Goal: Task Accomplishment & Management: Manage account settings

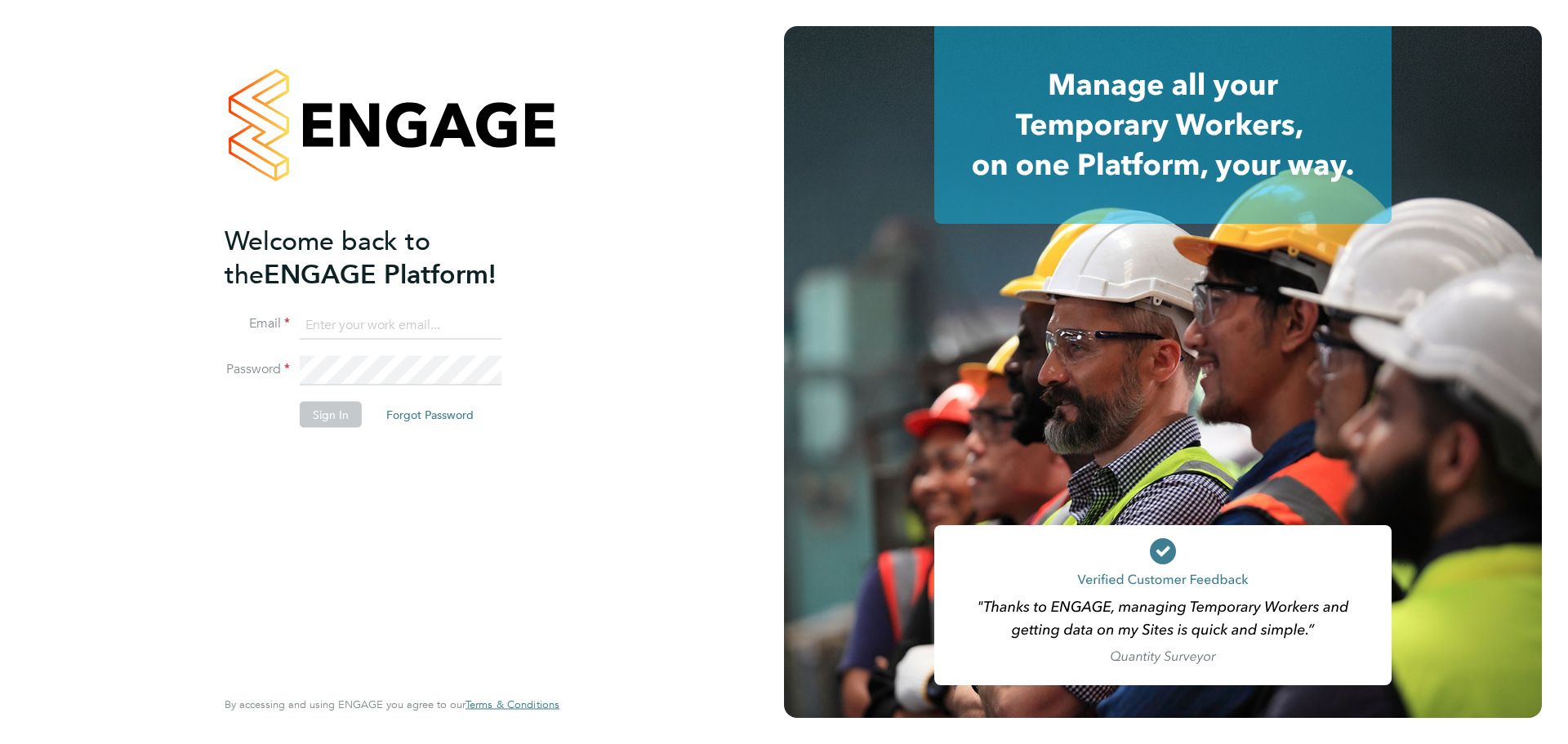
type input "lewis.saunders@randstadcpe.com"
click at [322, 424] on button "Sign In" at bounding box center [331, 414] width 62 height 26
click at [343, 418] on button "Sign In" at bounding box center [331, 414] width 62 height 26
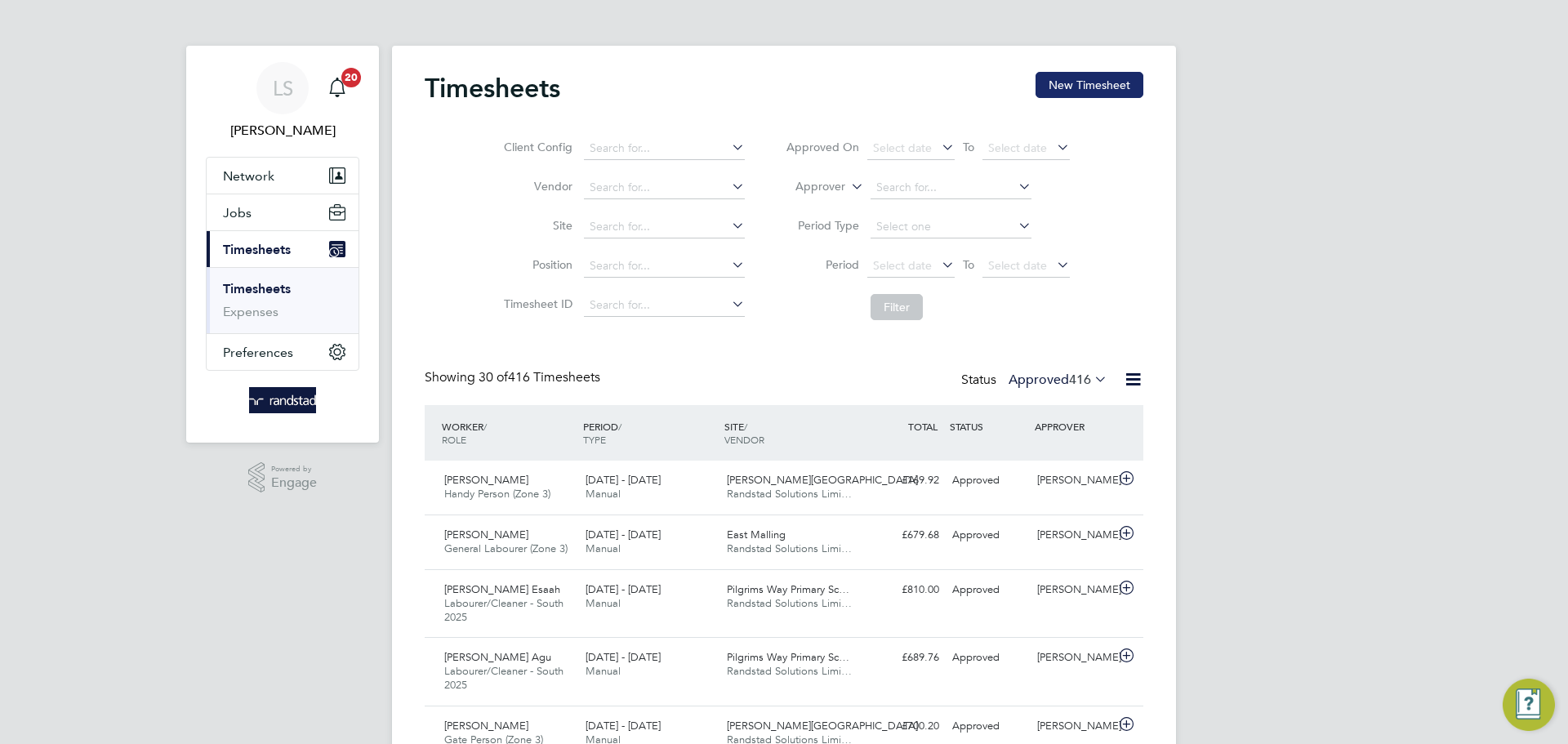
click at [1060, 85] on button "New Timesheet" at bounding box center [1089, 84] width 108 height 26
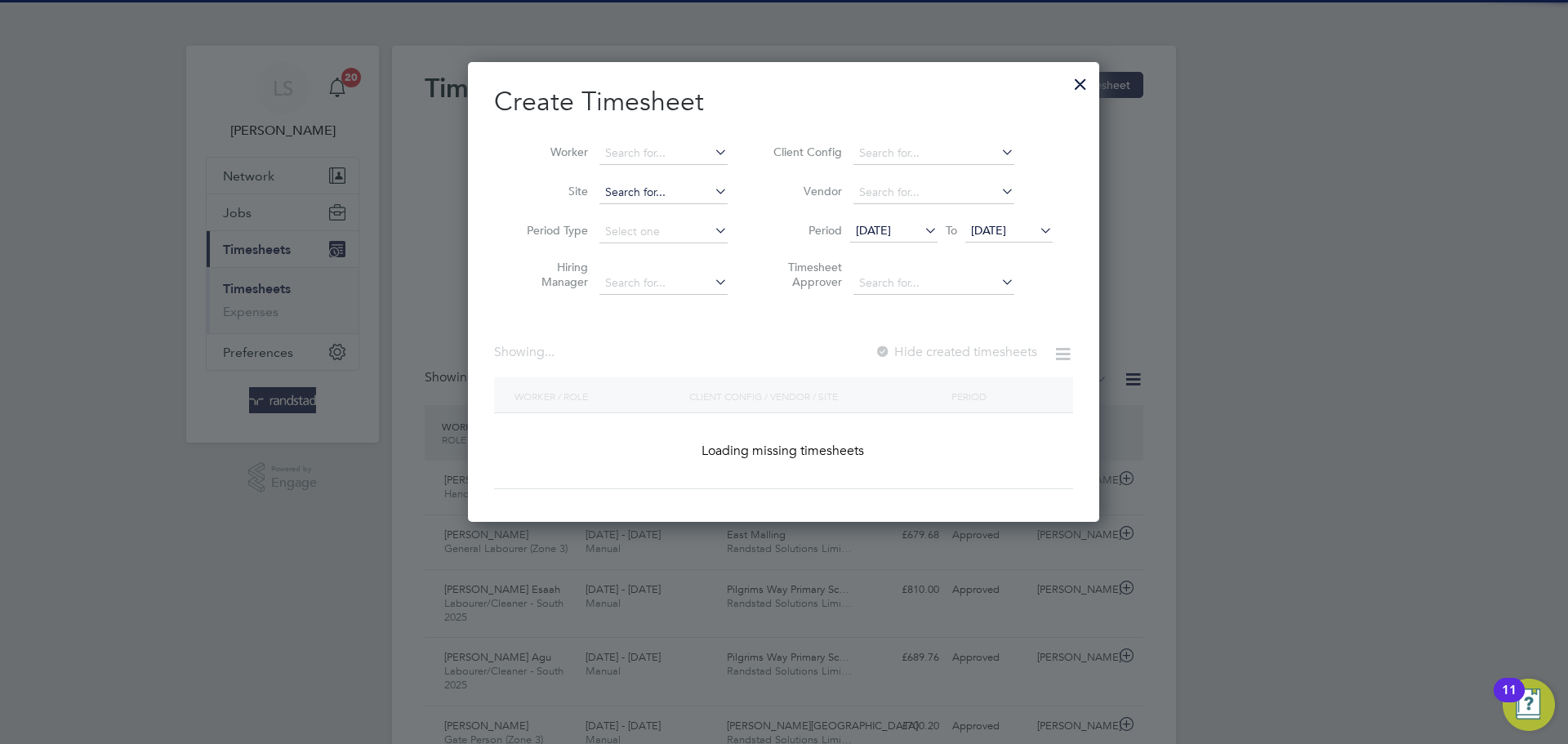
click at [647, 184] on input at bounding box center [663, 192] width 128 height 23
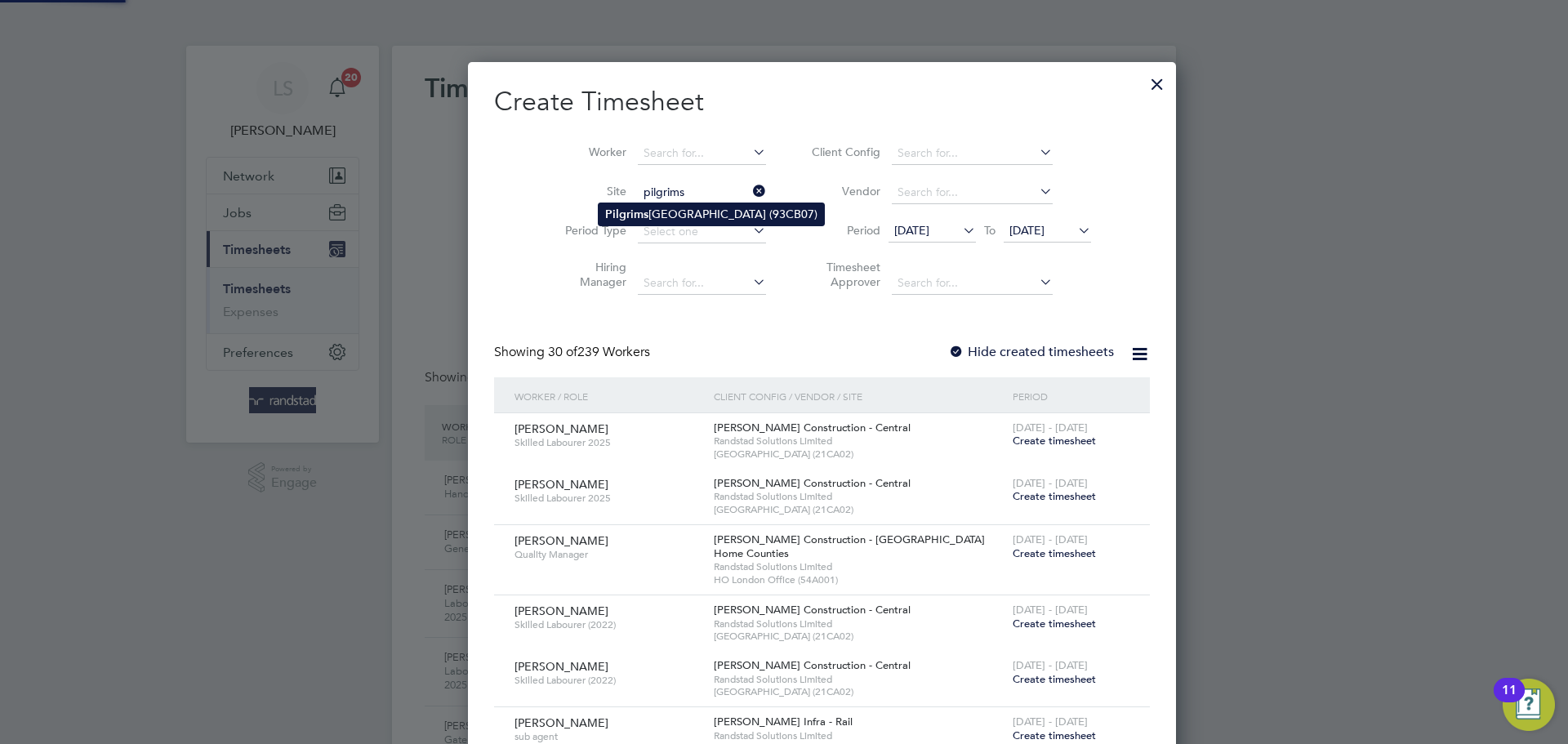
click at [637, 203] on li "Pilgrims Way Primary School (93CB07)" at bounding box center [712, 214] width 226 height 22
type input "Pilgrims Way Primary School (93CB07)"
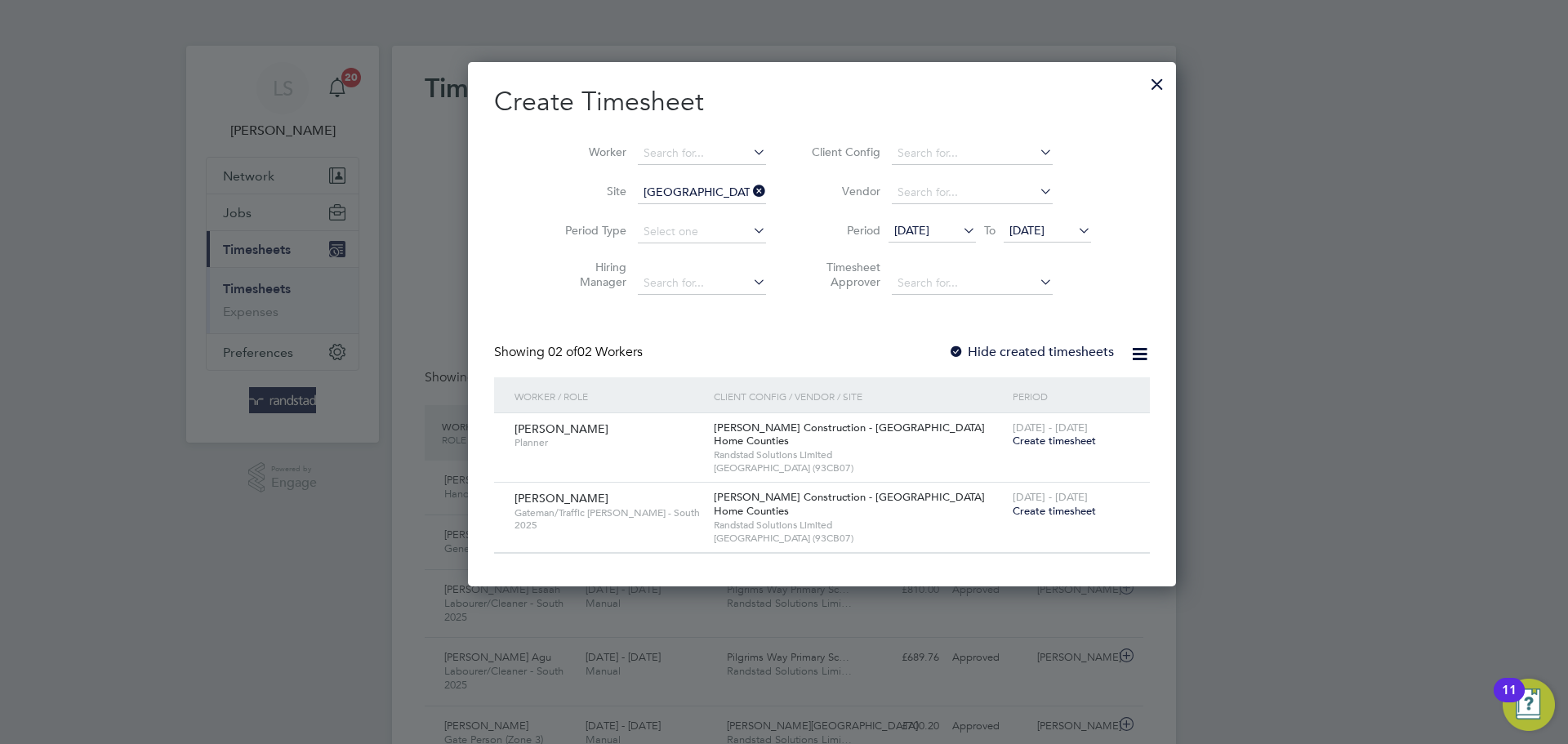
click at [1009, 230] on span "25 Aug 2025" at bounding box center [1027, 230] width 35 height 15
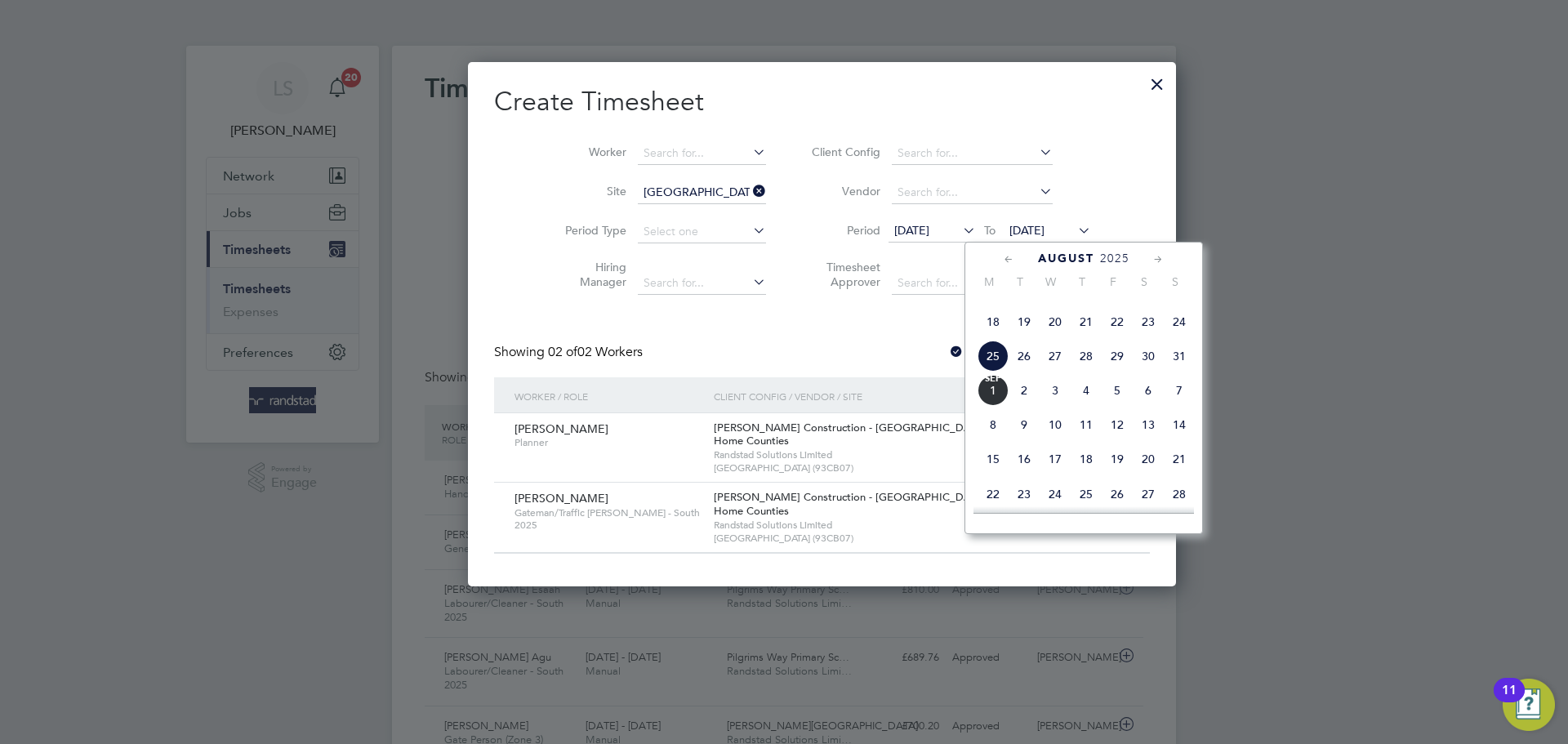
click at [761, 512] on div "Morgan Sindall Construction - London Home Counties Randstad Solutions Limited P…" at bounding box center [860, 517] width 299 height 69
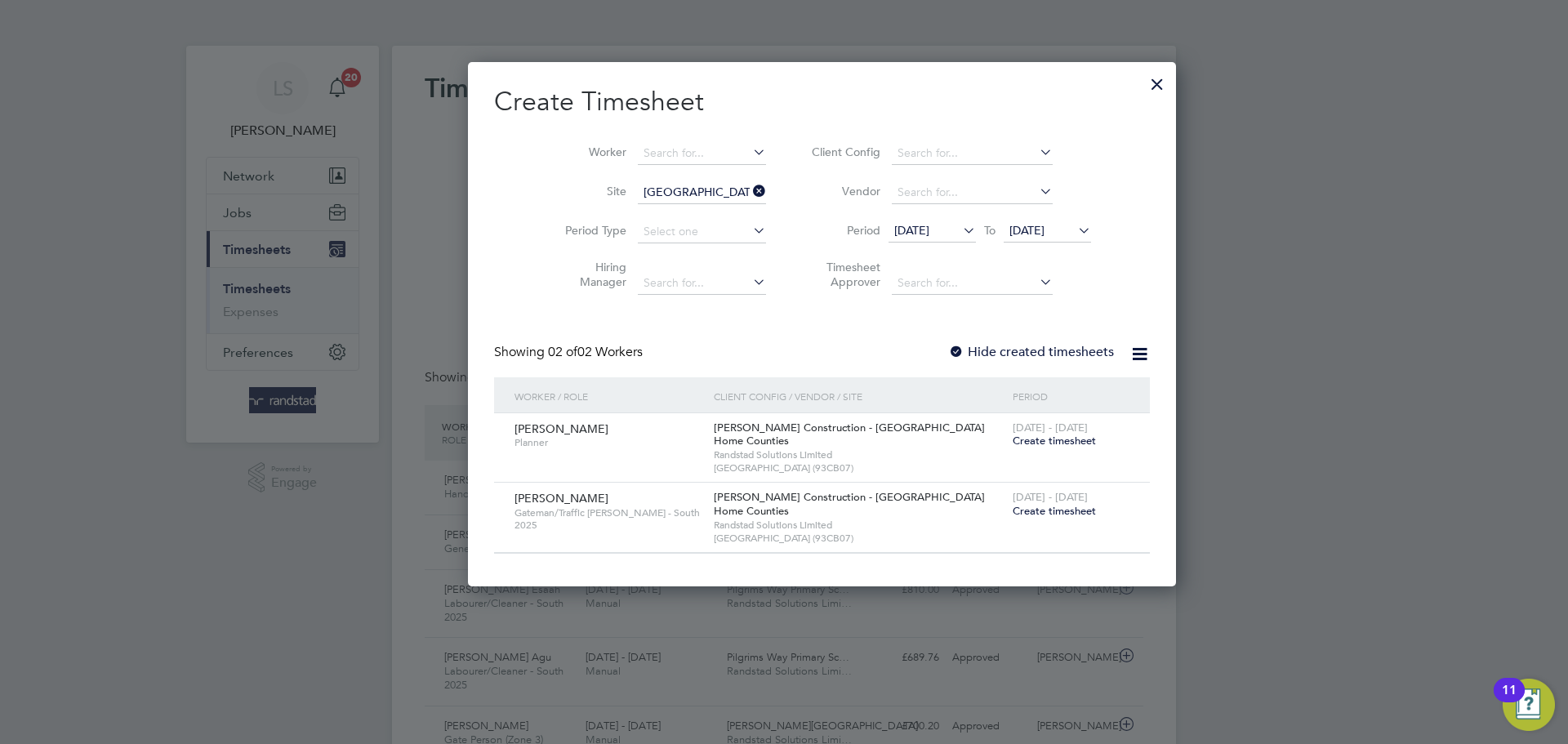
click at [1014, 241] on span "25 Aug 2025" at bounding box center [1047, 231] width 88 height 22
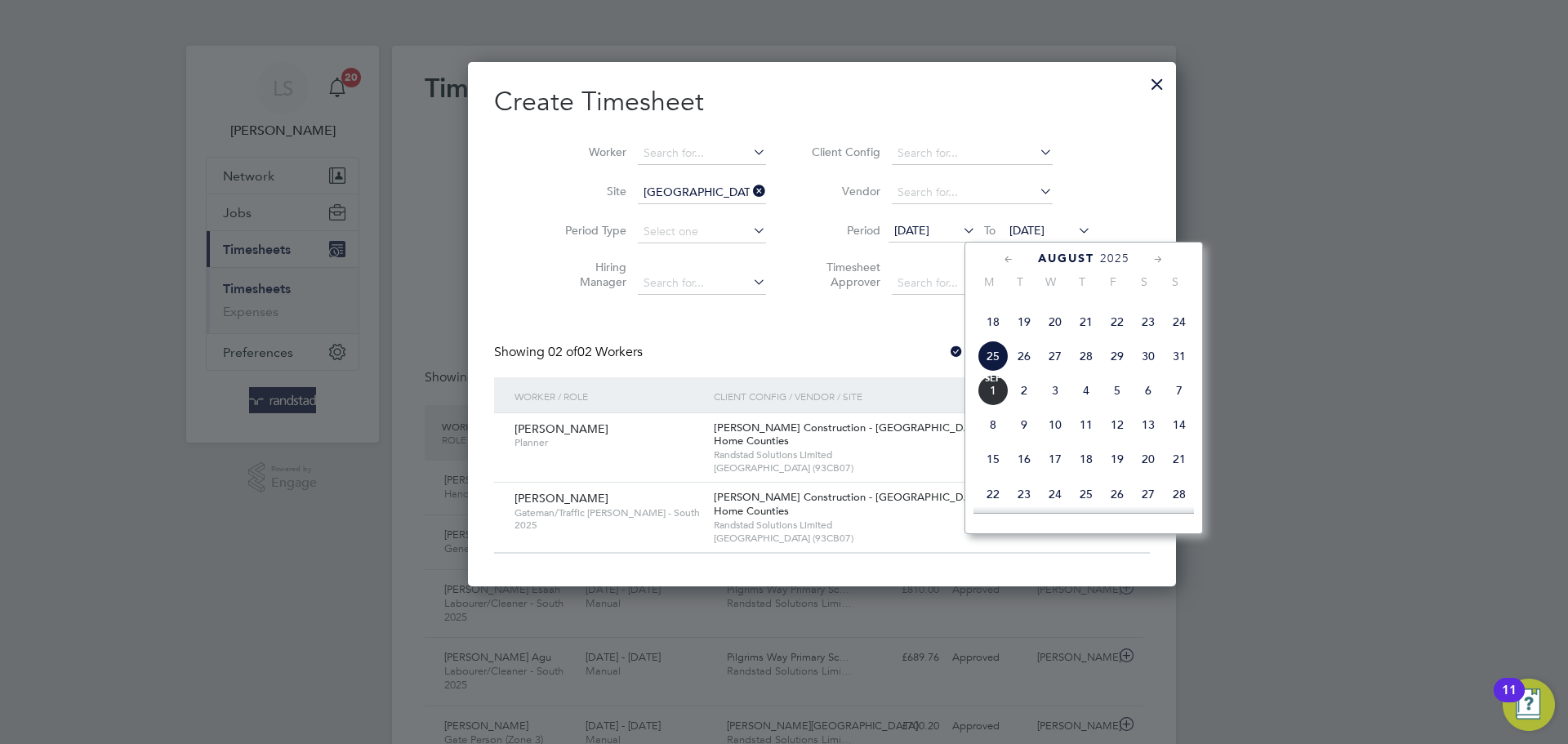
click at [1120, 406] on span "5" at bounding box center [1117, 390] width 31 height 31
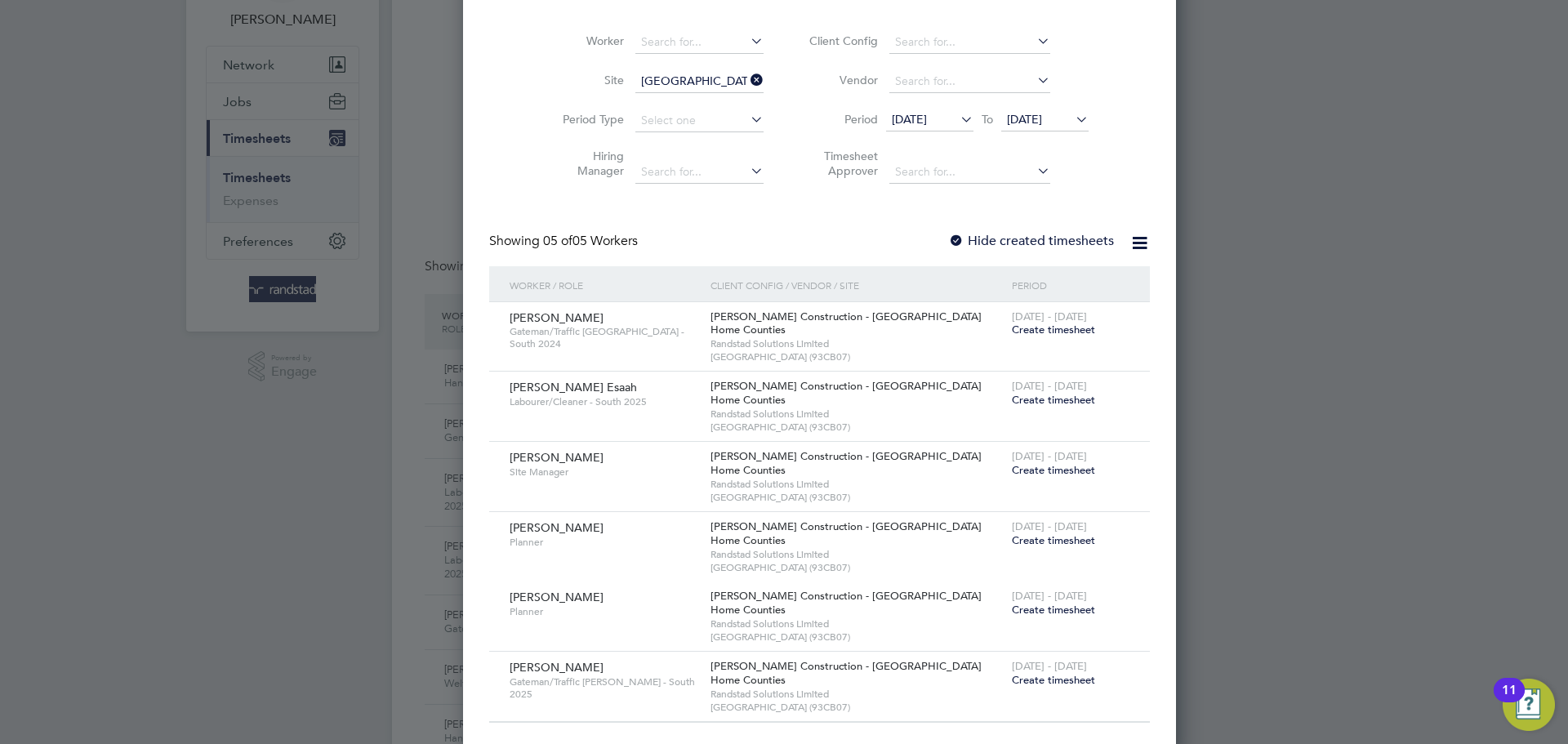
click at [948, 237] on label "Hide created timesheets" at bounding box center [1031, 241] width 165 height 17
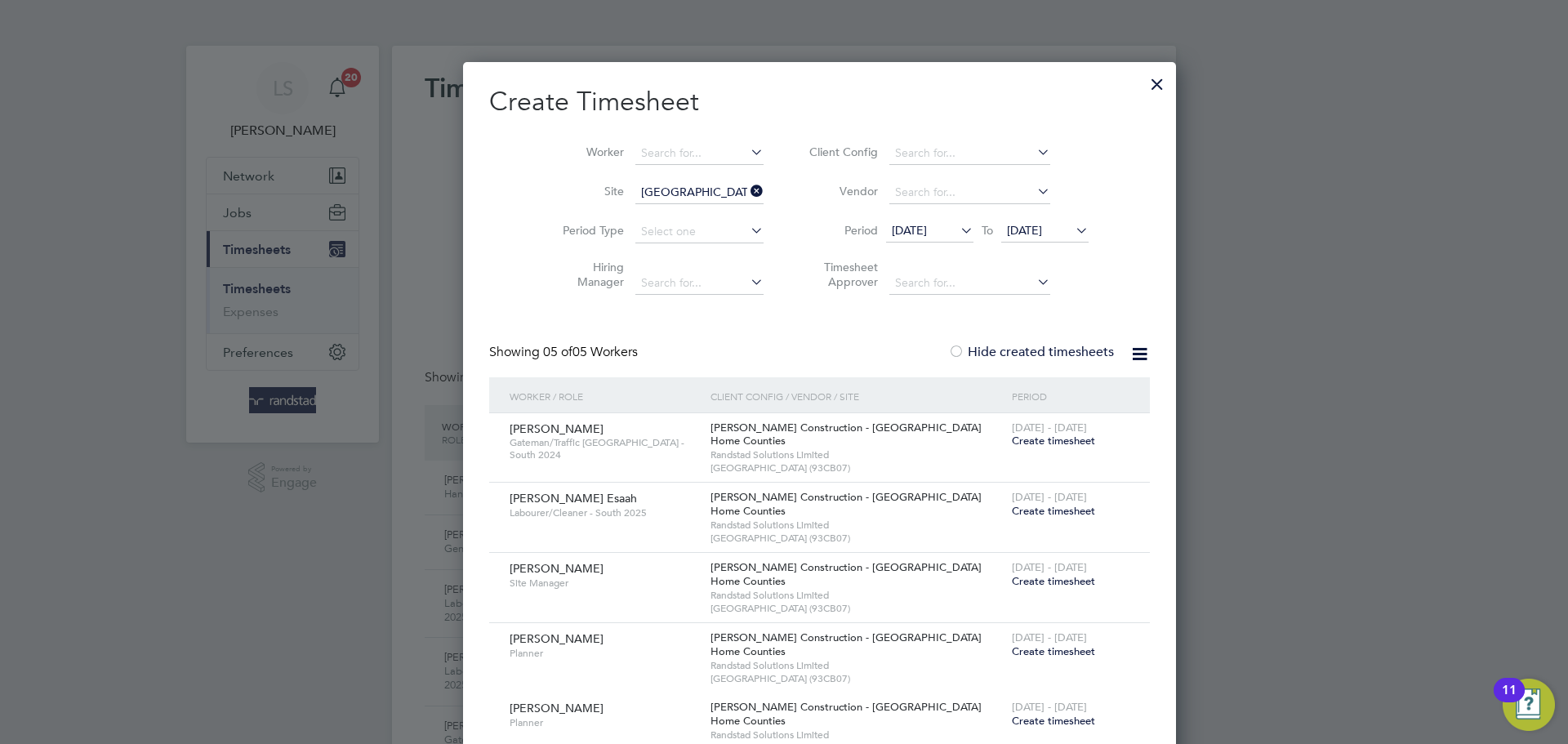
click at [964, 229] on div "18 Aug 2025 To 05 Sep 2025" at bounding box center [987, 231] width 202 height 23
click at [1007, 229] on span "05 Sep 2025" at bounding box center [1024, 230] width 35 height 15
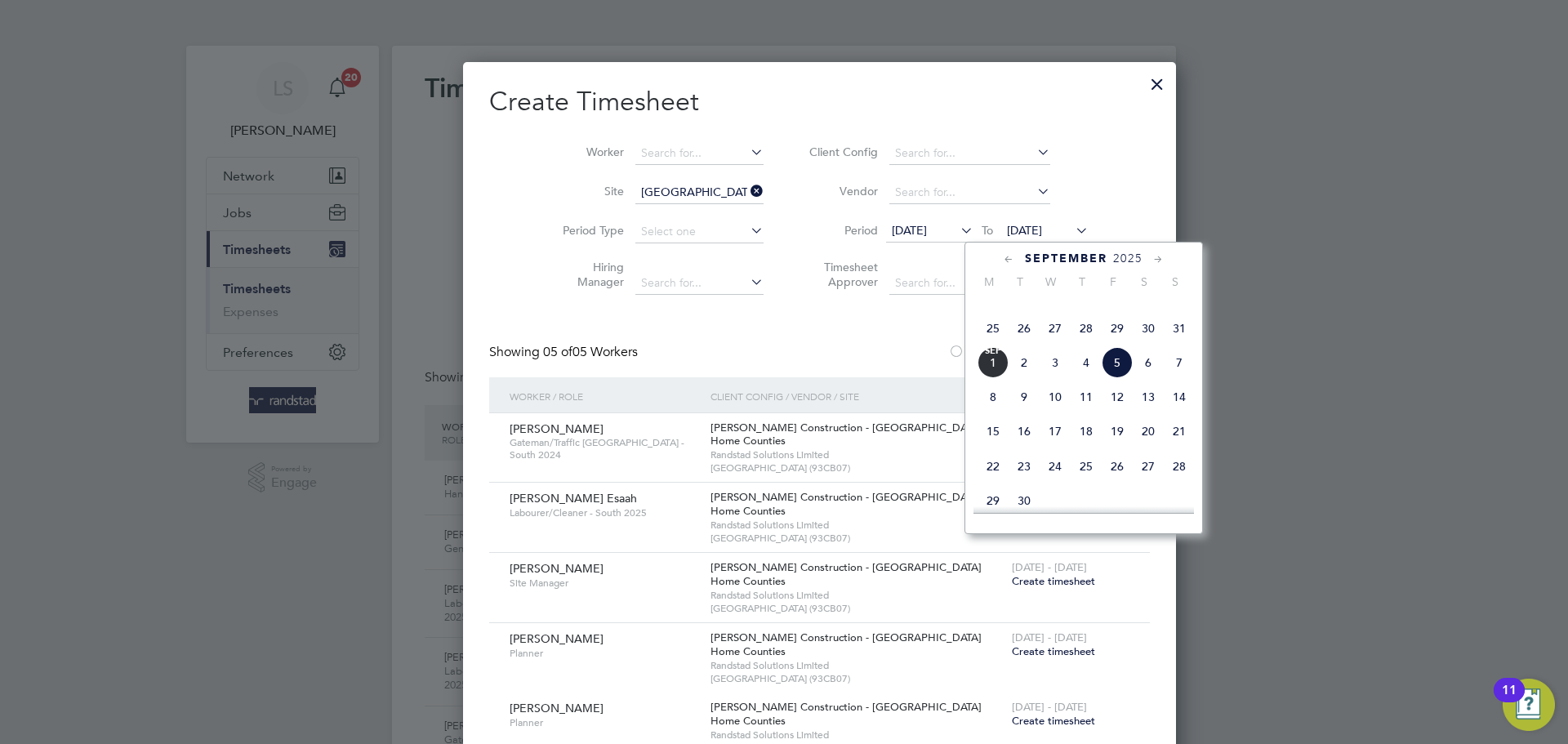
click at [1095, 378] on span "4" at bounding box center [1086, 362] width 31 height 31
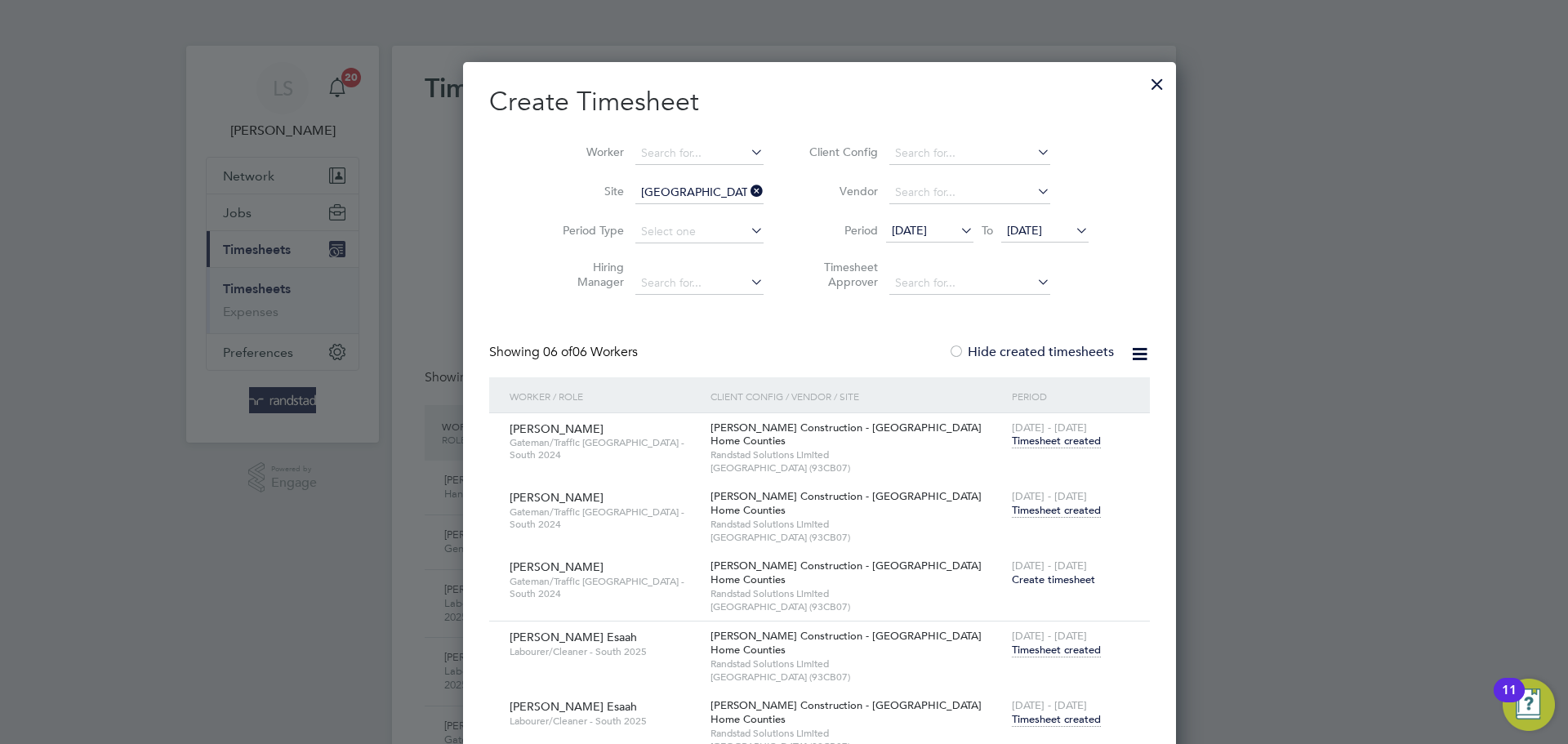
click at [1012, 510] on span "Timesheet created" at bounding box center [1056, 510] width 89 height 15
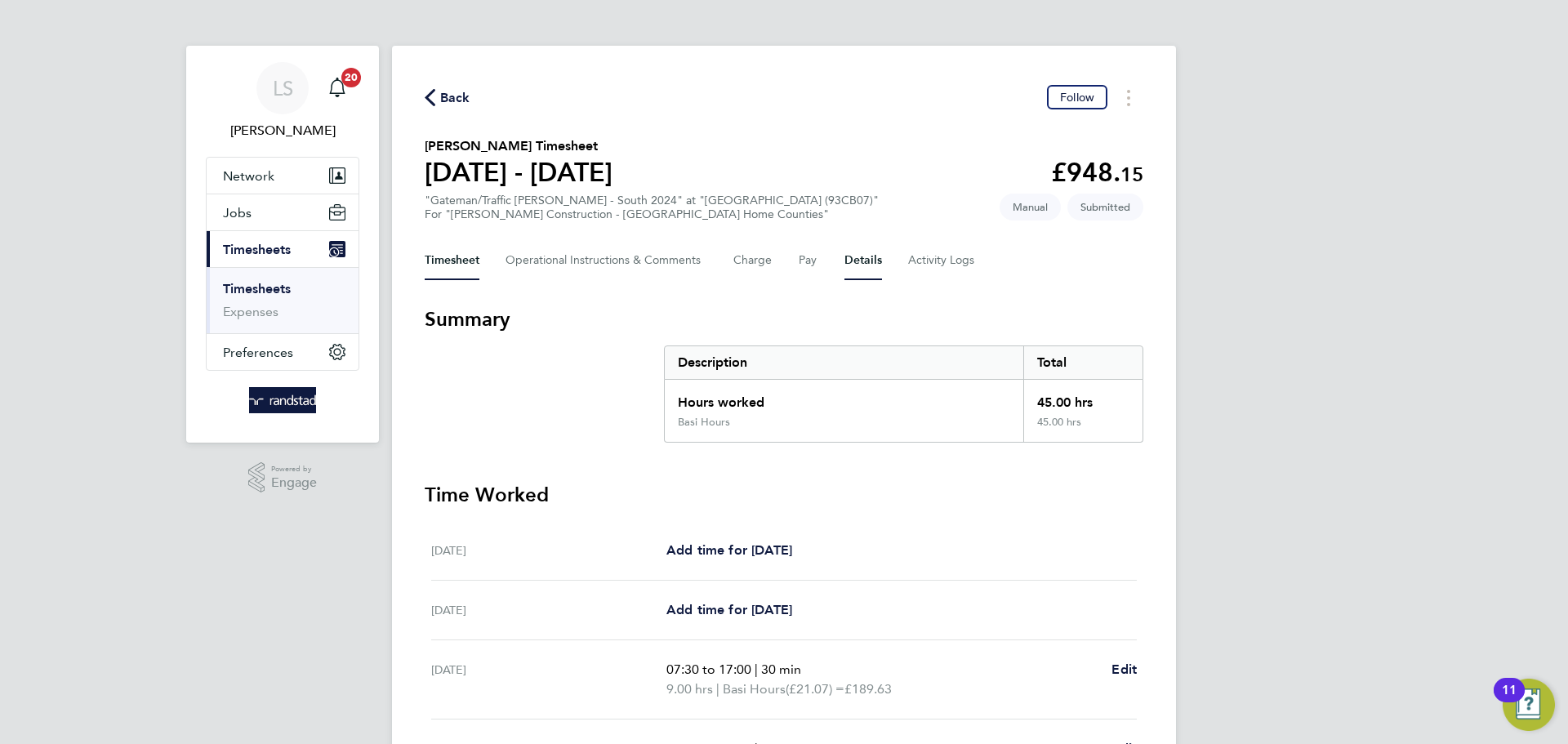
click at [855, 257] on button "Details" at bounding box center [863, 260] width 38 height 39
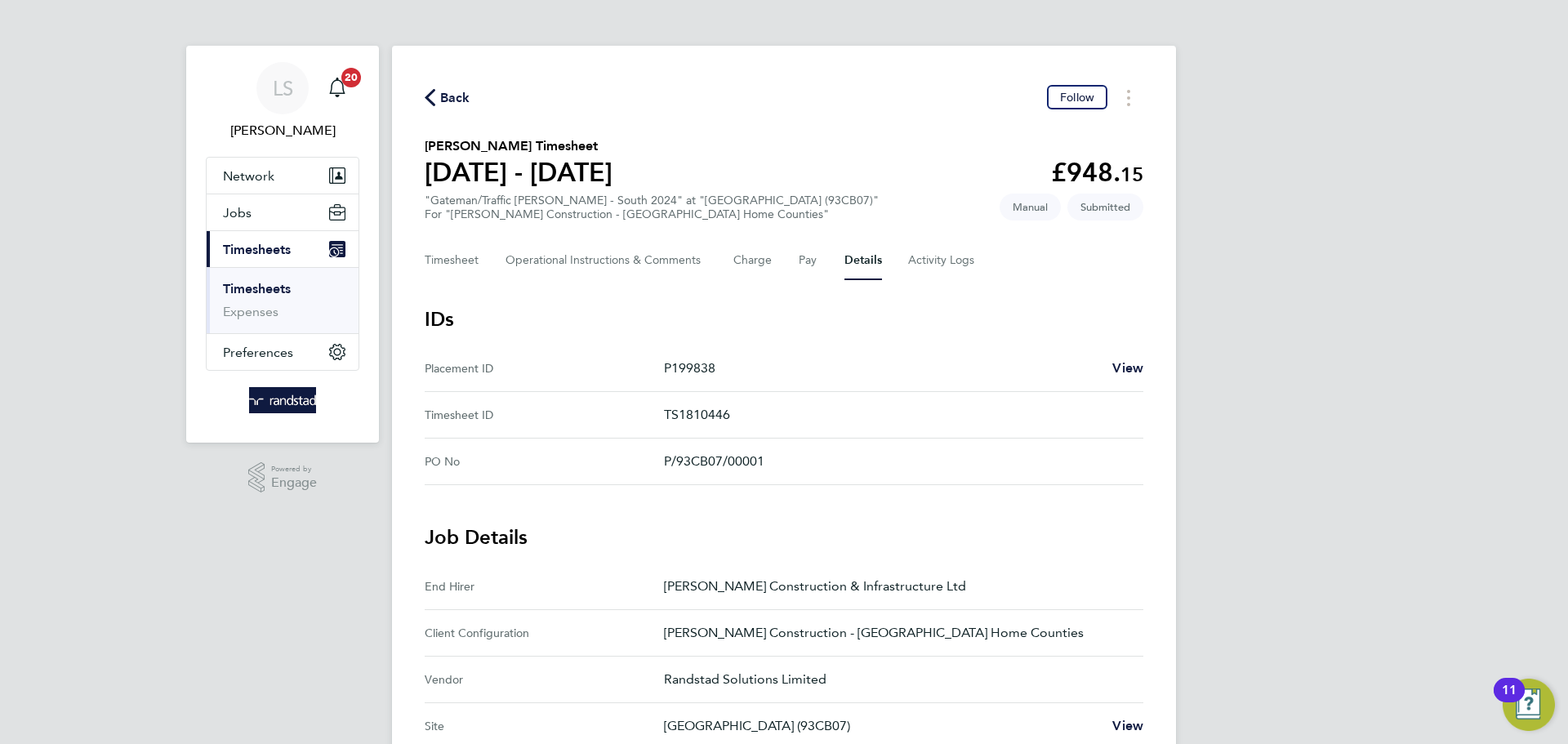
click at [433, 104] on icon "button" at bounding box center [429, 98] width 11 height 18
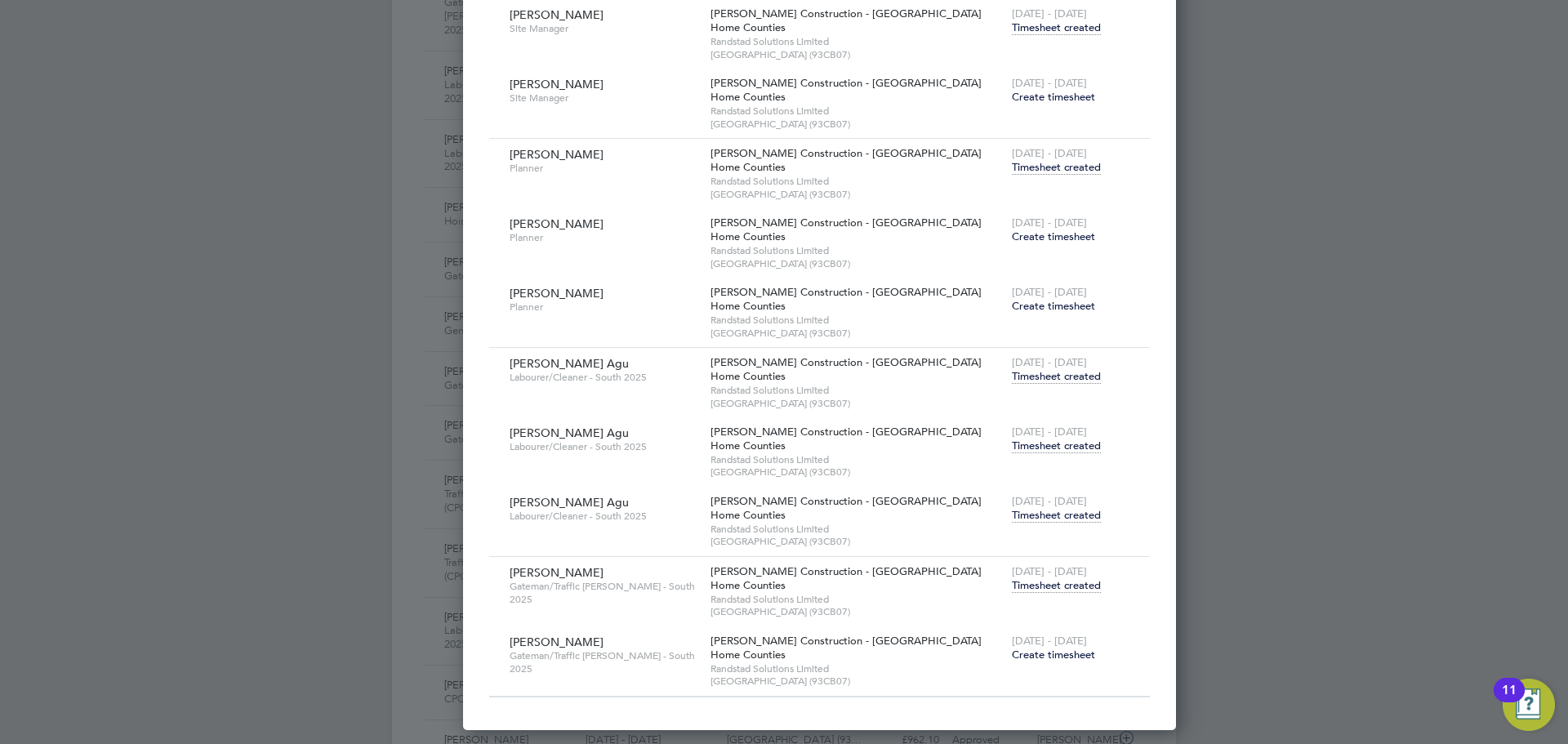
click at [1012, 518] on span "Timesheet created" at bounding box center [1056, 515] width 89 height 15
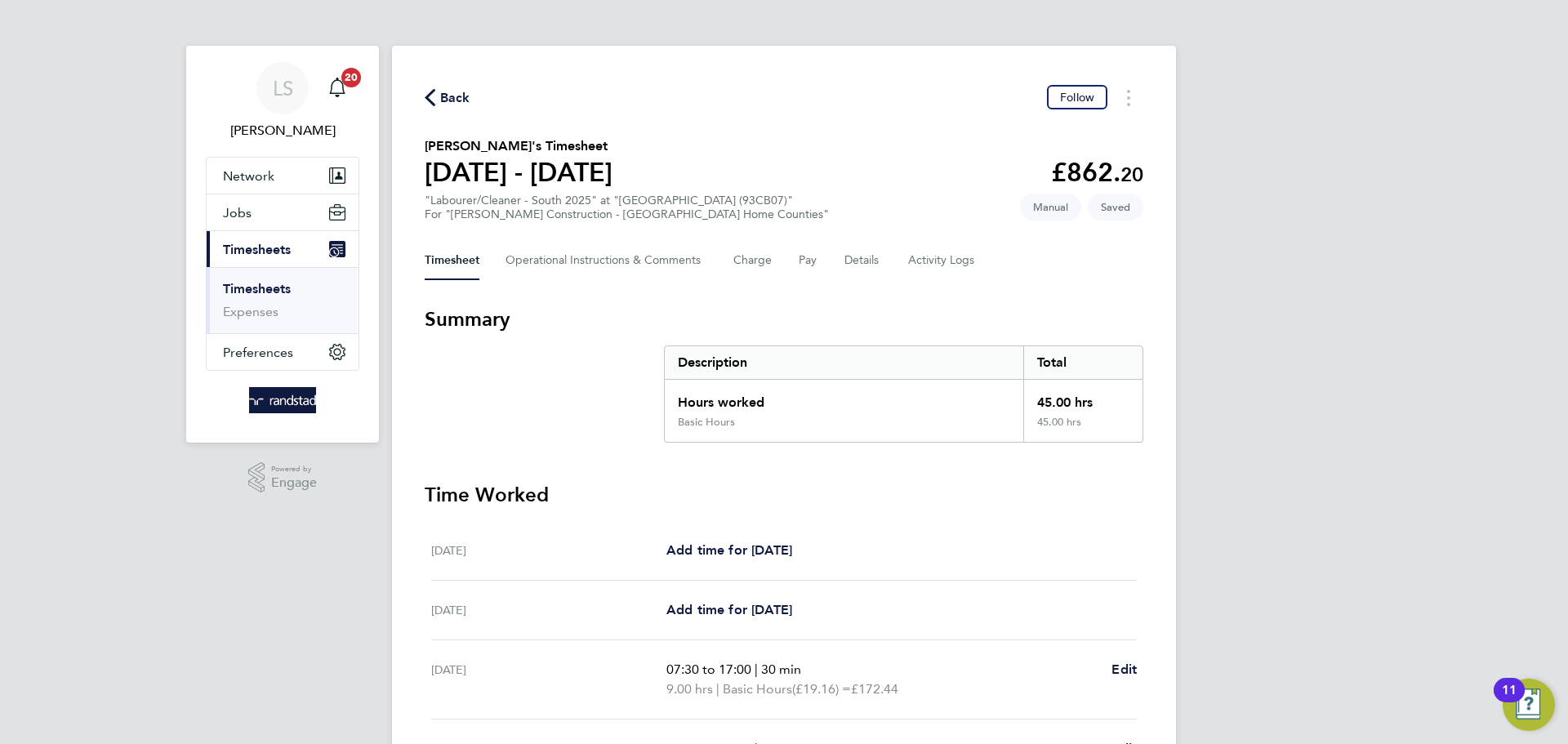
click at [467, 83] on div "Back Follow Stanley Agu's Timesheet 30 Aug - 05 Sept 2025 £862. 20 "Labourer/Cl…" at bounding box center [784, 600] width 784 height 1108
click at [455, 93] on span "Back" at bounding box center [455, 98] width 30 height 19
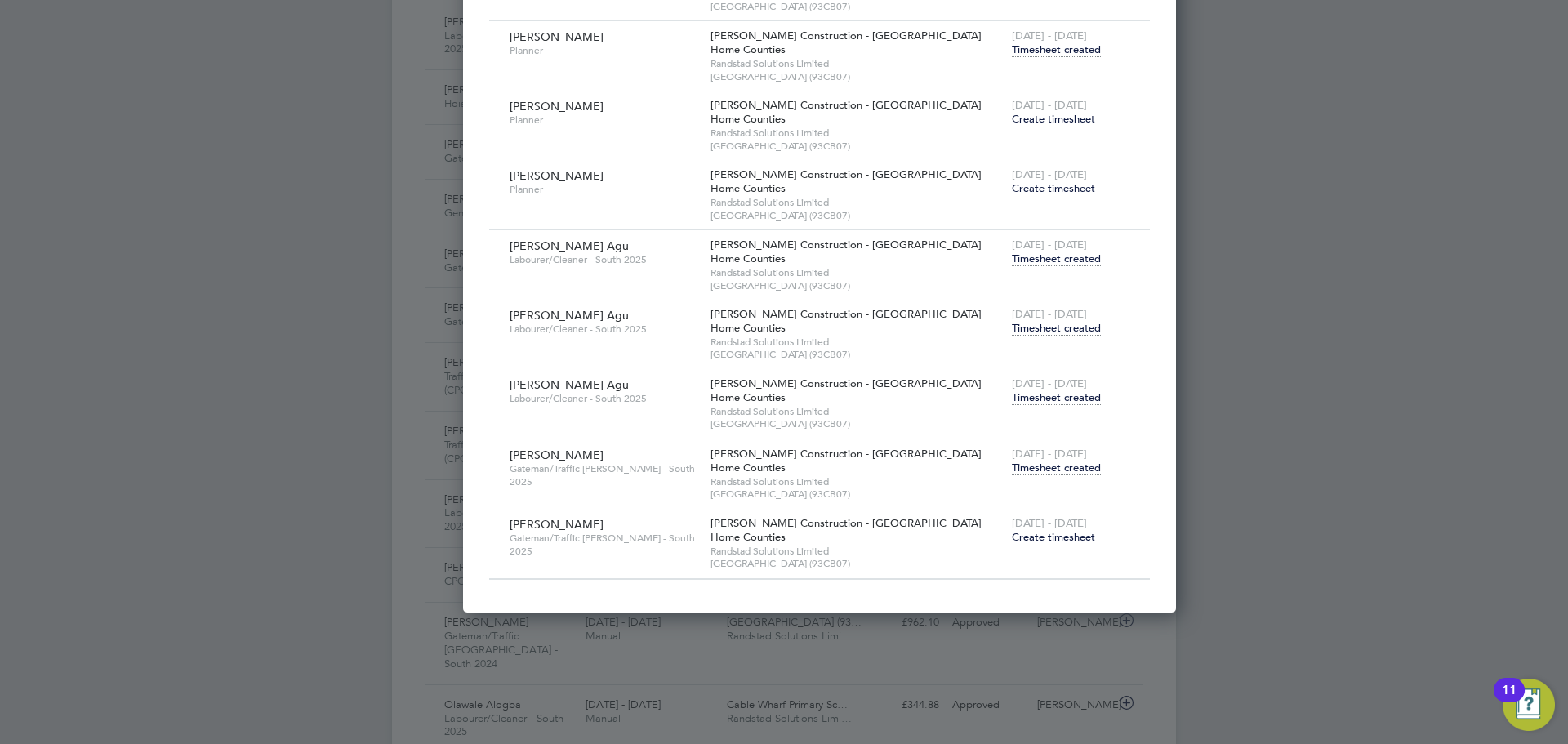
click at [1007, 336] on div "23 - 29 Aug 2025 Timesheet created" at bounding box center [1070, 321] width 126 height 44
click at [1012, 326] on span "Timesheet created" at bounding box center [1056, 328] width 89 height 15
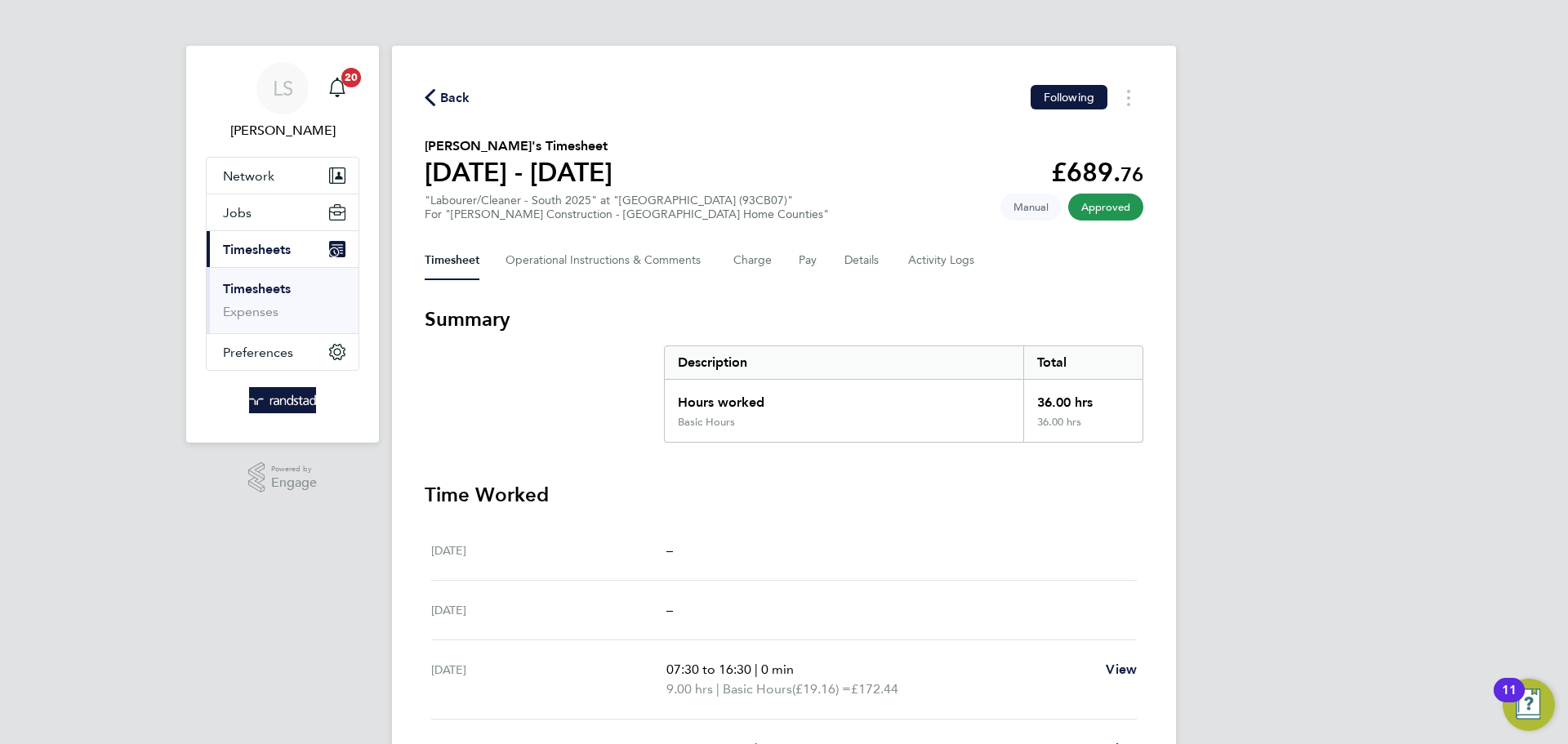
click at [426, 88] on button "Back" at bounding box center [447, 98] width 46 height 20
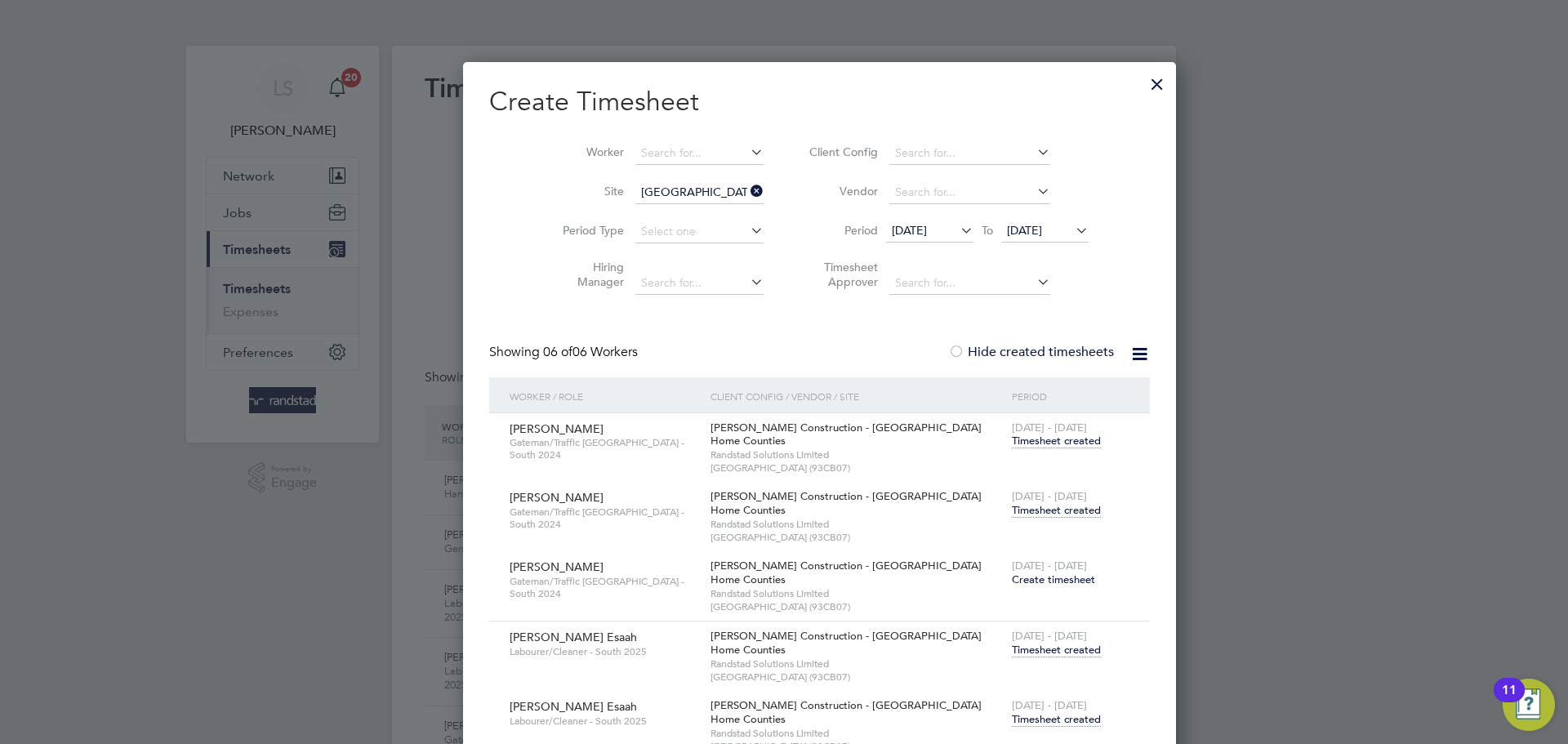
click at [1028, 507] on span "Timesheet created" at bounding box center [1056, 510] width 89 height 15
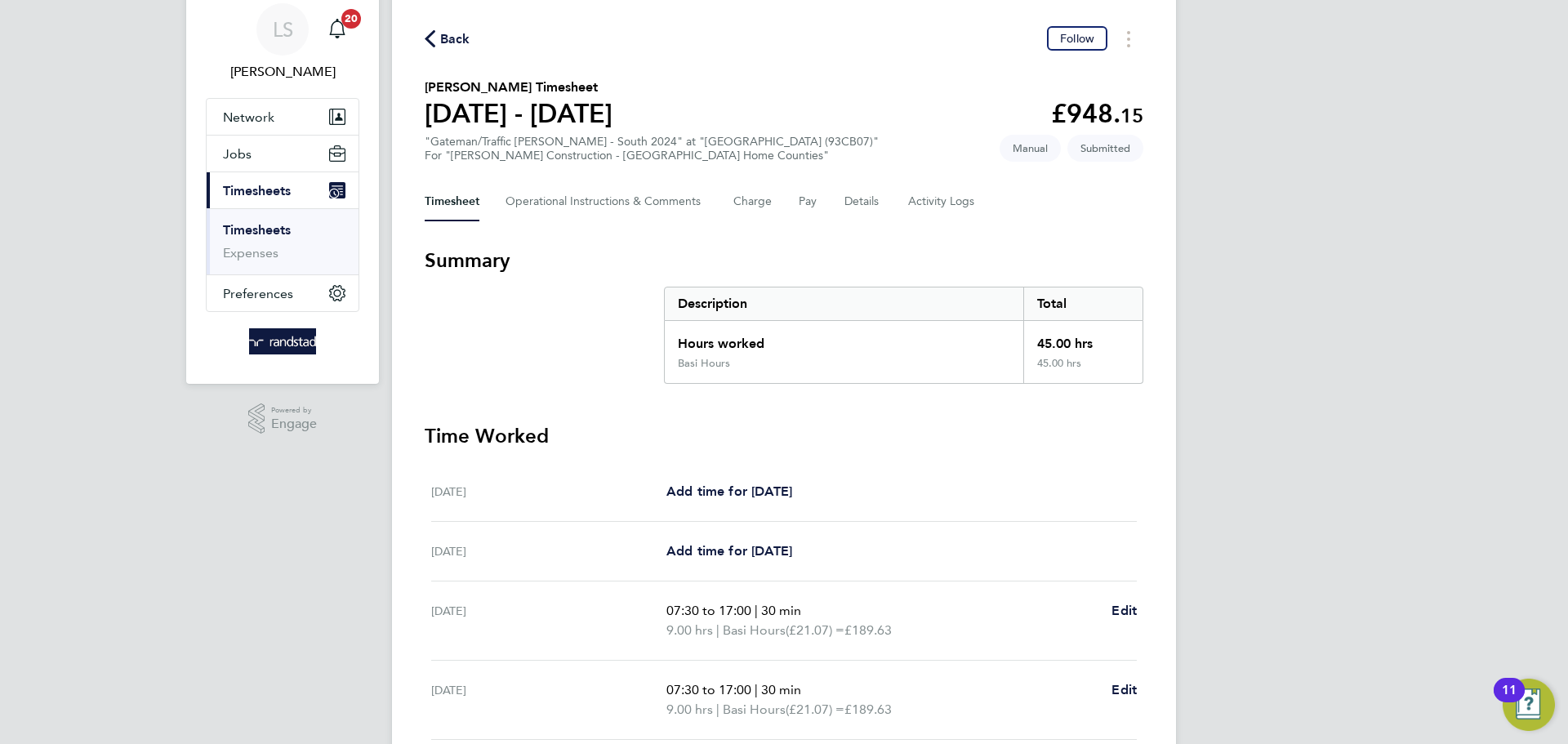
click at [1131, 597] on div "Mon 25 Aug 07:30 to 17:00 | 30 min 9.00 hrs | Basi Hours (£21.07) = £189.63 Edit" at bounding box center [784, 620] width 706 height 79
click at [1129, 610] on span "Edit" at bounding box center [1124, 610] width 25 height 16
select select "30"
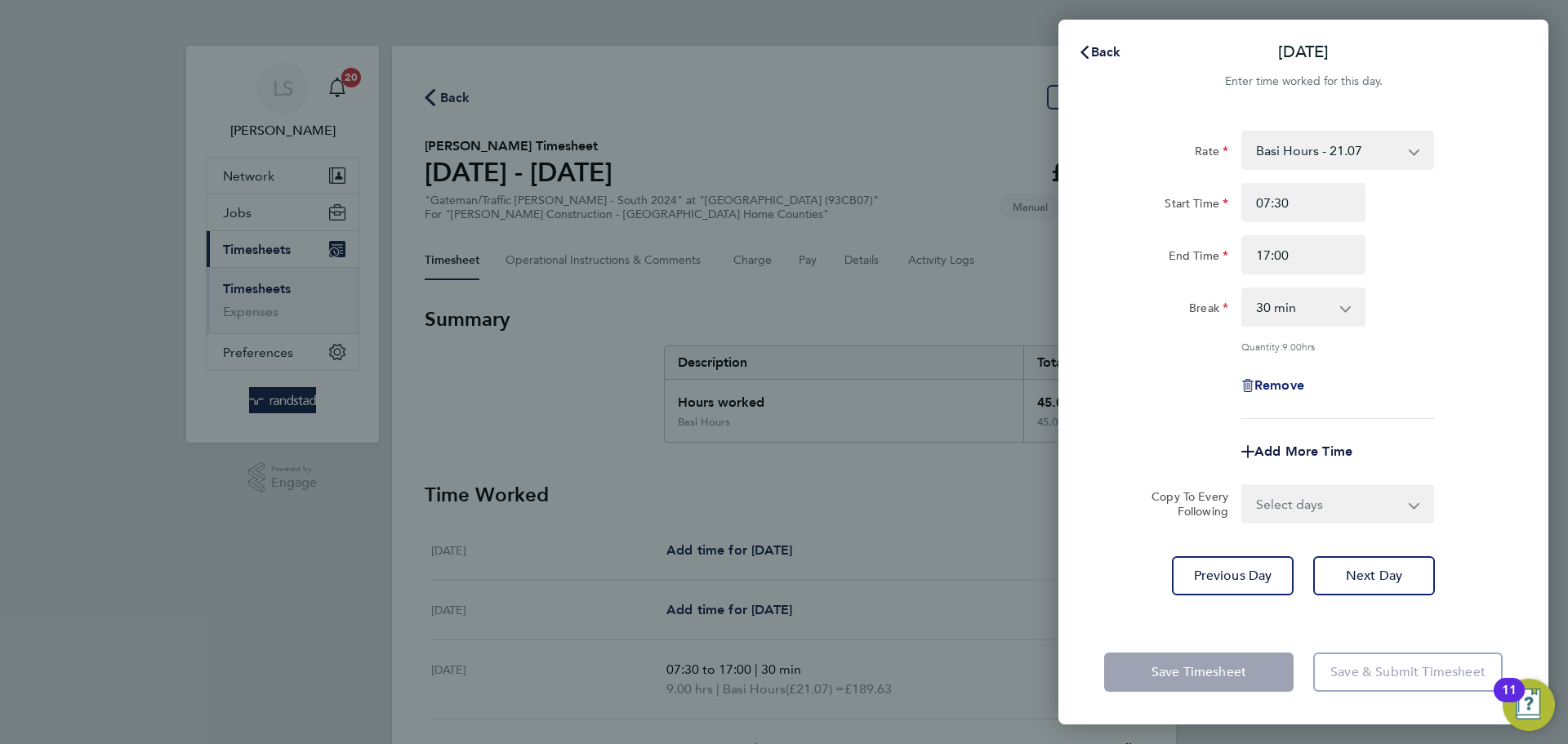
click at [1266, 389] on span "Remove" at bounding box center [1280, 385] width 50 height 16
select select "null"
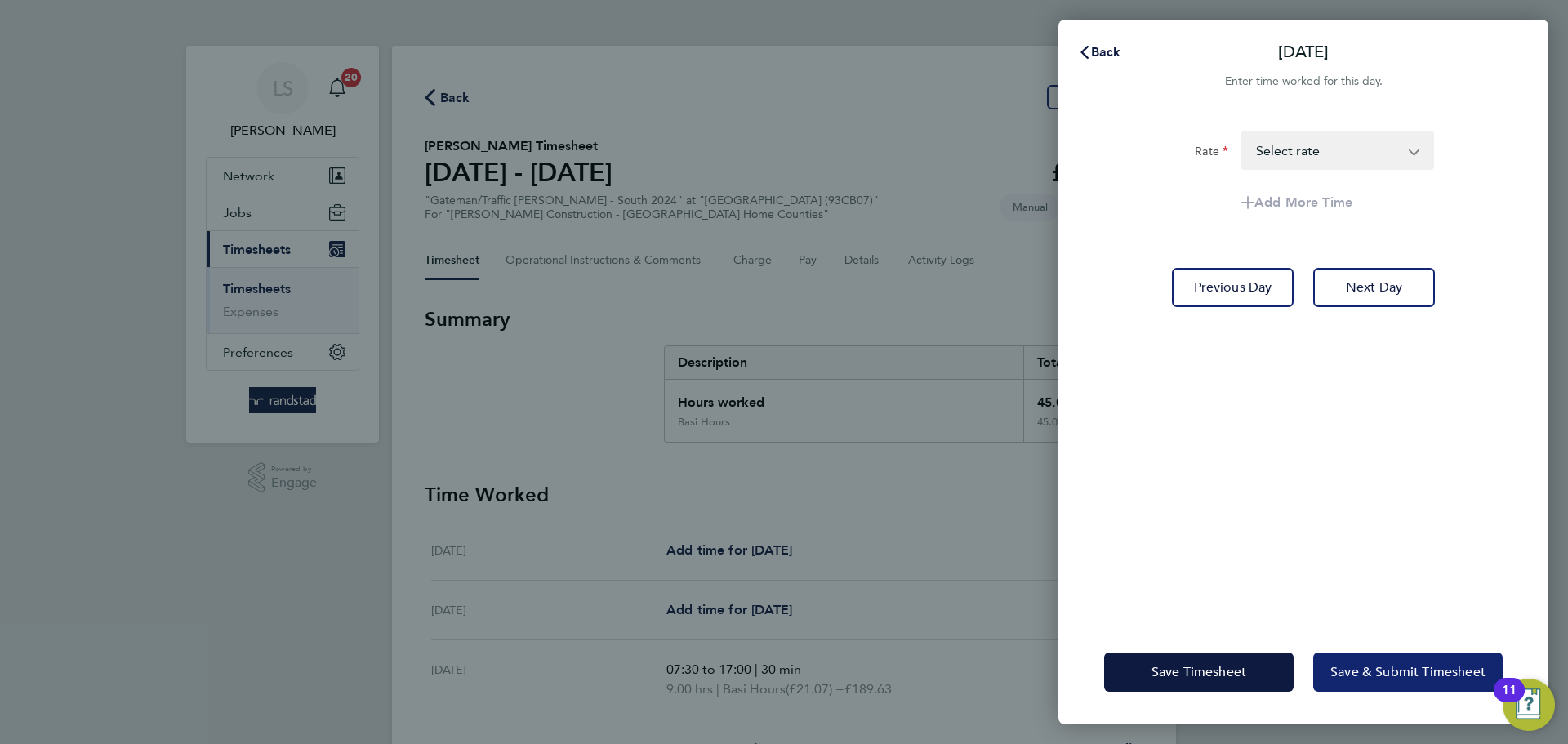
click at [1388, 659] on button "Save & Submit Timesheet" at bounding box center [1408, 671] width 190 height 39
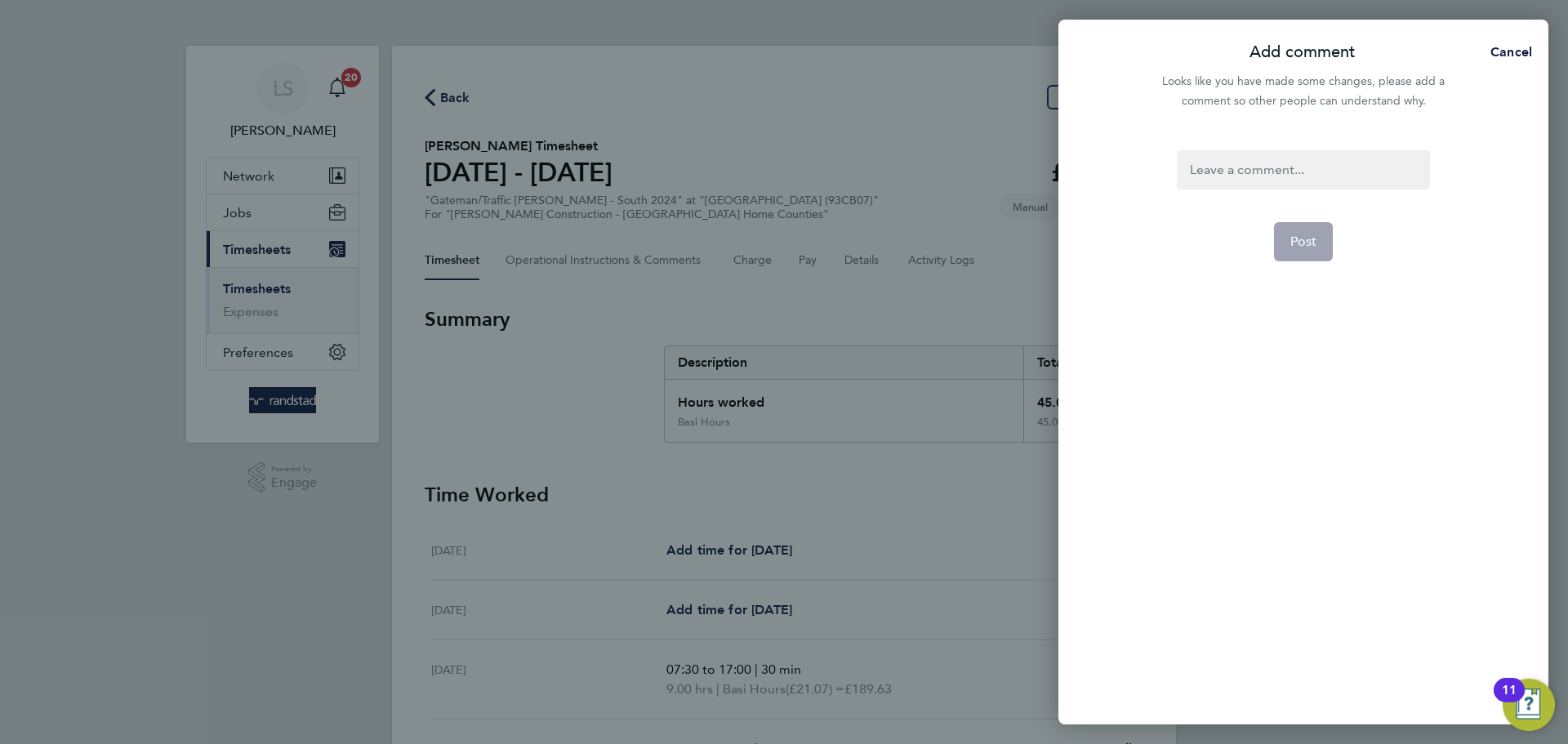
click at [1261, 173] on div at bounding box center [1303, 170] width 252 height 39
click at [1286, 229] on button "Post" at bounding box center [1303, 241] width 59 height 39
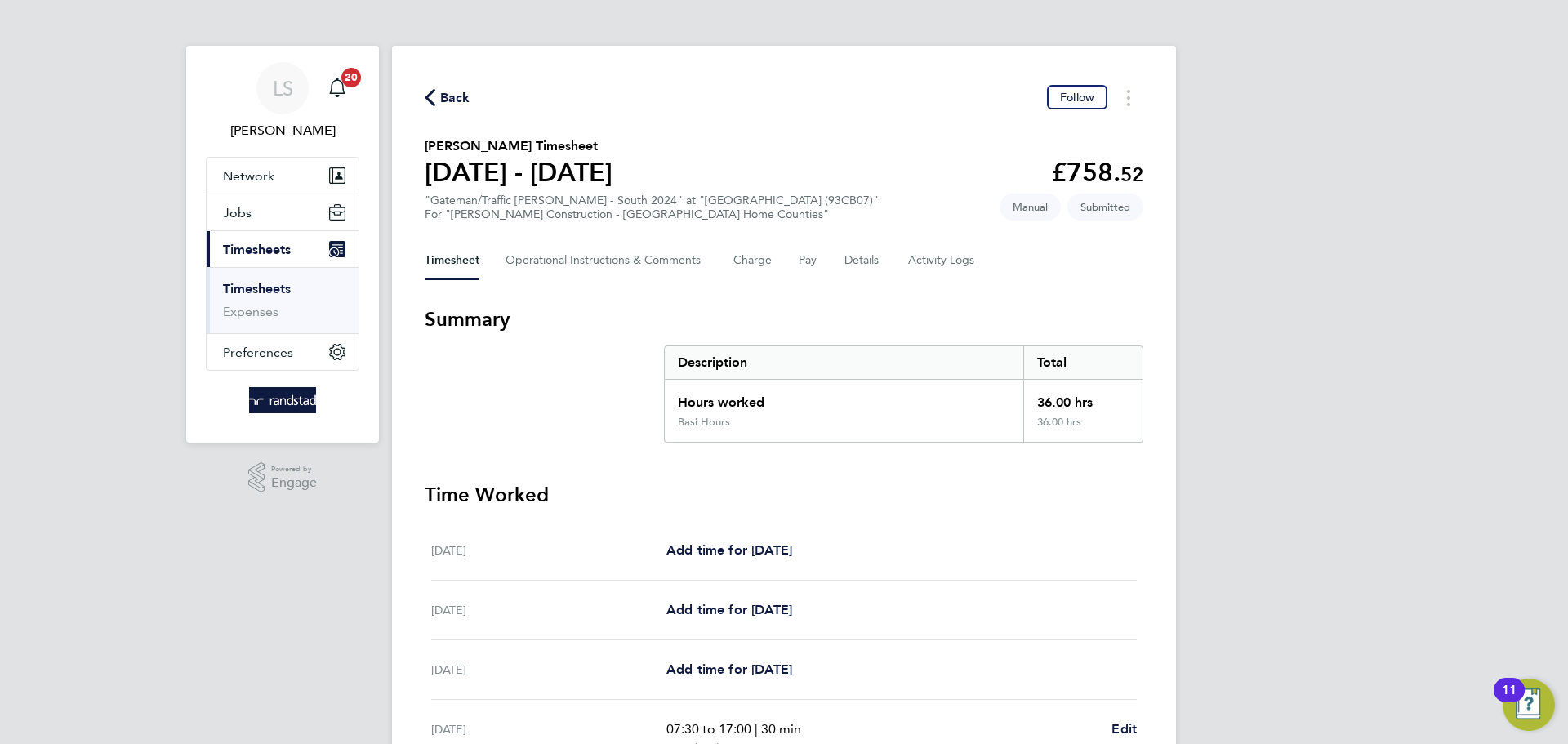
click at [434, 93] on icon "button" at bounding box center [429, 98] width 11 height 18
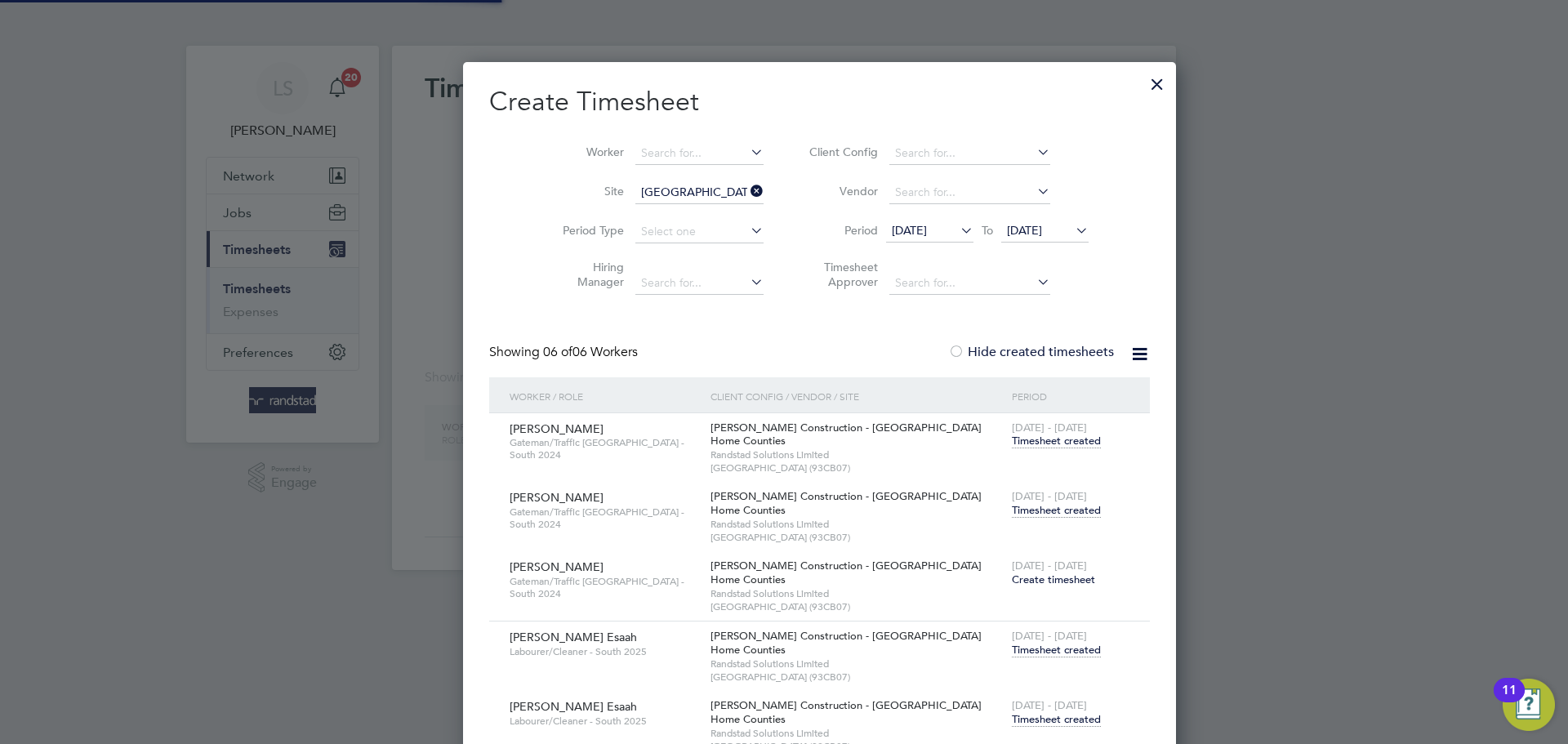
scroll to position [8, 8]
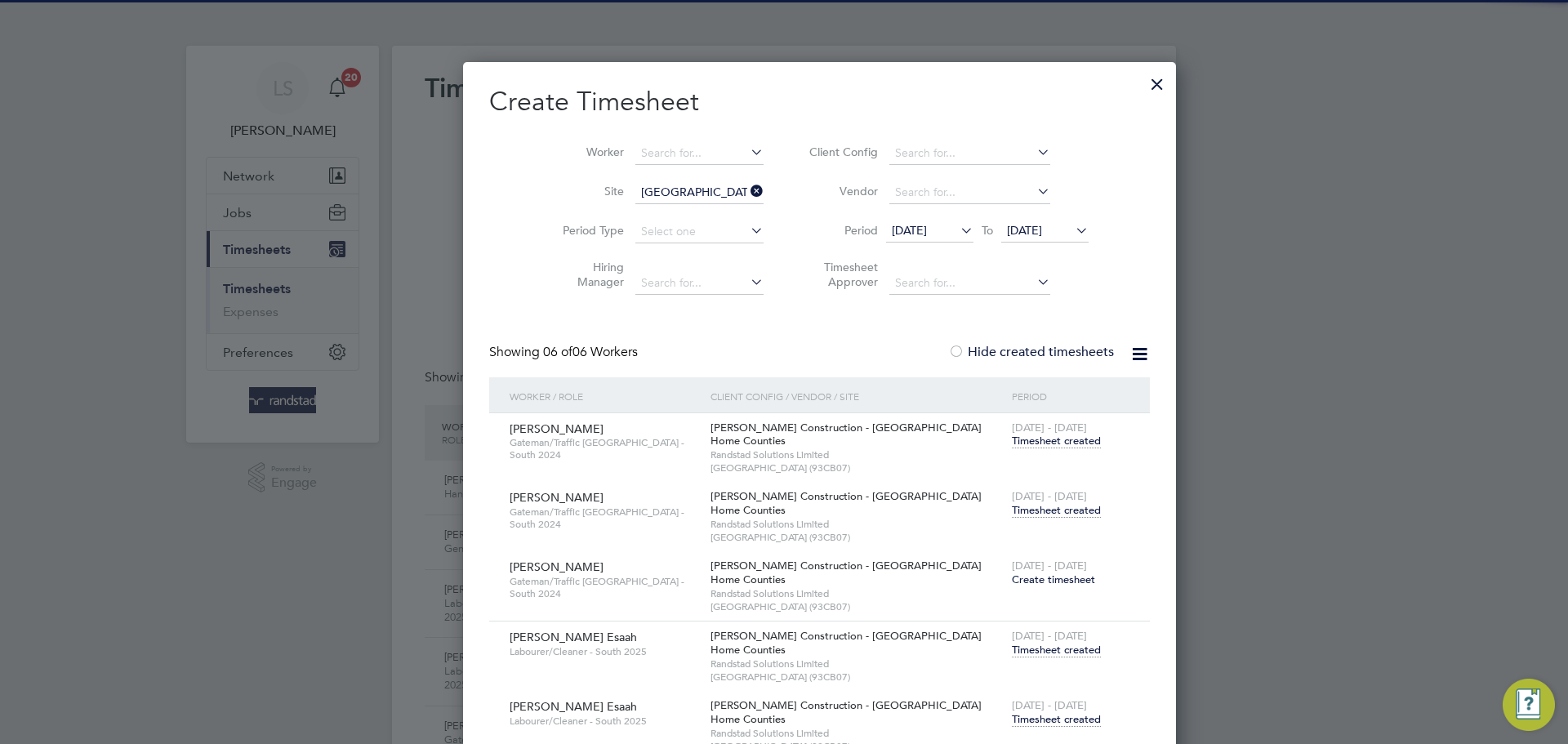
click at [1025, 651] on span "Timesheet created" at bounding box center [1056, 650] width 89 height 15
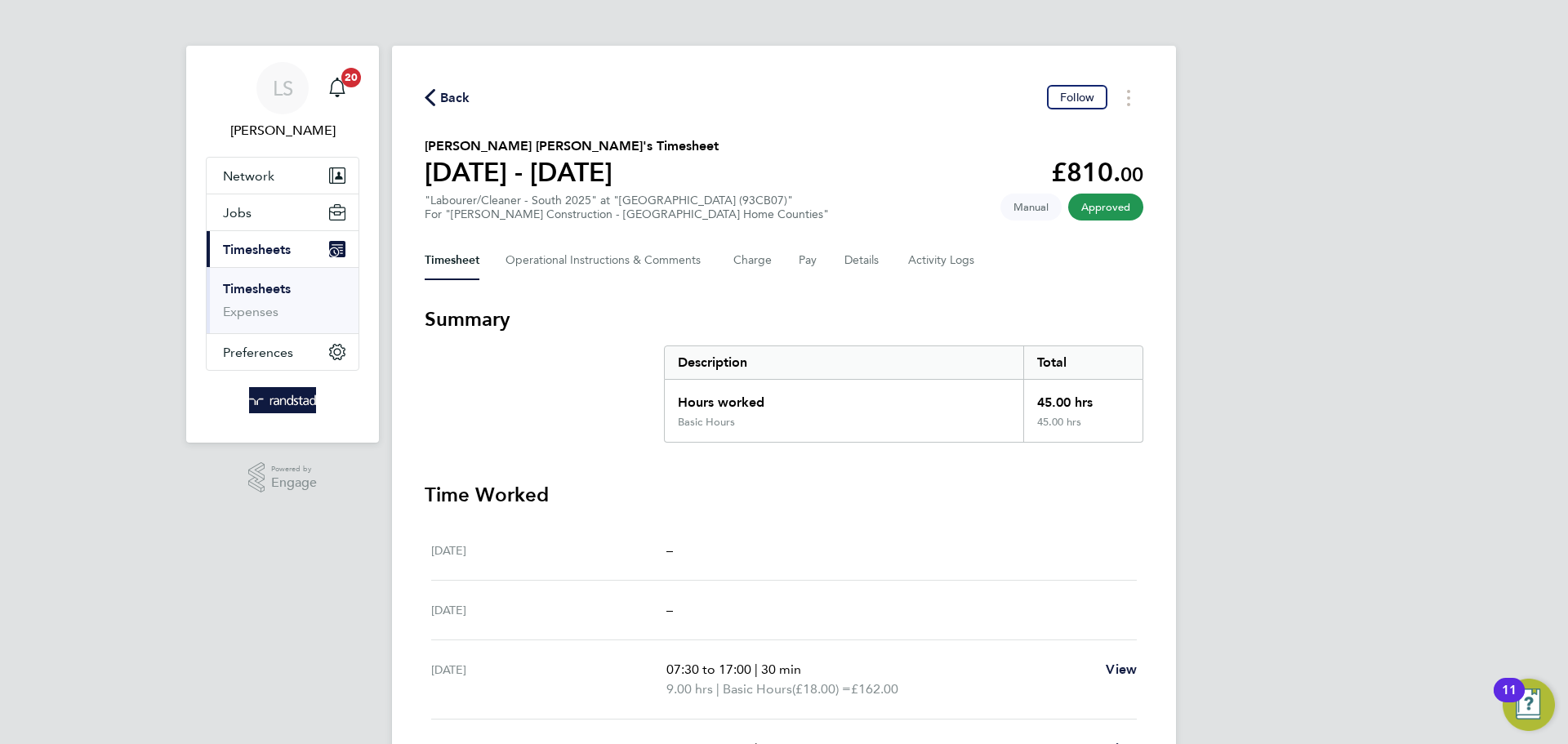
click at [458, 103] on span "Back" at bounding box center [455, 98] width 30 height 19
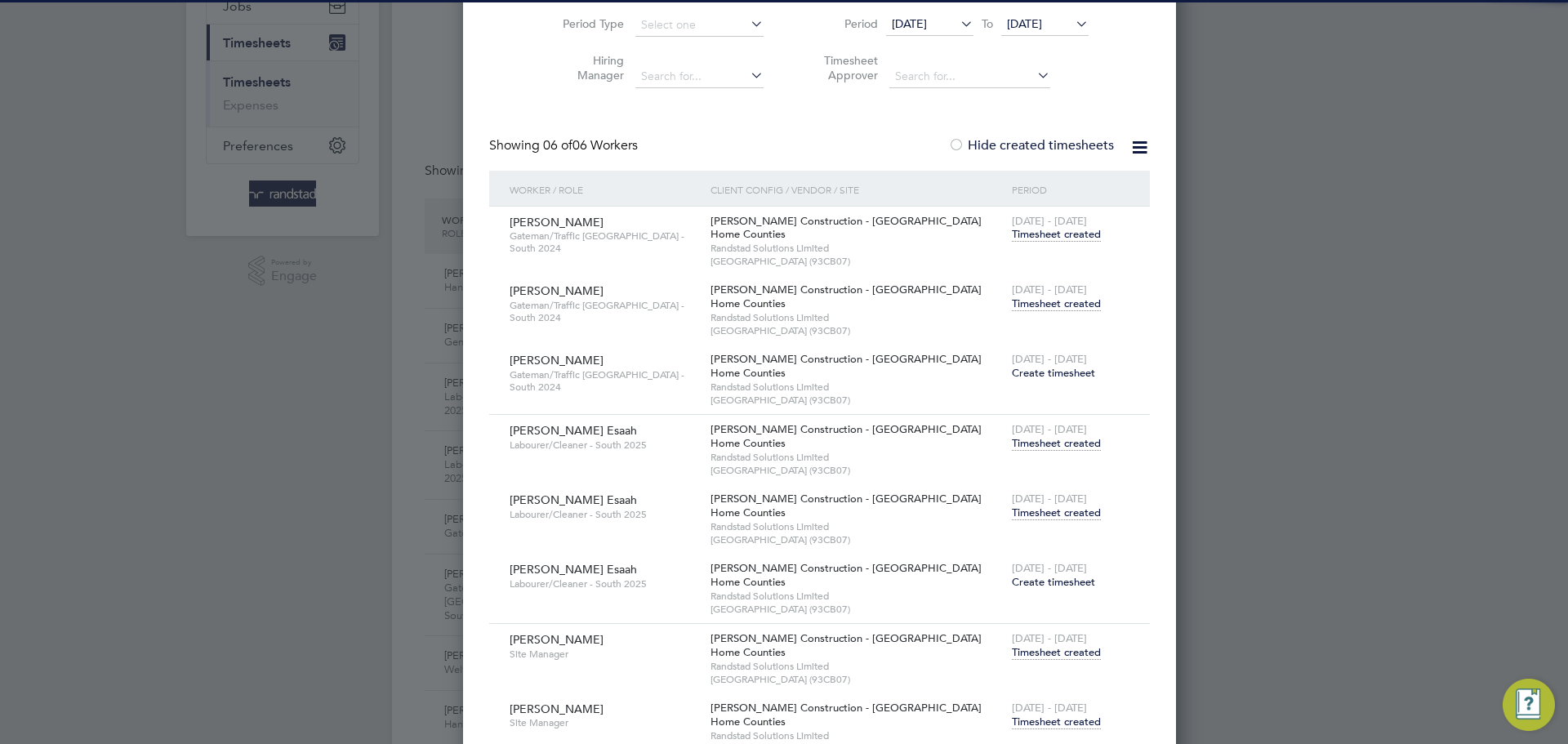
click at [1012, 518] on span "Timesheet created" at bounding box center [1056, 513] width 89 height 15
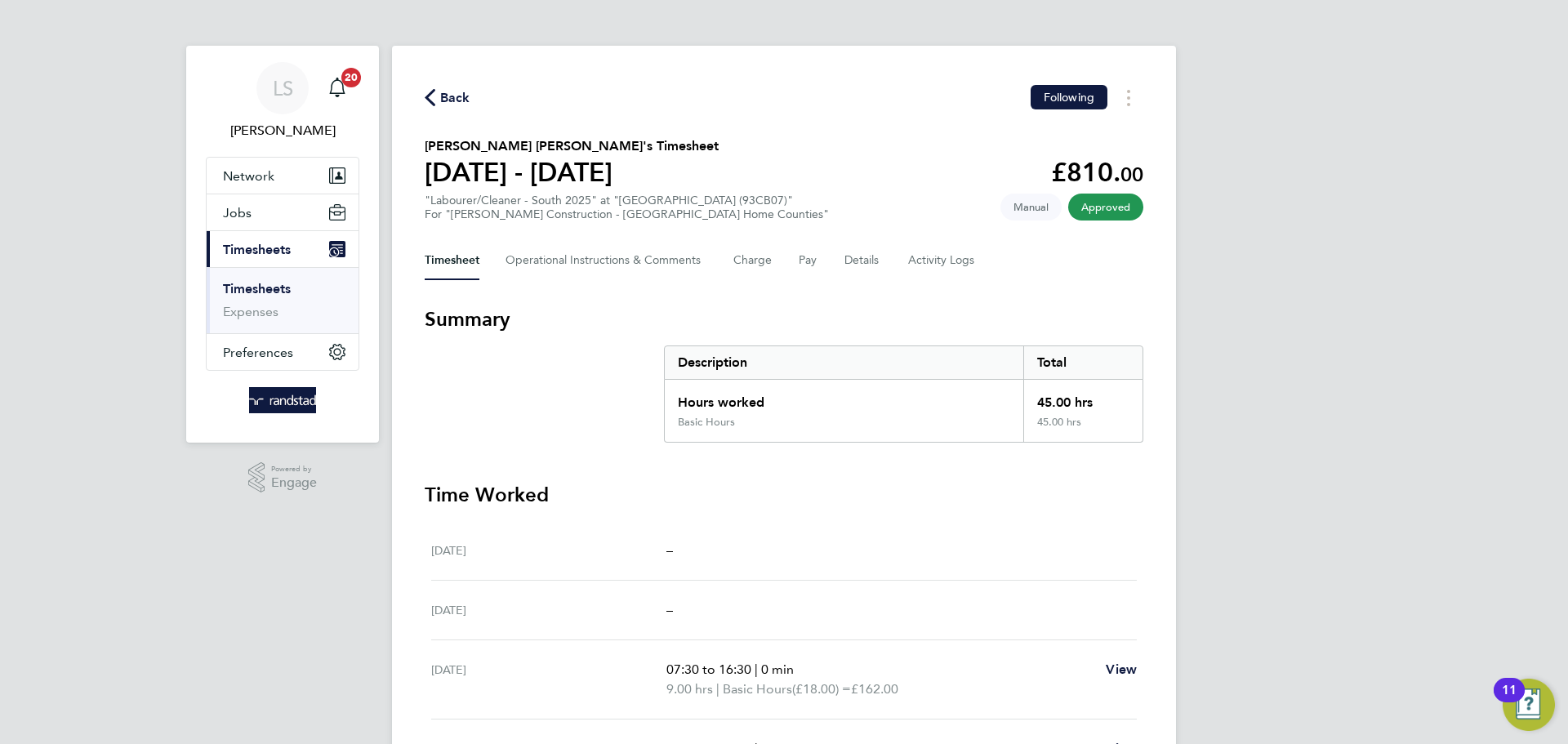
click at [433, 91] on icon "button" at bounding box center [429, 98] width 11 height 18
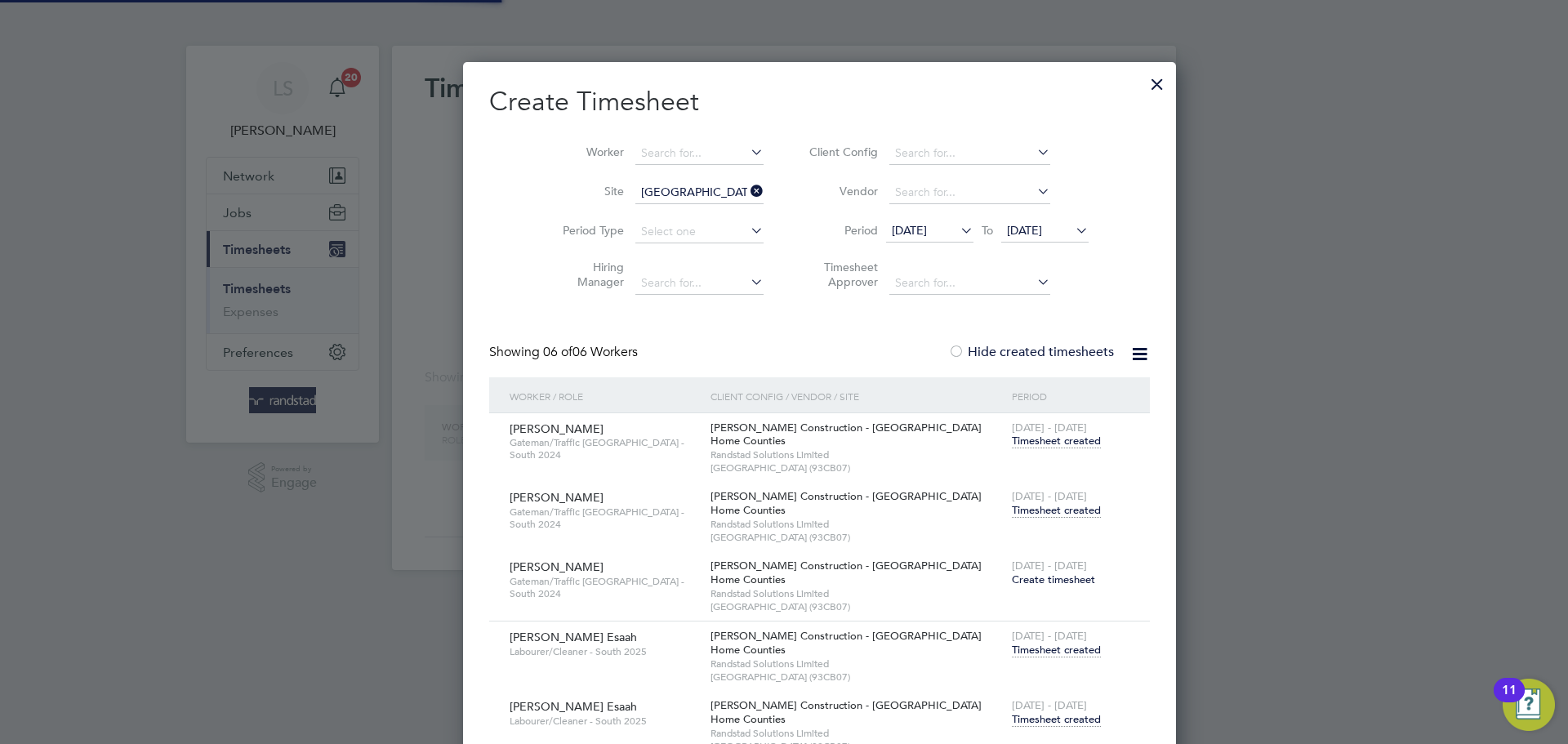
scroll to position [8, 8]
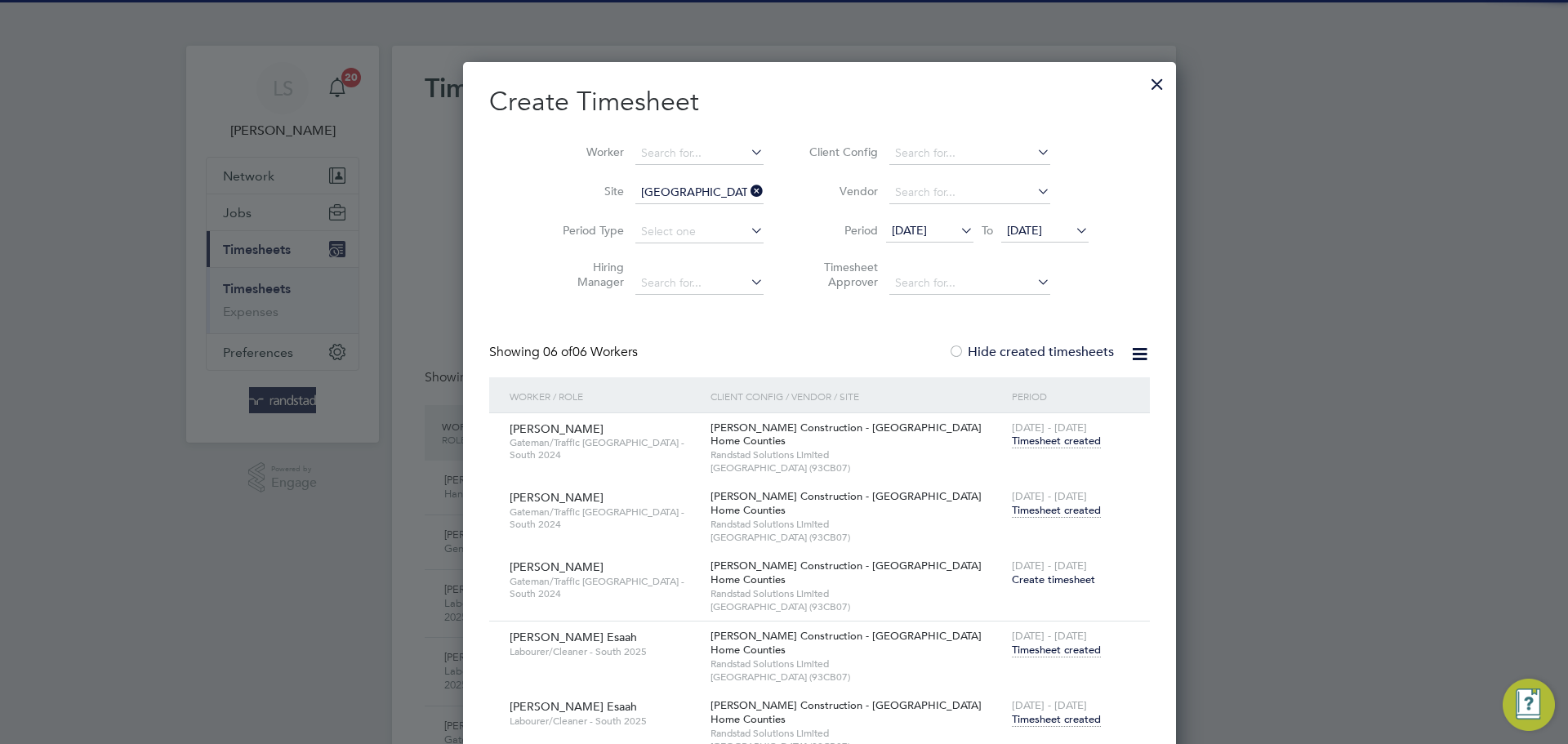
click at [747, 192] on icon at bounding box center [747, 190] width 0 height 23
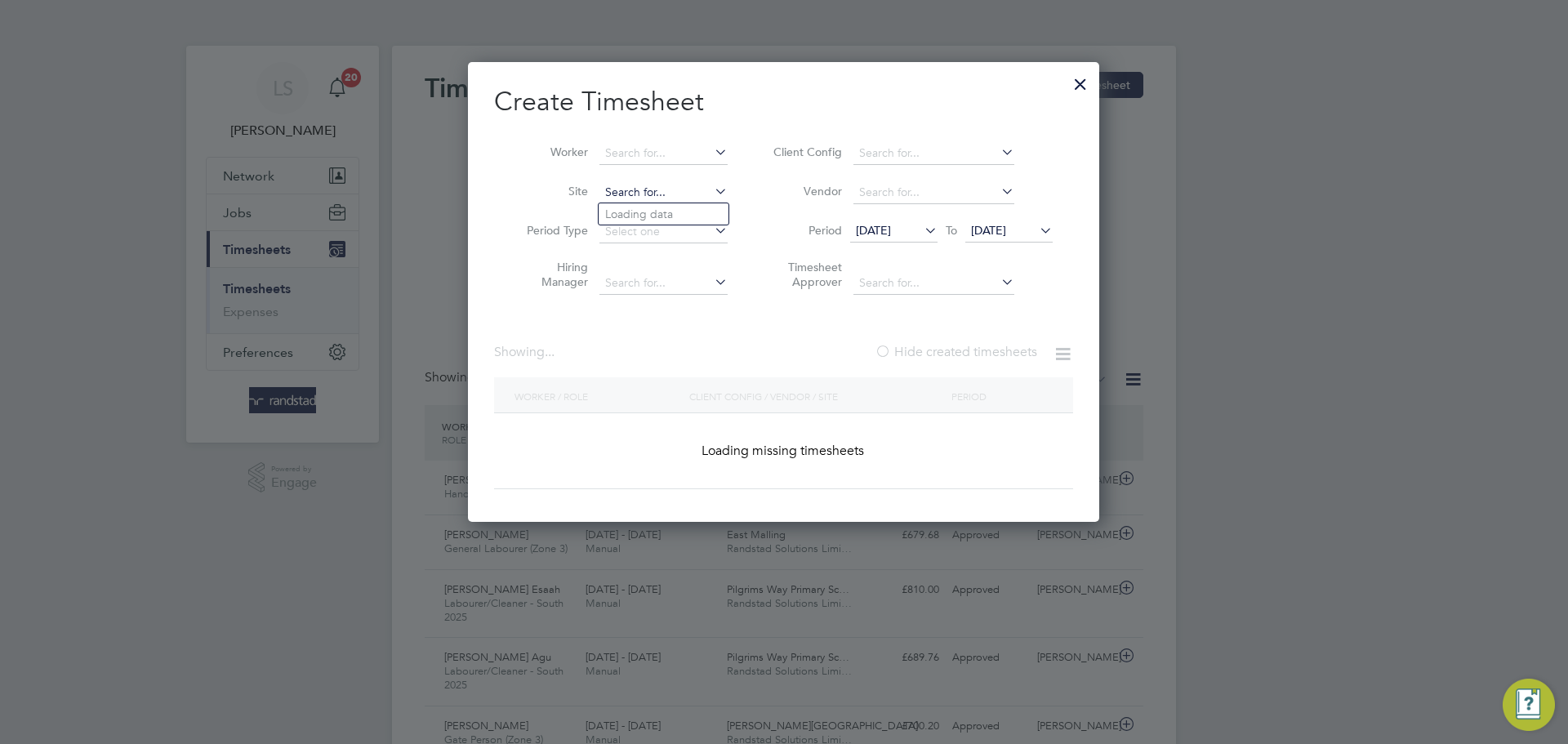
click at [637, 191] on input at bounding box center [663, 192] width 128 height 23
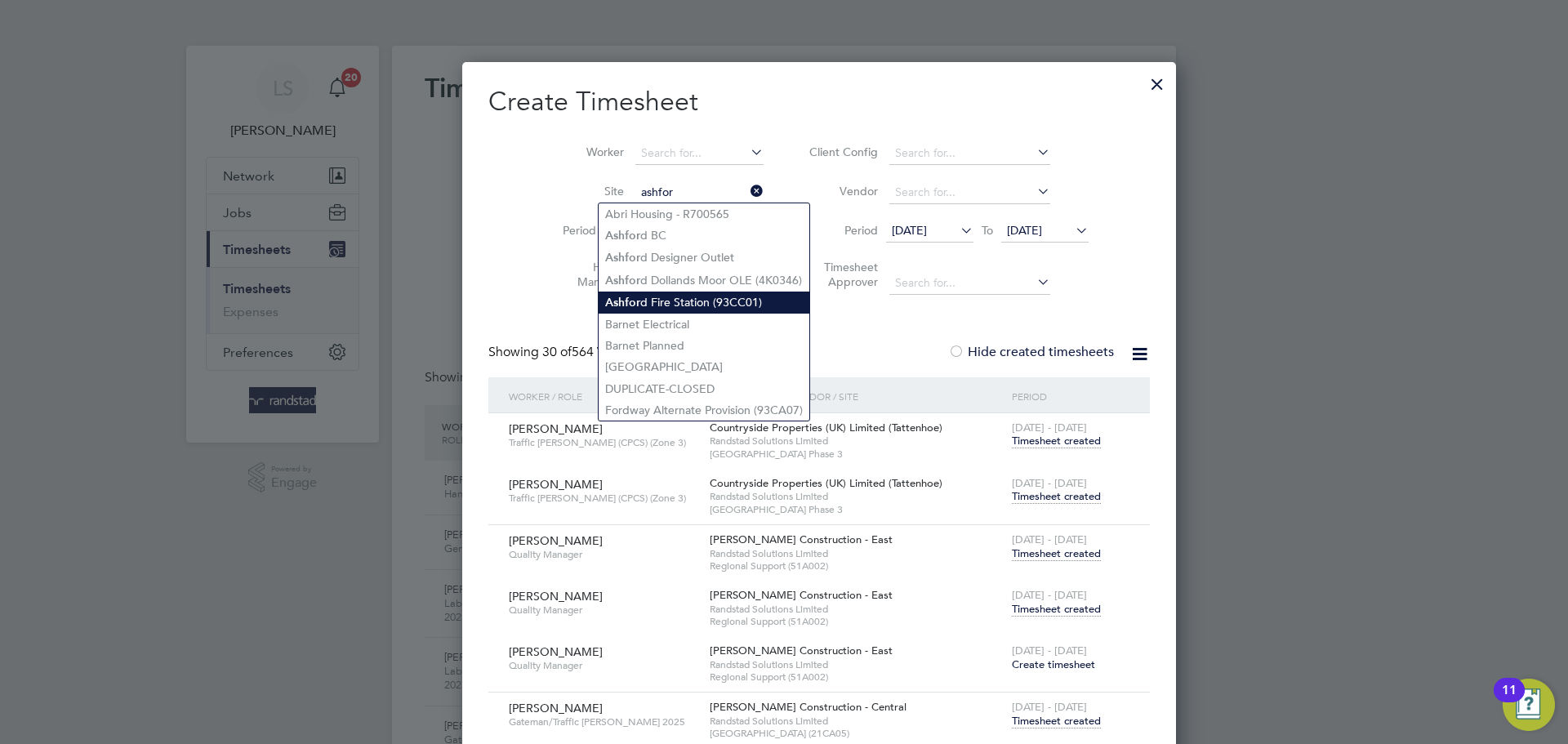
click at [658, 293] on li "Ashfor d Fire Station (93CC01)" at bounding box center [704, 302] width 211 height 22
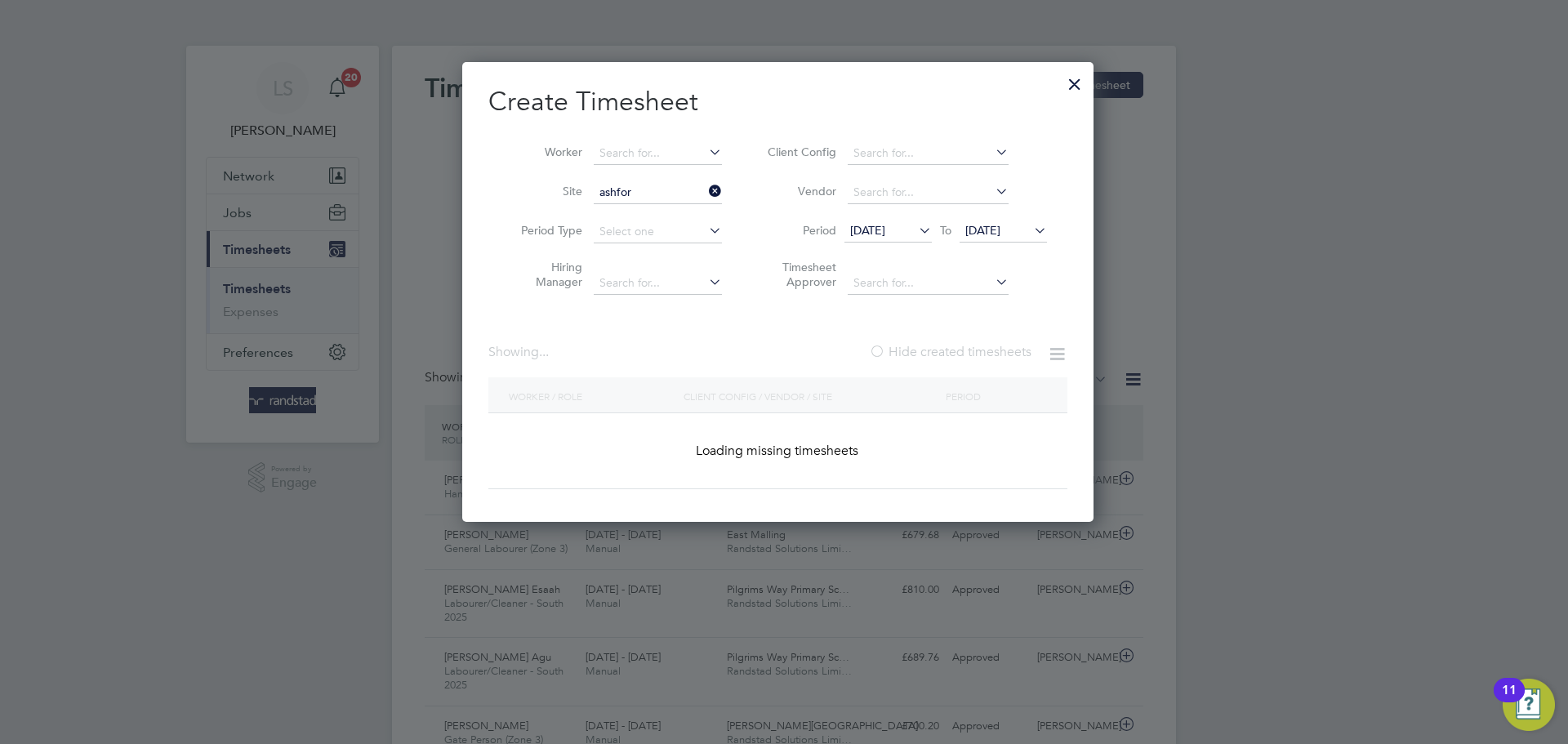
type input "Ashford Fire Station (93CC01)"
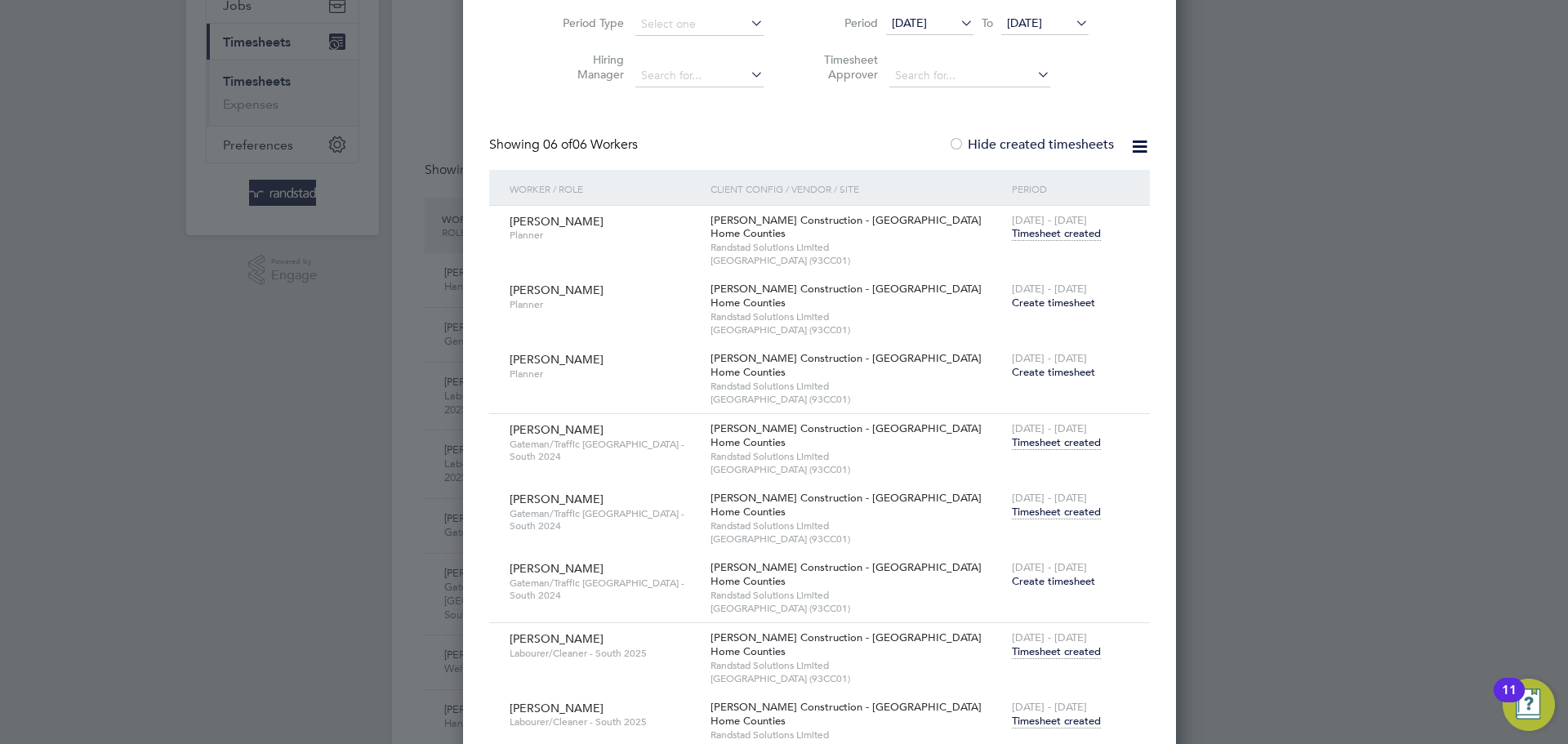
click at [1007, 519] on div "23 - 29 Aug 2025 Timesheet created" at bounding box center [1070, 505] width 126 height 44
click at [1012, 512] on span "Timesheet created" at bounding box center [1056, 512] width 89 height 15
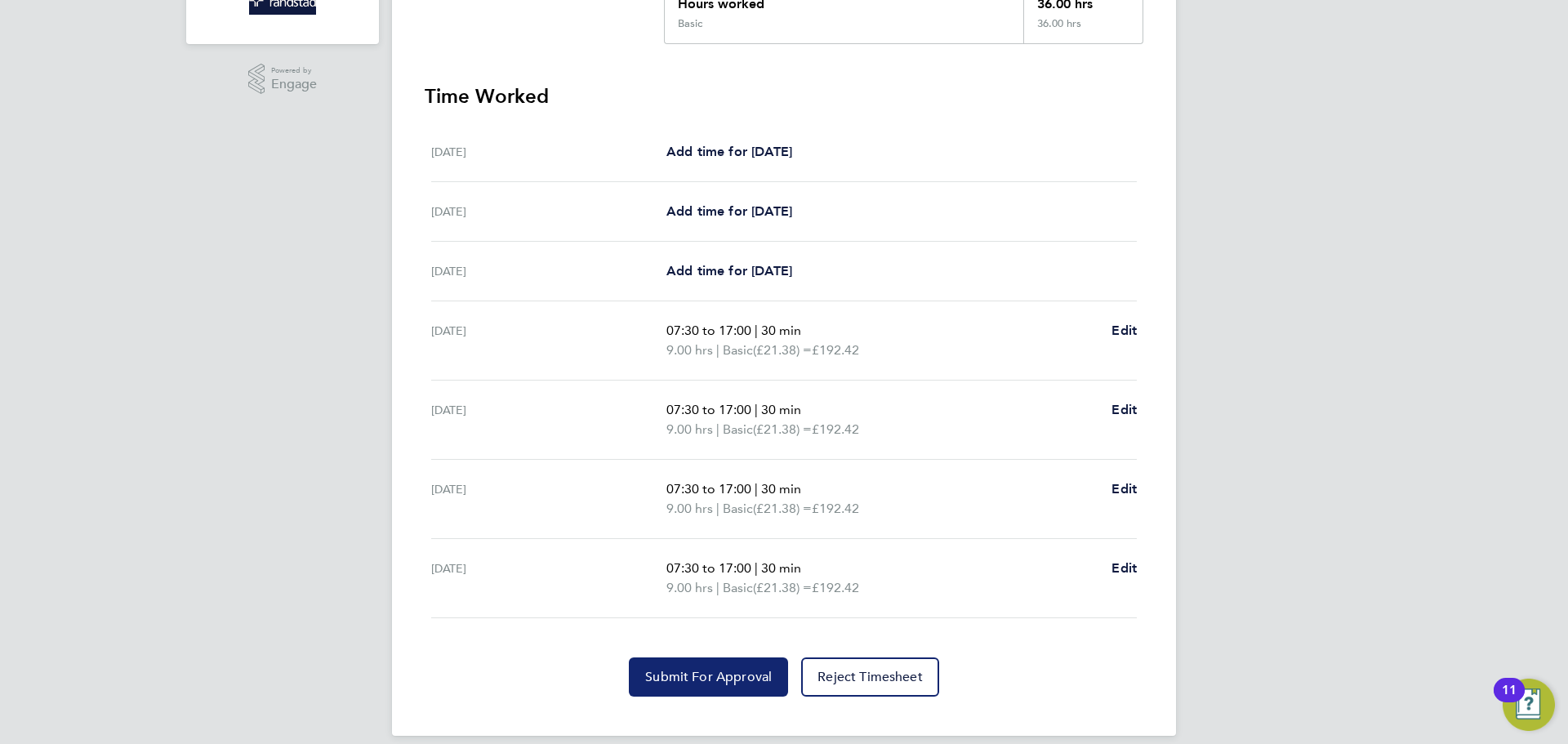
click at [725, 690] on button "Submit For Approval" at bounding box center [708, 676] width 160 height 39
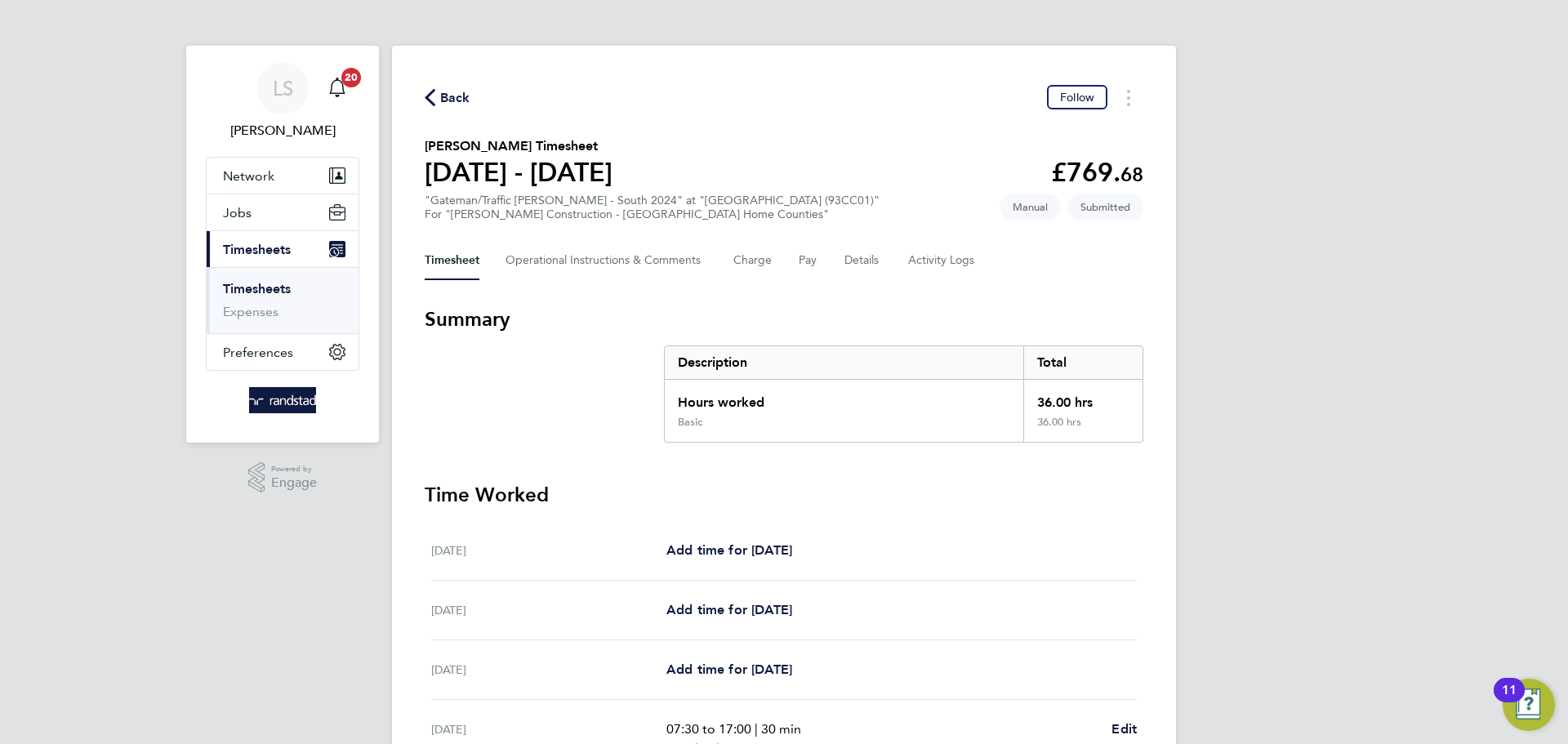
click at [453, 94] on span "Back" at bounding box center [455, 98] width 30 height 19
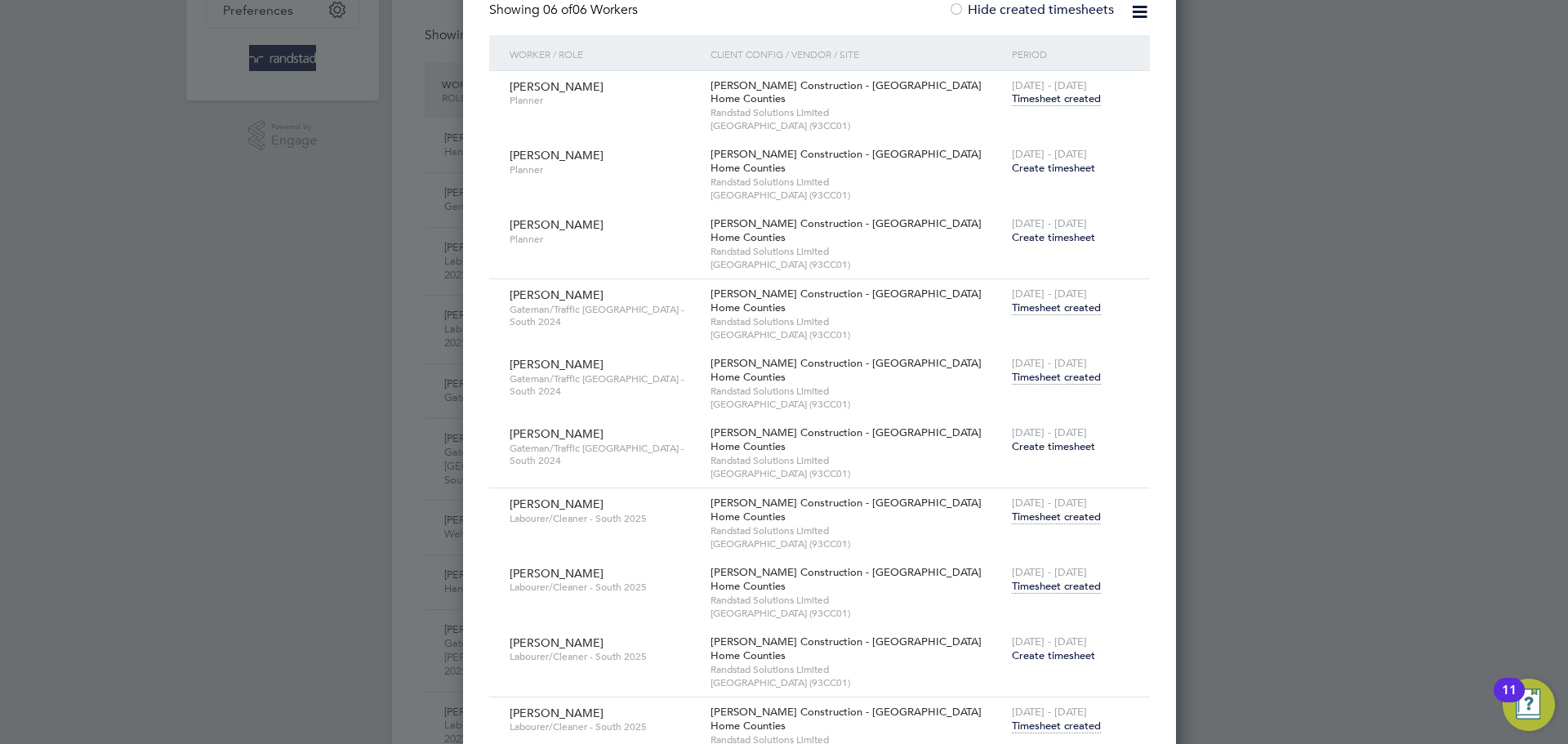
click at [1012, 582] on span "Timesheet created" at bounding box center [1056, 586] width 89 height 15
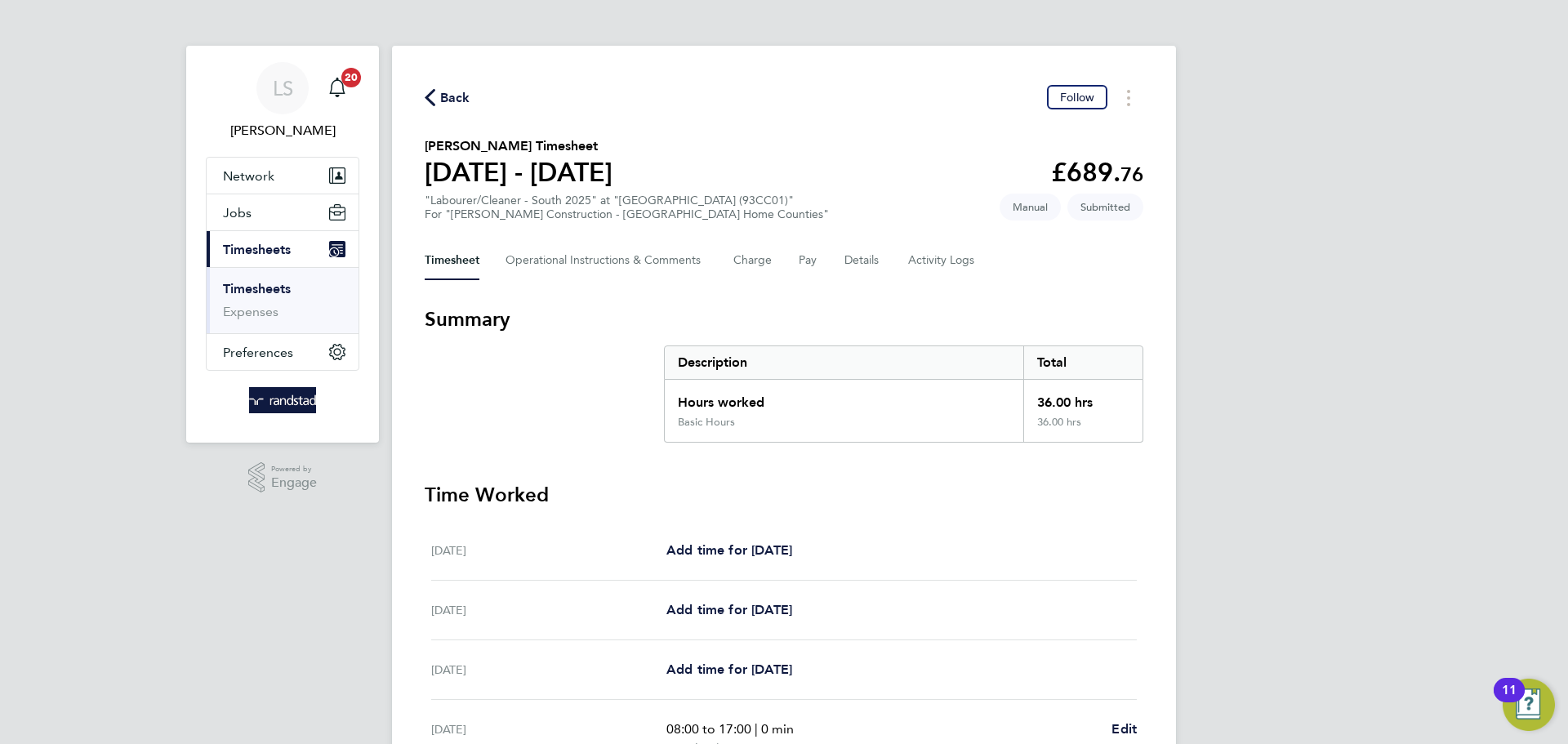
click at [449, 101] on span "Back" at bounding box center [455, 98] width 30 height 19
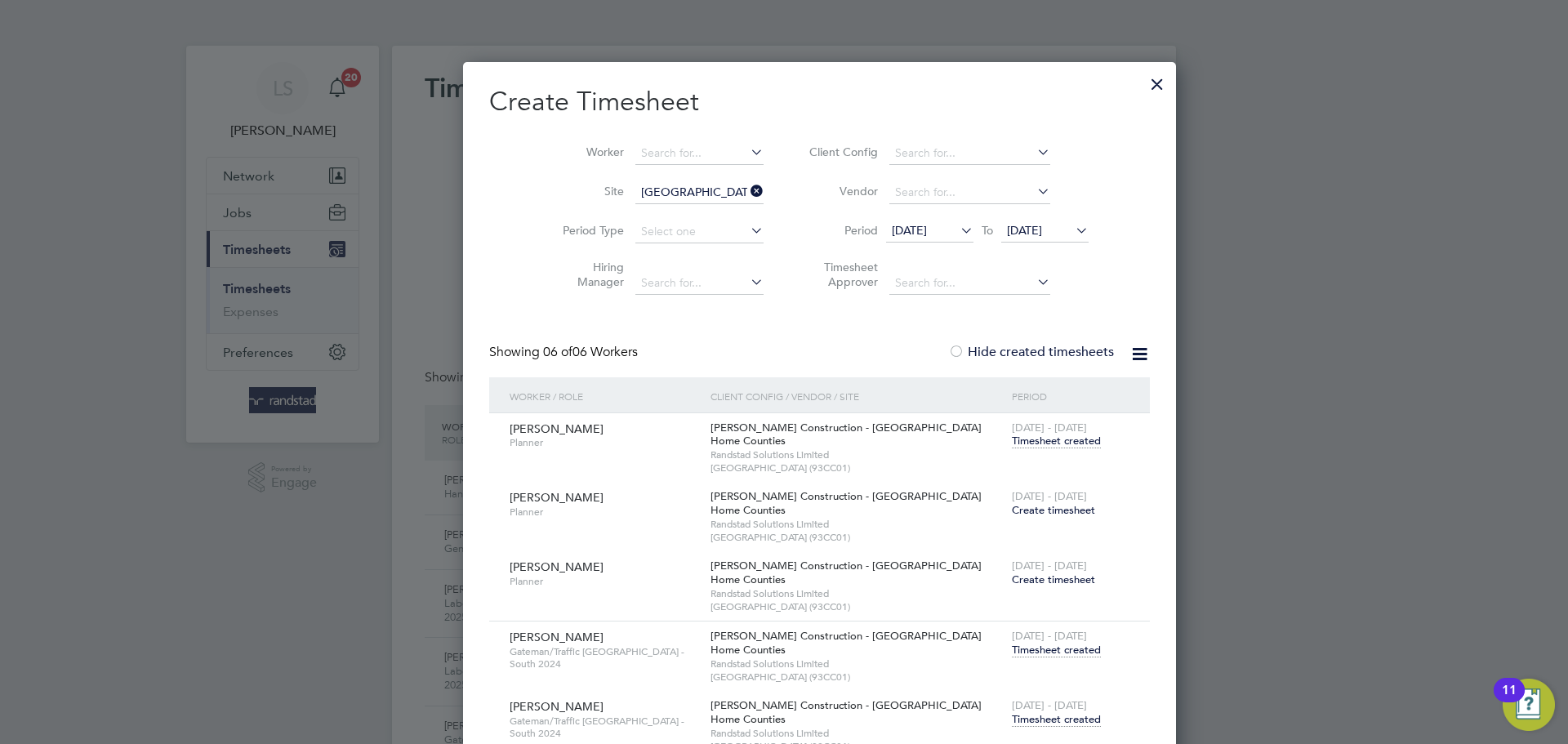
scroll to position [54, 142]
click at [1143, 89] on div at bounding box center [1157, 79] width 29 height 29
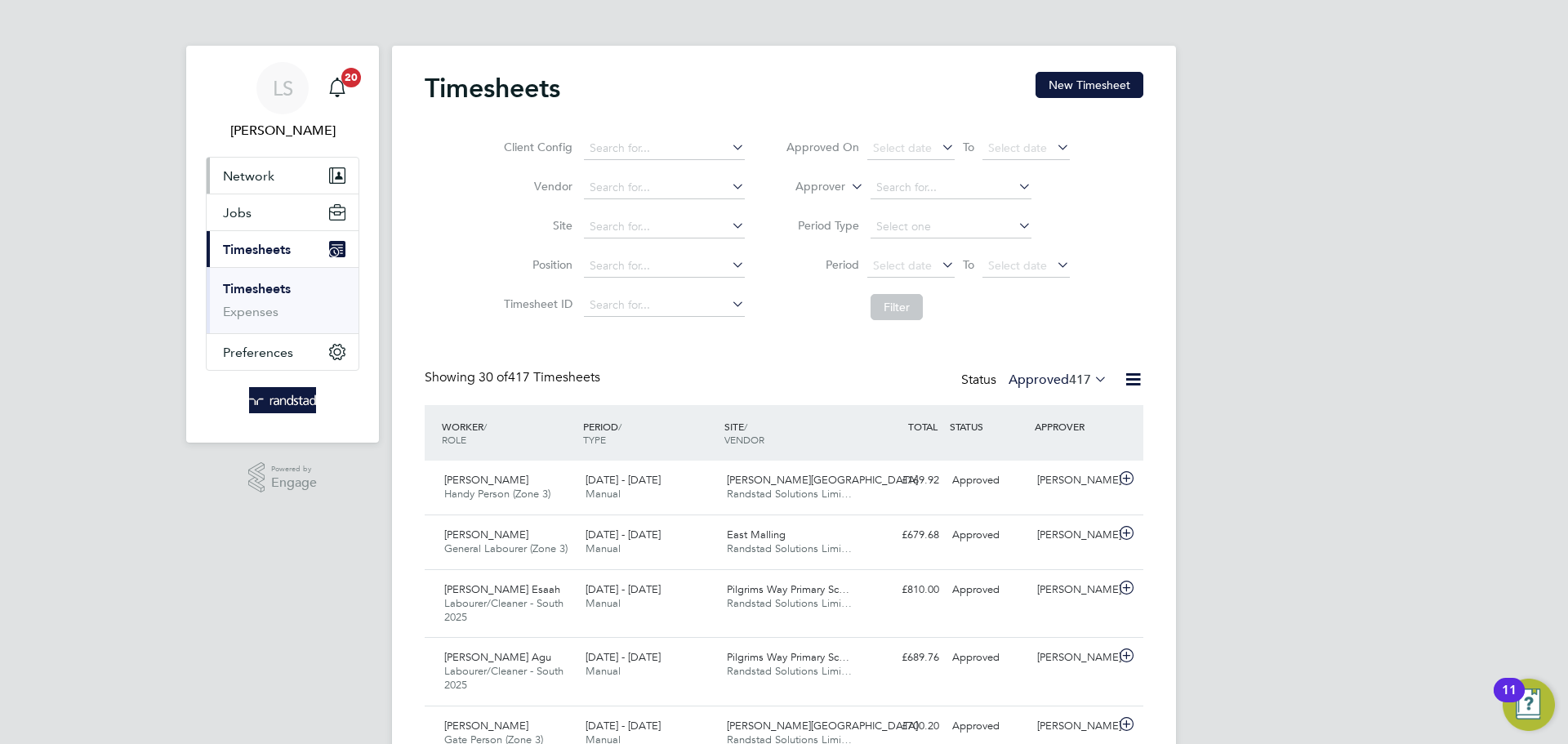
click at [268, 183] on button "Network" at bounding box center [282, 175] width 152 height 36
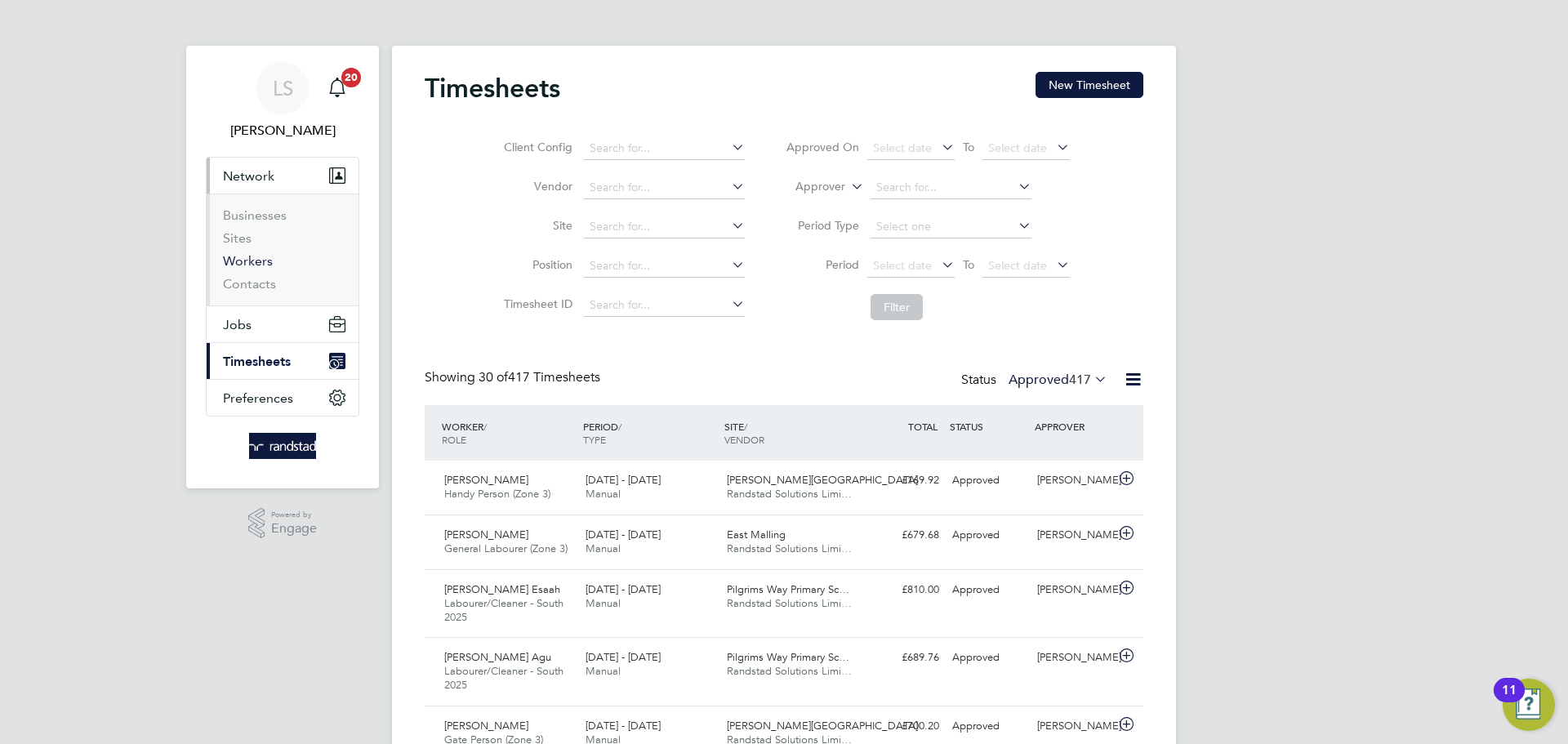
click at [239, 267] on link "Workers" at bounding box center [248, 261] width 50 height 16
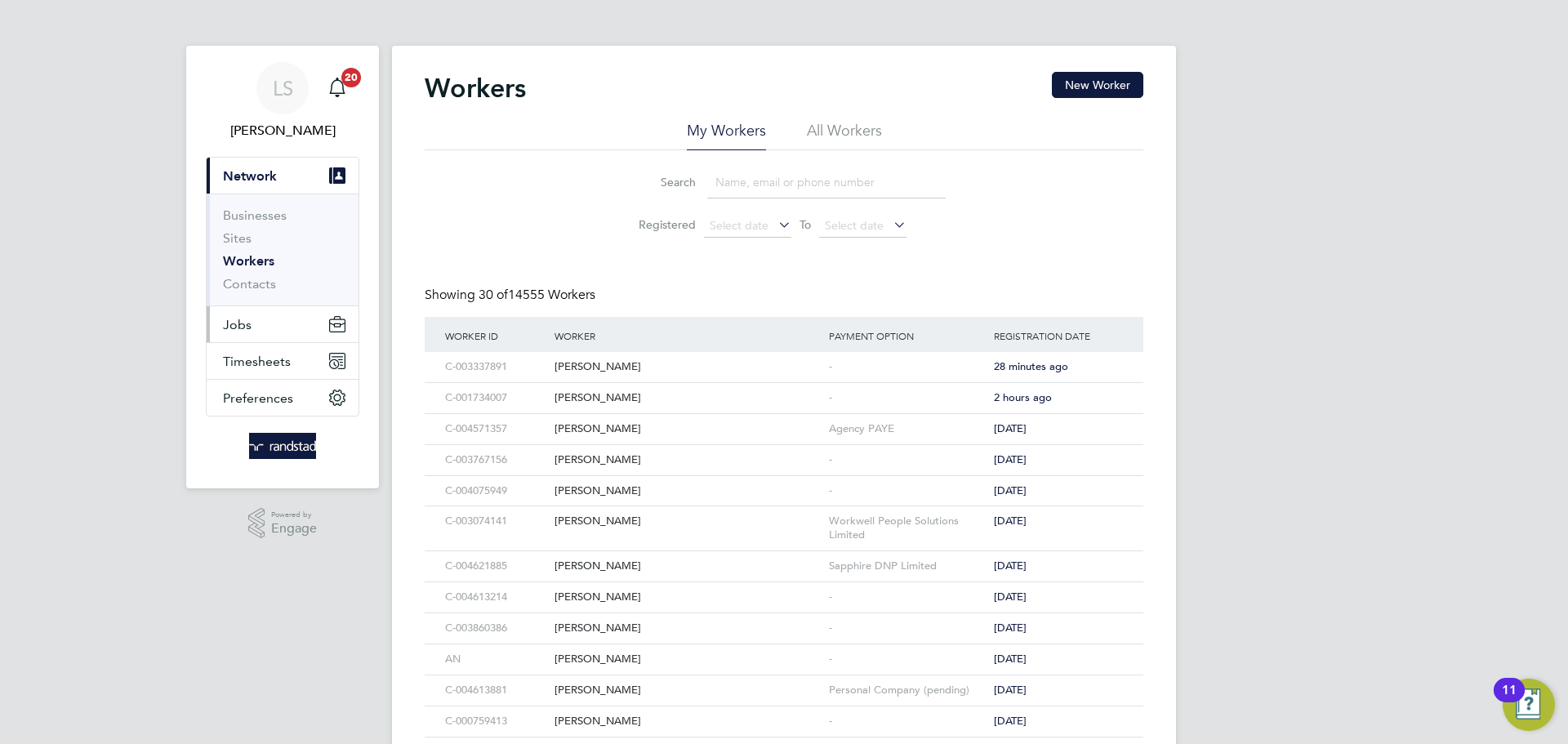
click at [219, 331] on button "Jobs" at bounding box center [282, 324] width 152 height 36
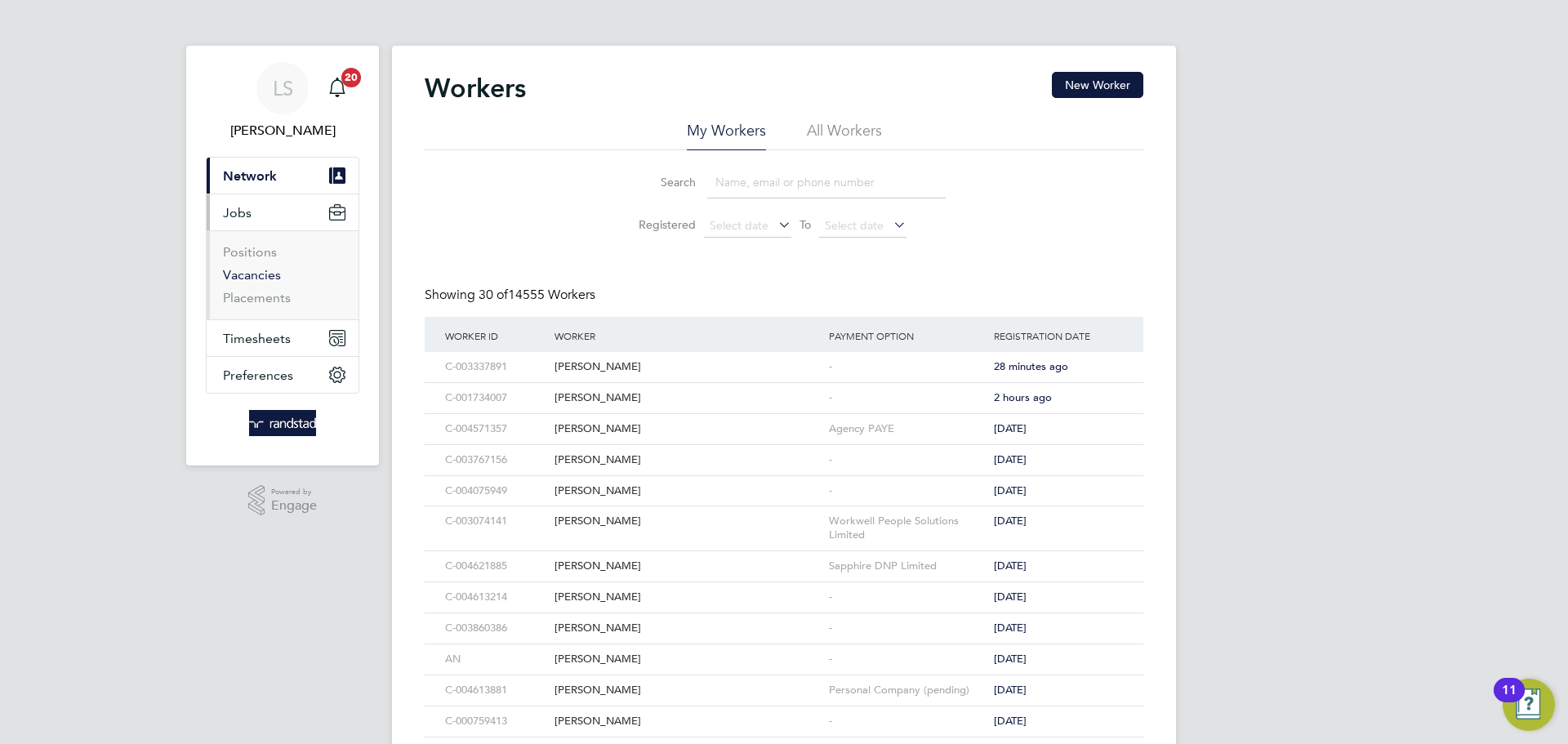
click at [244, 272] on link "Vacancies" at bounding box center [251, 275] width 58 height 16
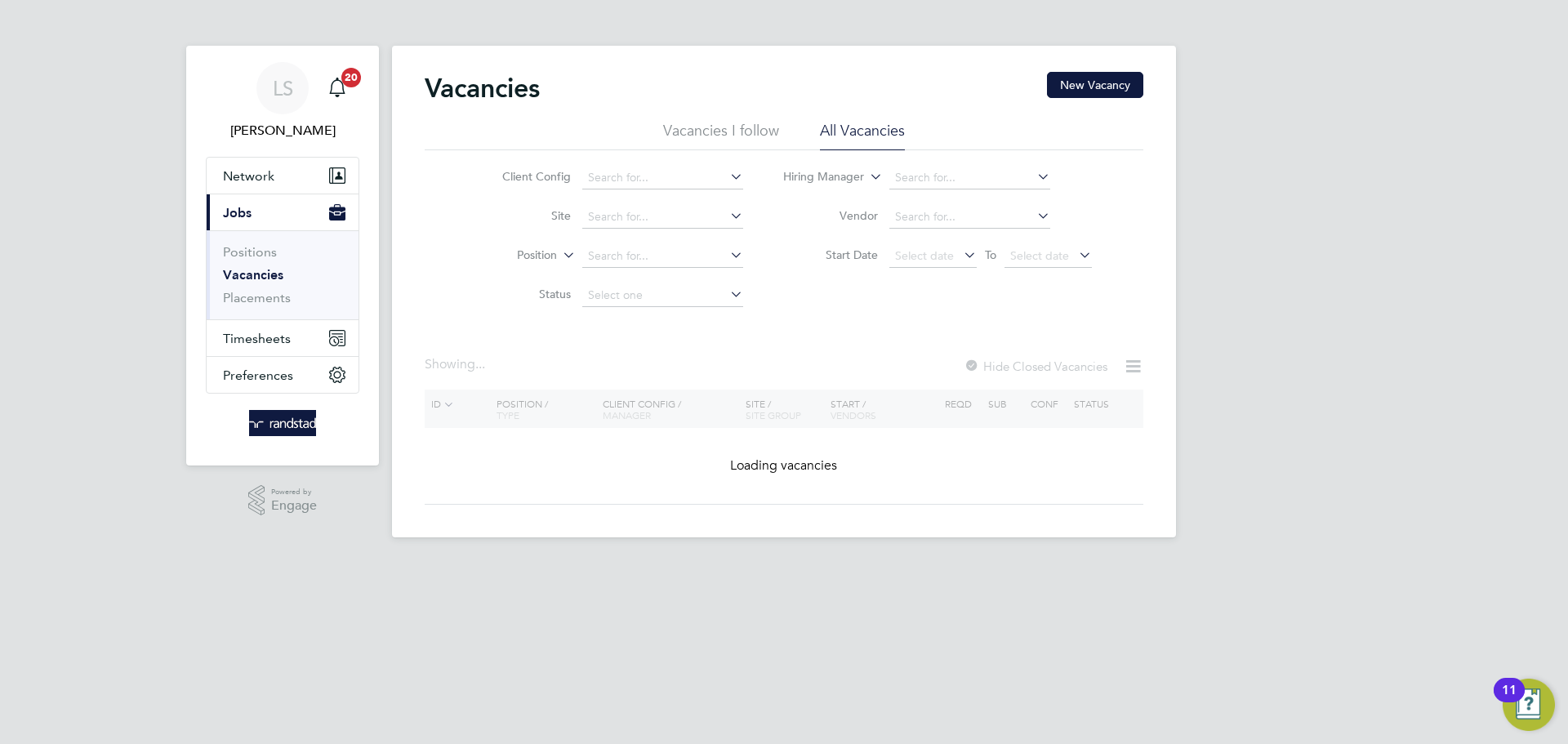
click at [292, 291] on li "Placements" at bounding box center [284, 298] width 123 height 17
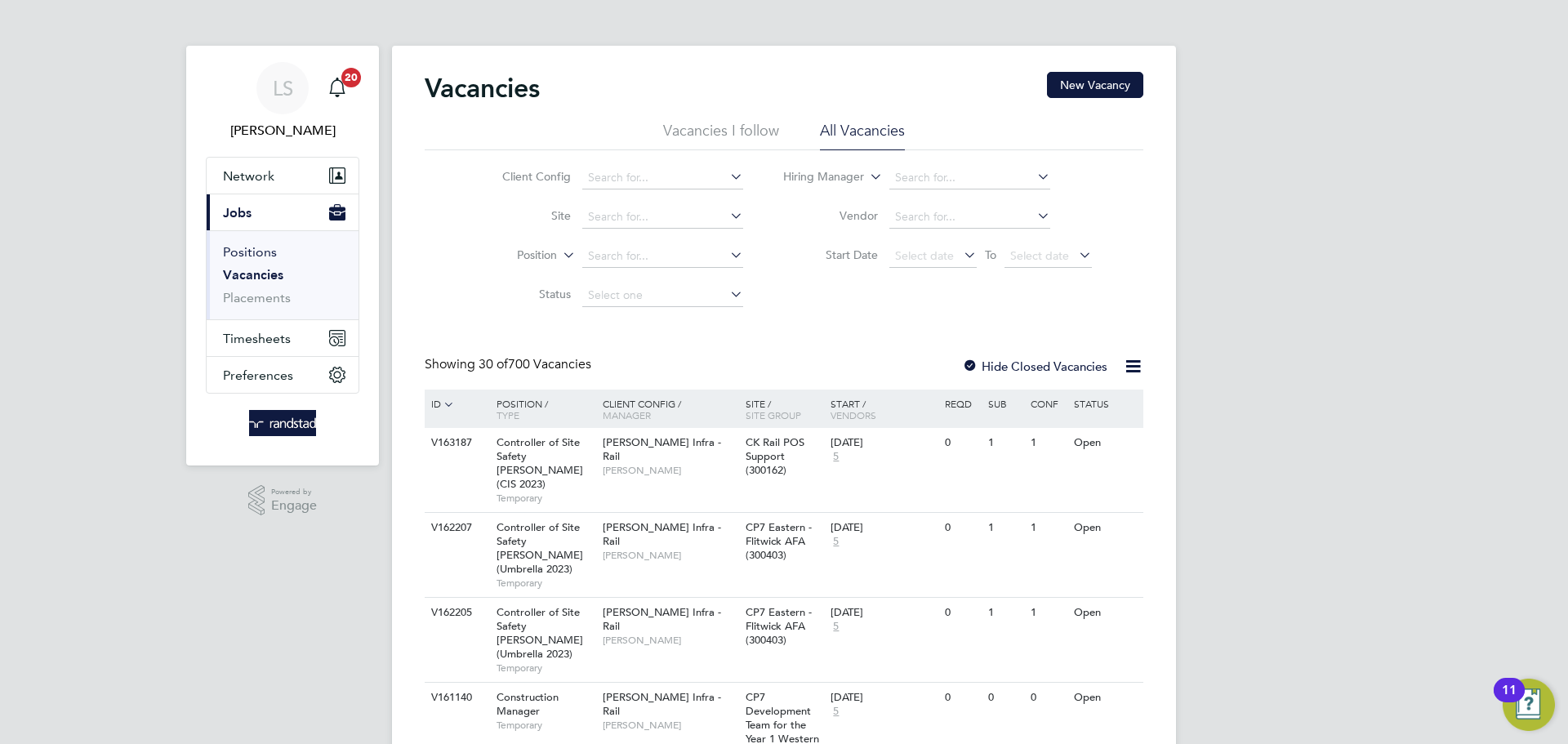
click at [249, 255] on link "Positions" at bounding box center [250, 251] width 54 height 16
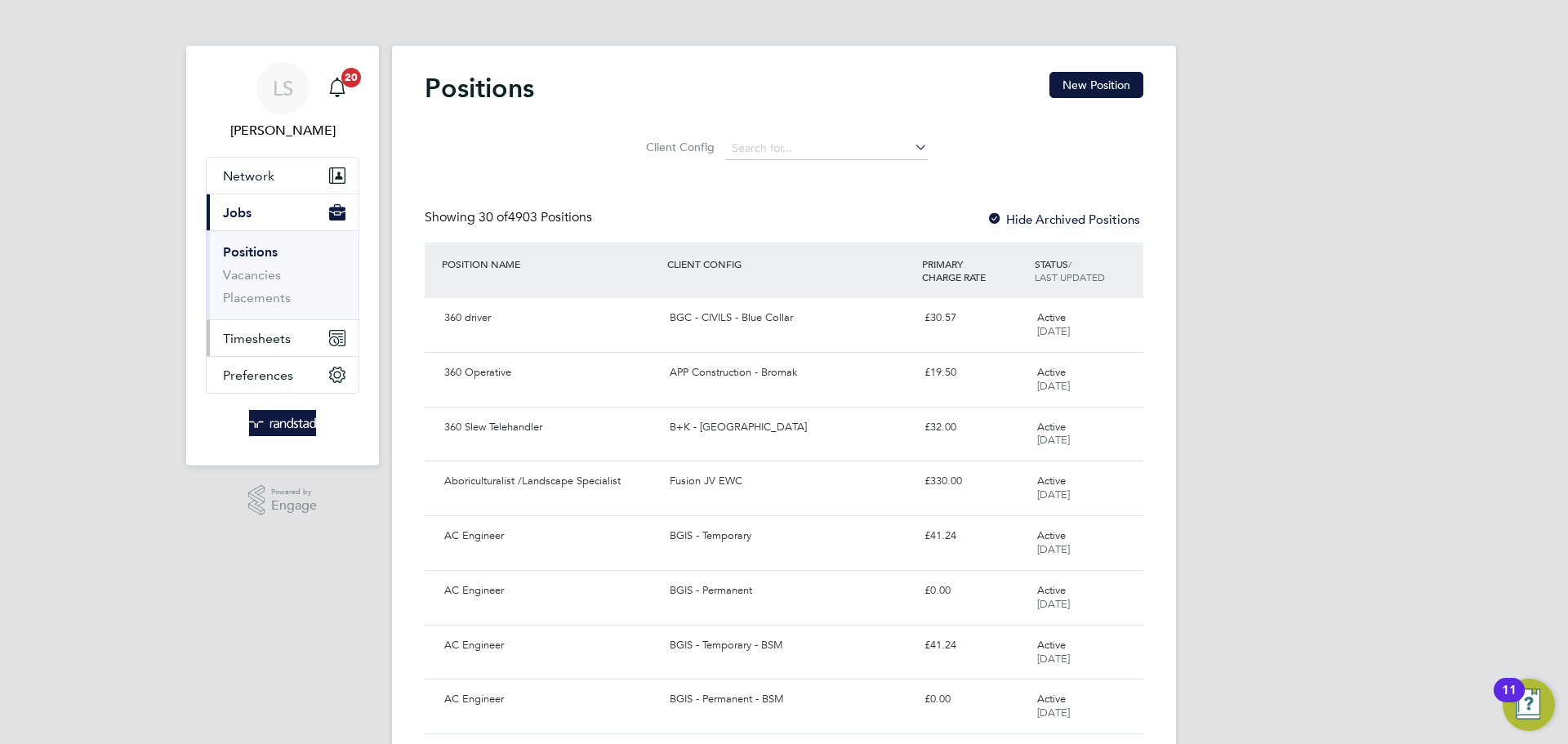
click at [260, 343] on span "Timesheets" at bounding box center [256, 338] width 68 height 16
click at [786, 141] on input at bounding box center [826, 148] width 201 height 23
click at [236, 276] on link "Vacancies" at bounding box center [251, 275] width 58 height 16
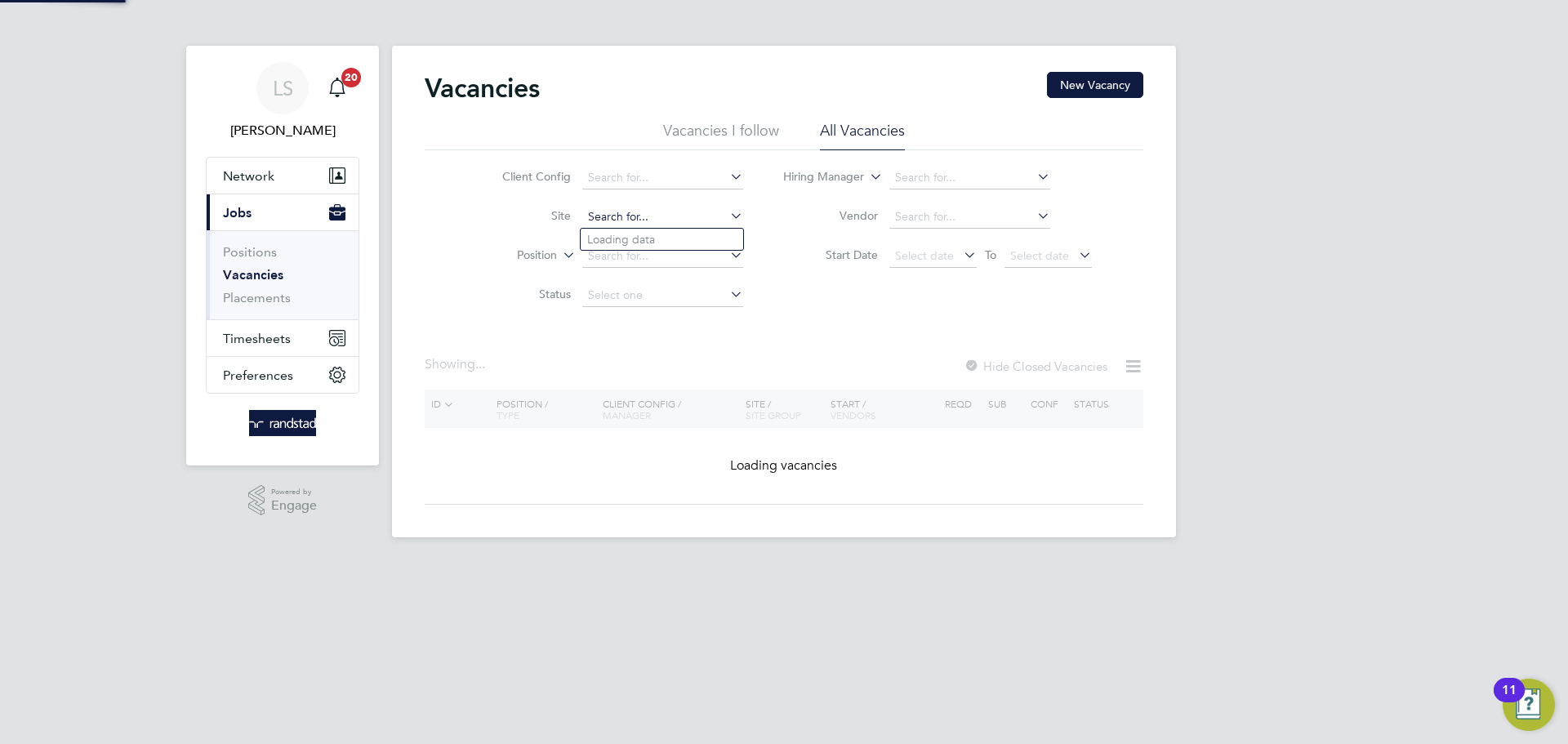
click at [632, 227] on div "Vacancies New Vacancy Vacancies I follow All Vacancies Client Config Site Posit…" at bounding box center [784, 291] width 784 height 491
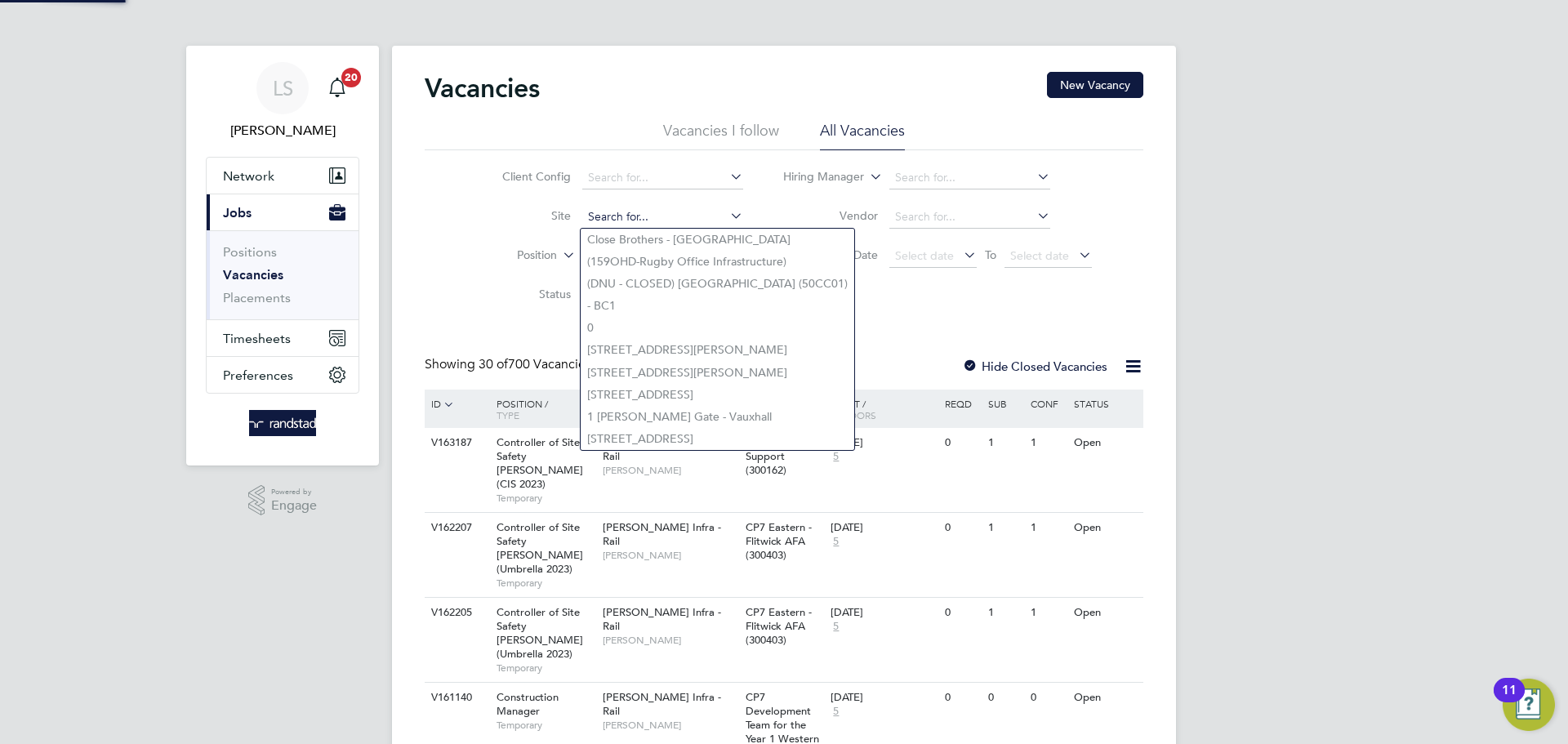
click at [610, 212] on input at bounding box center [662, 216] width 161 height 23
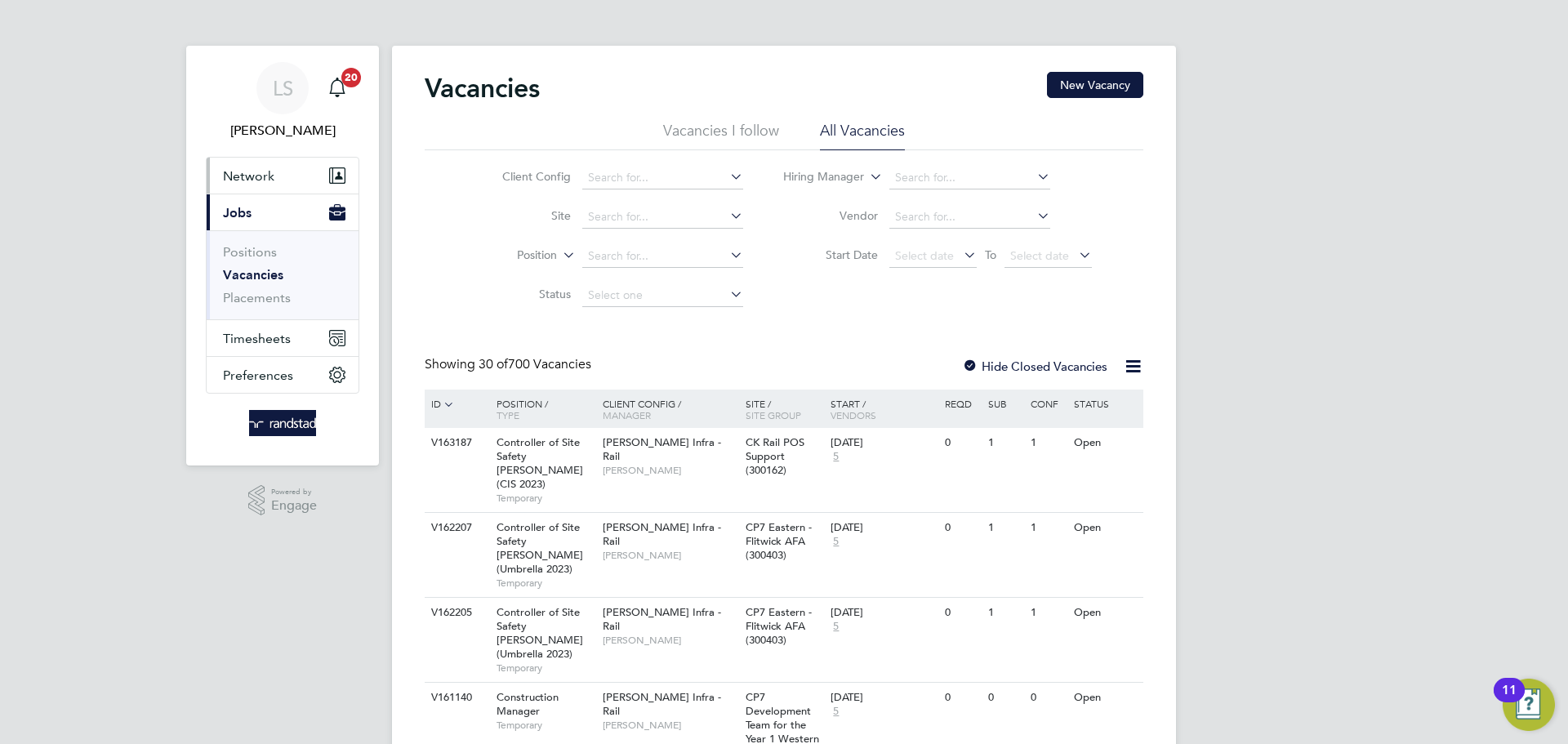
click at [269, 180] on span "Network" at bounding box center [249, 175] width 52 height 16
click at [655, 210] on input at bounding box center [662, 216] width 161 height 23
type input "tovil"
drag, startPoint x: 608, startPoint y: 250, endPoint x: 603, endPoint y: 228, distance: 22.6
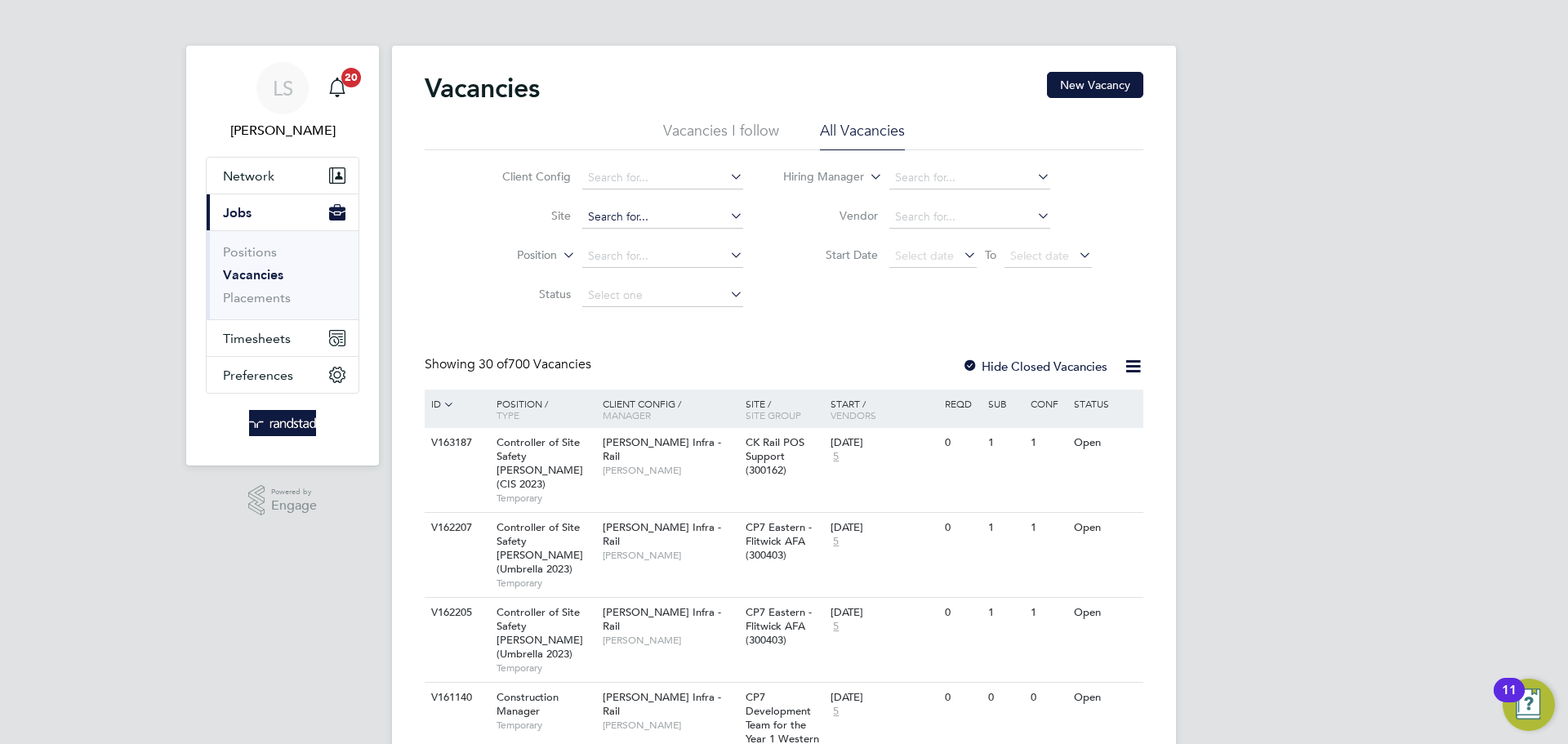
click at [611, 217] on input at bounding box center [662, 216] width 161 height 23
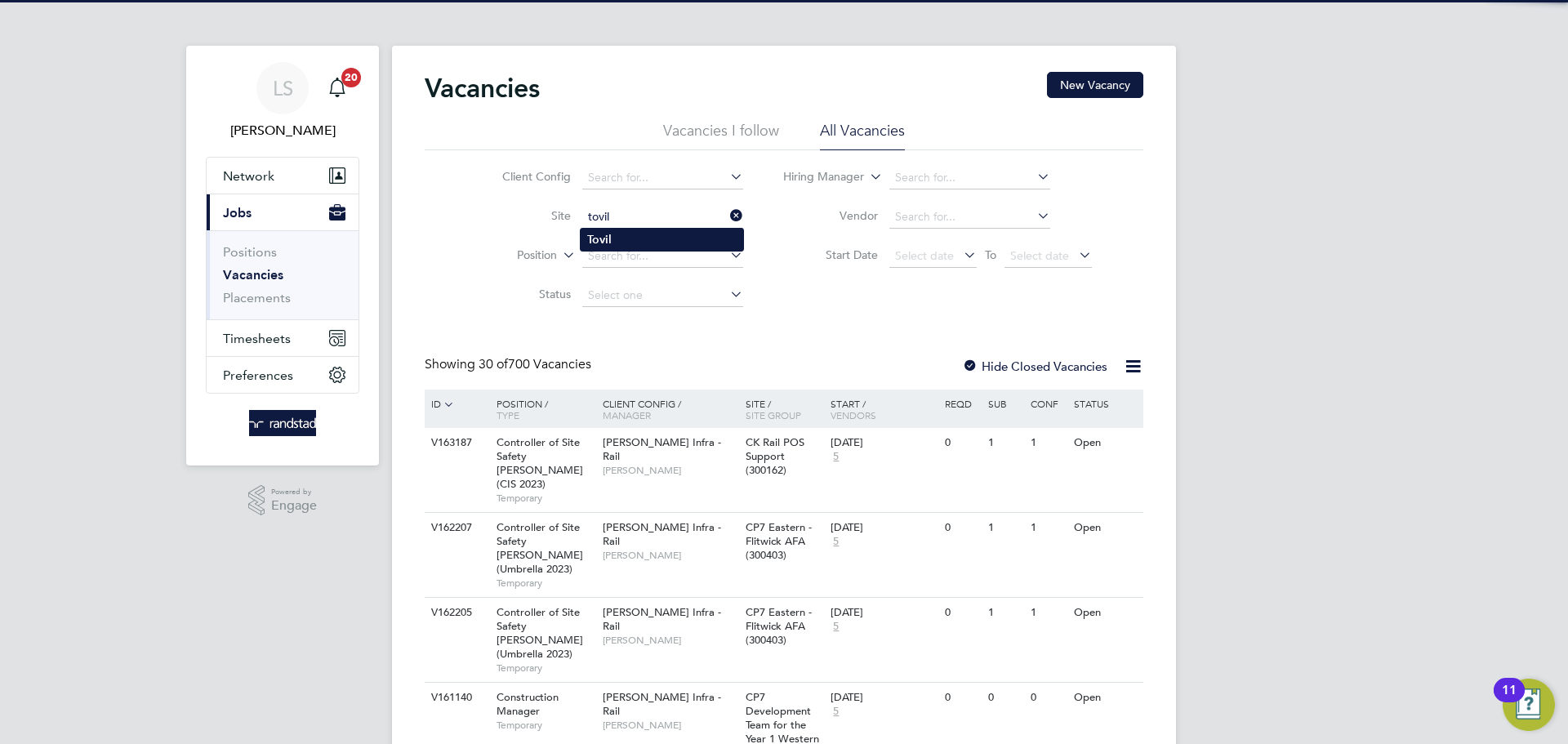
click at [605, 233] on b "Tovil" at bounding box center [599, 240] width 24 height 14
type input "Tovil"
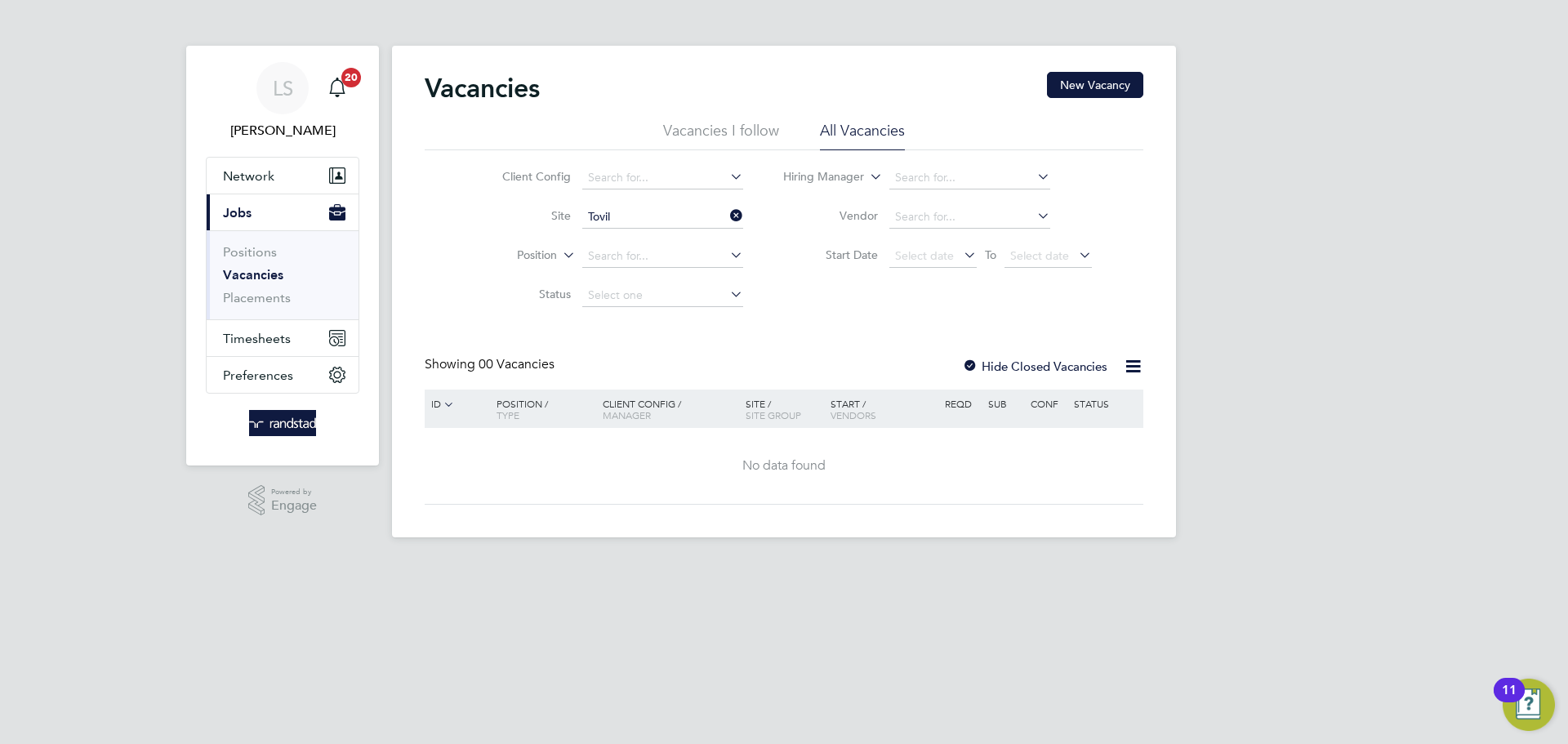
click at [990, 372] on label "Hide Closed Vacancies" at bounding box center [1035, 366] width 145 height 16
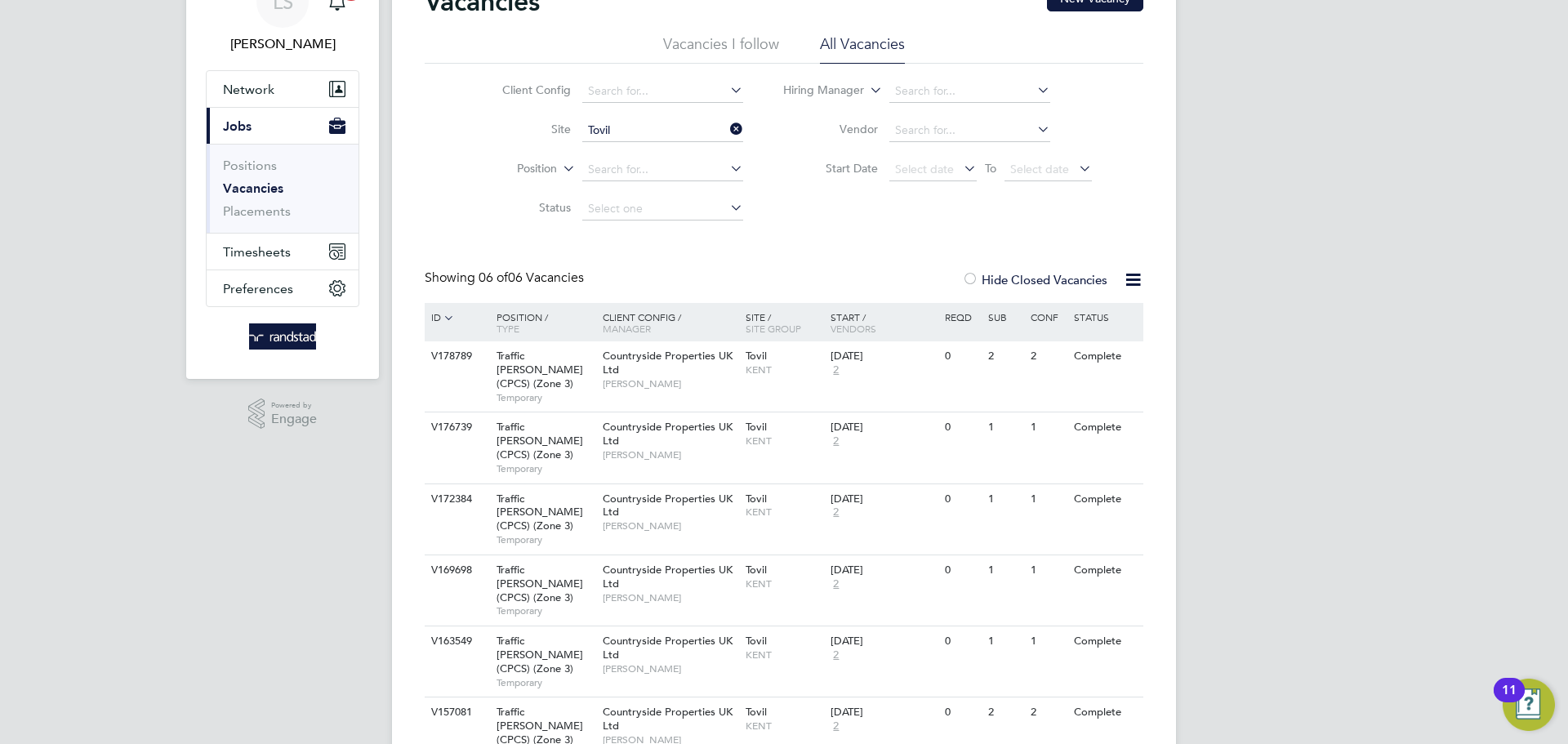
scroll to position [88, 0]
click at [884, 625] on div "V163549 Traffic Marshall (CPCS) (Zone 3) Temporary Countryside Properties UK Lt…" at bounding box center [784, 660] width 718 height 71
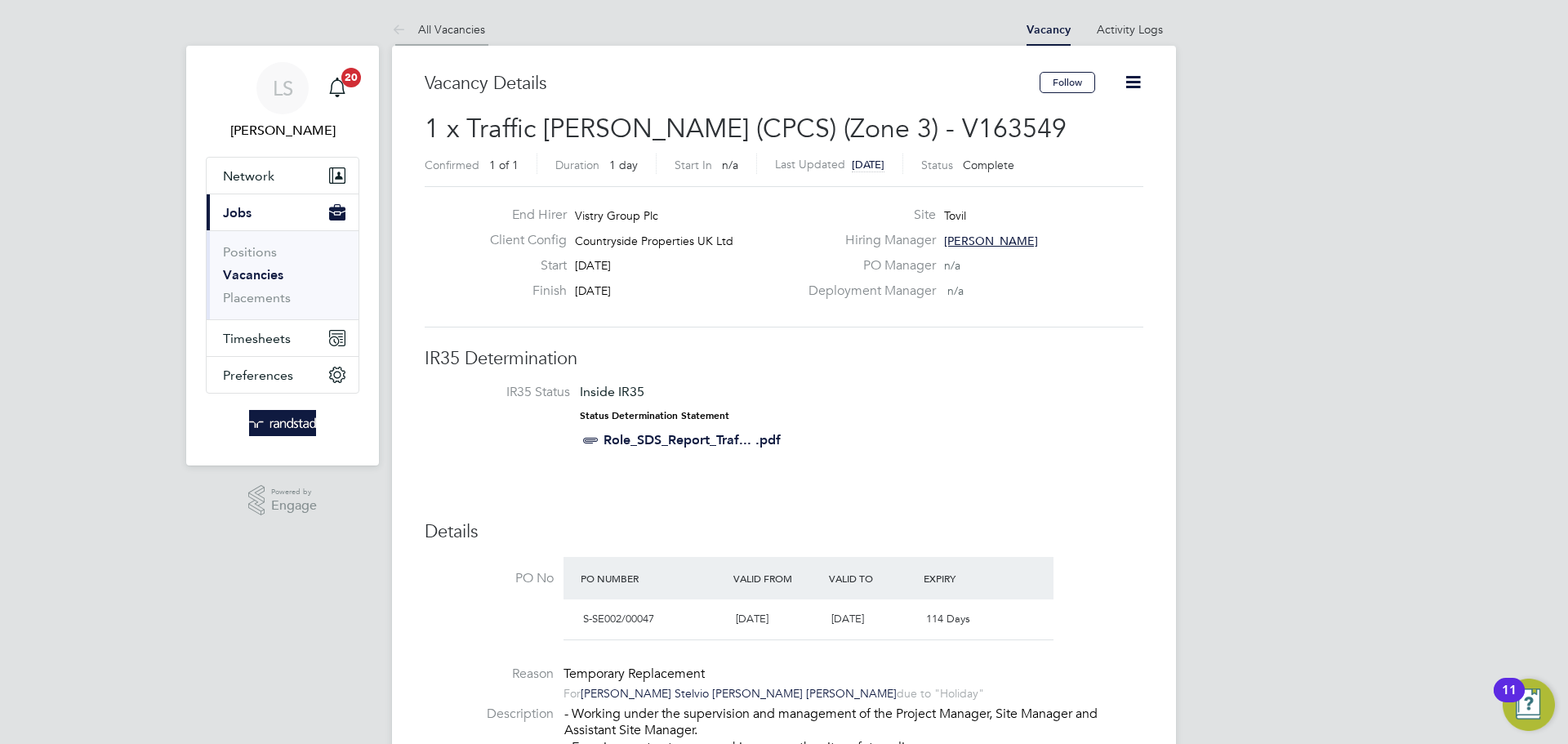
click at [432, 18] on li "All Vacancies" at bounding box center [438, 29] width 93 height 33
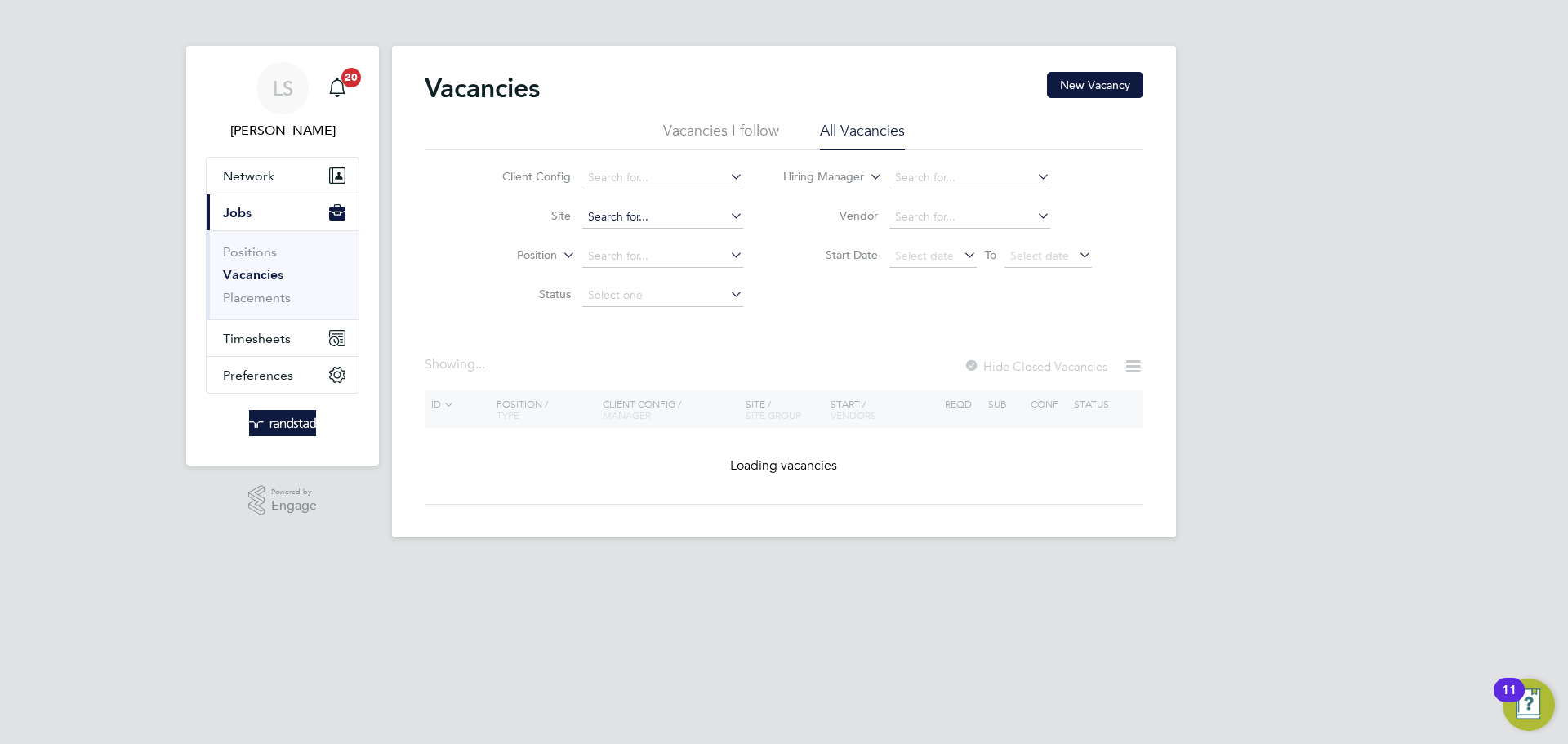
click at [607, 217] on input at bounding box center [662, 216] width 161 height 23
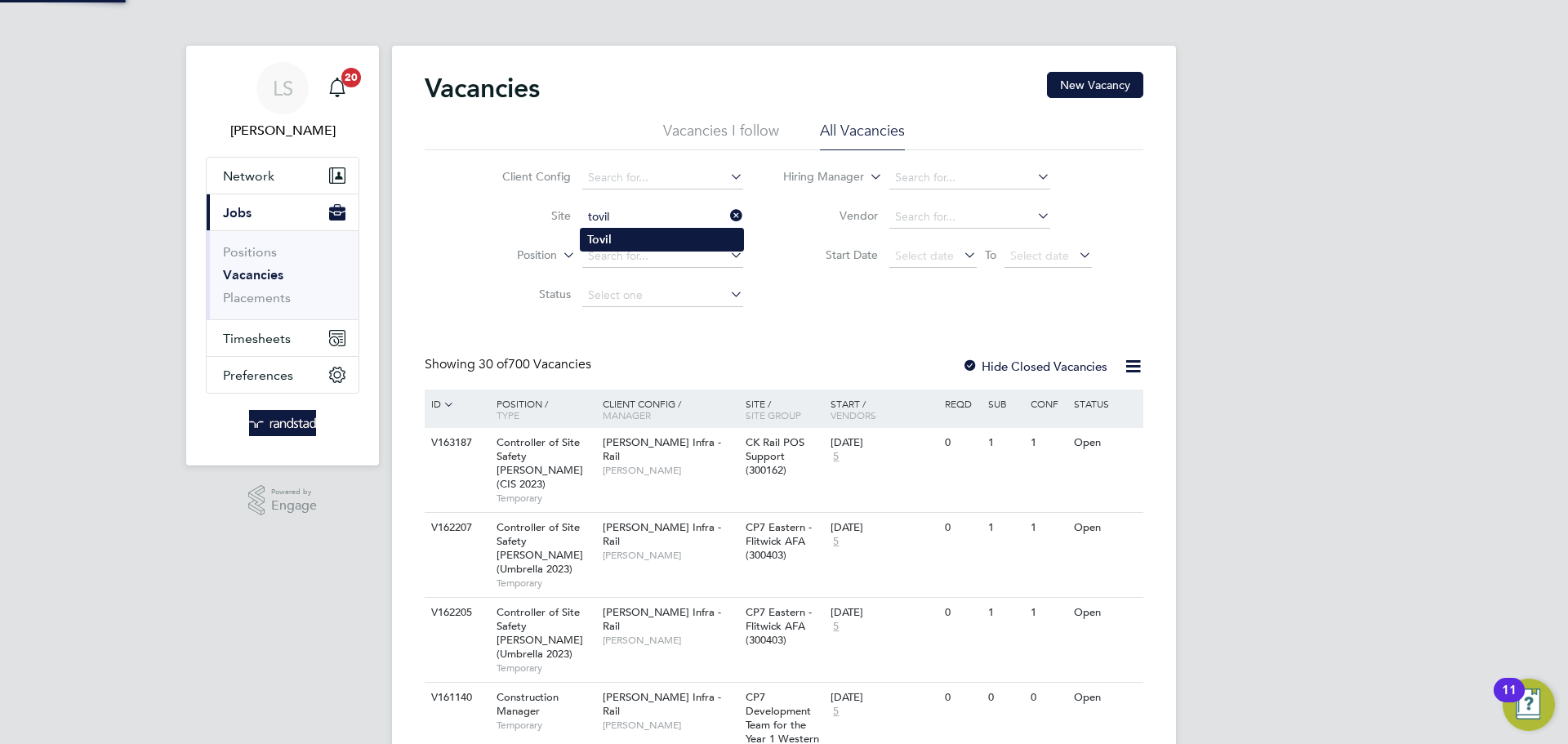
click at [614, 243] on li "Tovil" at bounding box center [662, 240] width 163 height 22
type input "Tovil"
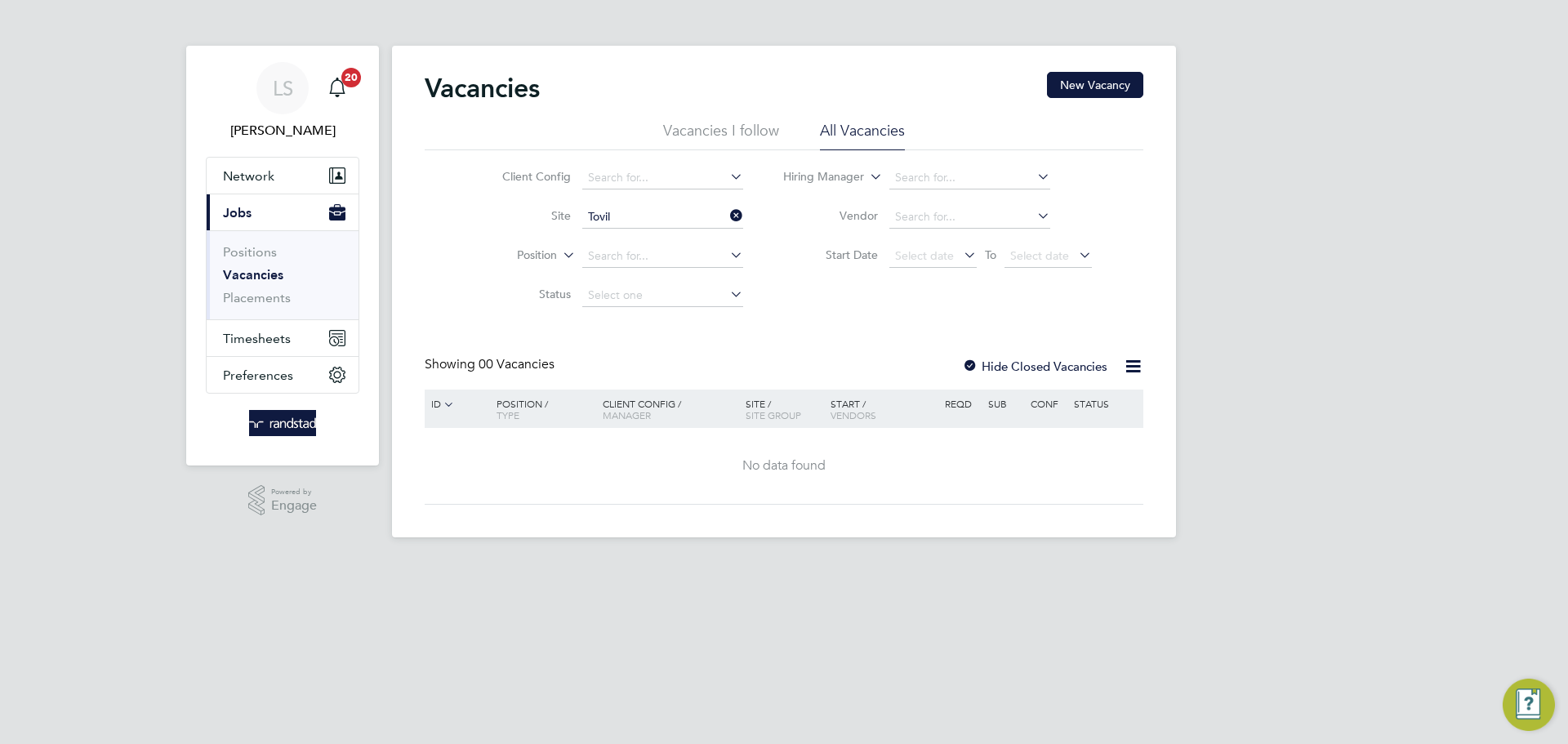
click at [977, 359] on div at bounding box center [971, 367] width 17 height 17
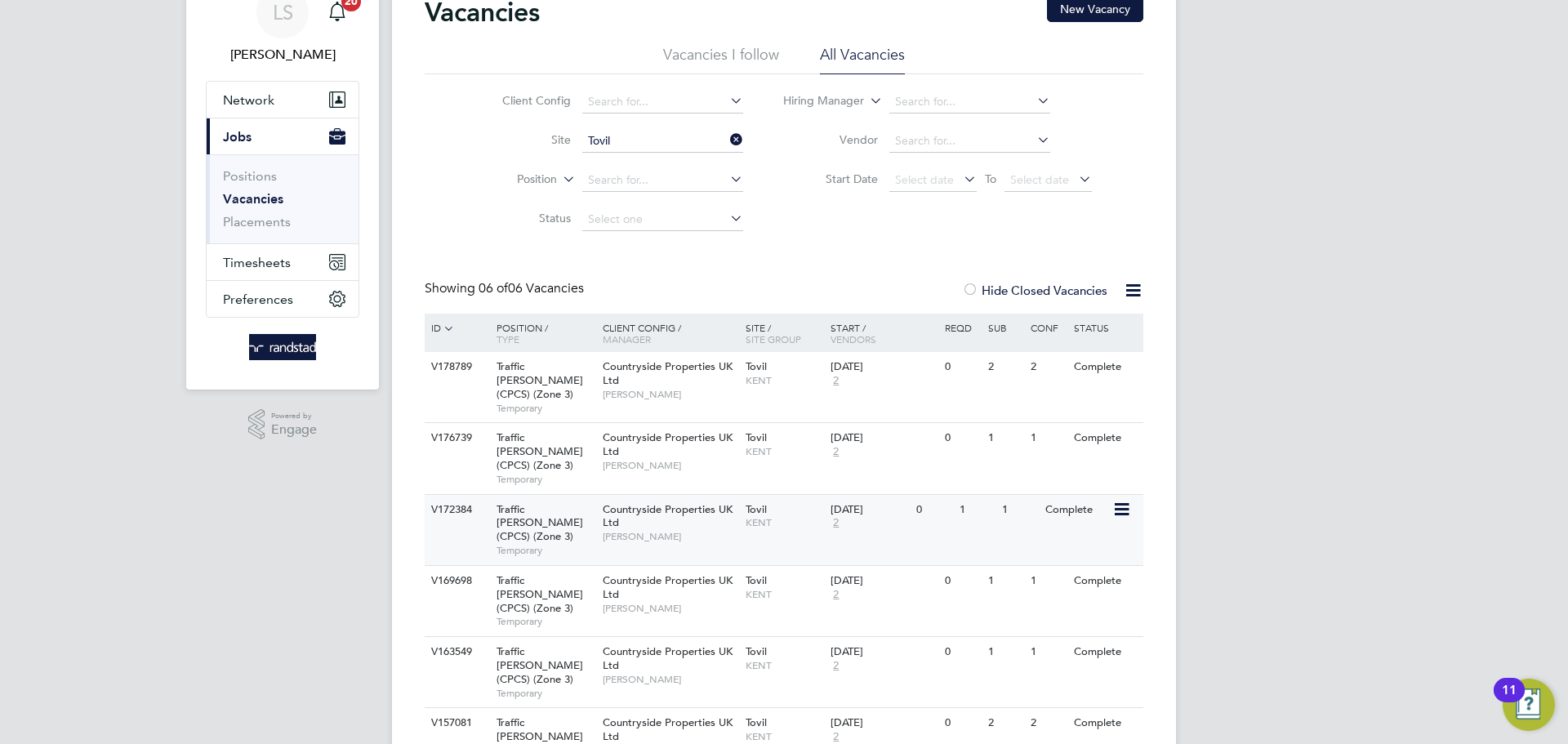
scroll to position [88, 0]
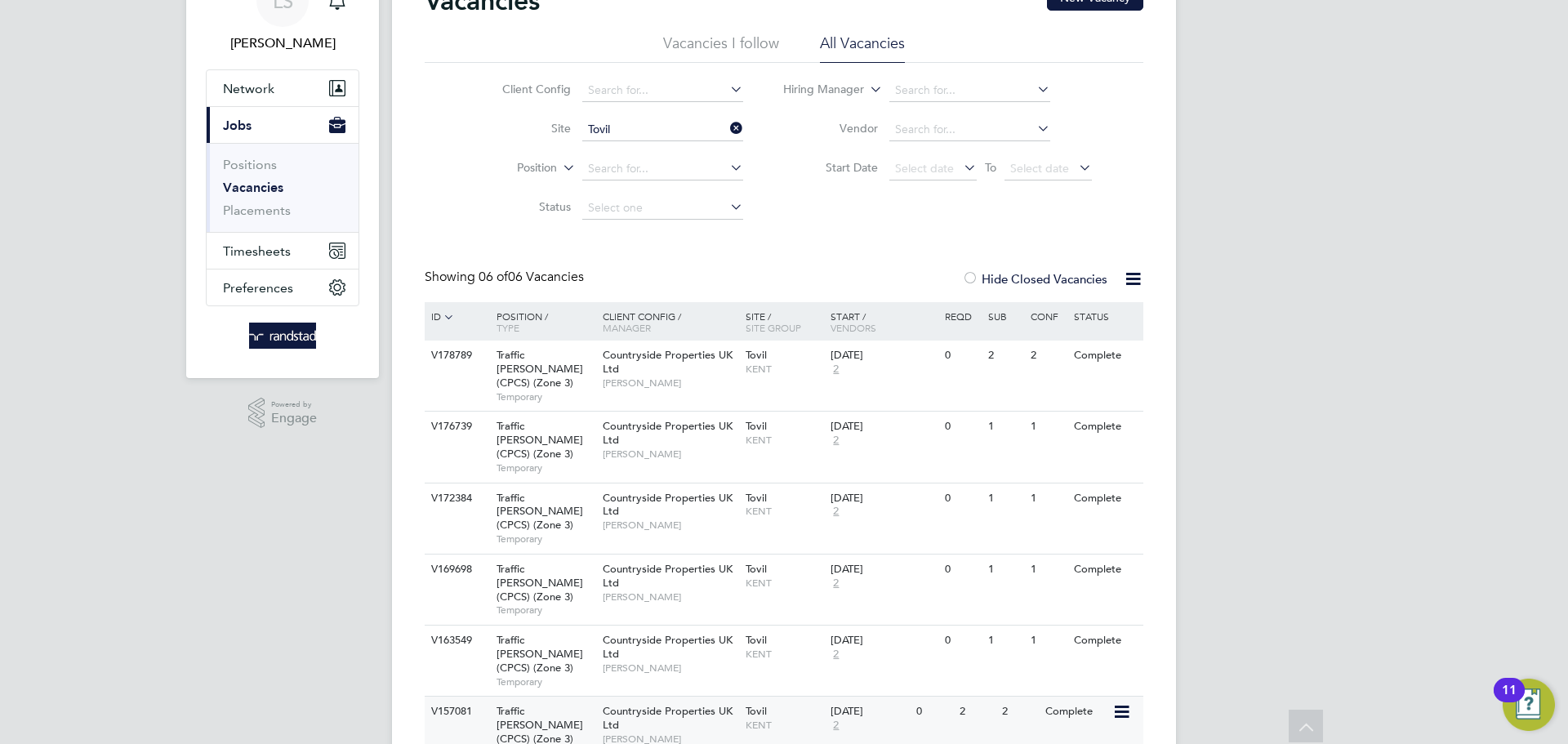
click at [1087, 696] on div "Complete" at bounding box center [1076, 711] width 71 height 30
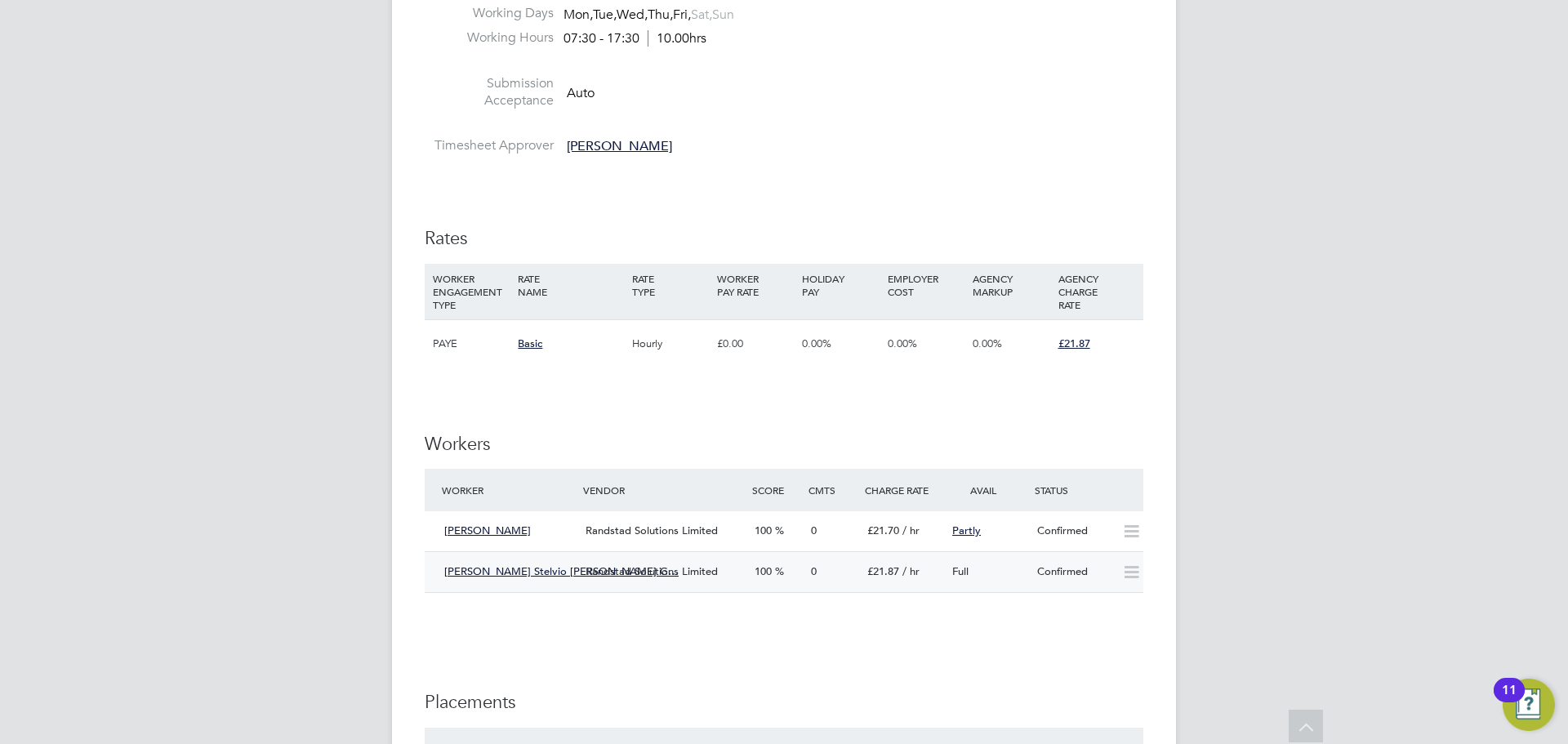
click at [647, 584] on div "Randstad Solutions Limited" at bounding box center [663, 572] width 169 height 27
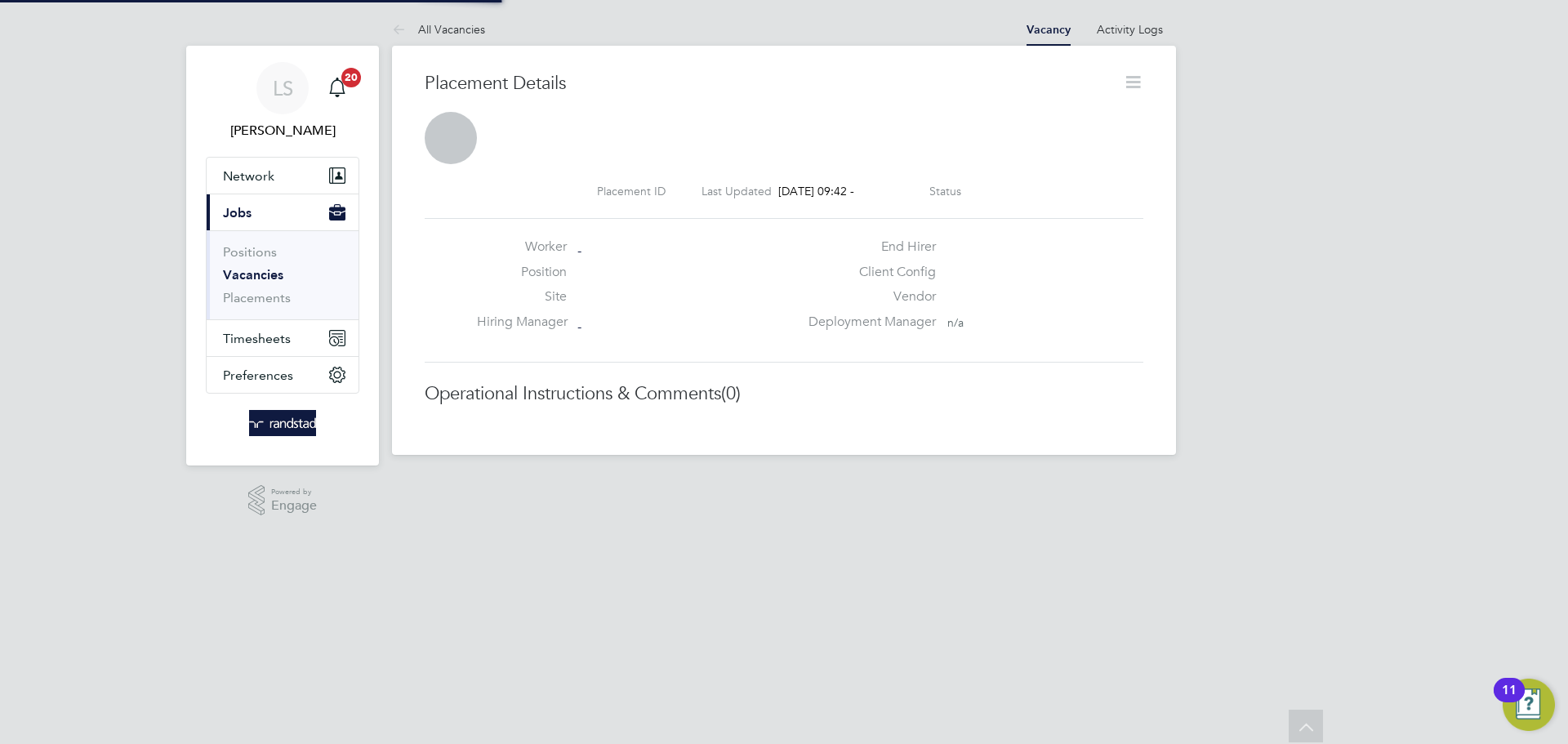
scroll to position [8, 8]
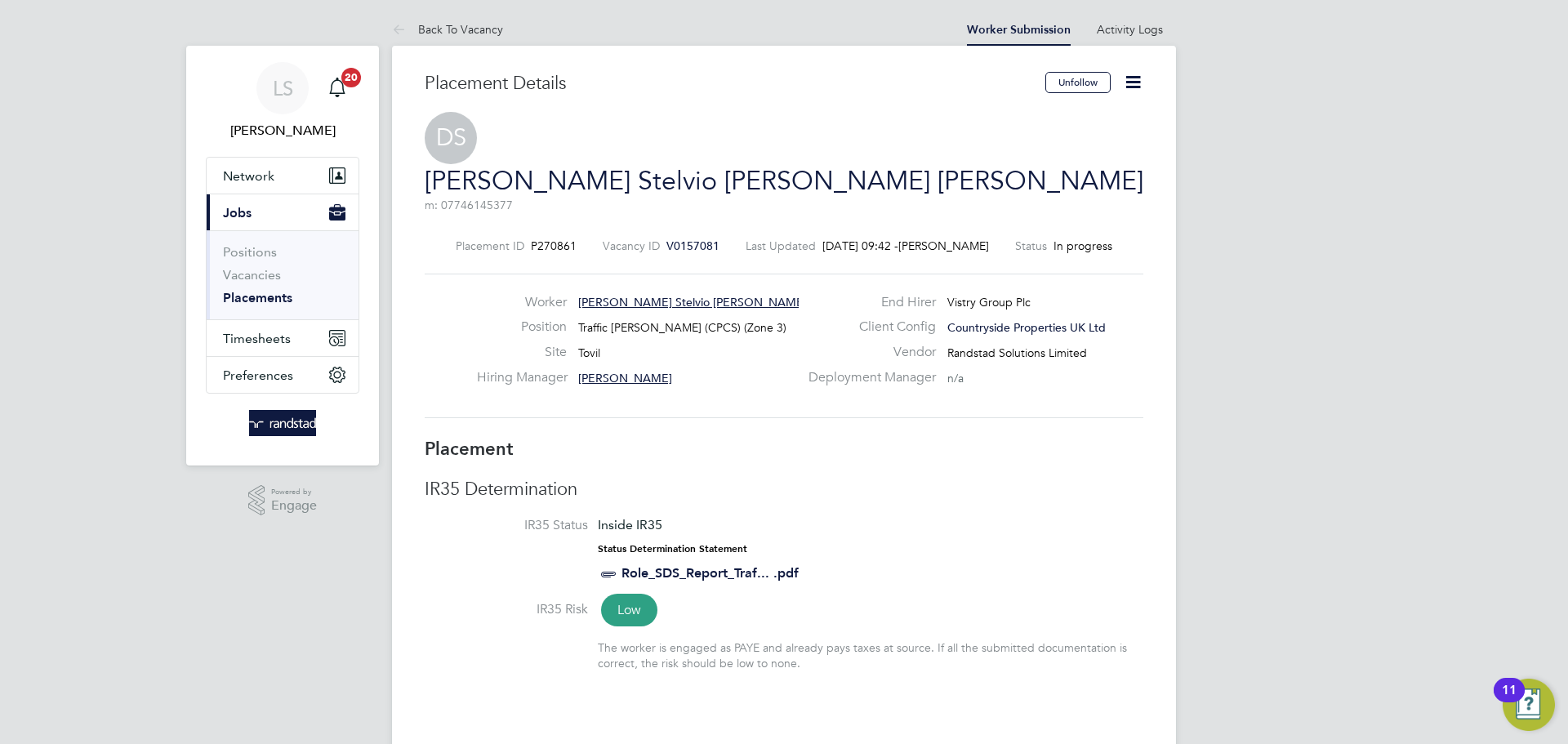
click at [1125, 76] on icon at bounding box center [1133, 82] width 20 height 20
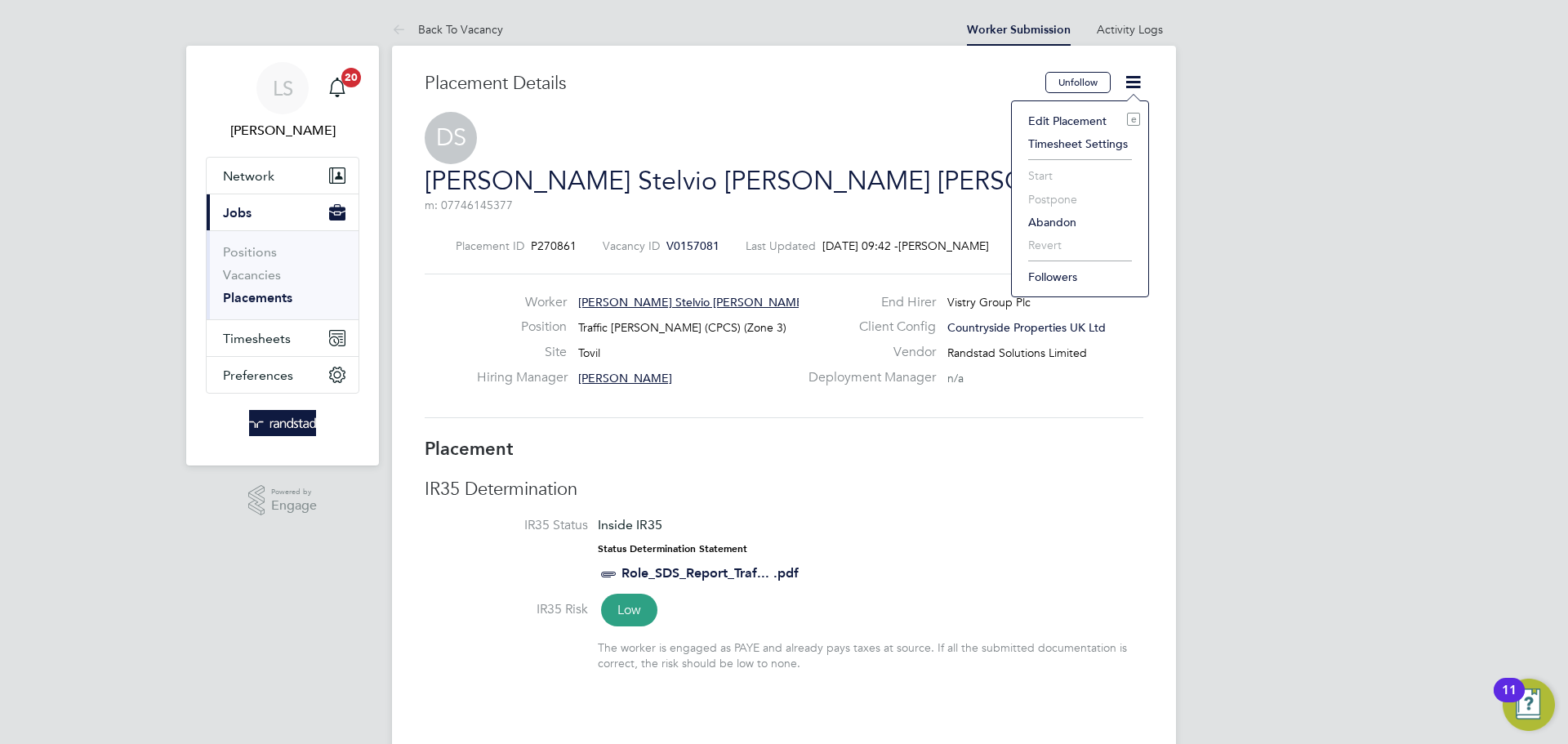
click at [1056, 114] on li "Edit Placement e" at bounding box center [1080, 120] width 120 height 23
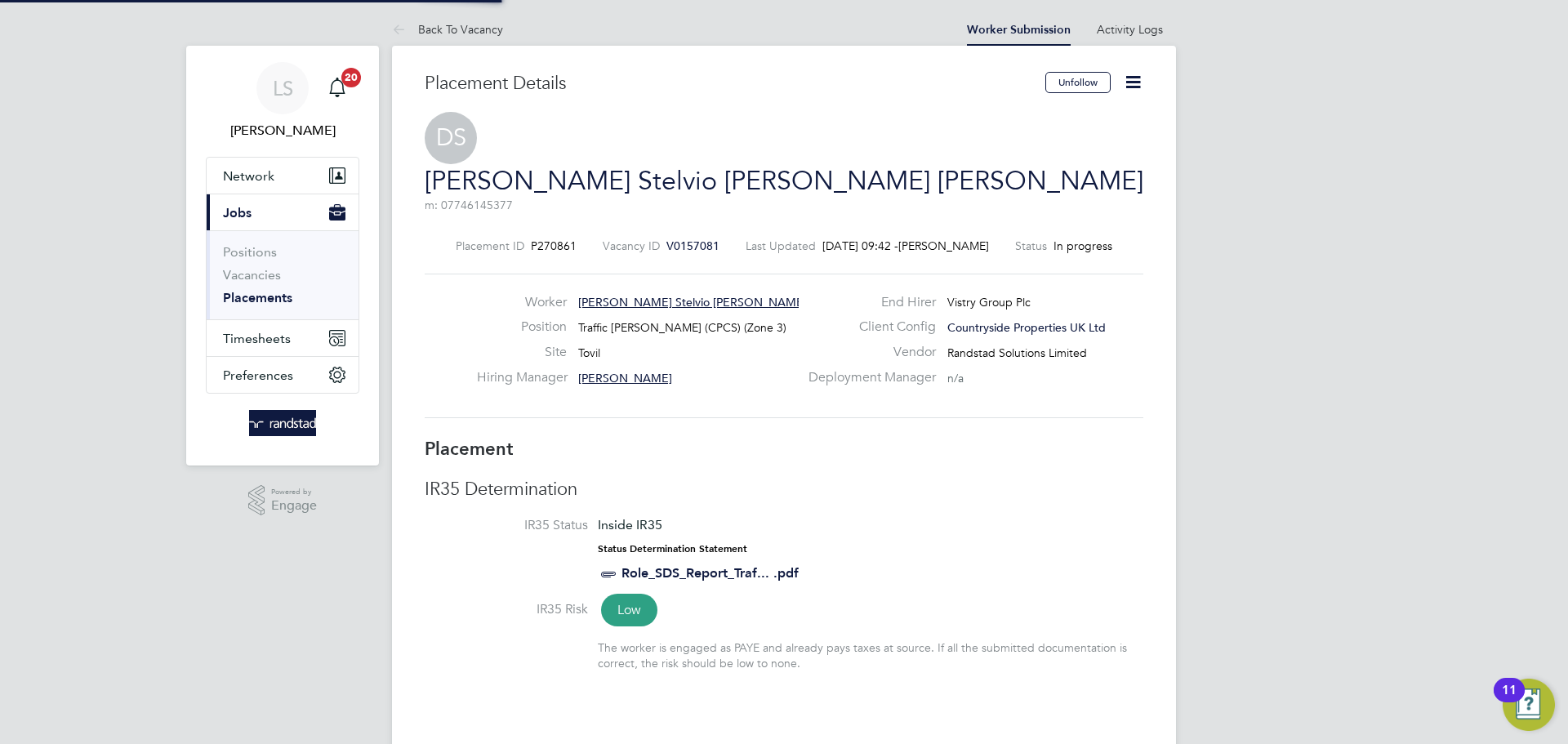
type input "[PERSON_NAME]"
type input "[DATE]"
type input "24 Dec 2025"
type input "07:30"
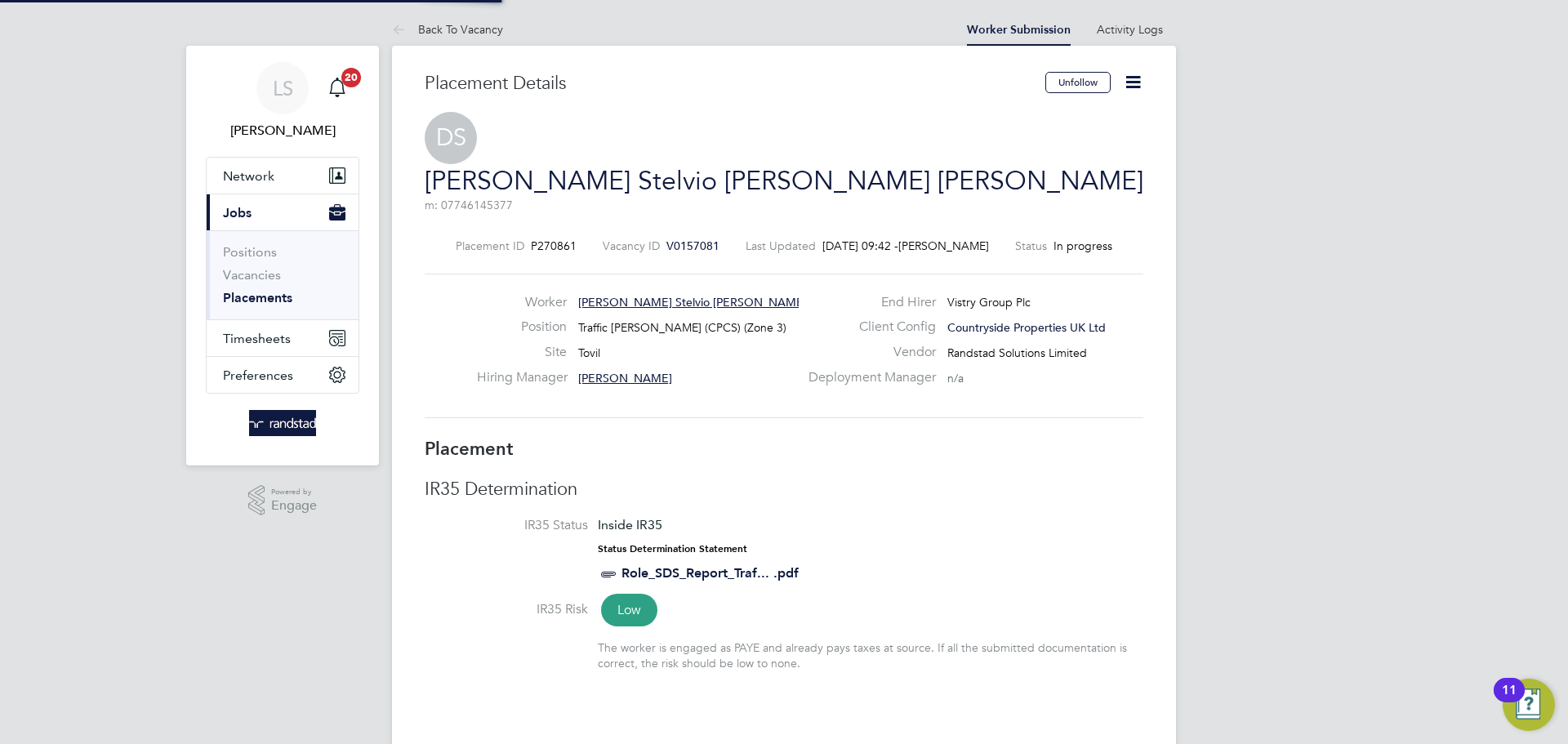
type input "17:30"
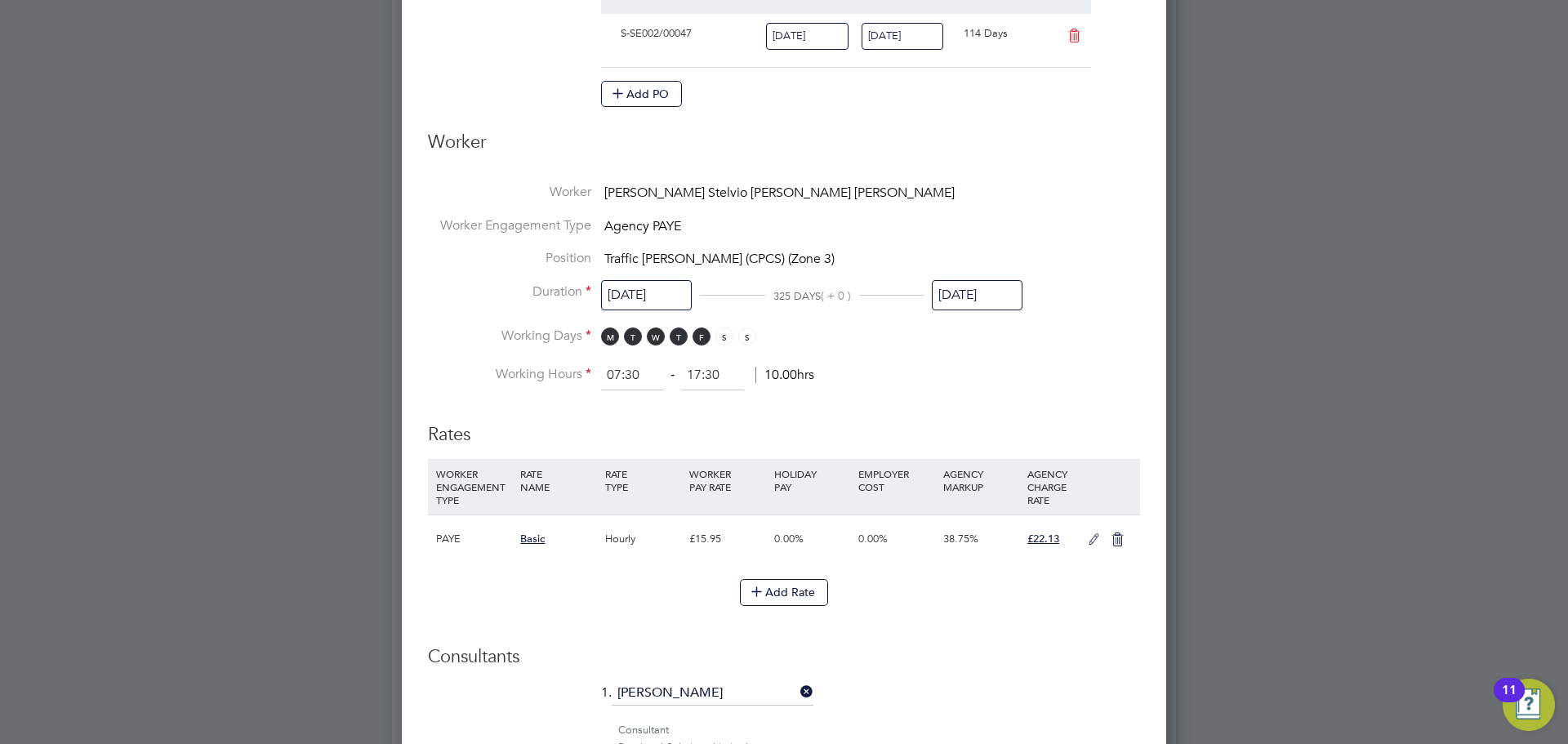
click at [1098, 533] on icon at bounding box center [1094, 539] width 20 height 13
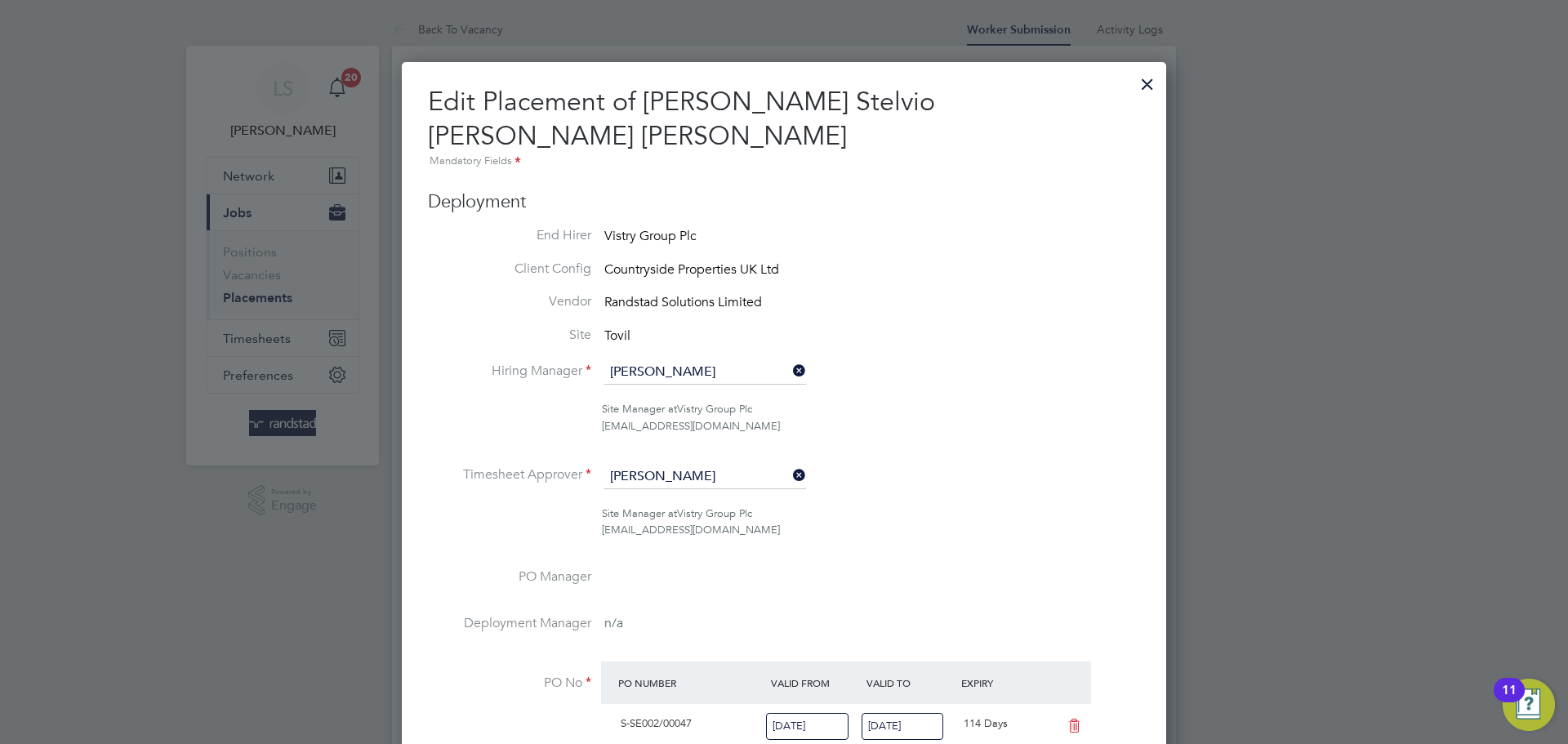
click at [1138, 79] on div at bounding box center [1147, 79] width 29 height 29
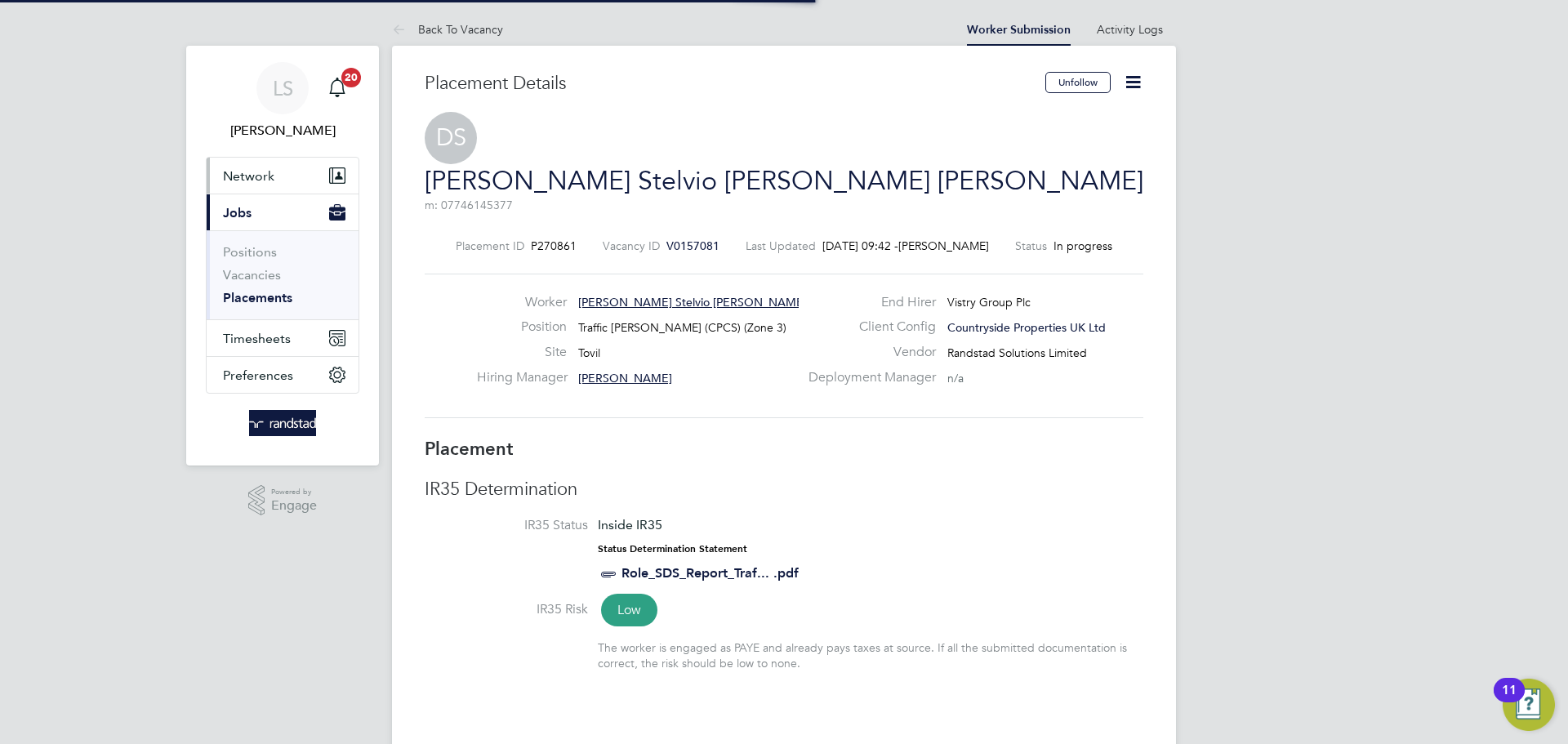
click at [236, 179] on span "Network" at bounding box center [249, 175] width 52 height 16
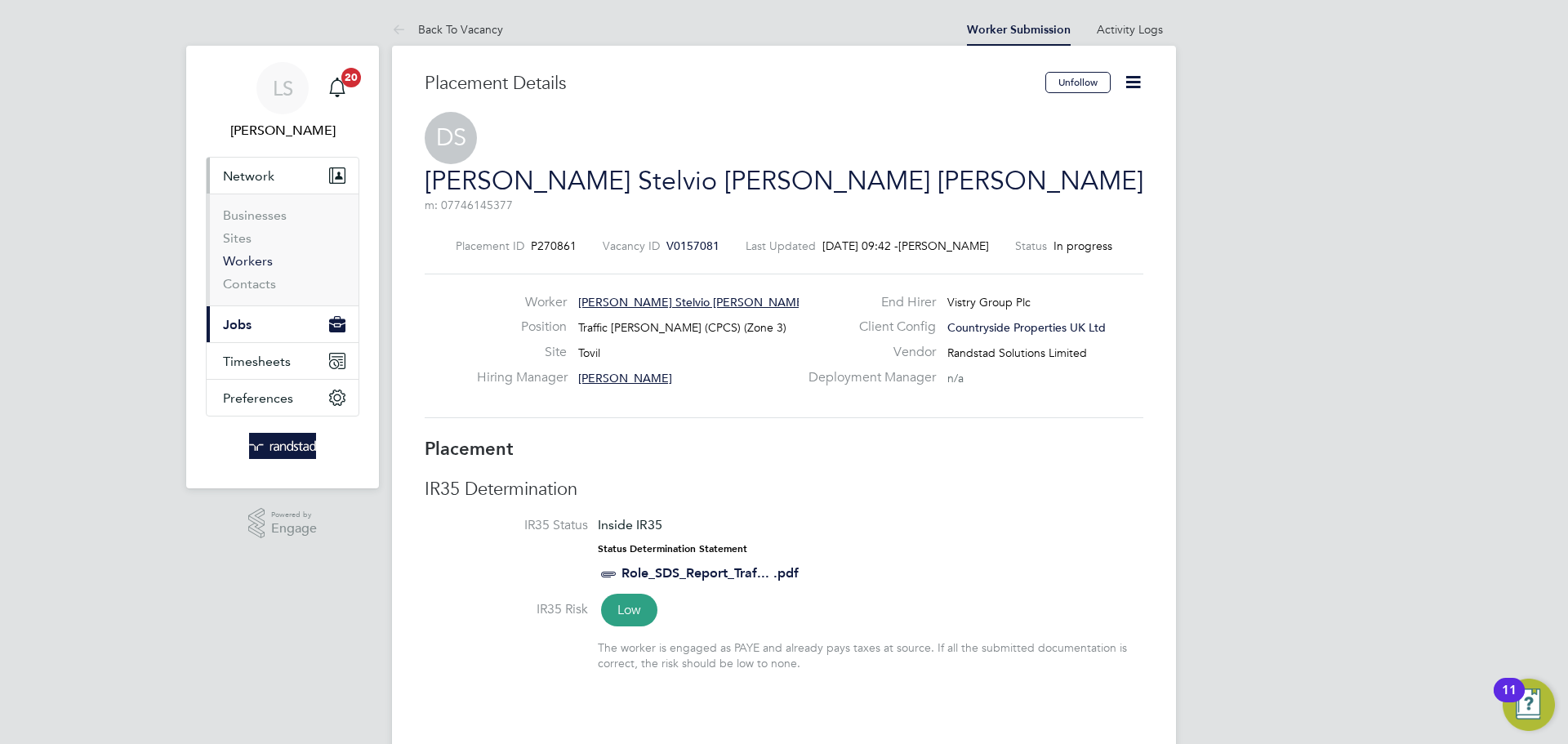
click at [239, 256] on link "Workers" at bounding box center [248, 261] width 50 height 16
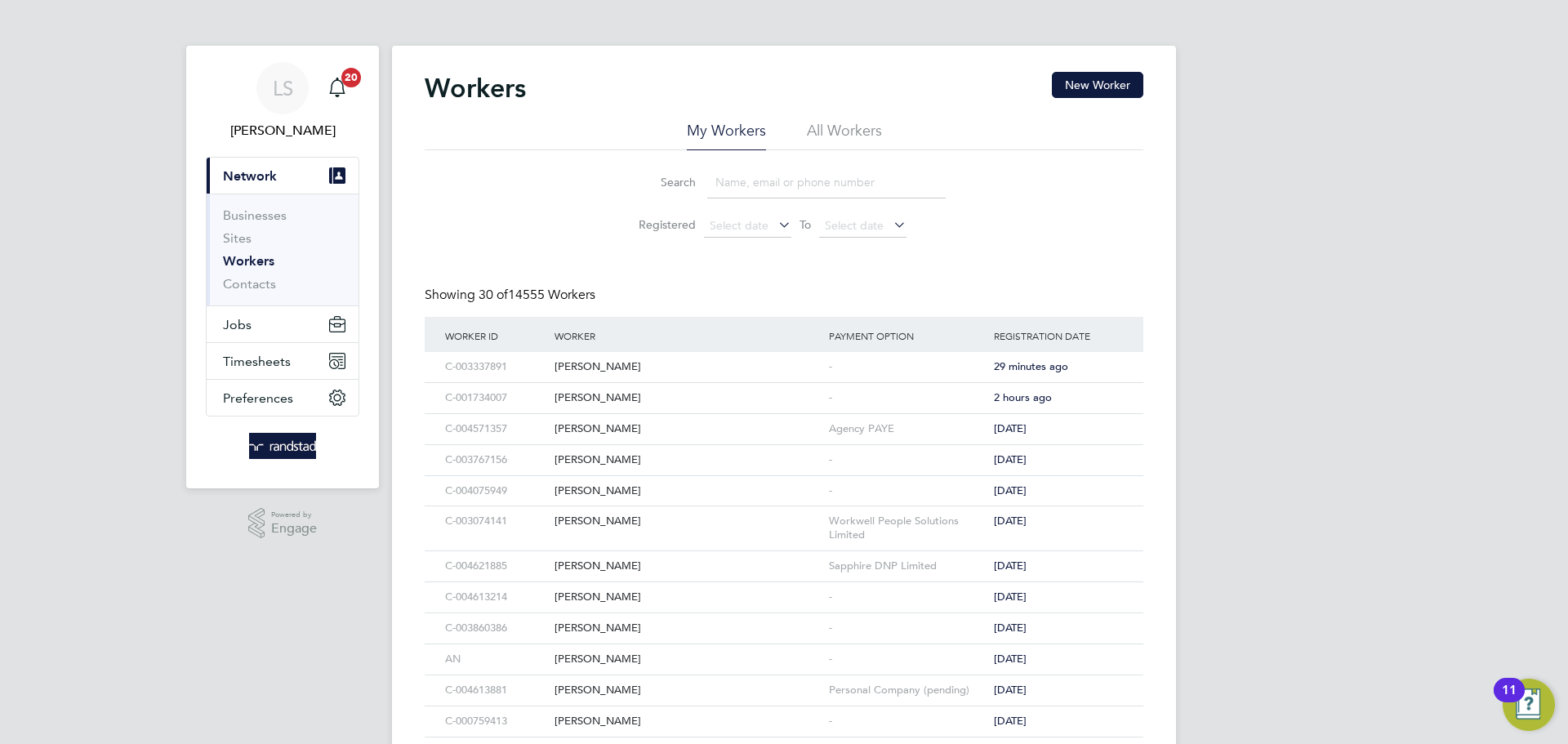
click at [723, 195] on input at bounding box center [826, 182] width 238 height 32
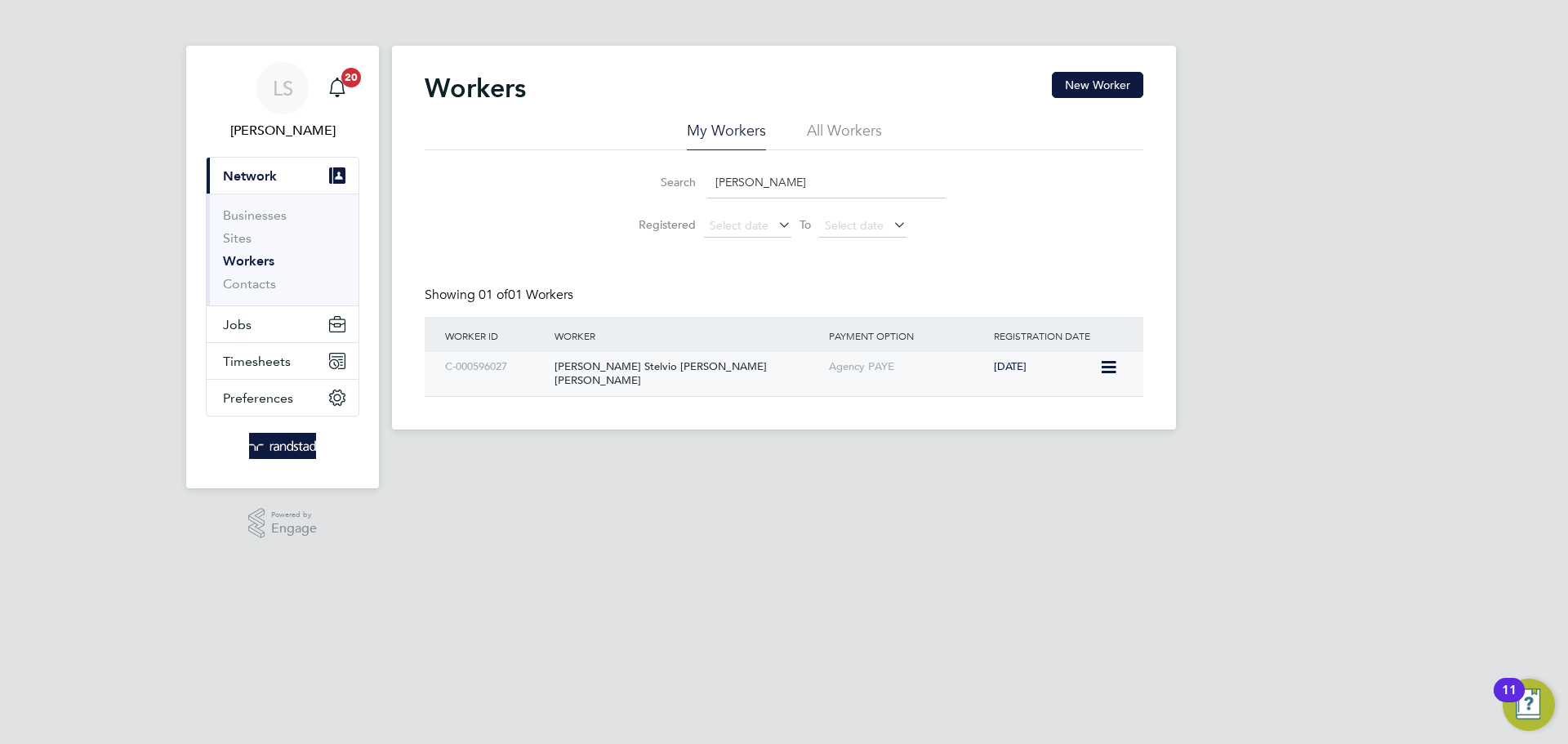
type input "danilson"
click at [819, 359] on div "[PERSON_NAME] Stelvio [PERSON_NAME] [PERSON_NAME]" at bounding box center [688, 373] width 274 height 44
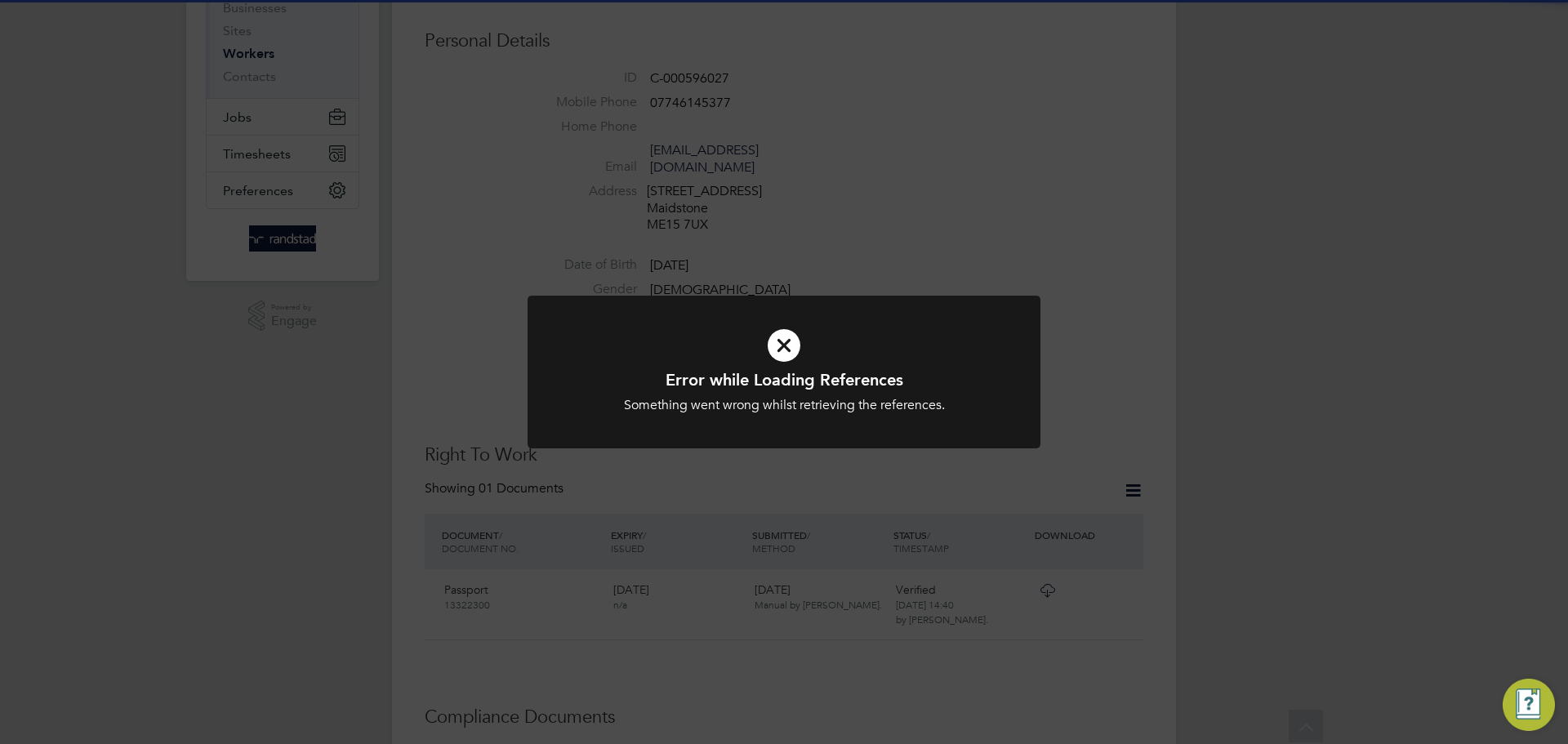
click at [846, 414] on div at bounding box center [784, 372] width 513 height 153
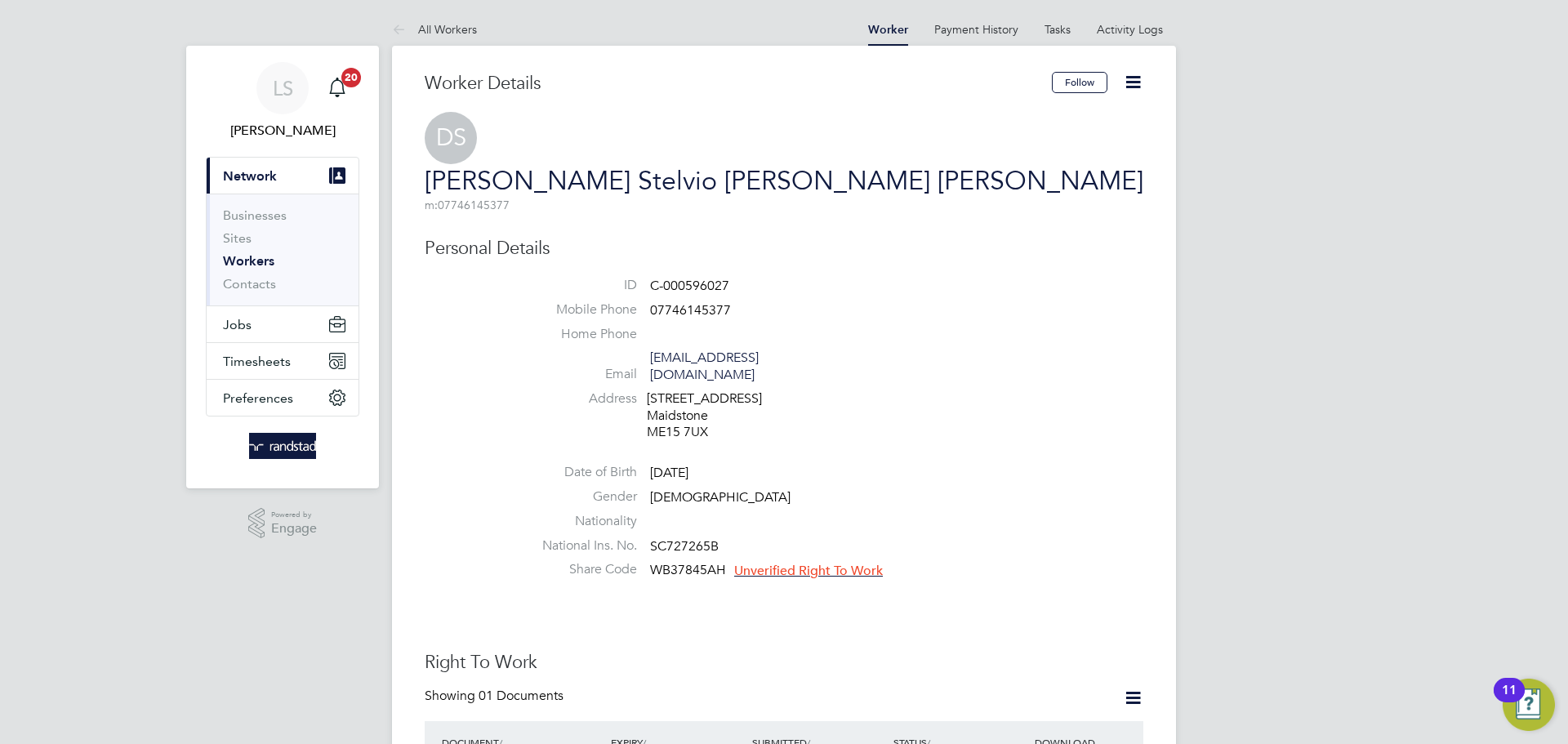
click at [1128, 76] on icon at bounding box center [1133, 82] width 20 height 20
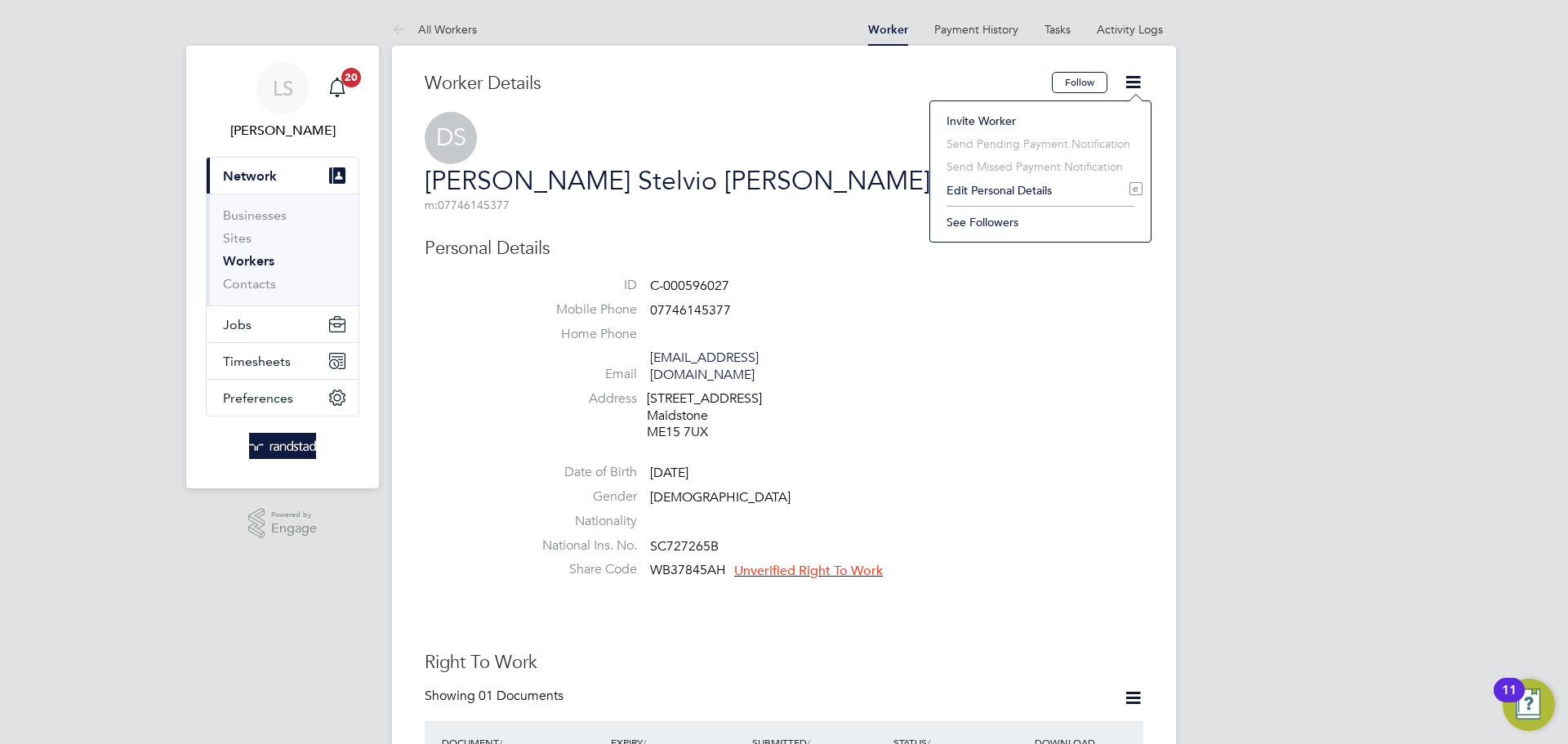
click at [987, 186] on li "Edit Personal Details e" at bounding box center [1040, 190] width 204 height 23
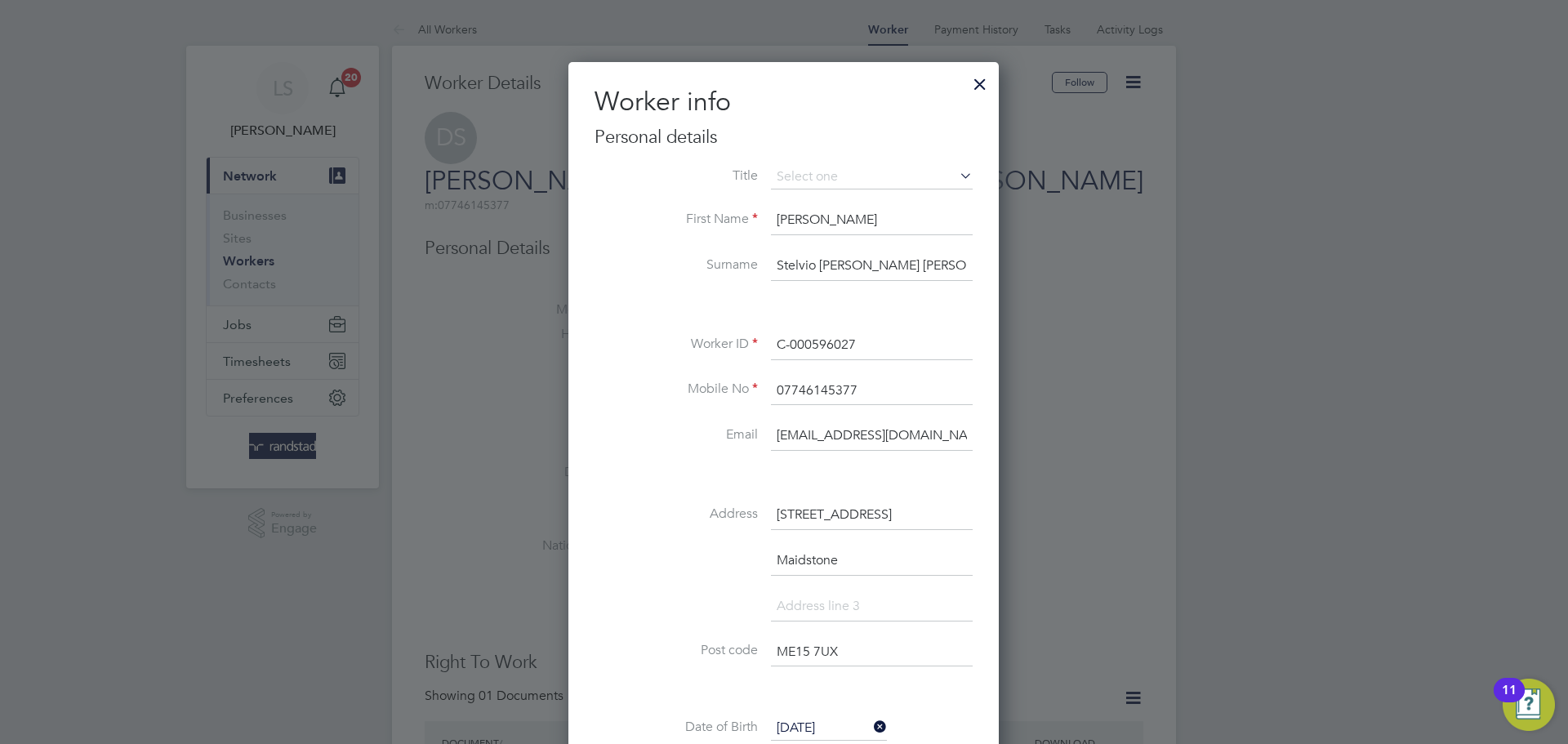
click at [987, 89] on div at bounding box center [979, 79] width 29 height 29
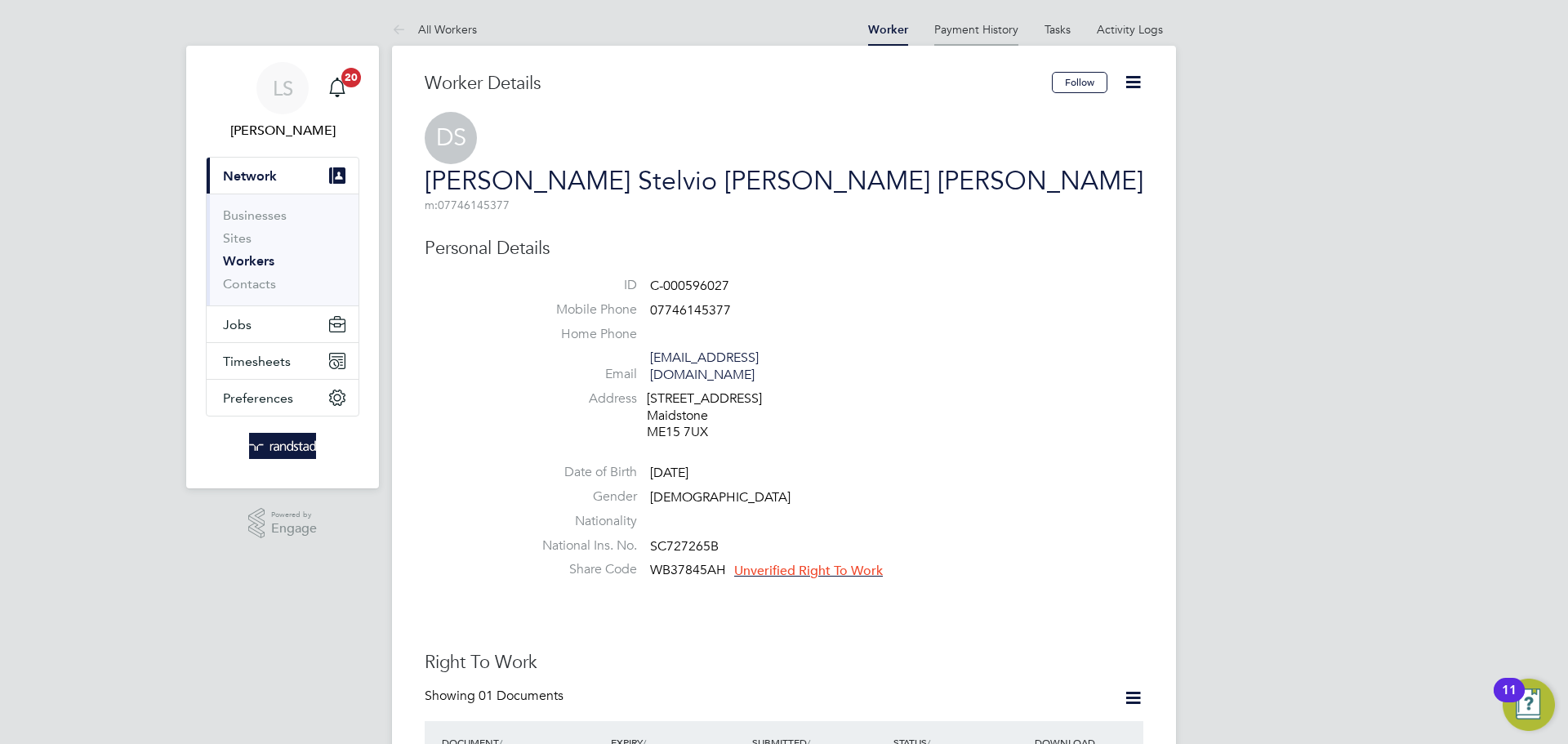
click at [1009, 37] on li "Payment History" at bounding box center [976, 29] width 84 height 33
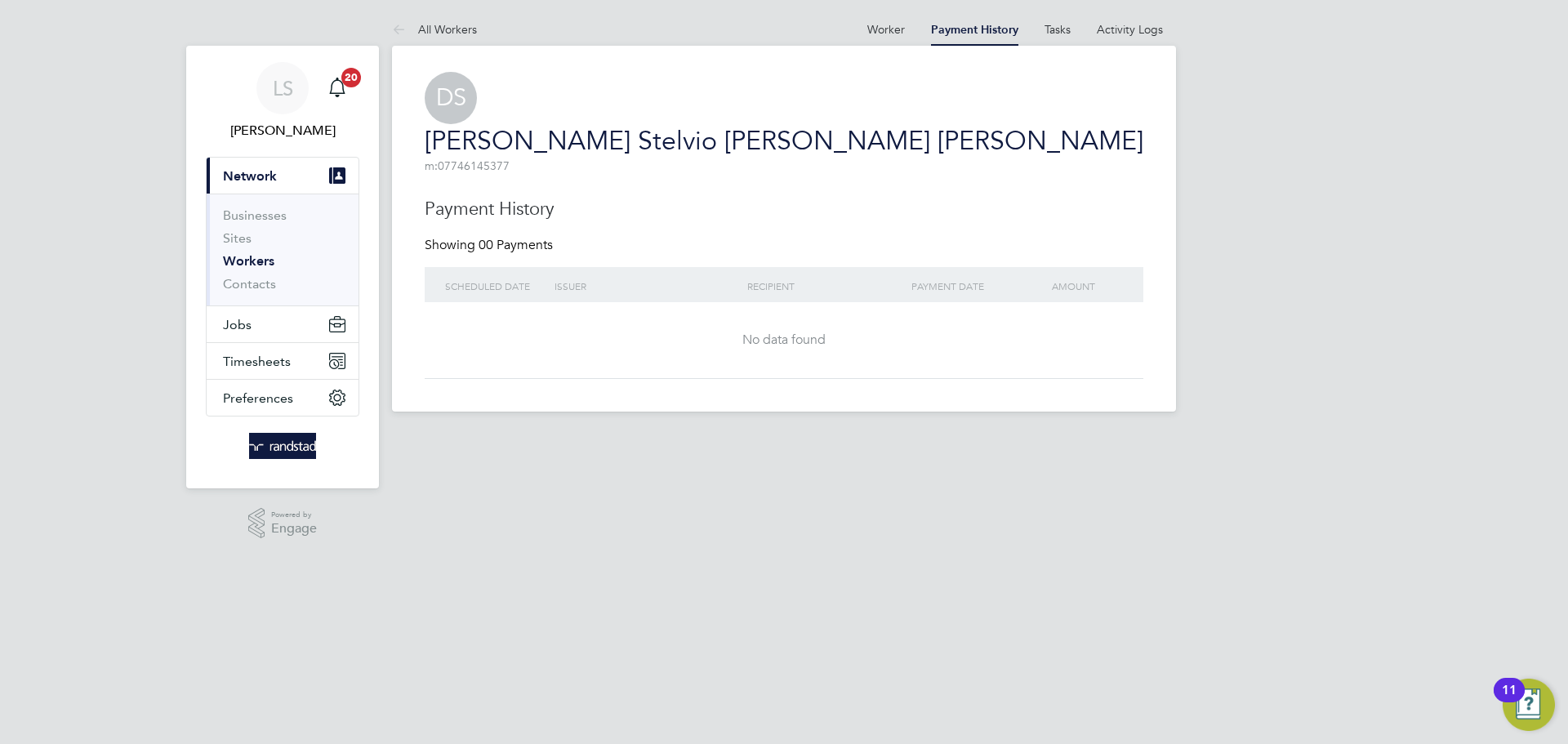
click at [1091, 30] on at-navigation-tab "Activity Logs" at bounding box center [1129, 28] width 92 height 15
click at [1094, 27] on at-navigation-tab "Activity Logs" at bounding box center [1129, 28] width 92 height 15
click at [1073, 33] on at-navigation-tab "Tasks" at bounding box center [1058, 28] width 53 height 15
click at [1064, 33] on link "Tasks" at bounding box center [1057, 29] width 26 height 15
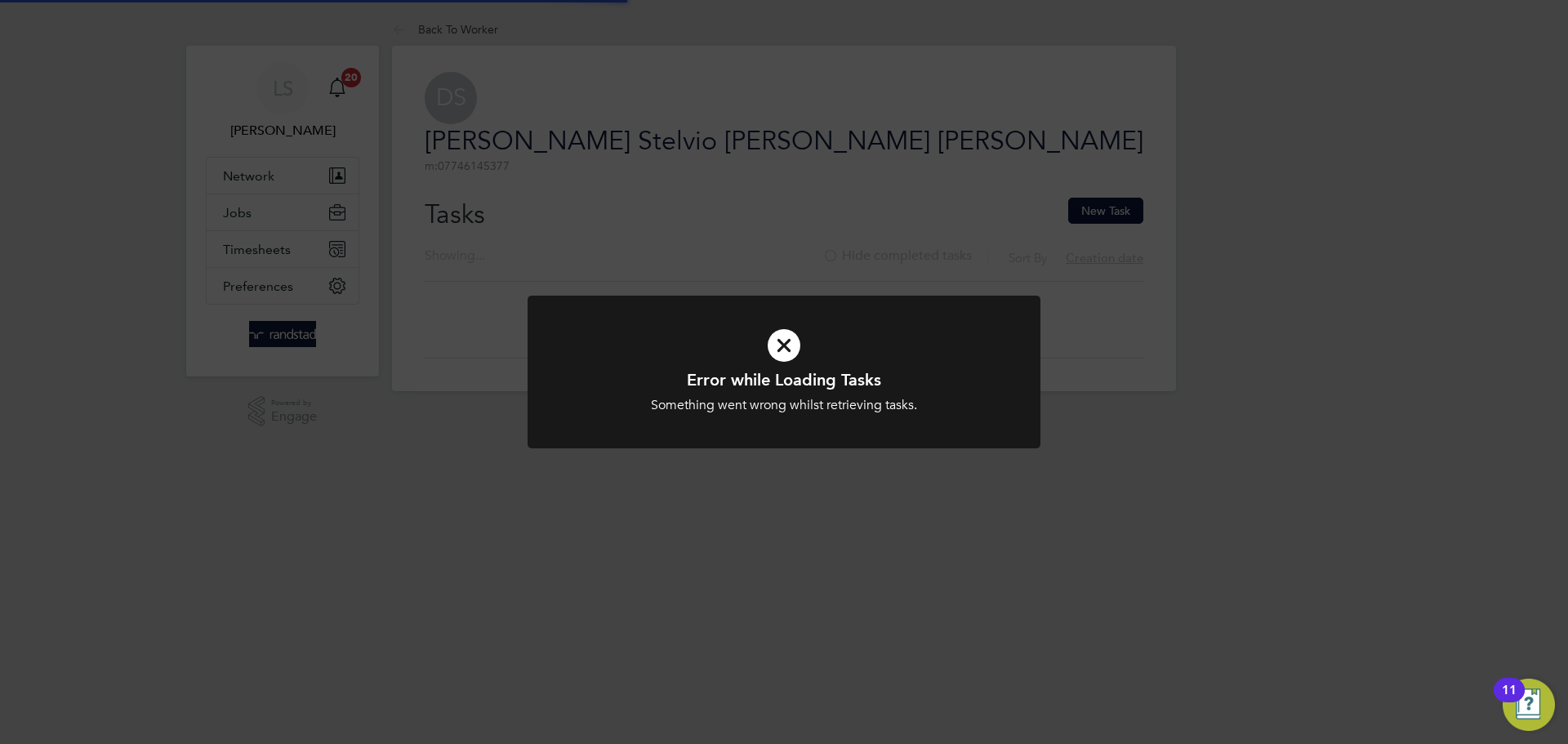
click at [1120, 48] on div "Error while Loading Tasks Something went wrong whilst retrieving tasks. Cancel …" at bounding box center [784, 372] width 1568 height 744
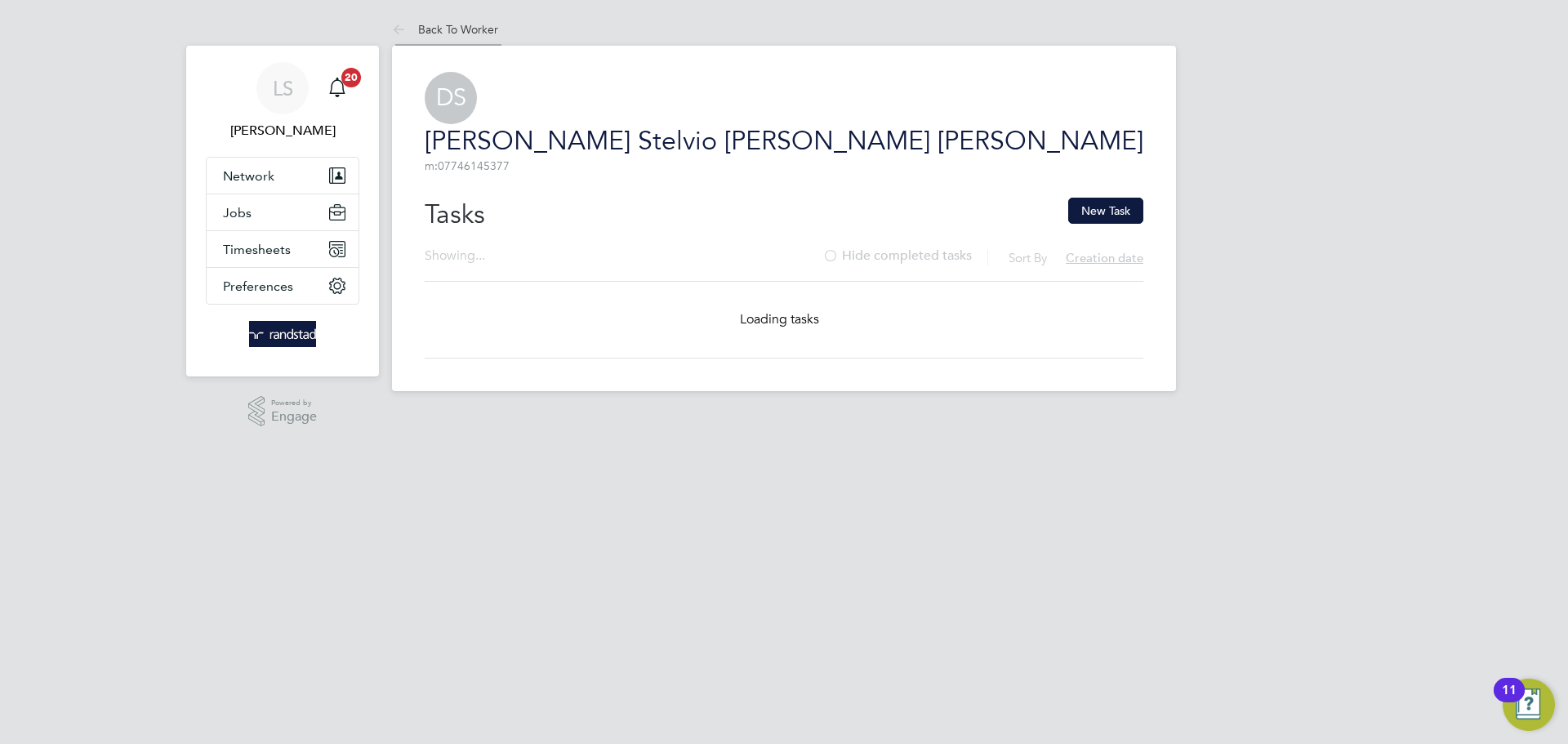
click at [422, 22] on link "Back To Worker" at bounding box center [444, 29] width 106 height 15
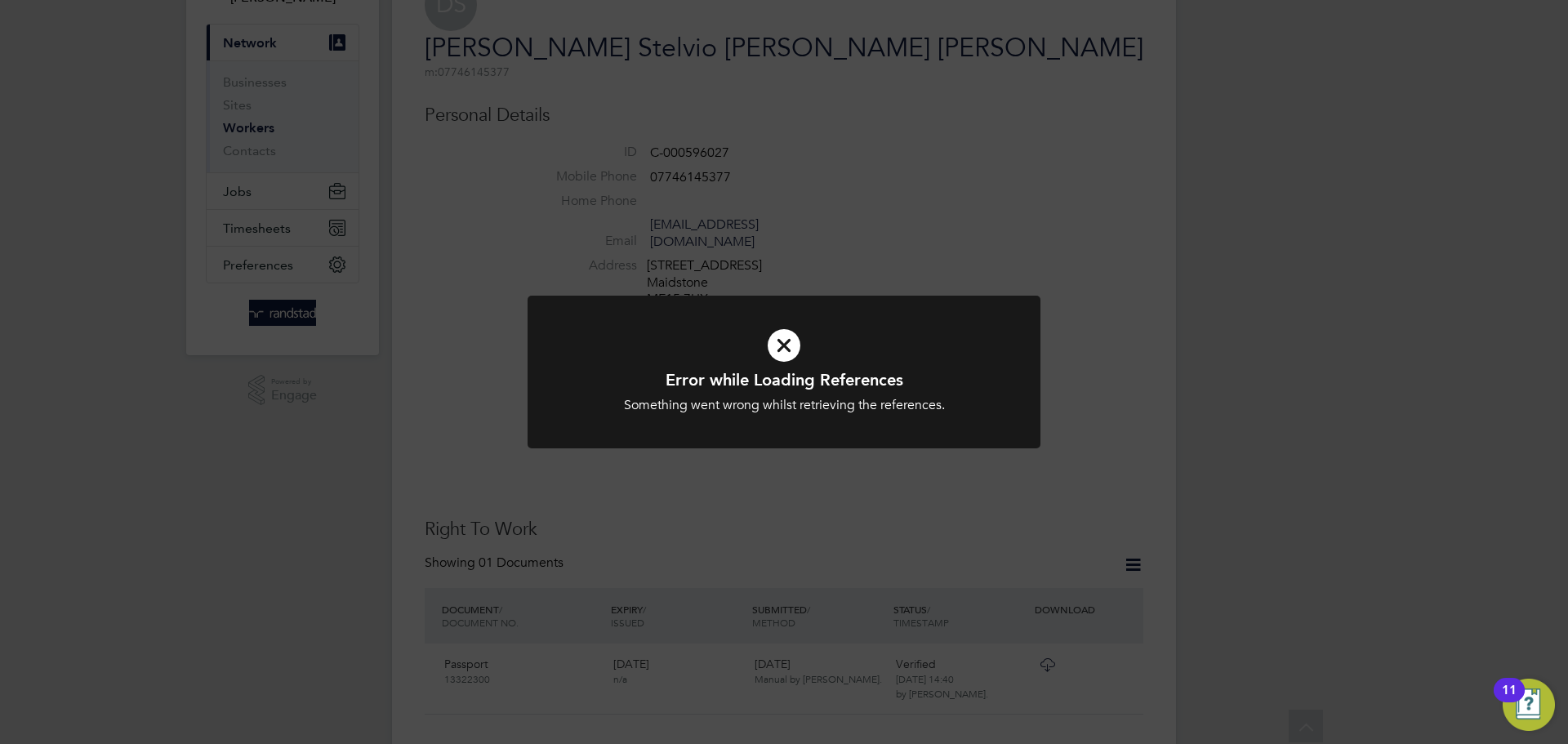
click at [804, 418] on div at bounding box center [784, 372] width 513 height 153
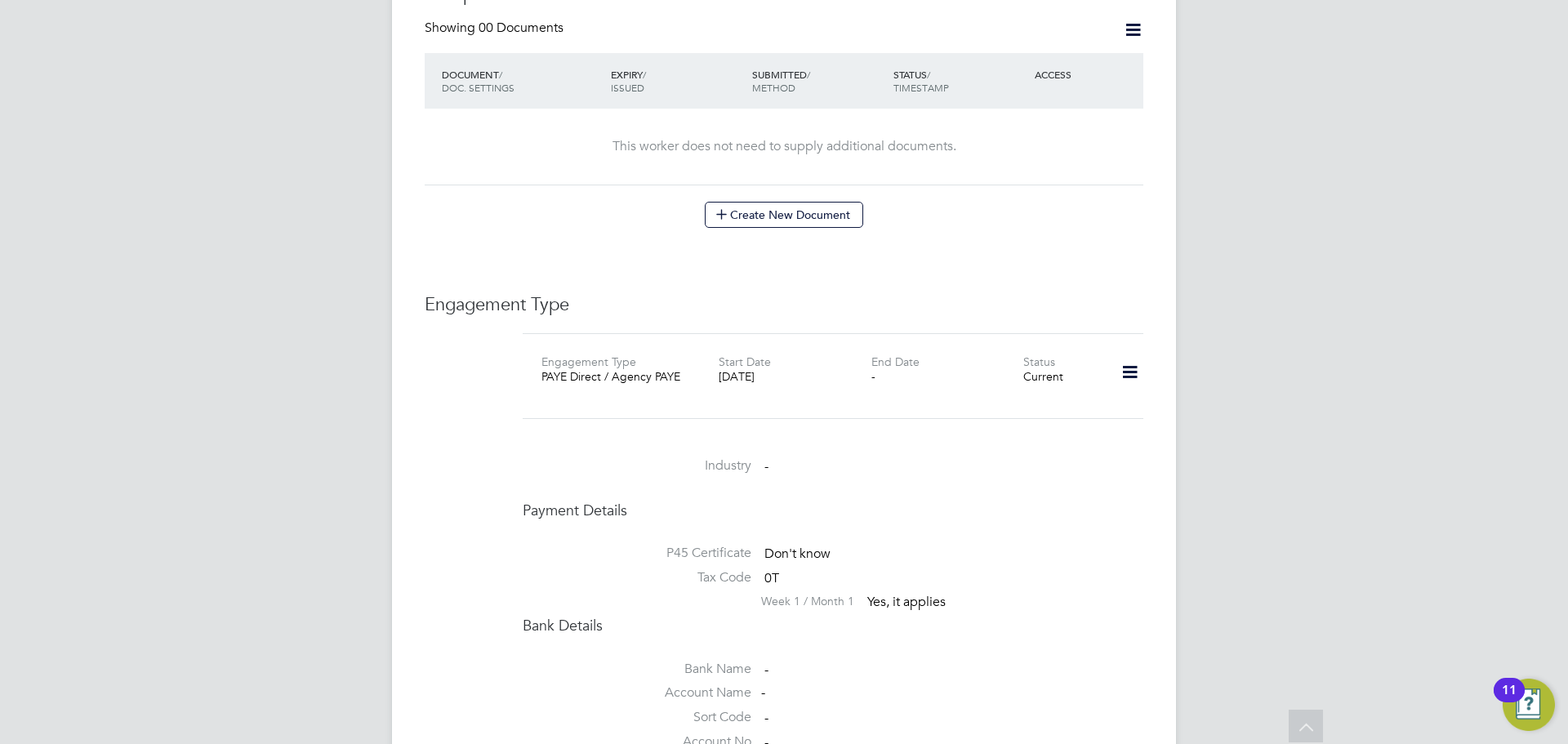
scroll to position [926, 0]
click at [1126, 357] on icon at bounding box center [1129, 376] width 28 height 38
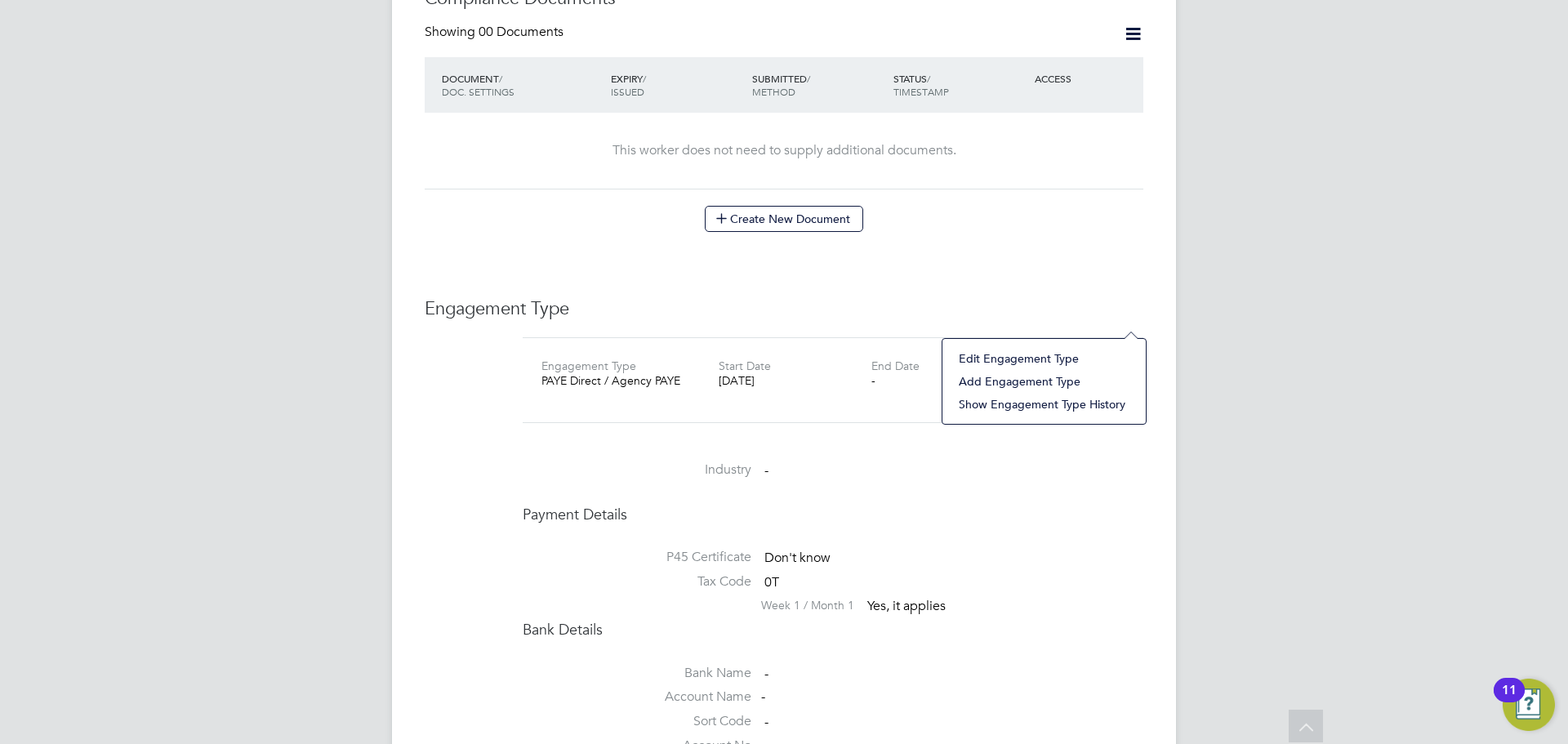
click at [1011, 360] on li "Edit Engagement Type" at bounding box center [1044, 357] width 187 height 23
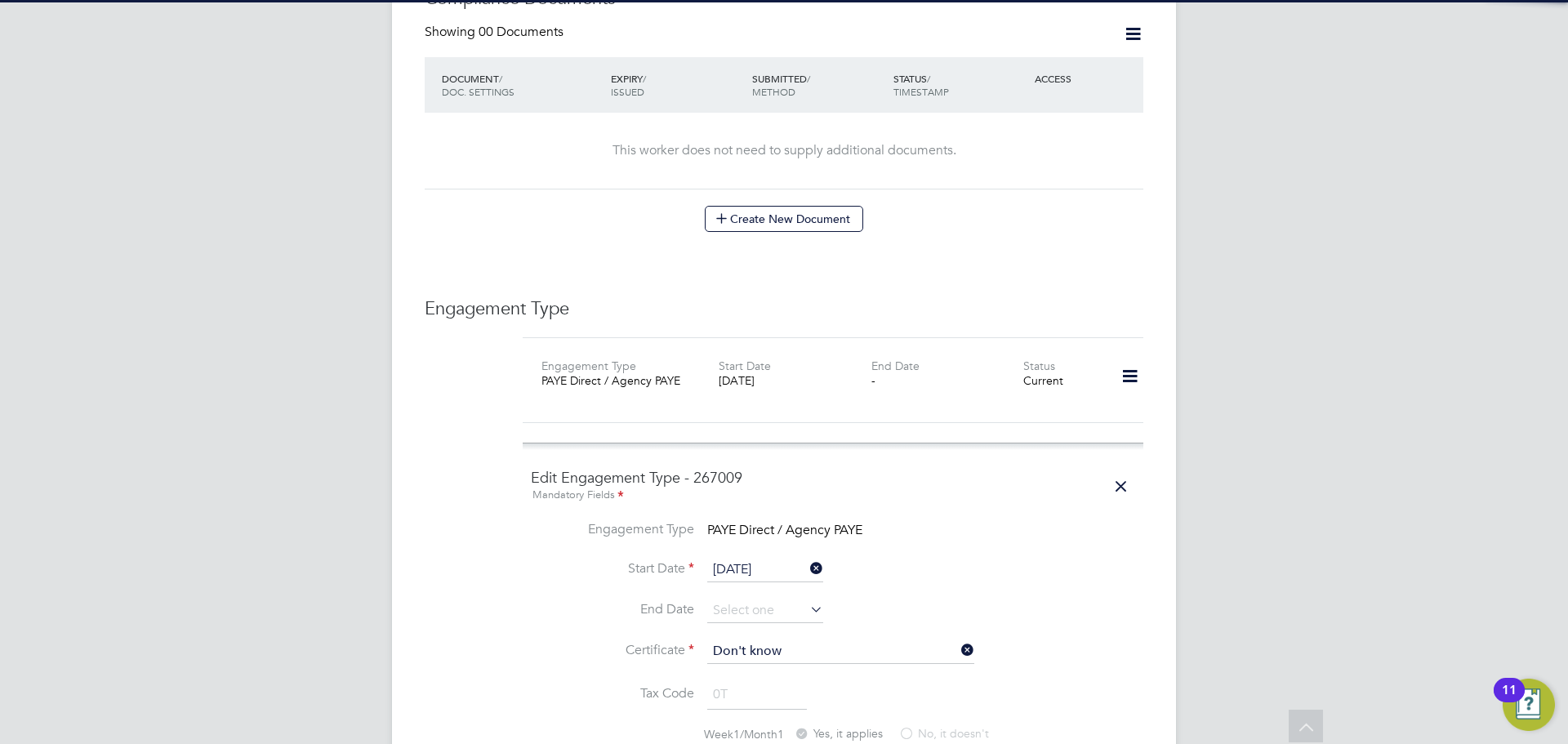
click at [1124, 357] on icon at bounding box center [1129, 376] width 28 height 38
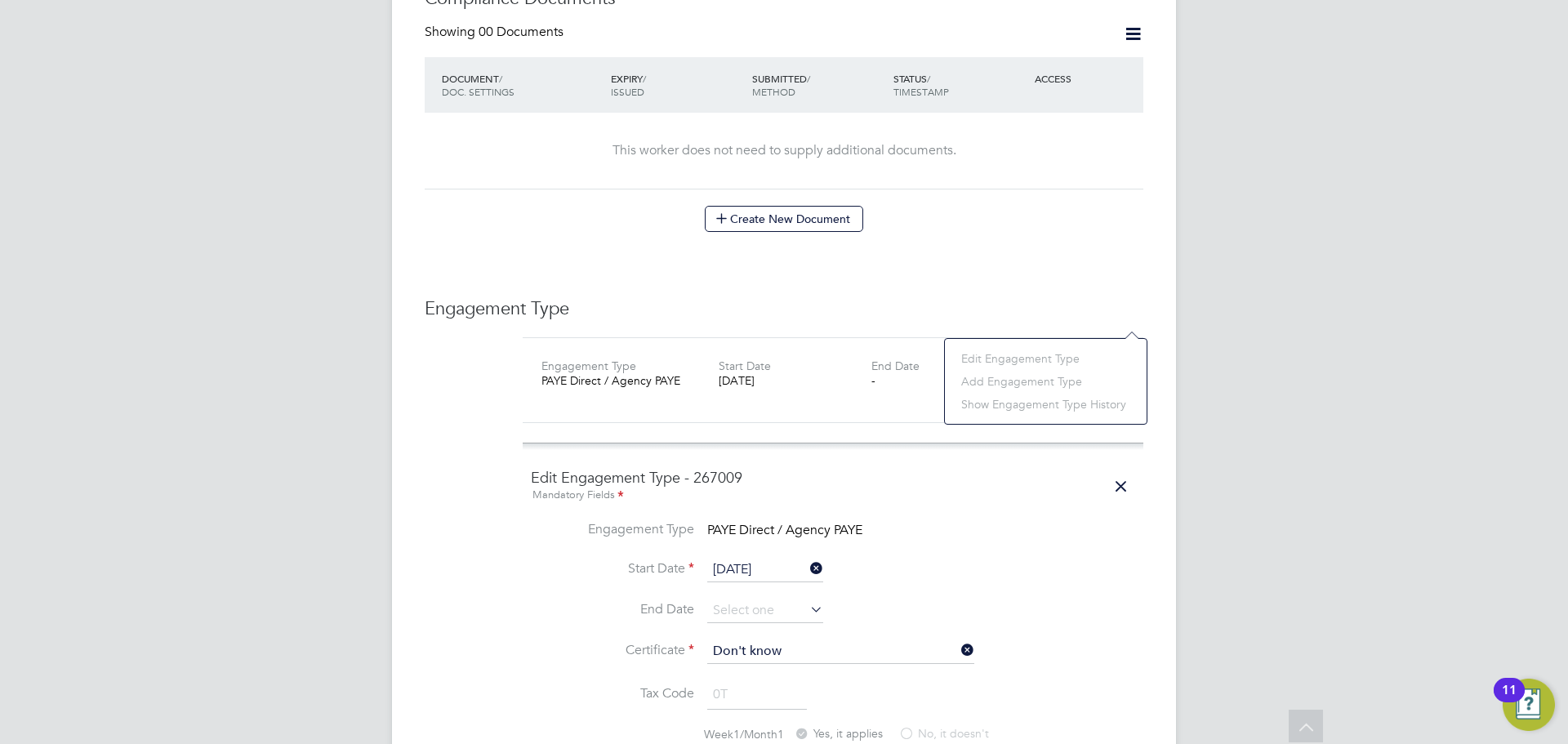
click at [736, 599] on li "End Date" at bounding box center [832, 619] width 604 height 41
click at [726, 599] on input at bounding box center [765, 610] width 116 height 24
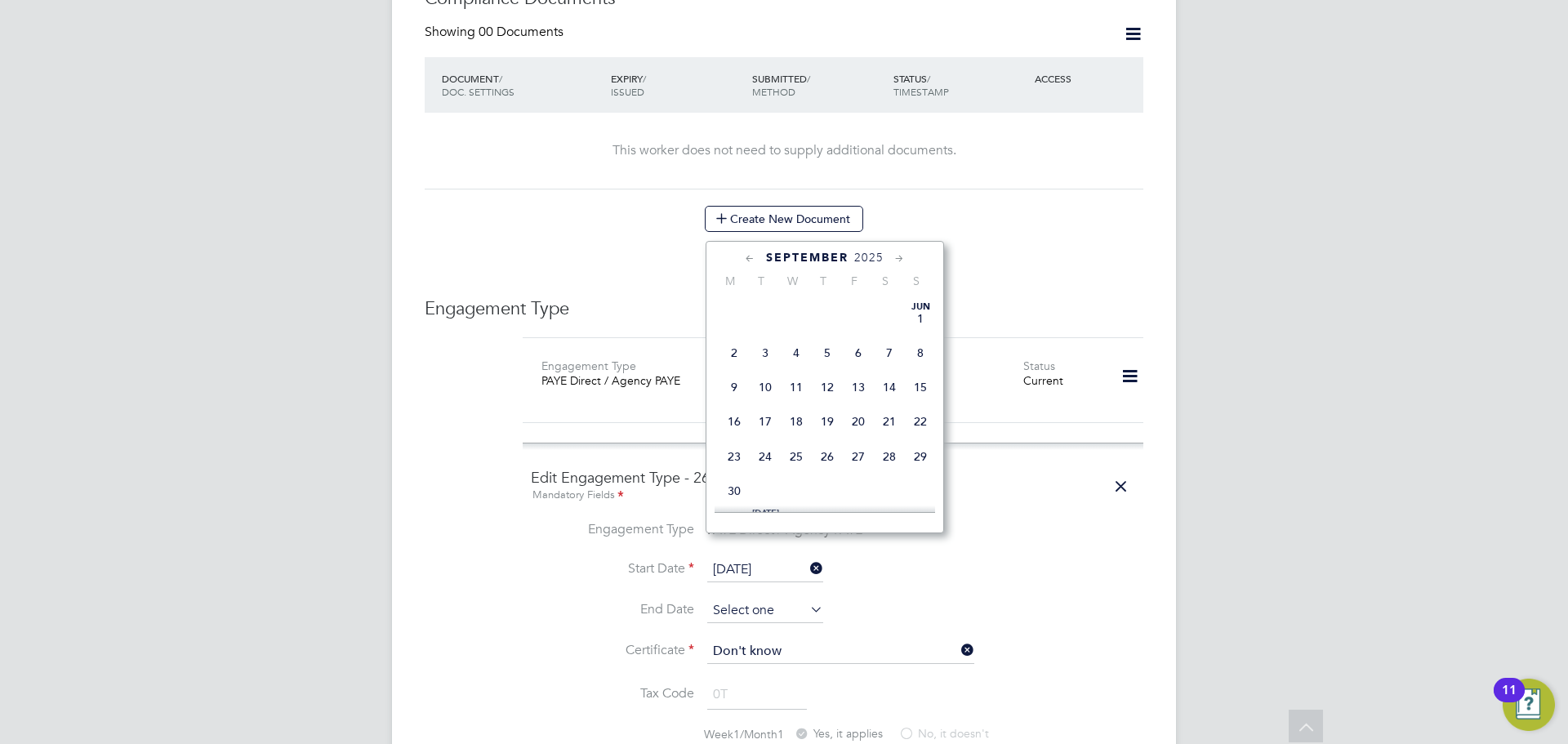
scroll to position [508, 0]
drag, startPoint x: 726, startPoint y: 554, endPoint x: 776, endPoint y: 474, distance: 94.3
click at [741, 521] on div "All Workers Worker Payment History Tasks Activity Logs Worker Payment History T…" at bounding box center [784, 310] width 784 height 2446
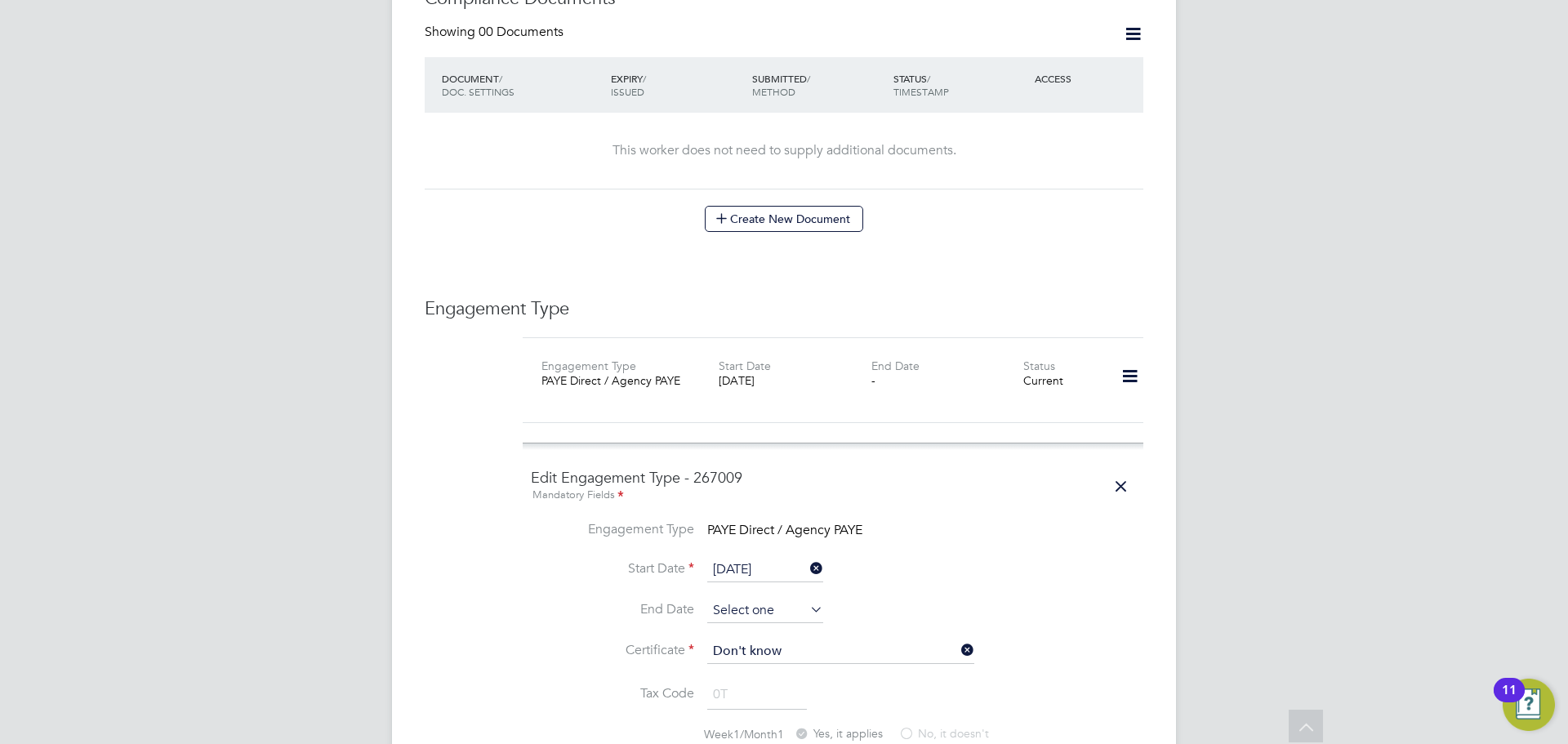
click at [712, 599] on input at bounding box center [765, 610] width 116 height 24
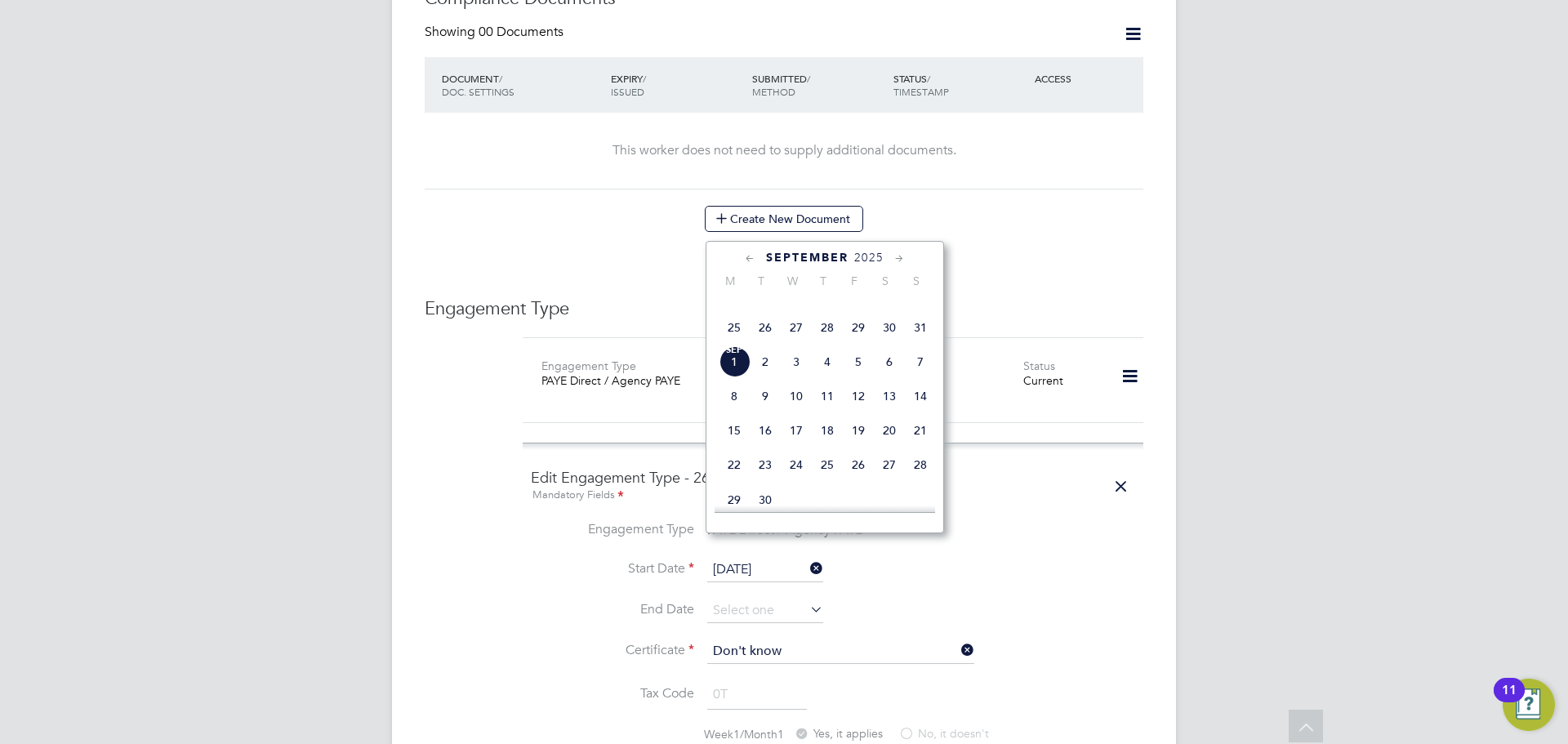
click at [918, 343] on span "31" at bounding box center [920, 326] width 31 height 31
type input "31 Aug 2025"
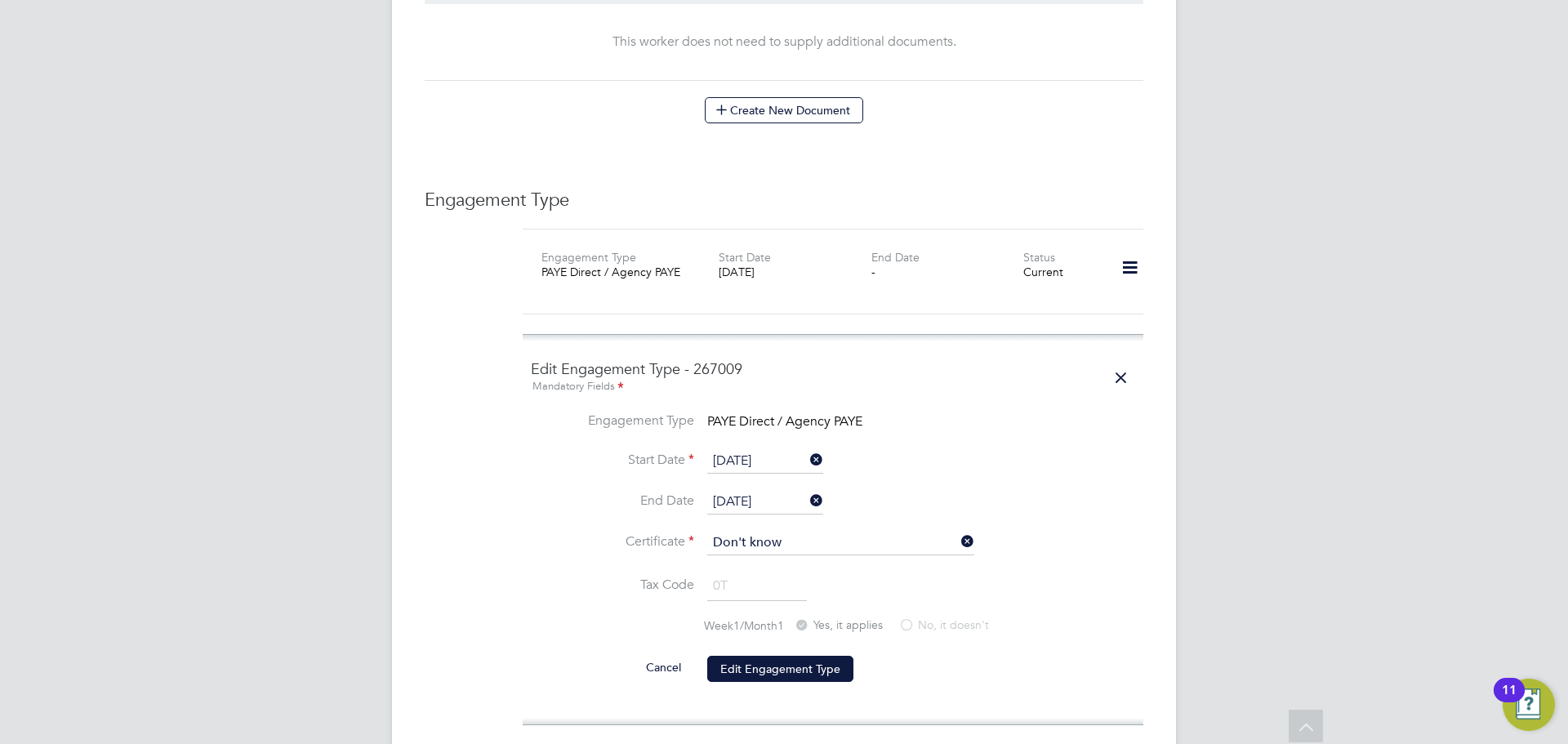
scroll to position [1083, 0]
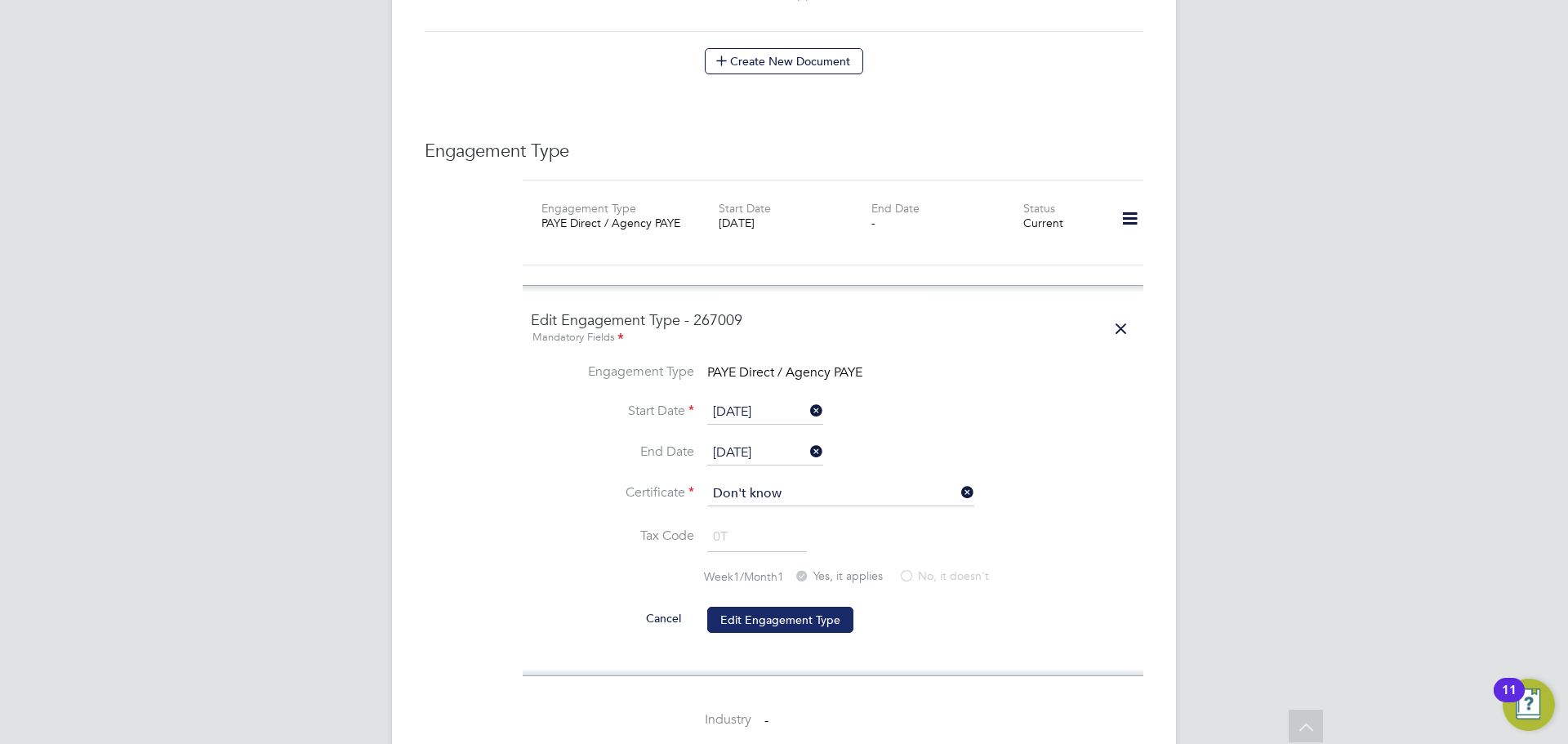
click at [761, 606] on button "Edit Engagement Type" at bounding box center [780, 619] width 146 height 26
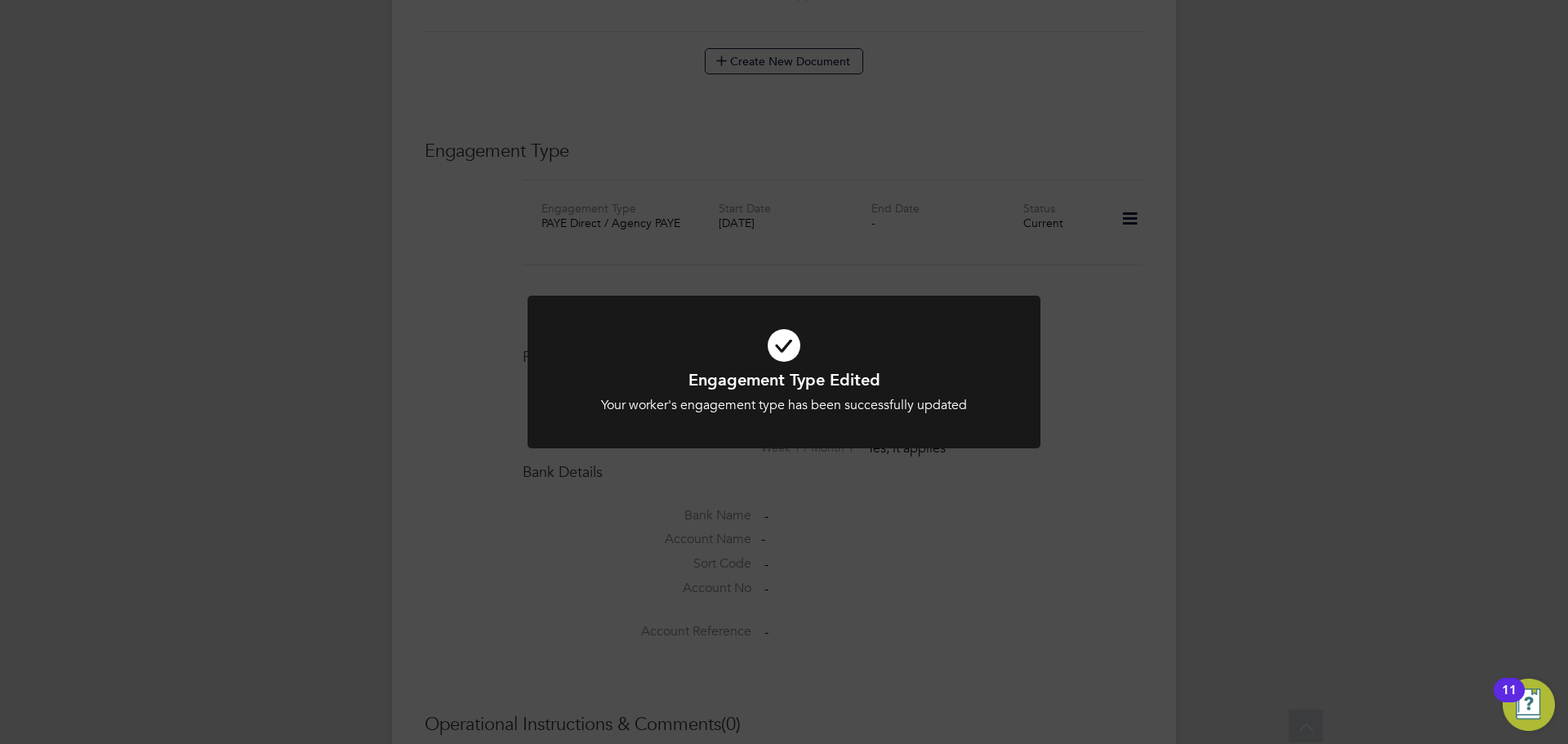
click at [732, 420] on div at bounding box center [784, 372] width 513 height 153
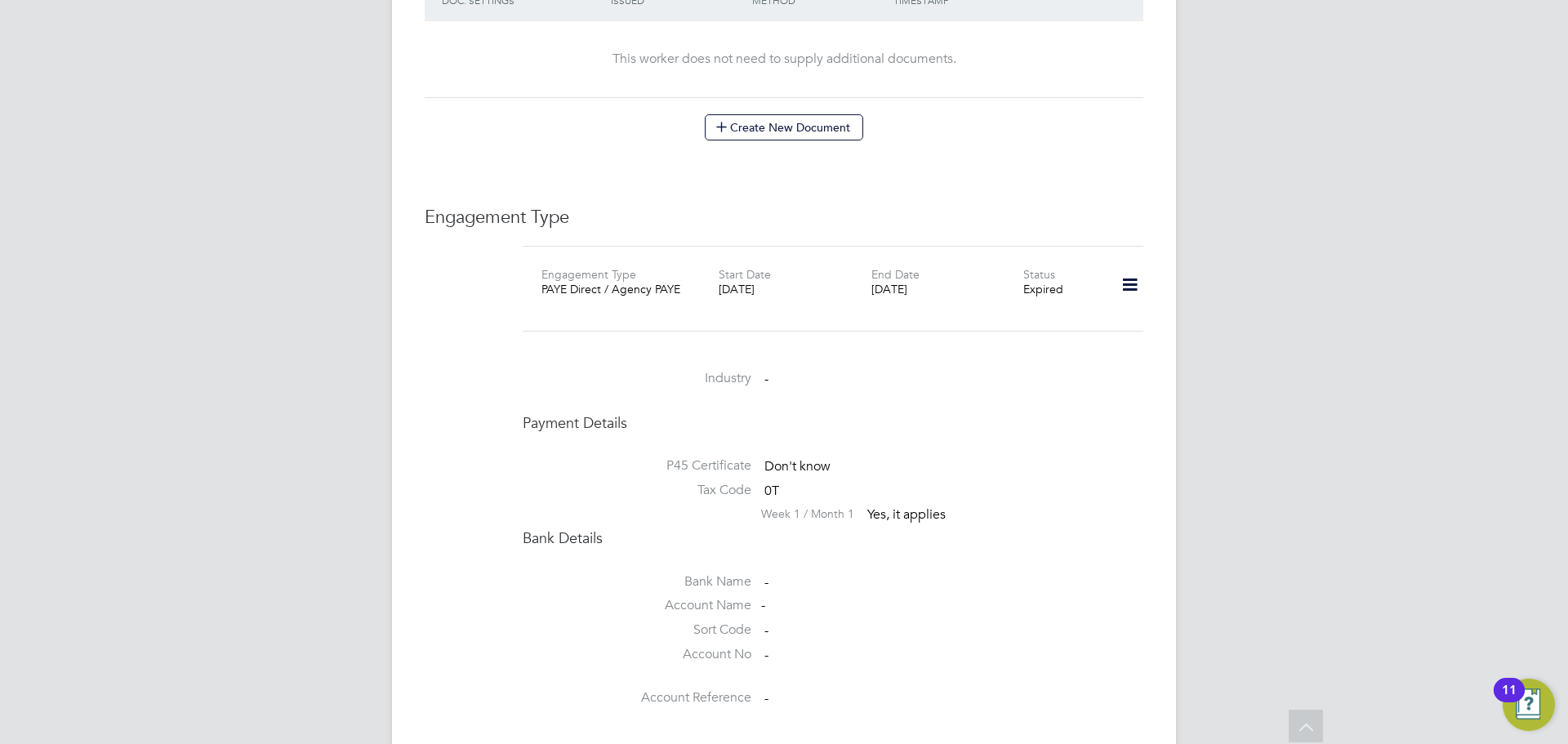
scroll to position [853, 0]
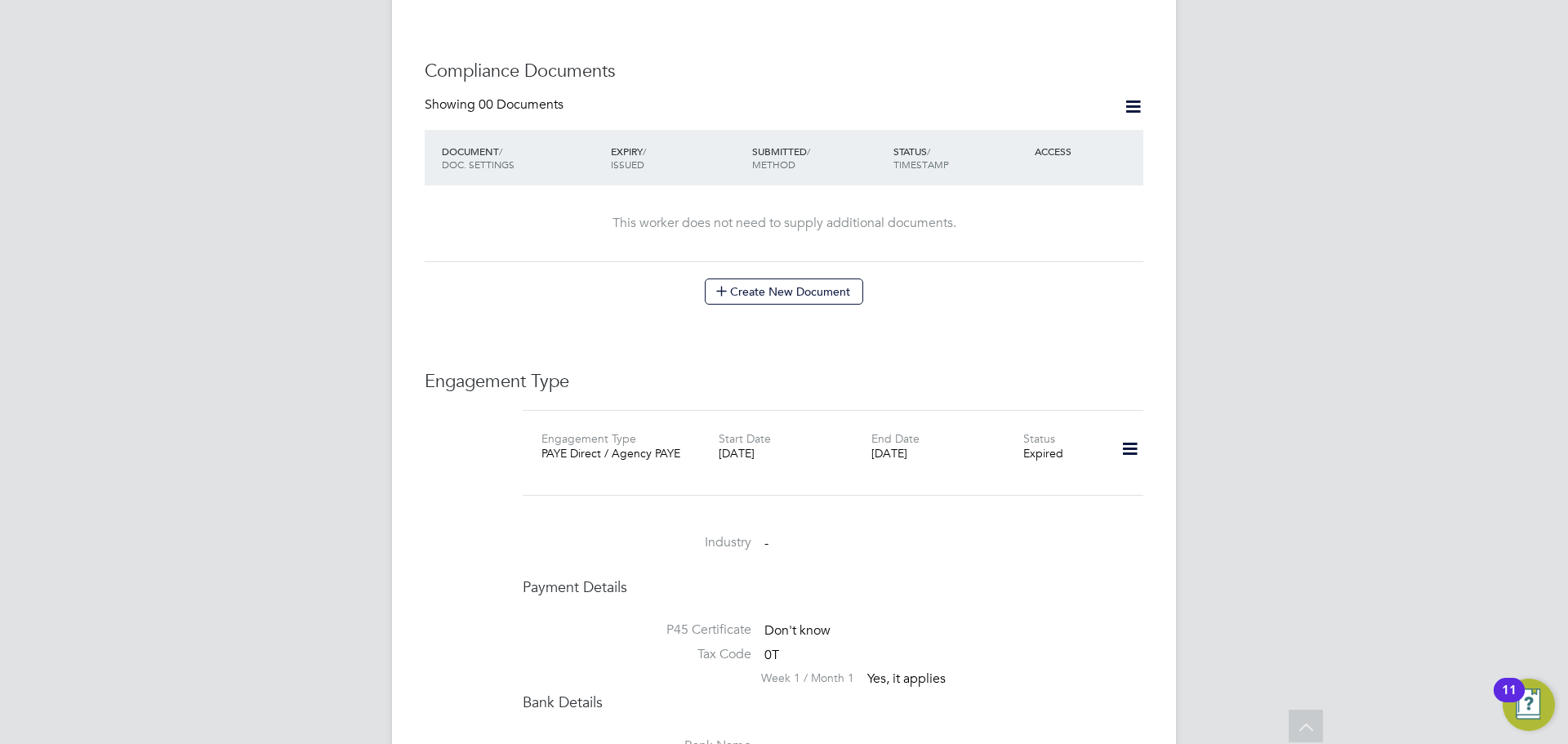
click at [1133, 430] on icon at bounding box center [1129, 448] width 28 height 38
click at [1021, 454] on li "Add Engagement Type" at bounding box center [1044, 453] width 187 height 23
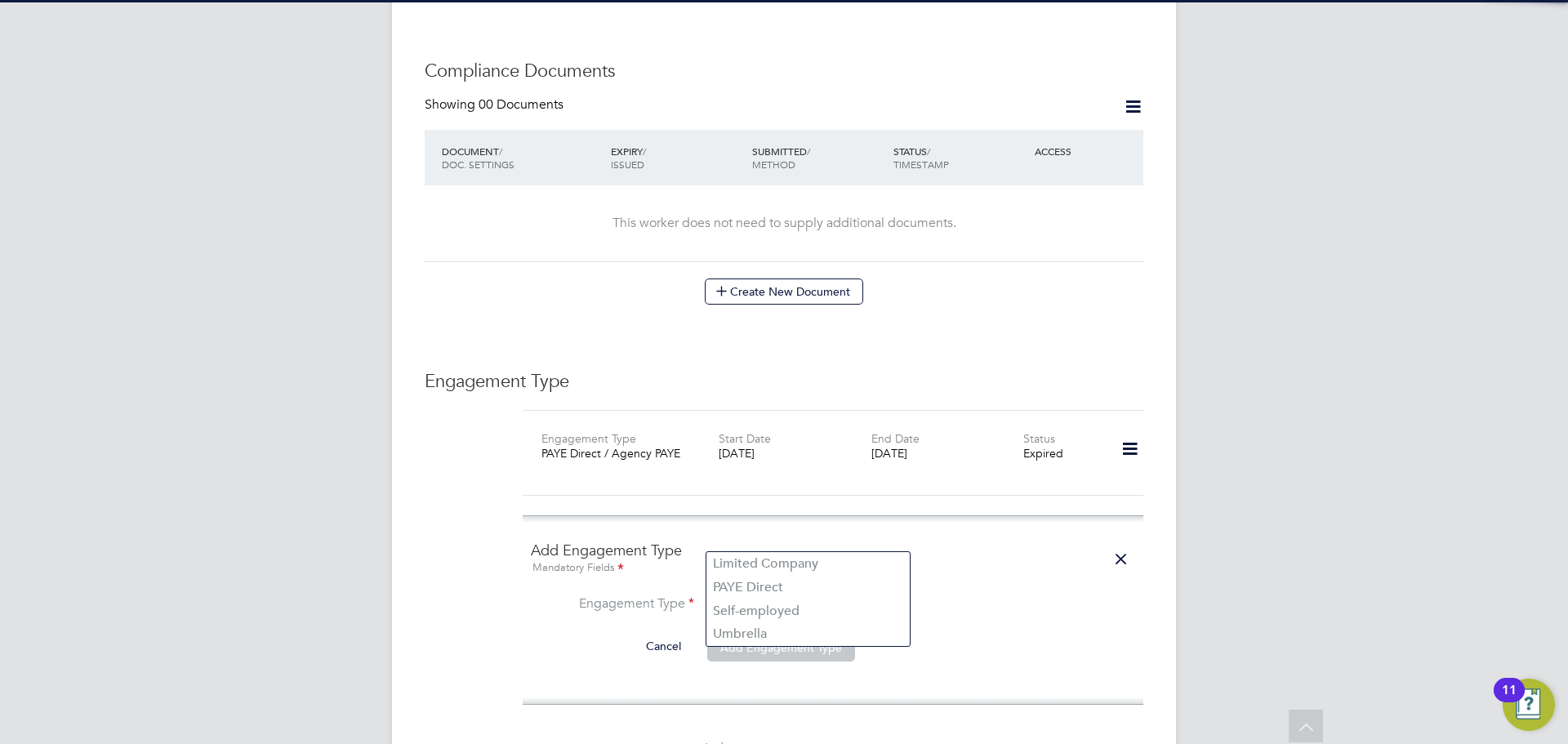
click at [729, 594] on input at bounding box center [808, 605] width 201 height 23
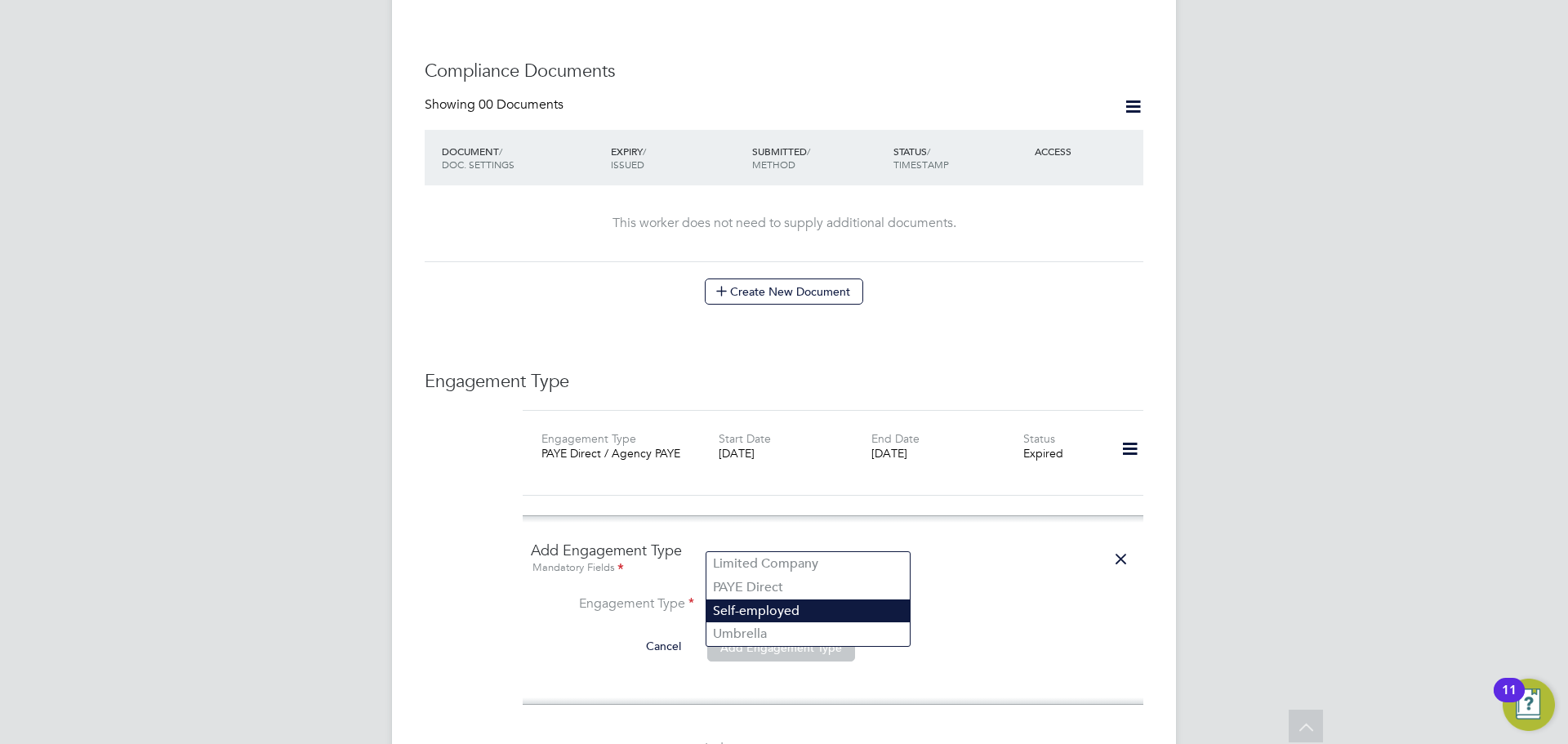
click at [740, 610] on li "Self-employed" at bounding box center [808, 611] width 203 height 23
type input "Self-employed"
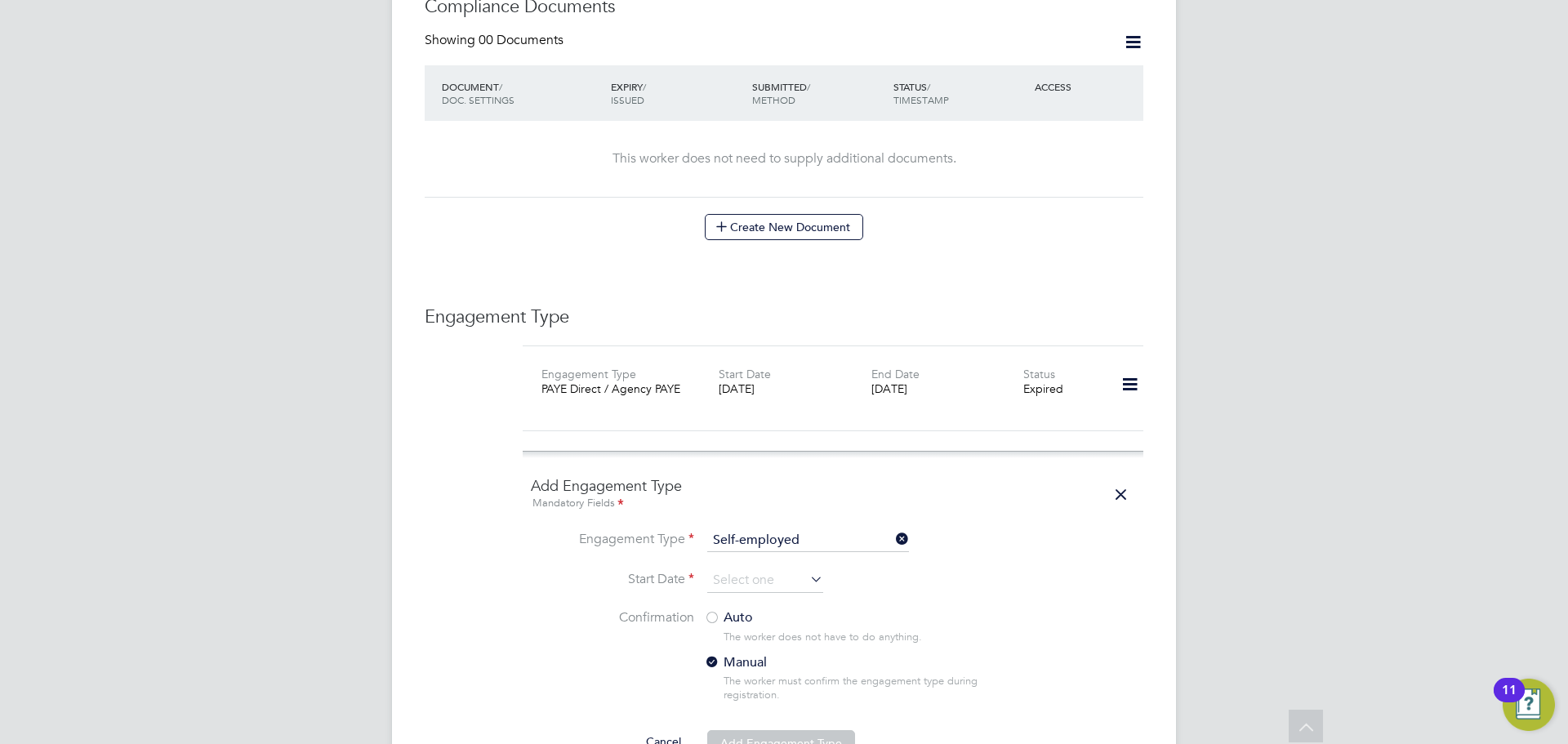
scroll to position [924, 0]
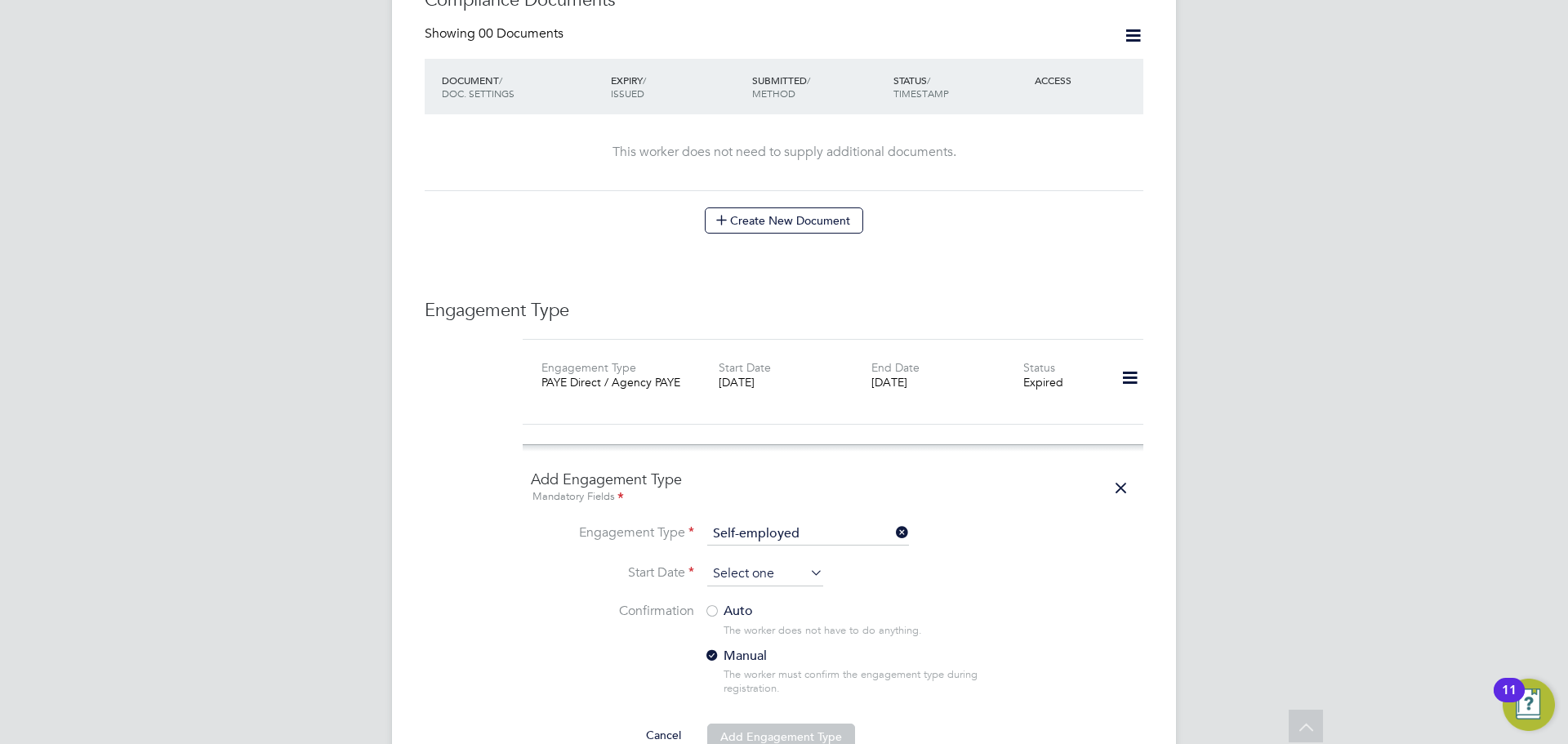
click at [722, 562] on input at bounding box center [765, 574] width 116 height 24
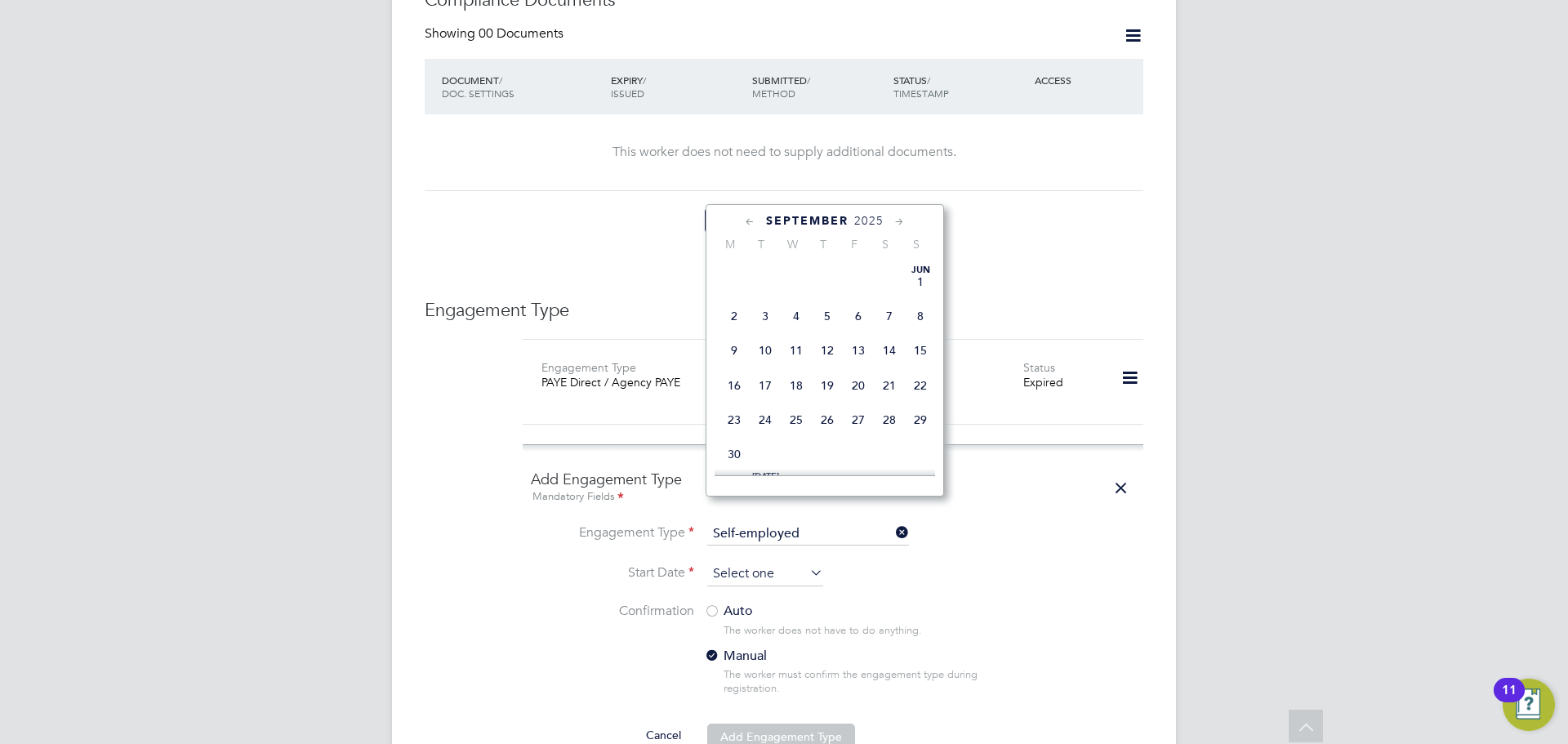
scroll to position [508, 0]
click at [735, 317] on span "Sep" at bounding box center [733, 314] width 31 height 8
type input "[DATE]"
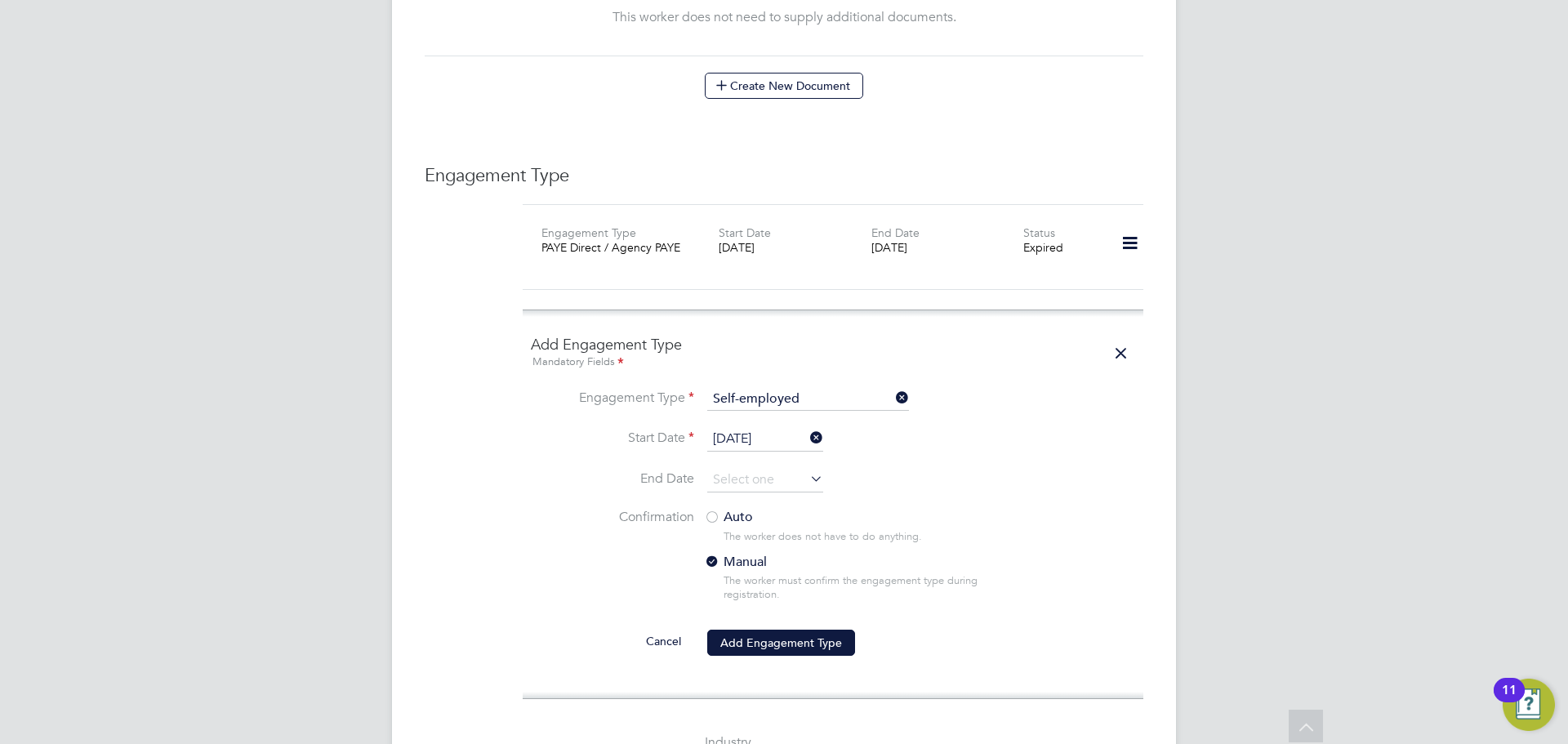
scroll to position [1108, 0]
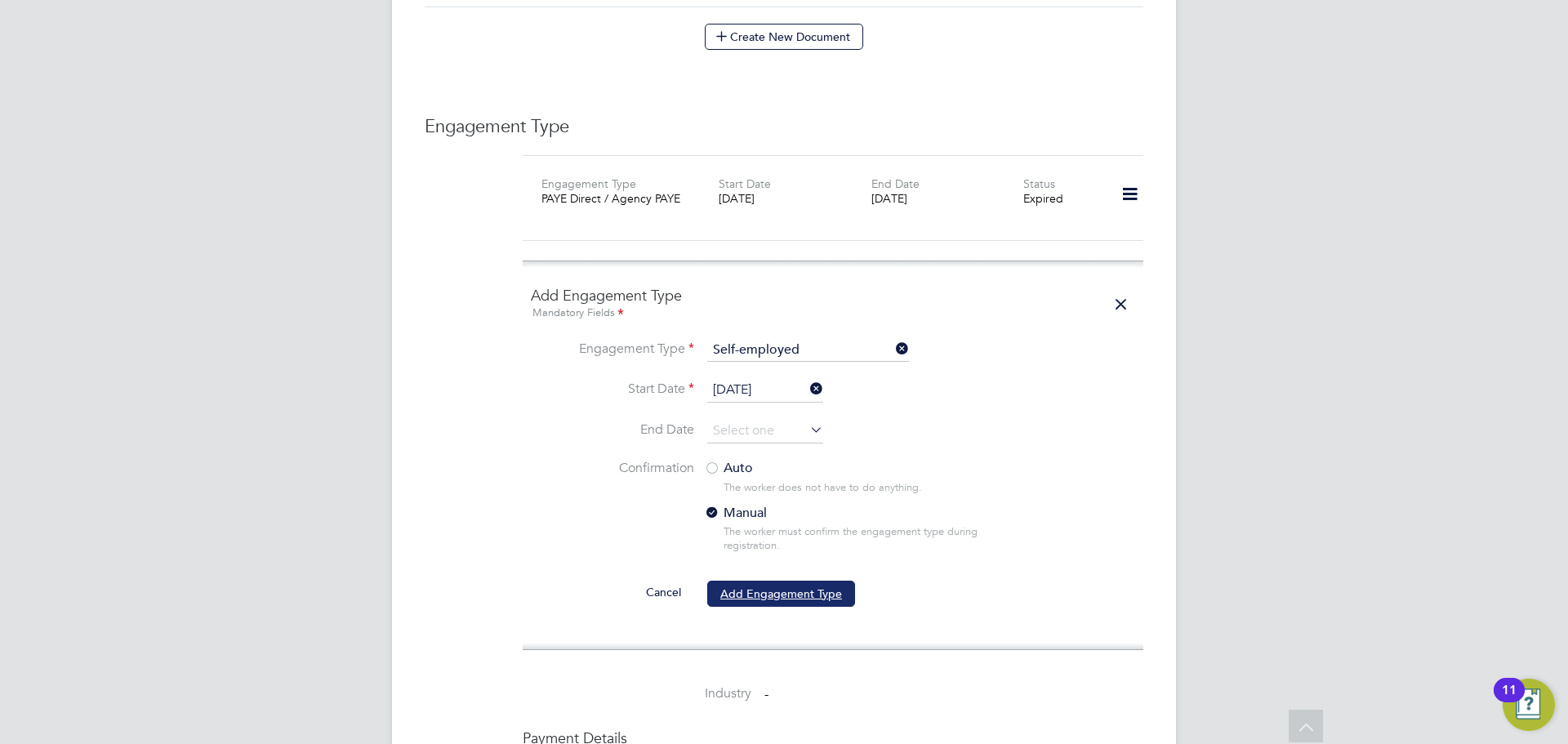
click at [750, 580] on button "Add Engagement Type" at bounding box center [781, 593] width 148 height 26
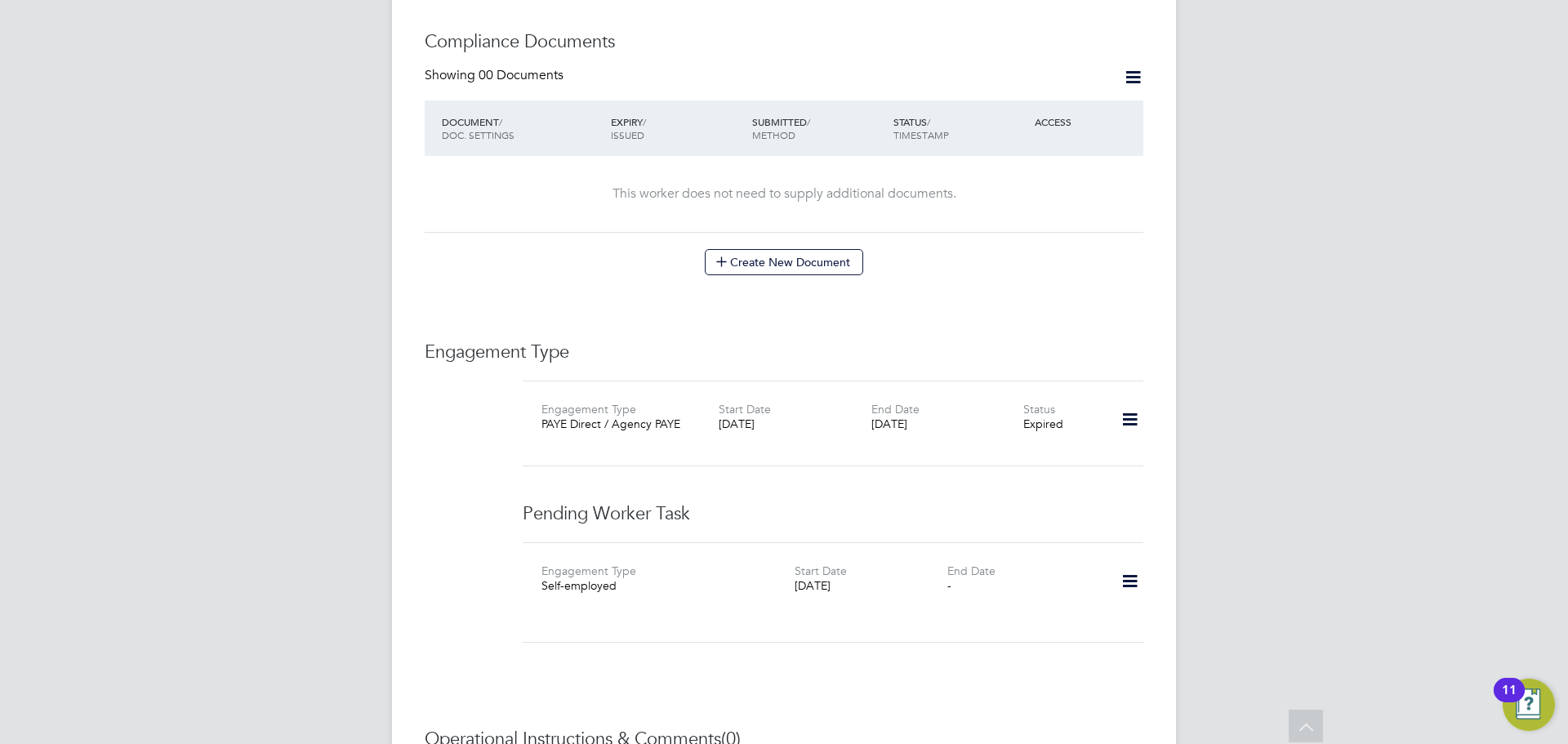
scroll to position [941, 0]
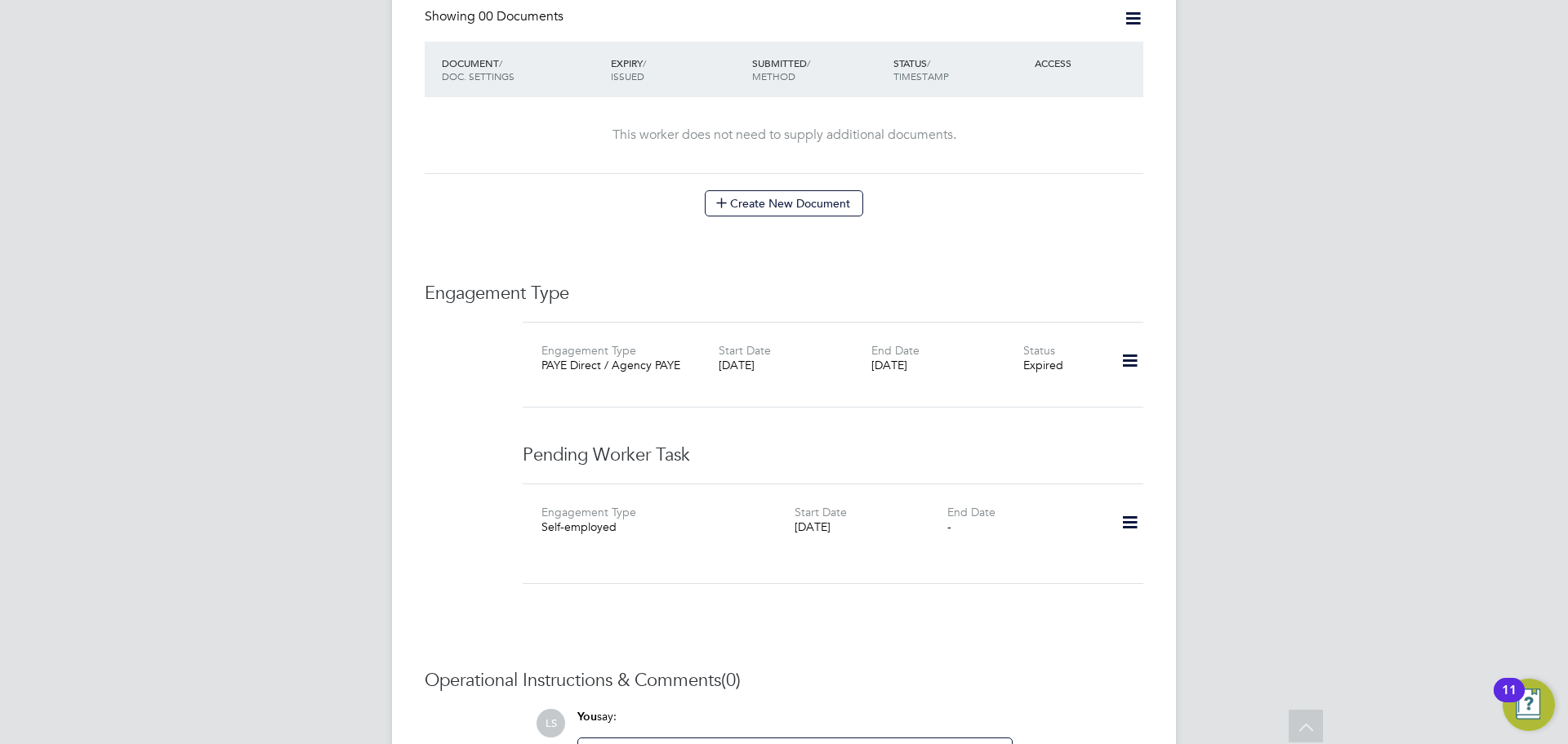
click at [1119, 504] on icon at bounding box center [1129, 522] width 28 height 38
click at [1093, 555] on li "Confirm" at bounding box center [1105, 549] width 62 height 23
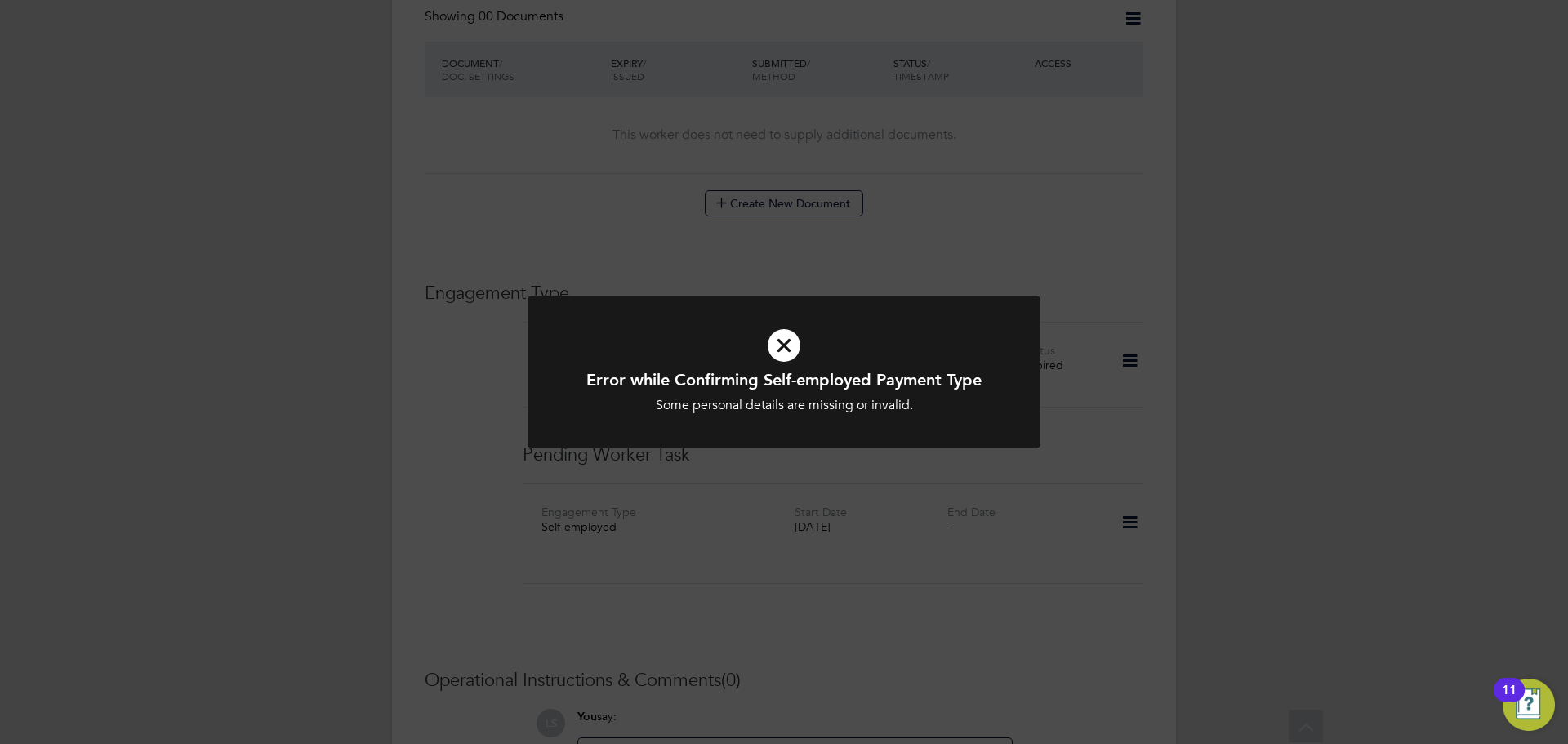
click at [921, 447] on div at bounding box center [784, 372] width 513 height 153
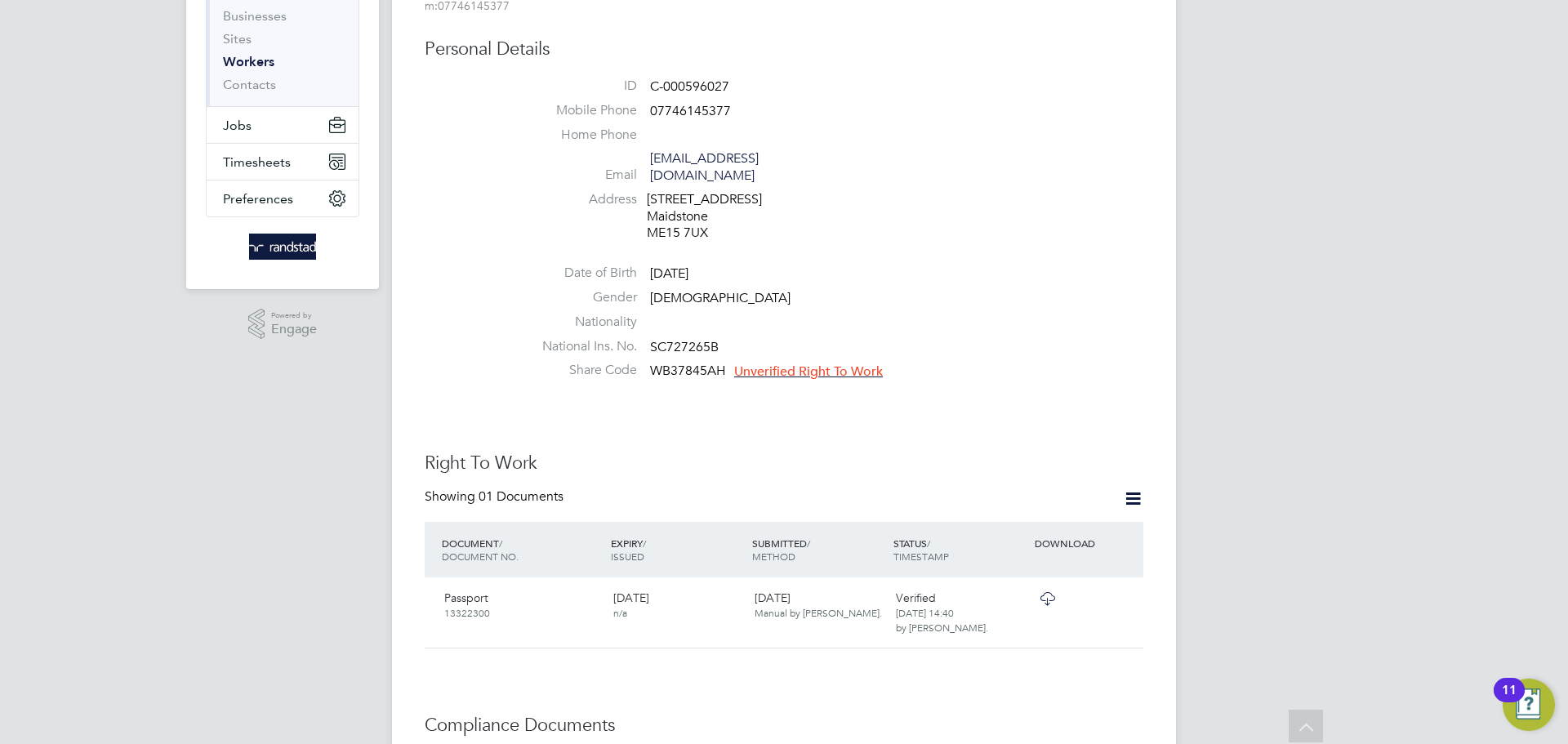
scroll to position [0, 0]
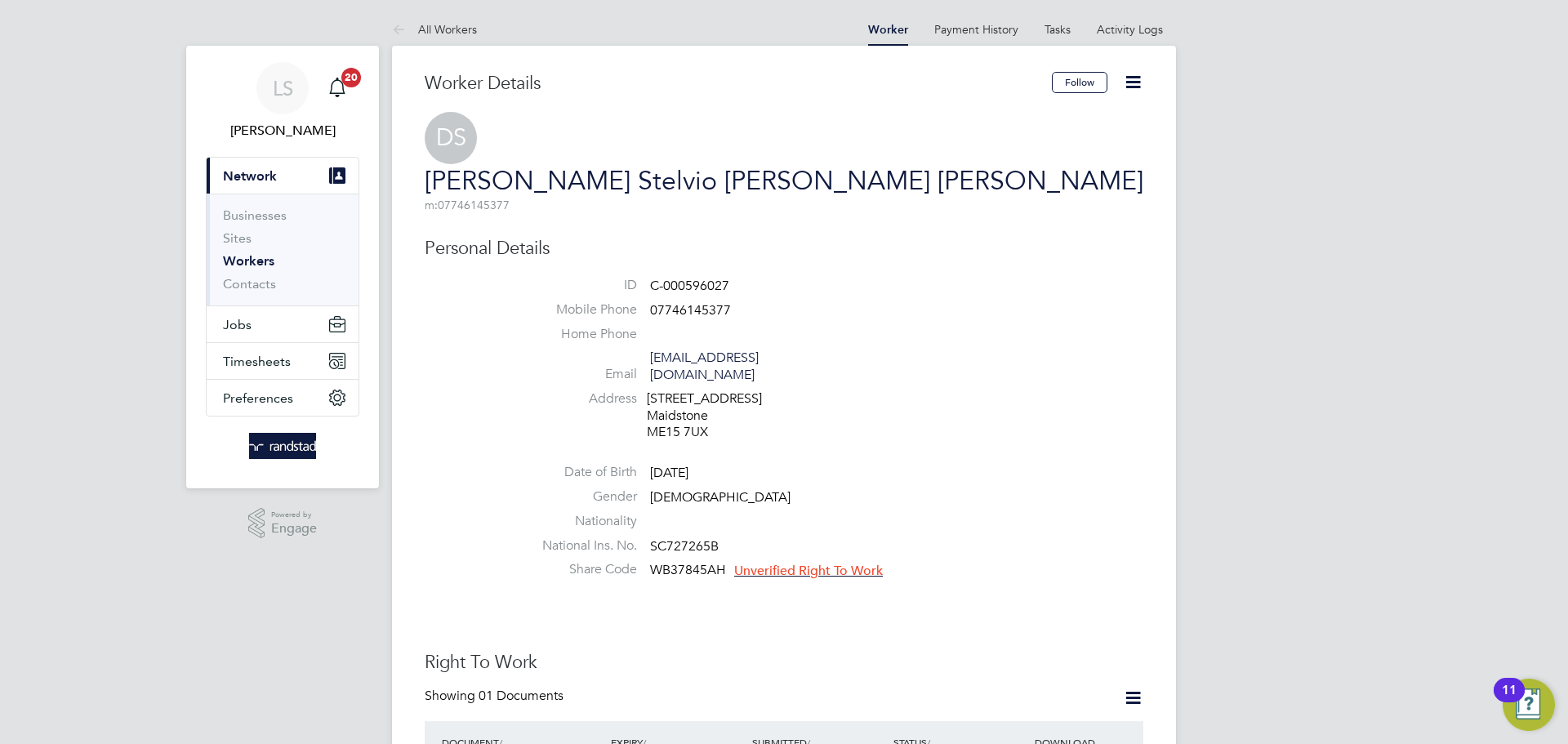
click at [813, 563] on span "Unverified Right To Work" at bounding box center [809, 571] width 149 height 17
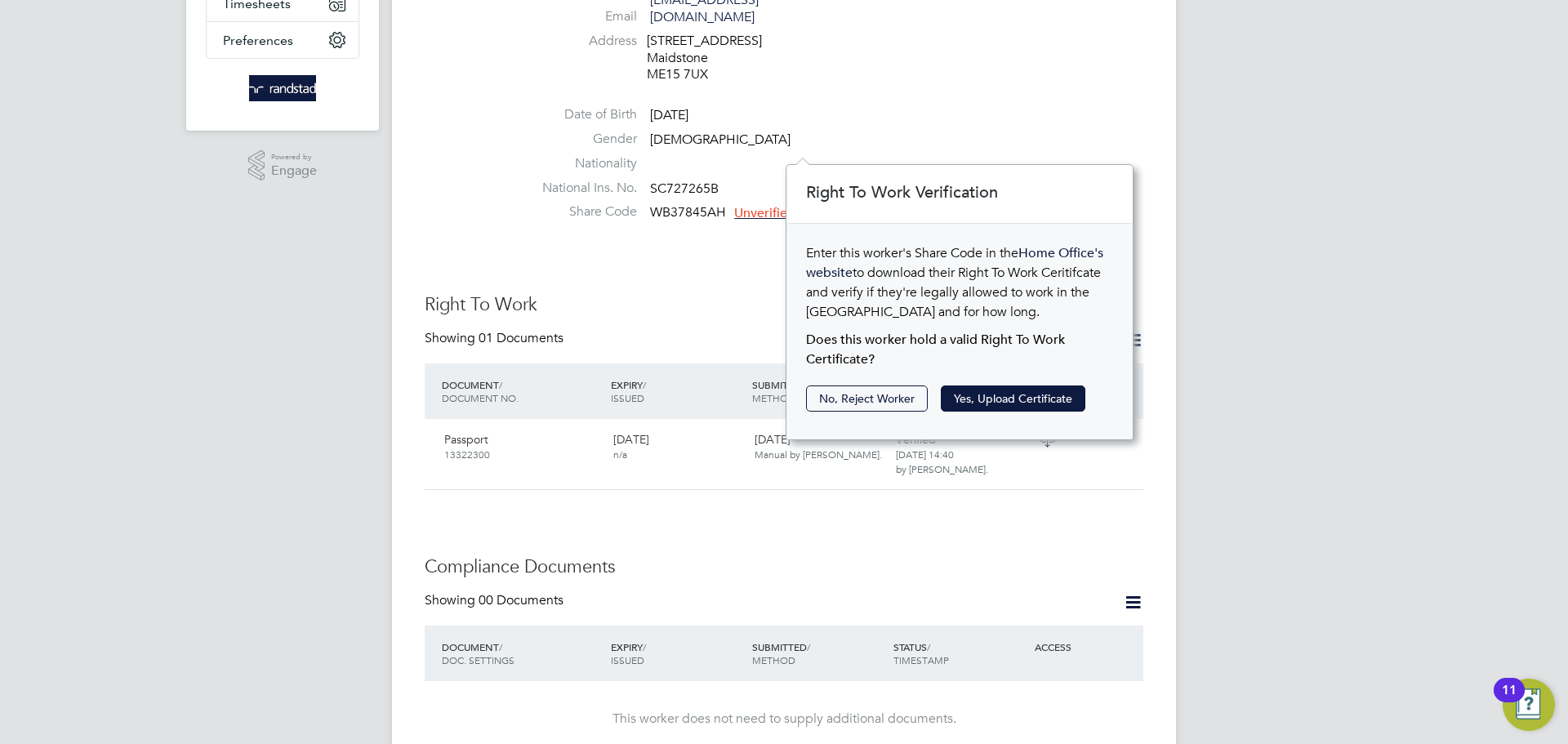
scroll to position [368, 0]
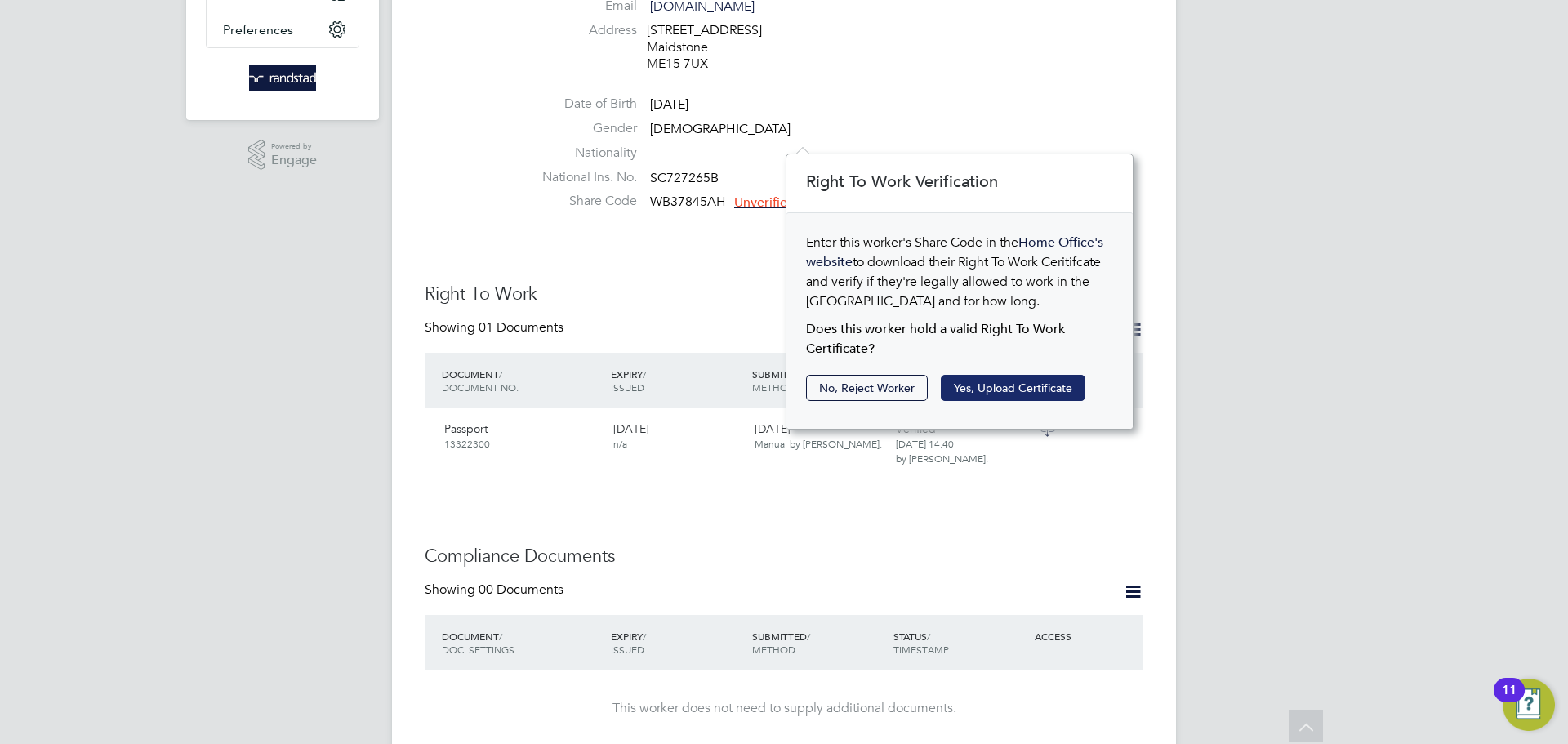
click at [972, 395] on button "Yes, Upload Certificate" at bounding box center [1012, 387] width 145 height 26
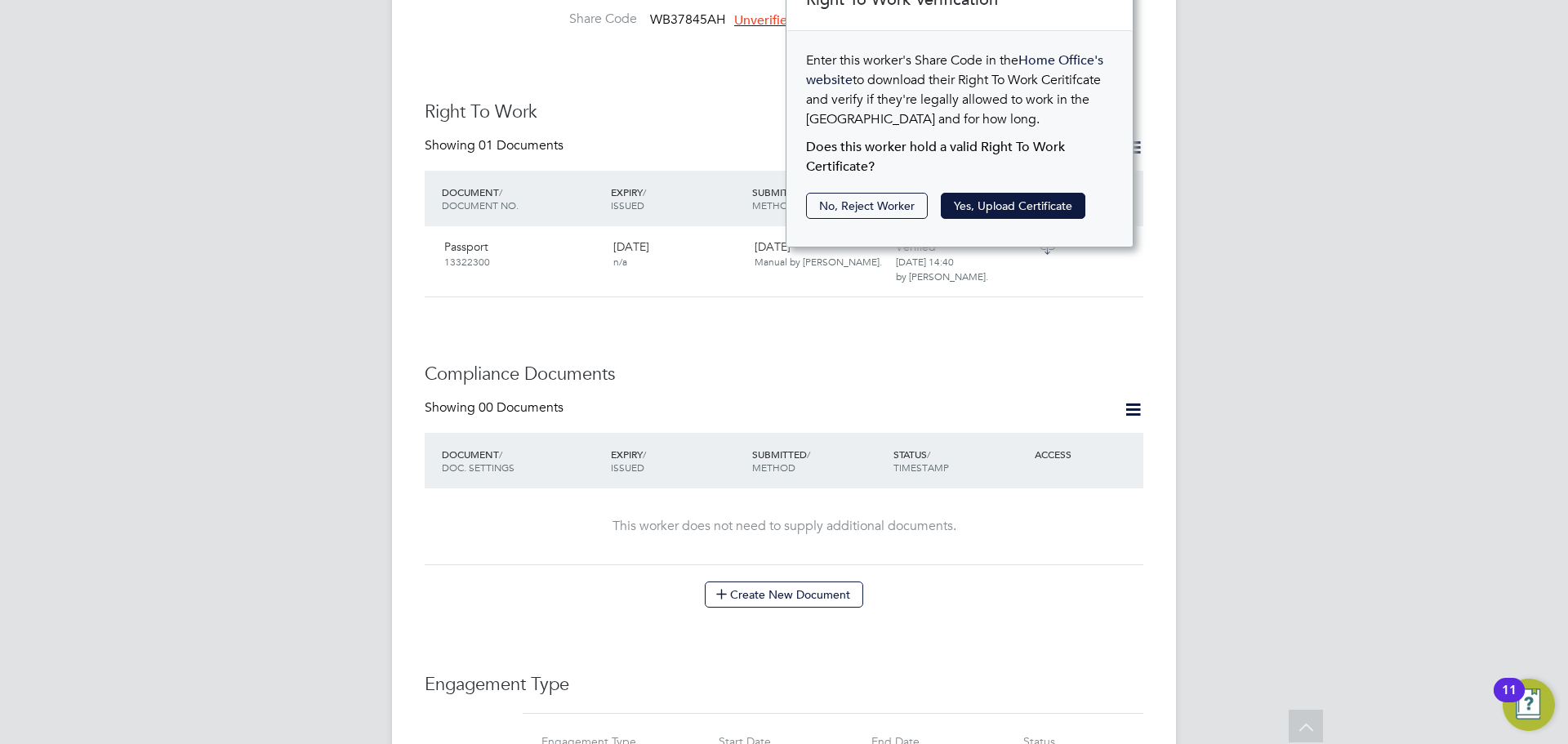
scroll to position [620, 0]
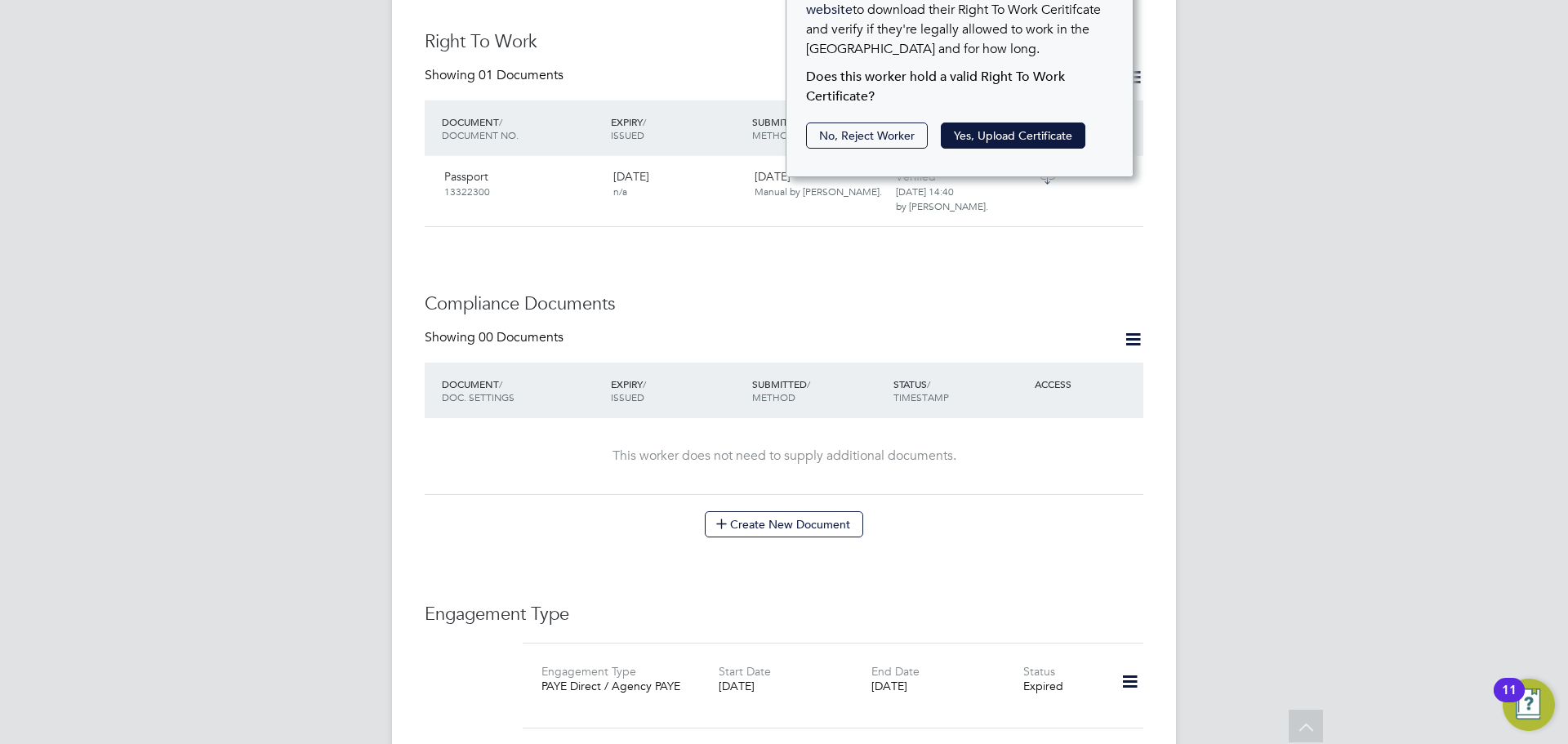
click at [983, 511] on div "Create New Document" at bounding box center [784, 524] width 718 height 26
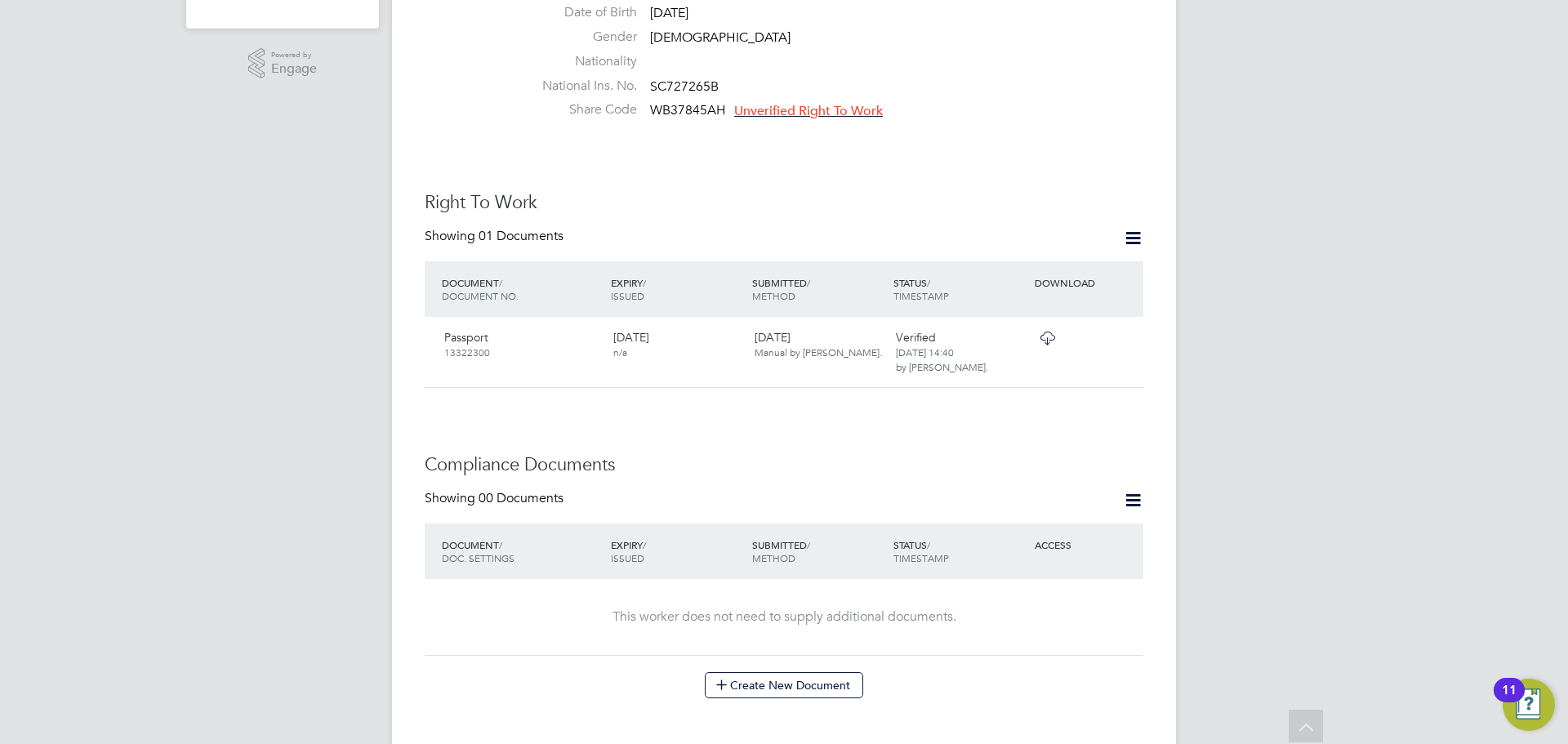
scroll to position [0, 0]
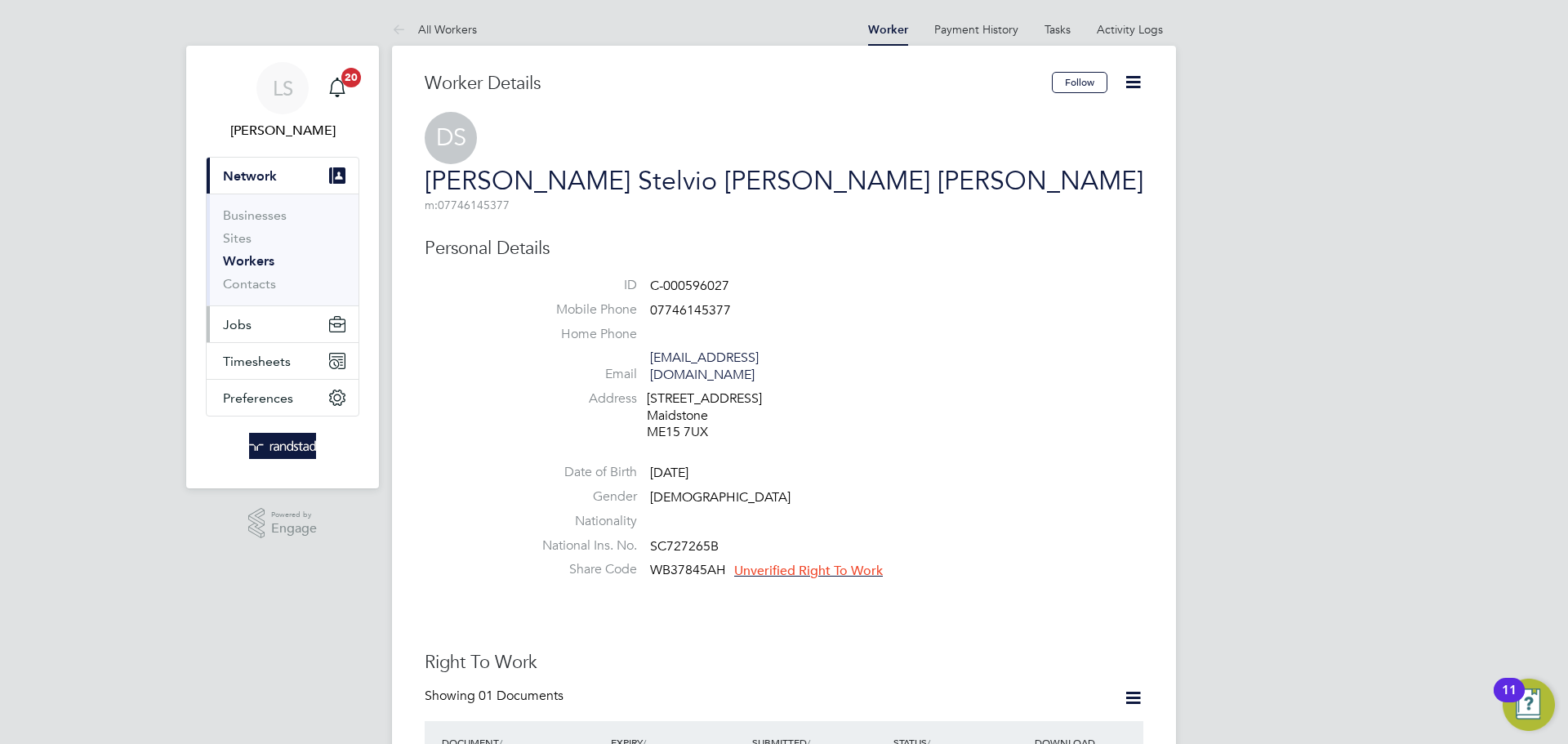
click at [250, 321] on span "Jobs" at bounding box center [237, 324] width 28 height 16
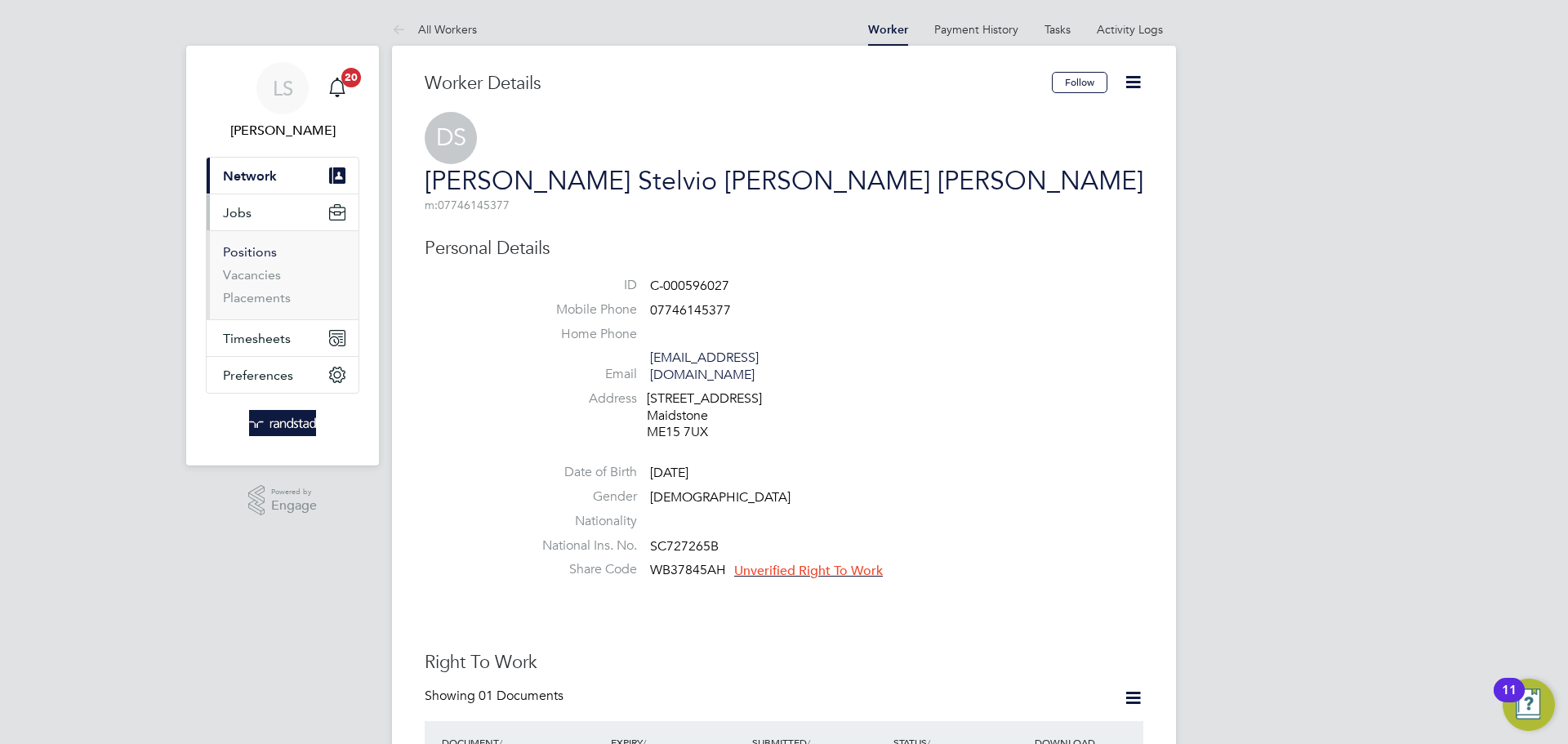
click at [234, 255] on link "Positions" at bounding box center [250, 251] width 54 height 16
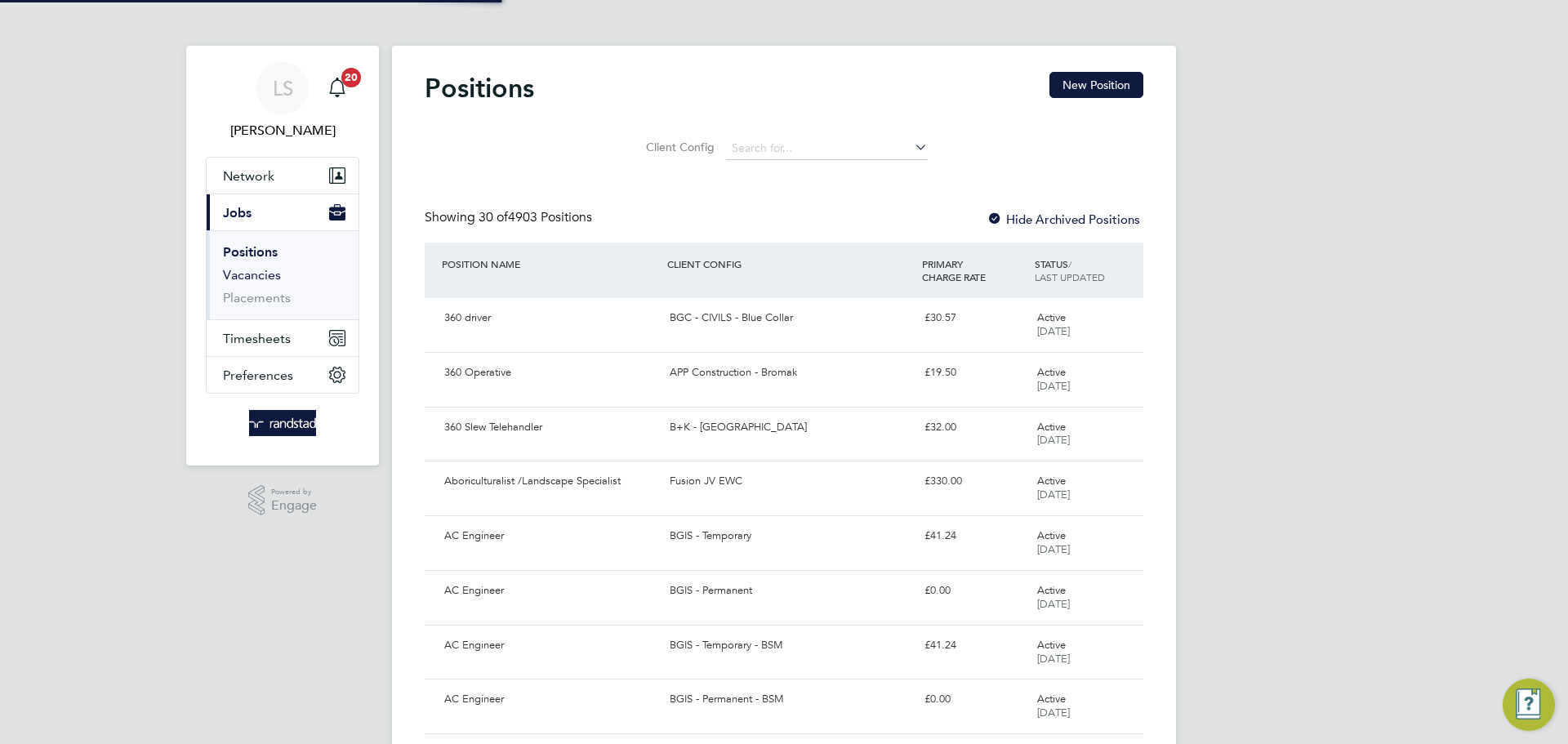
click at [242, 277] on link "Vacancies" at bounding box center [251, 275] width 58 height 16
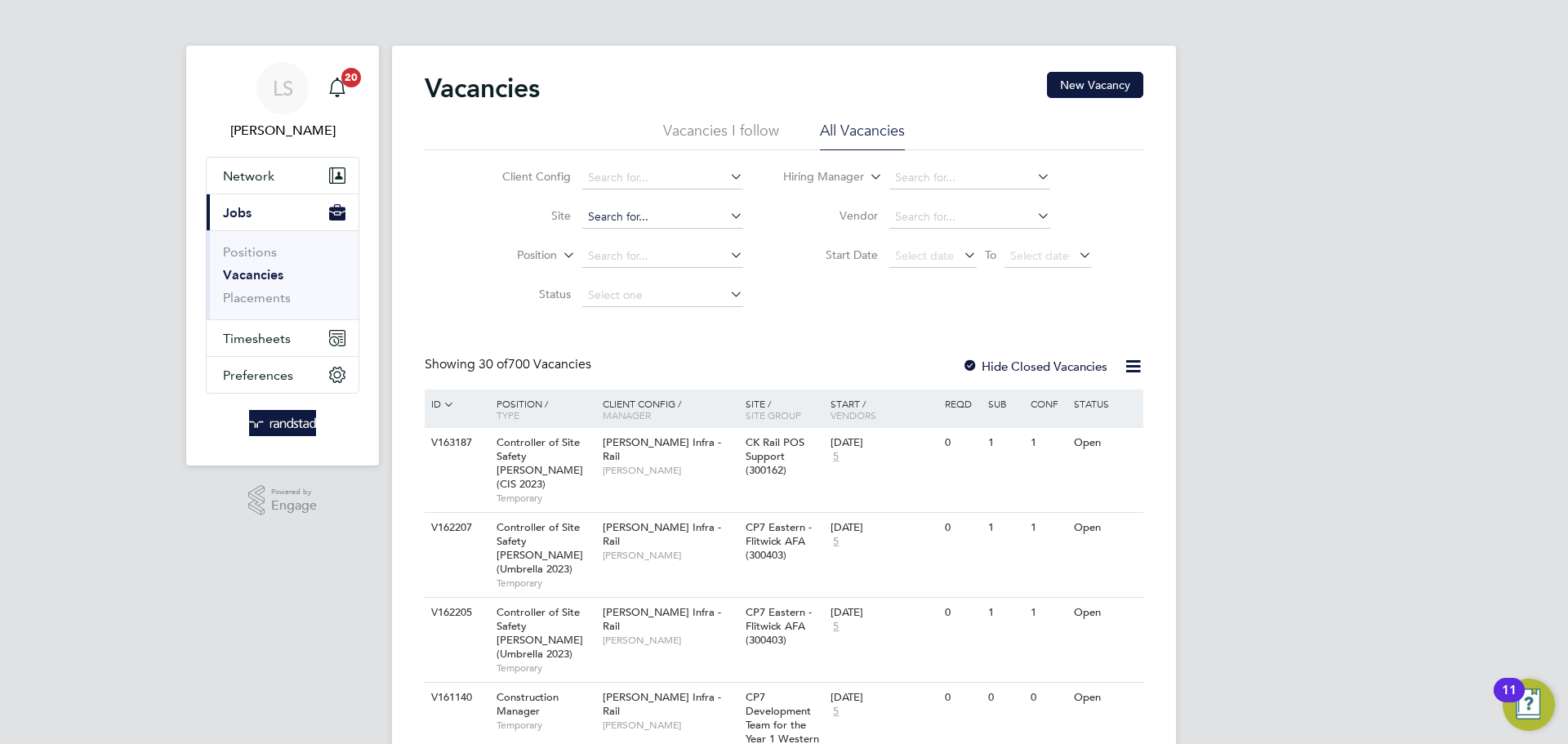
click at [606, 215] on input at bounding box center [662, 216] width 161 height 23
click at [597, 233] on b "Tovil" at bounding box center [599, 240] width 24 height 14
type input "Tovil"
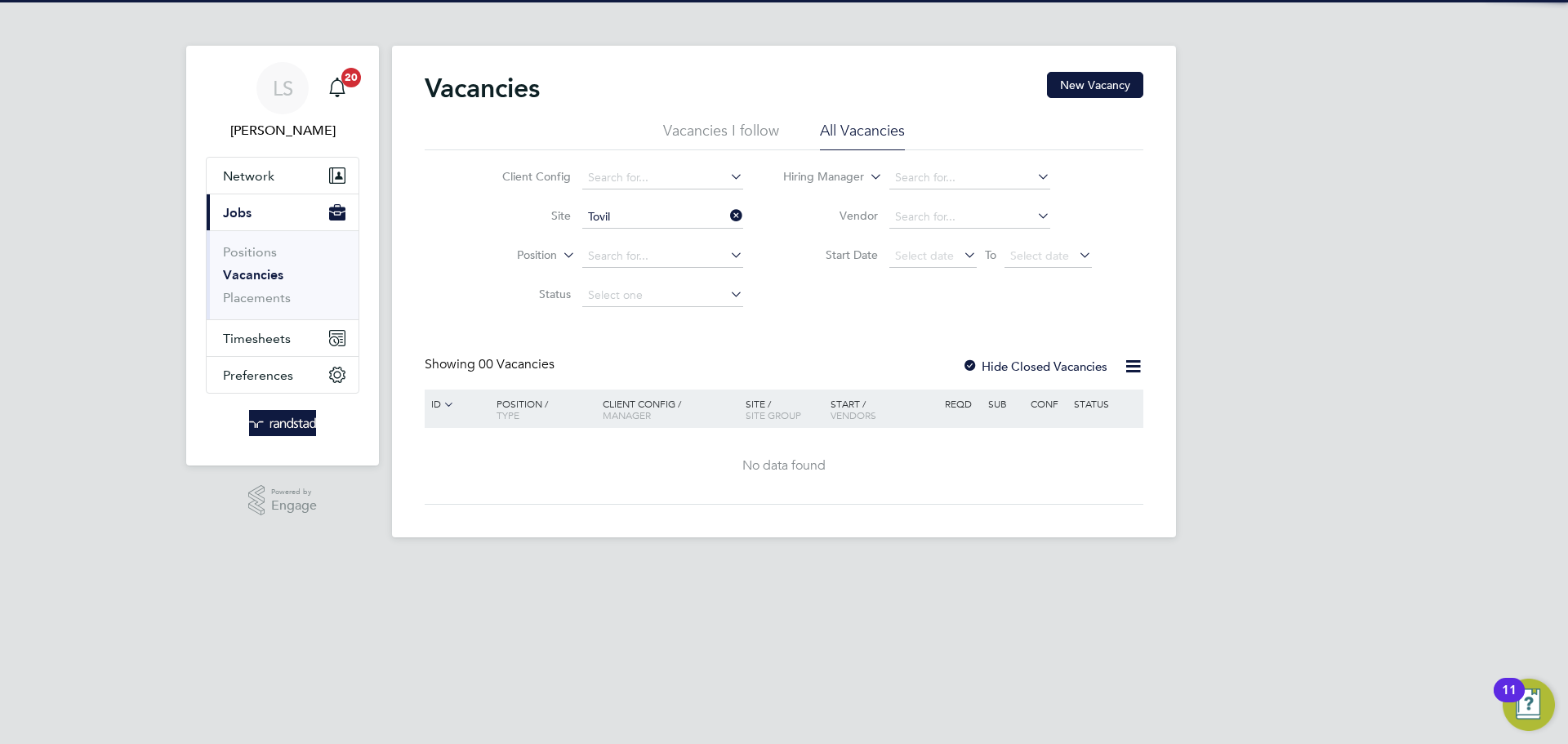
click at [967, 366] on div at bounding box center [971, 367] width 17 height 17
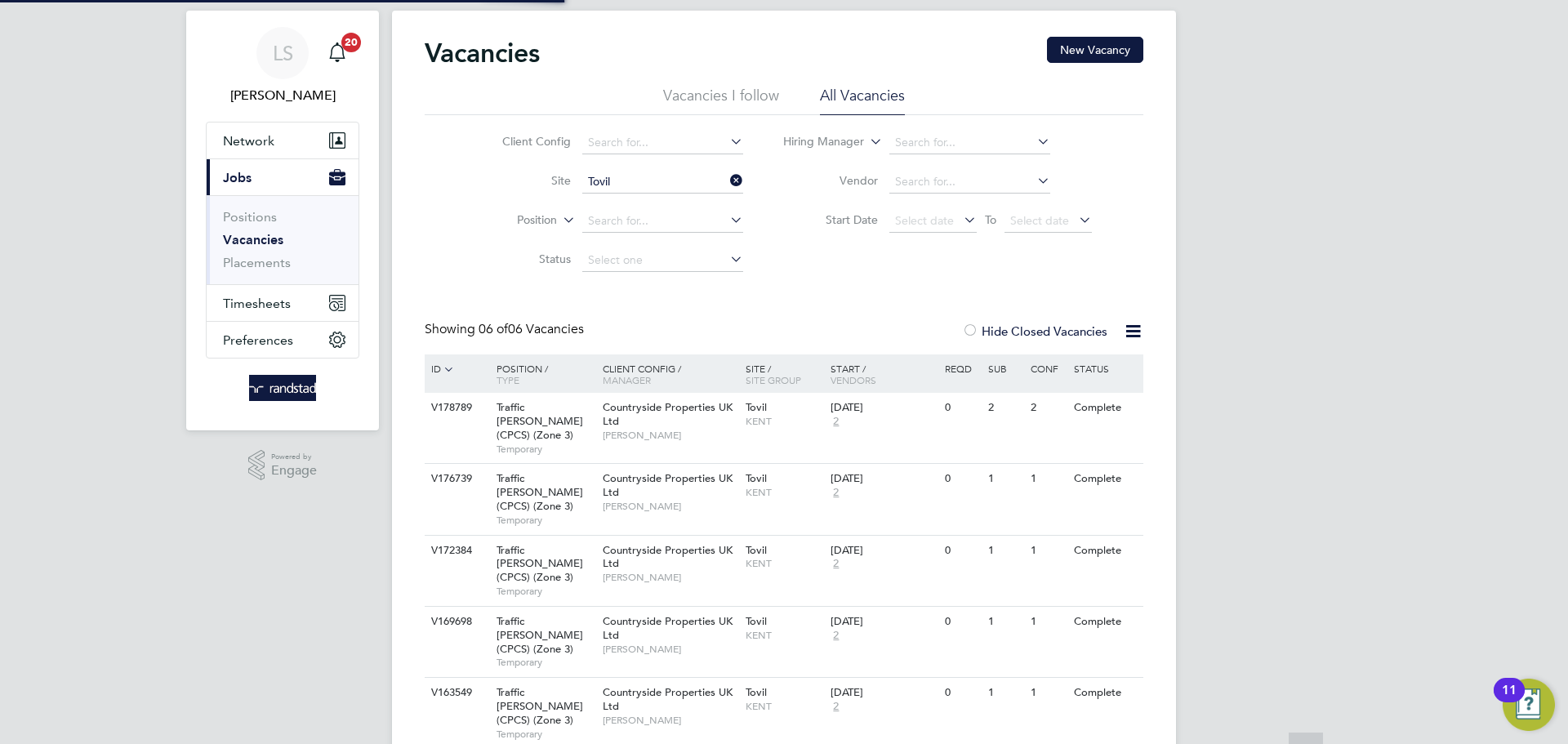
scroll to position [88, 0]
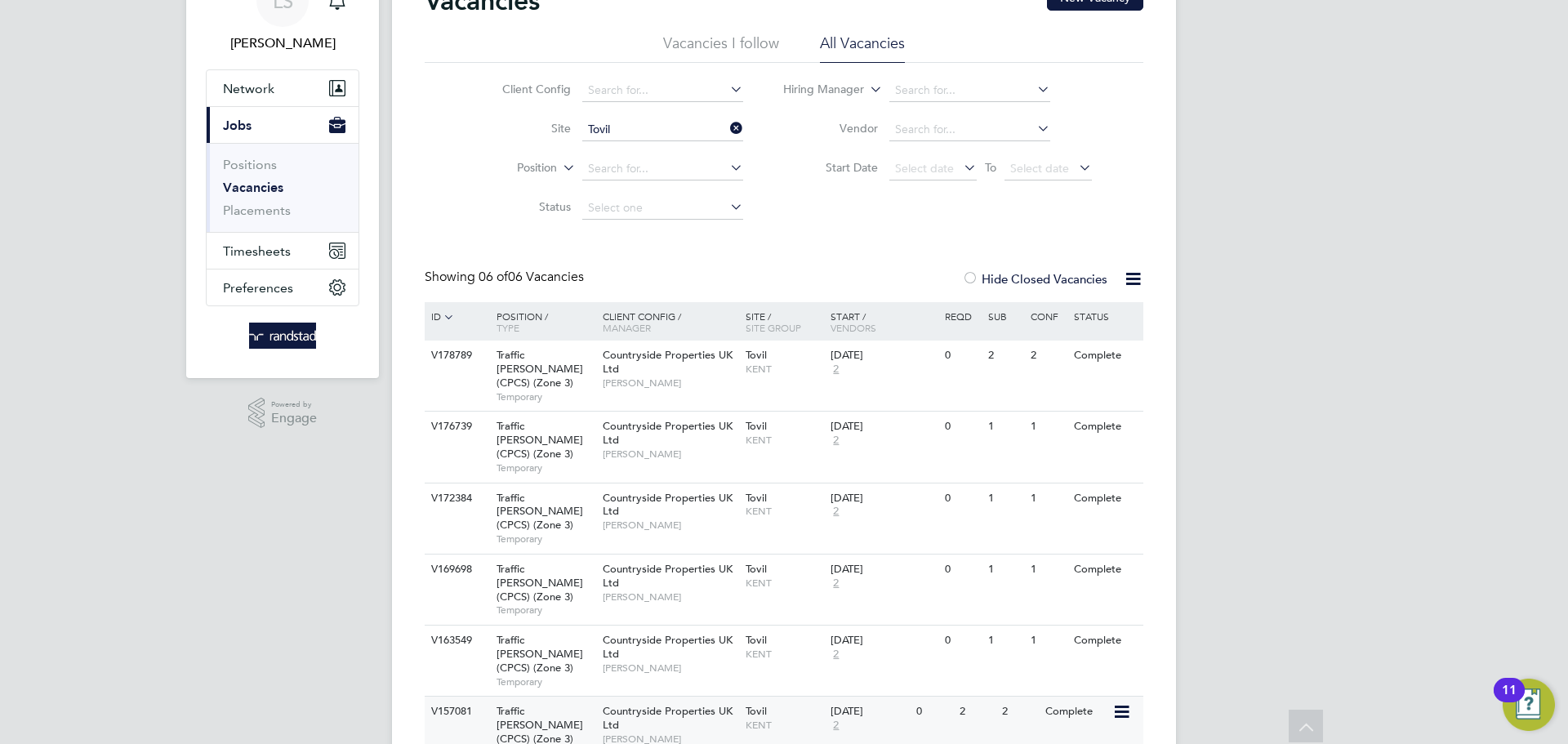
click at [1114, 702] on icon at bounding box center [1120, 711] width 17 height 19
click at [1007, 696] on div "2" at bounding box center [1019, 711] width 43 height 30
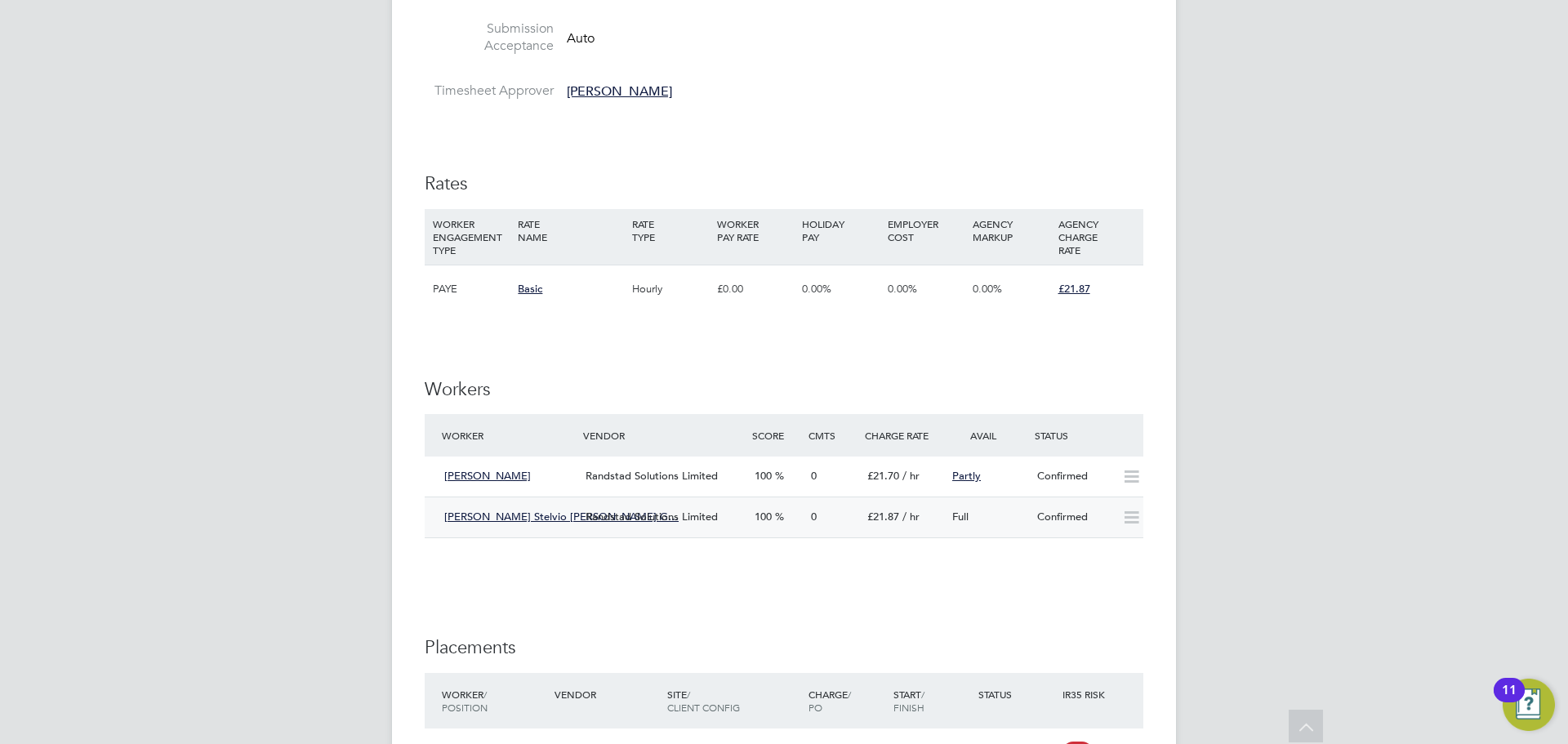
click at [729, 505] on div "Randstad Solutions Limited" at bounding box center [663, 517] width 169 height 27
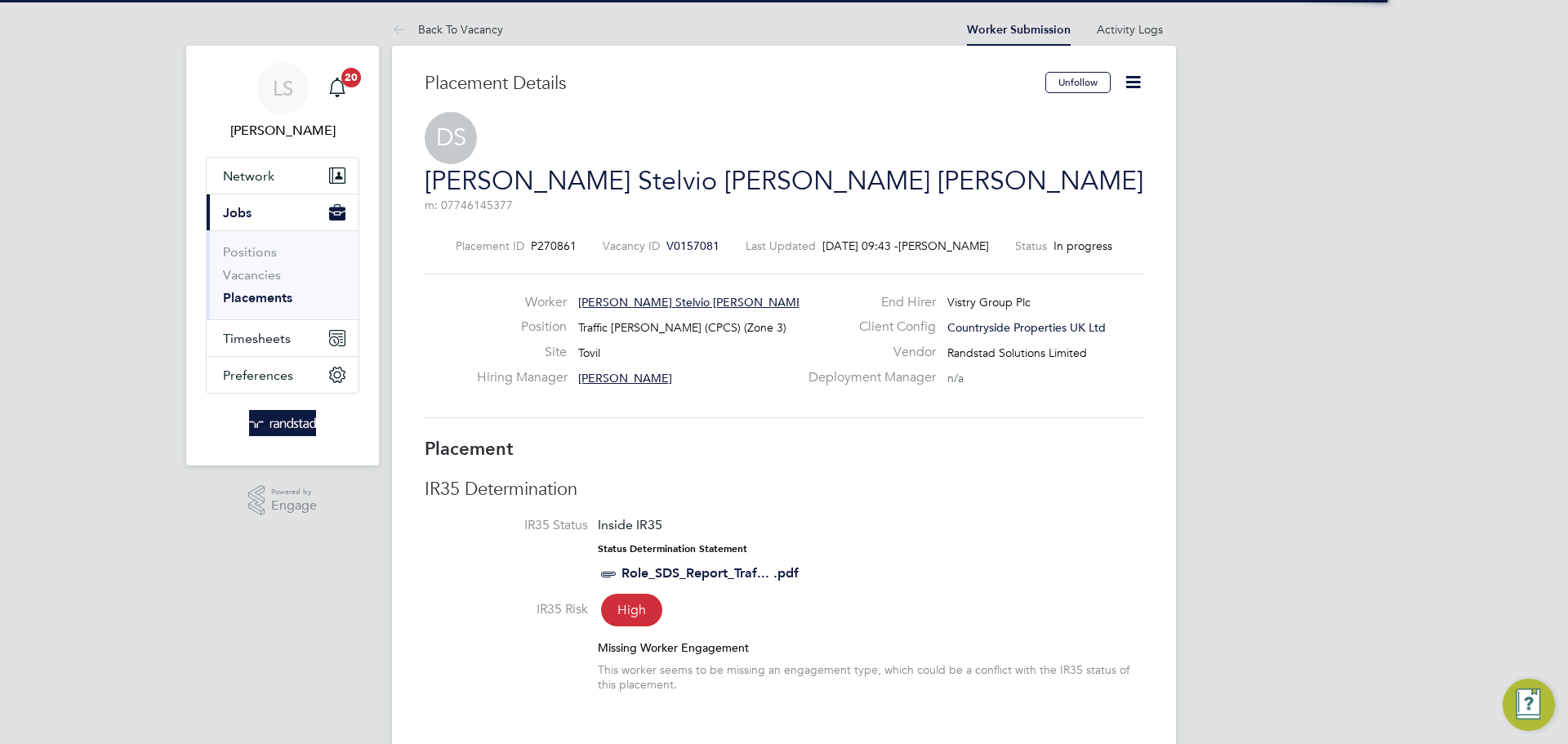
scroll to position [17, 256]
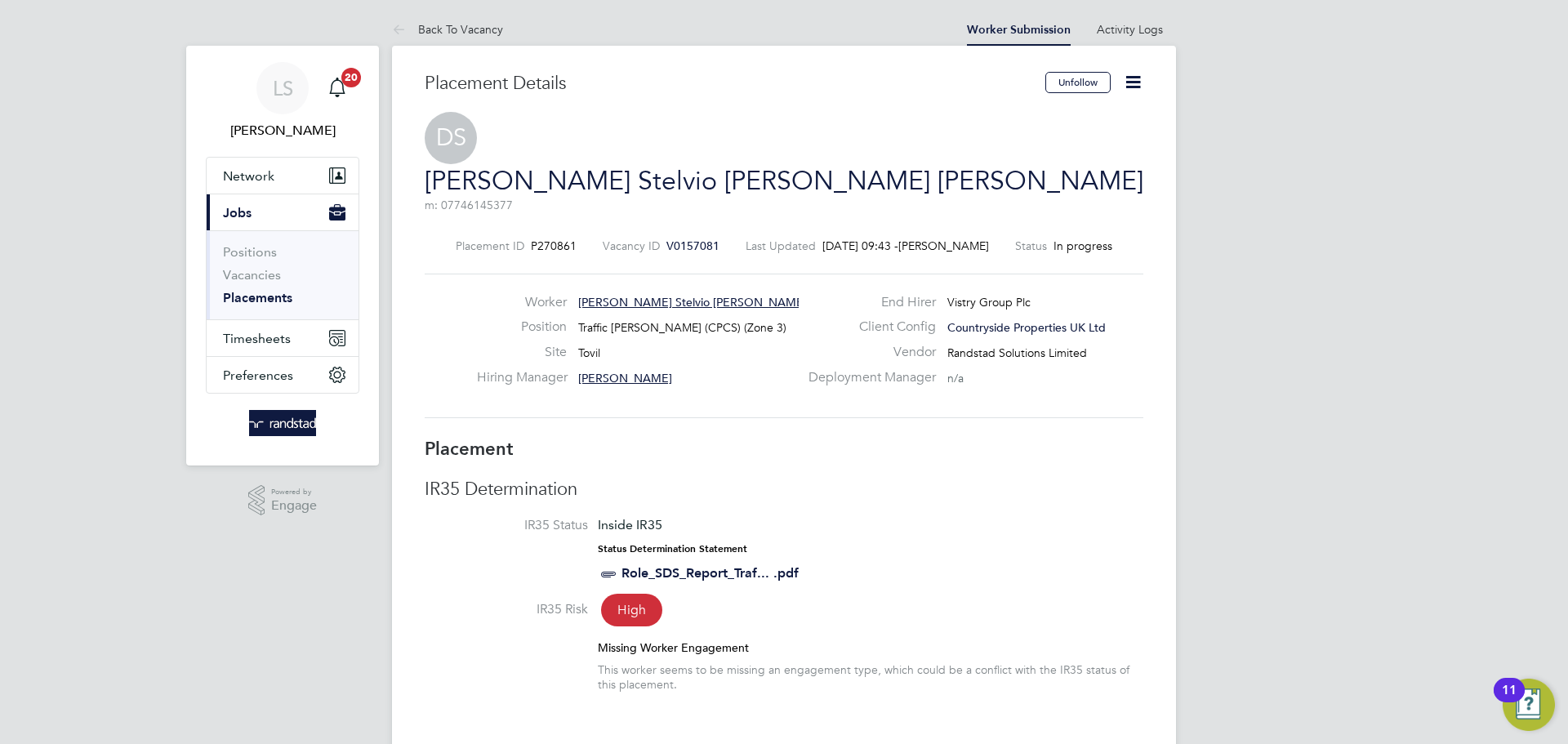
click at [1139, 82] on icon at bounding box center [1133, 82] width 20 height 20
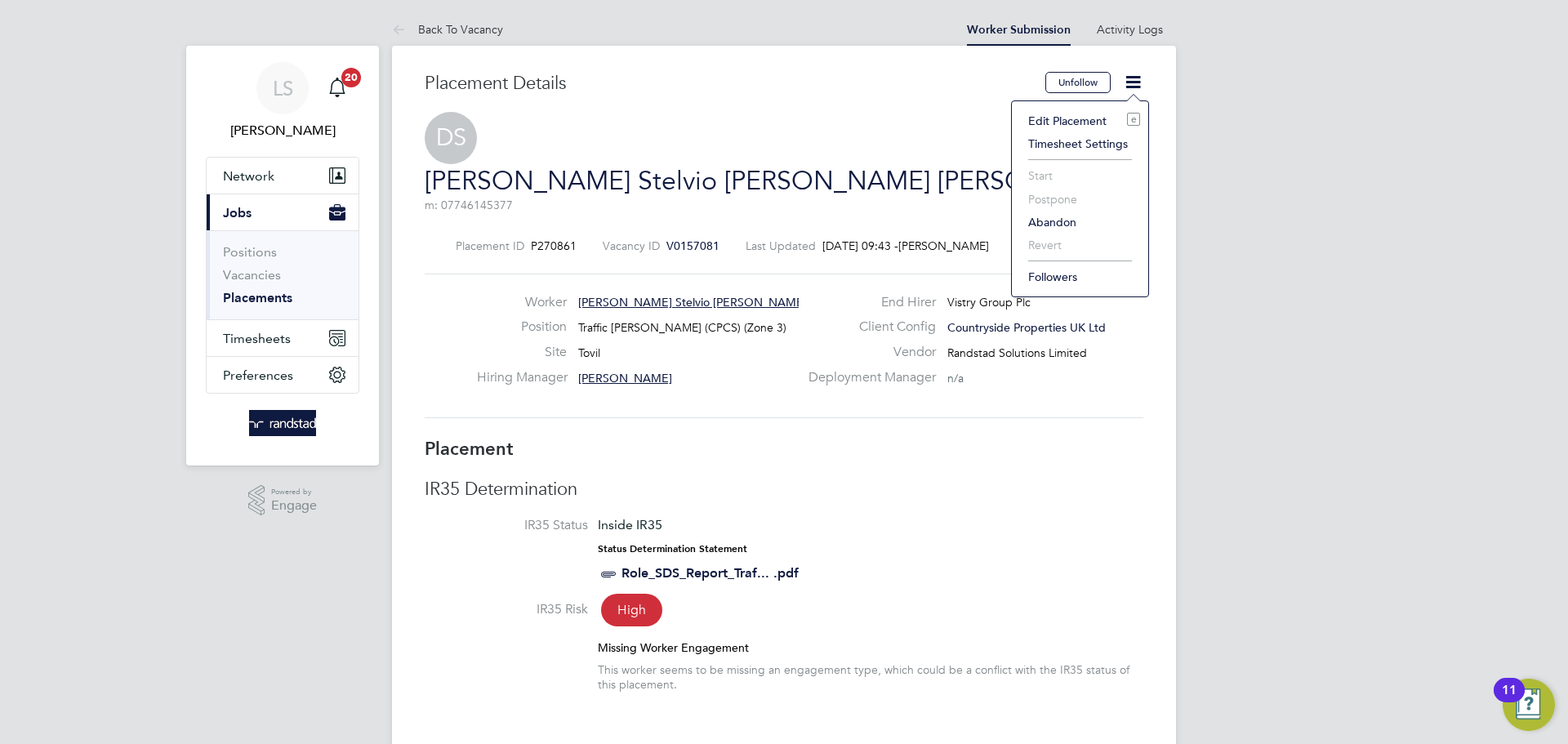
click at [1088, 120] on li "Edit Placement e" at bounding box center [1080, 120] width 120 height 23
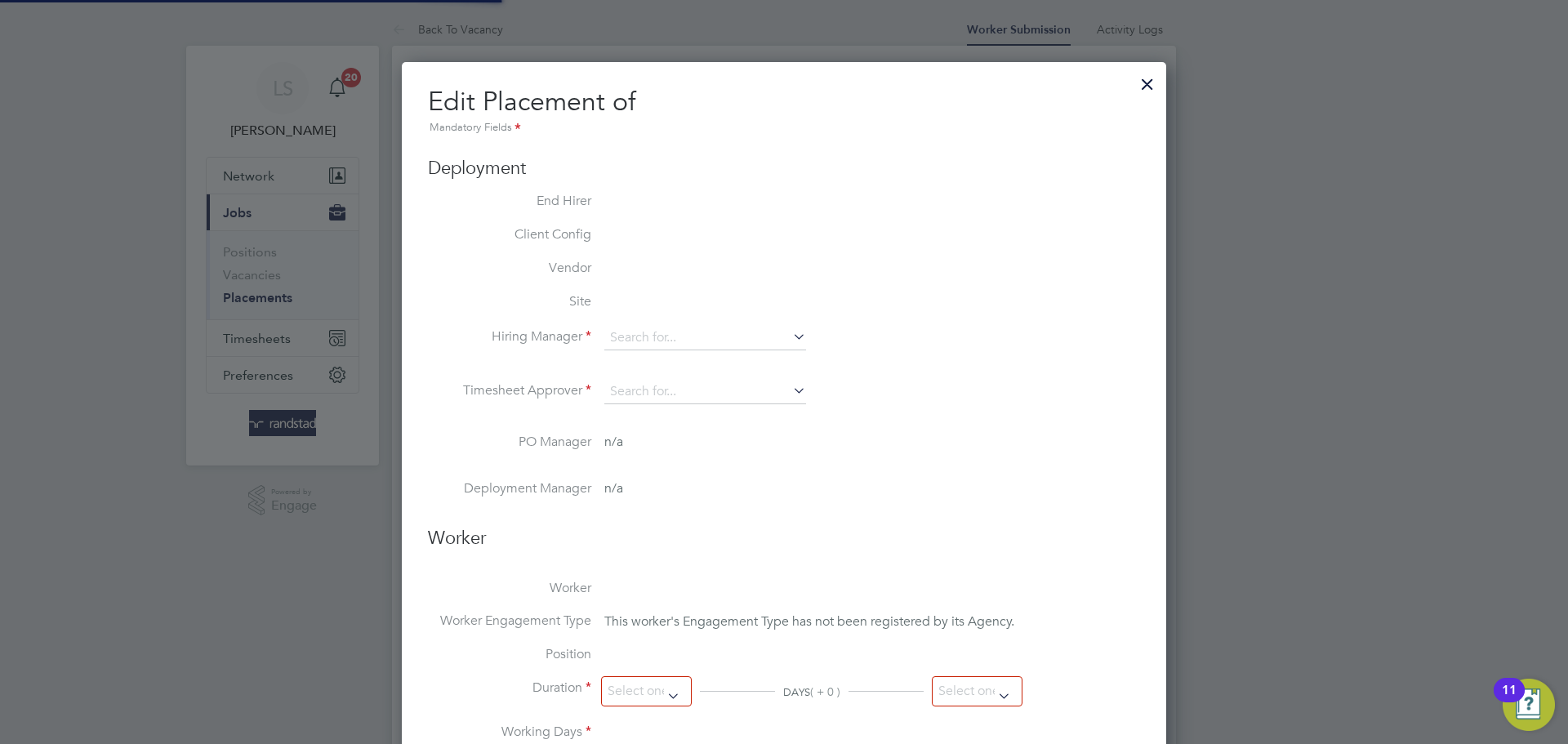
type input "[PERSON_NAME]"
type input "03 Feb 2025"
type input "24 Dec 2025"
type input "07:30"
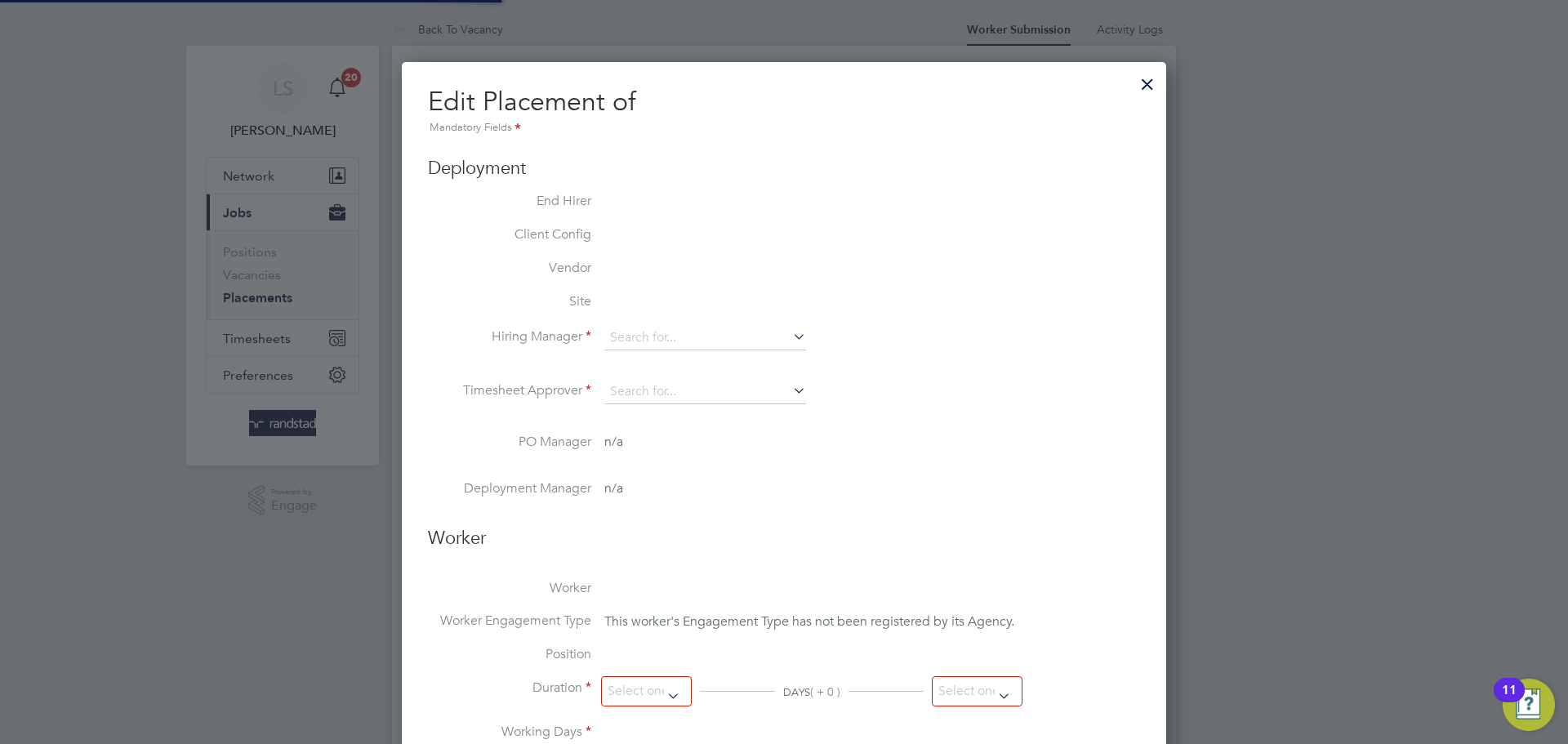
type input "17:30"
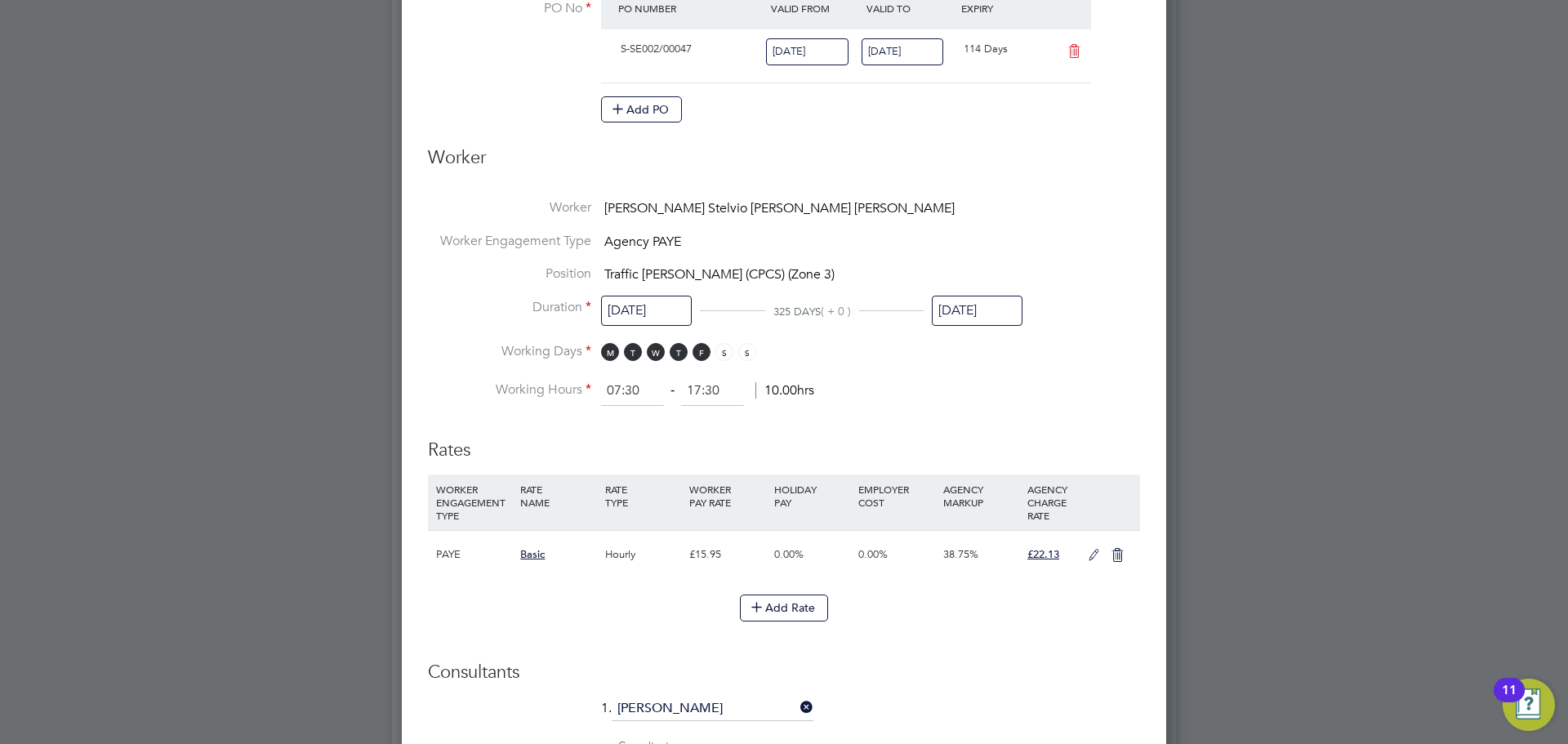
click at [624, 200] on li "Worker Danilson Stelvio Neto Gomes" at bounding box center [784, 216] width 712 height 33
click at [625, 234] on span "Agency PAYE" at bounding box center [642, 242] width 77 height 17
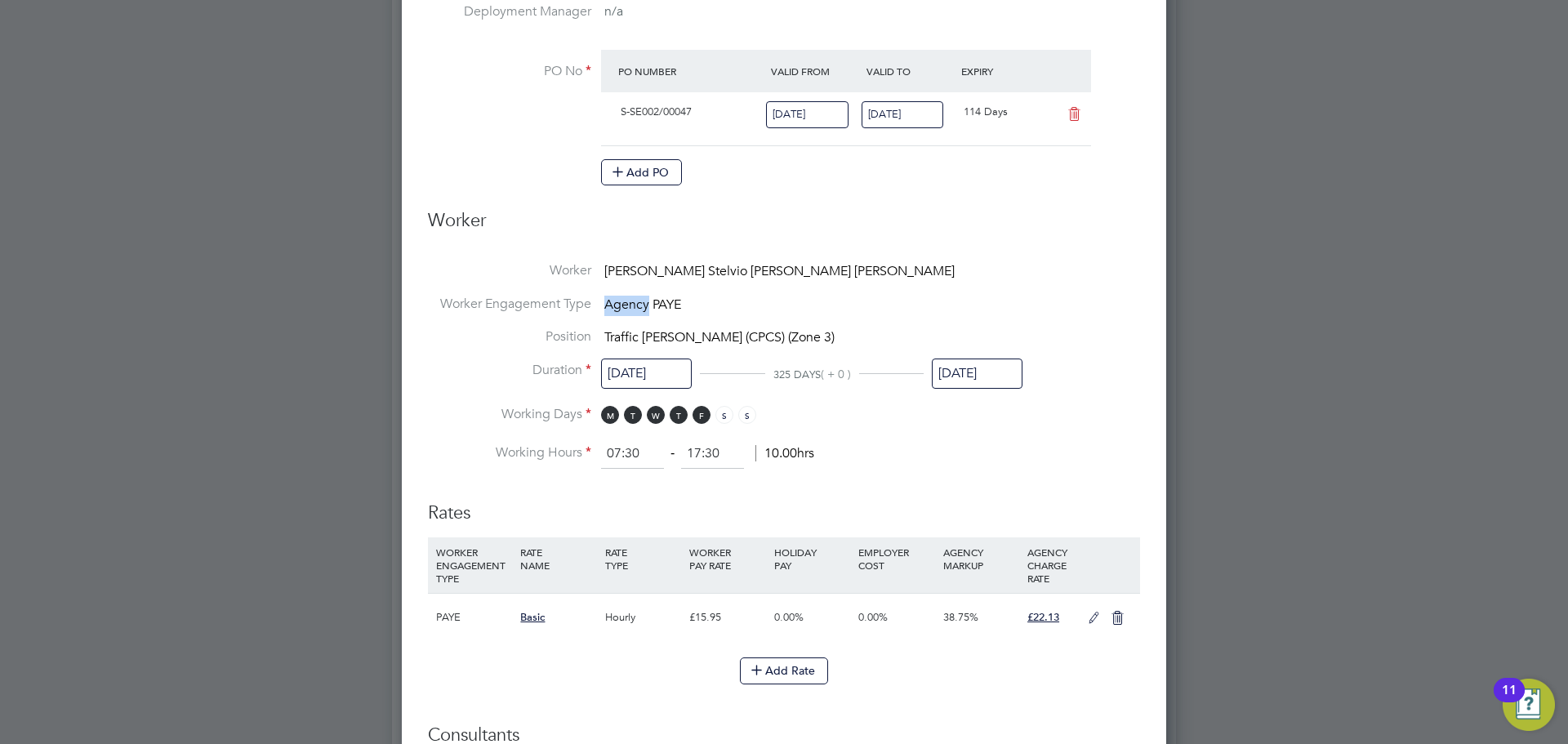
click at [1087, 611] on icon at bounding box center [1094, 618] width 20 height 13
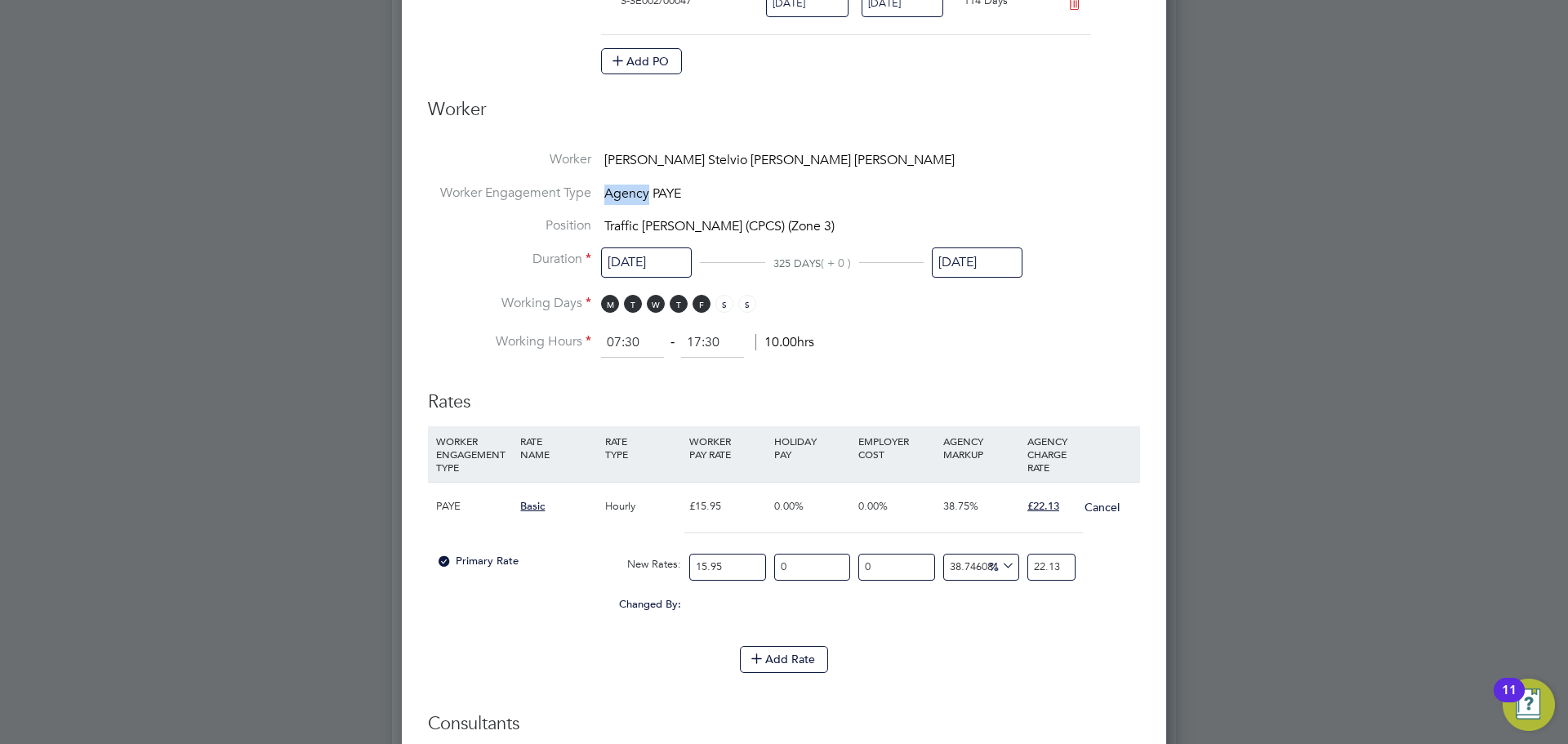
click at [718, 554] on input "15.95" at bounding box center [727, 567] width 76 height 27
type input "1"
type input "1.387460815047022"
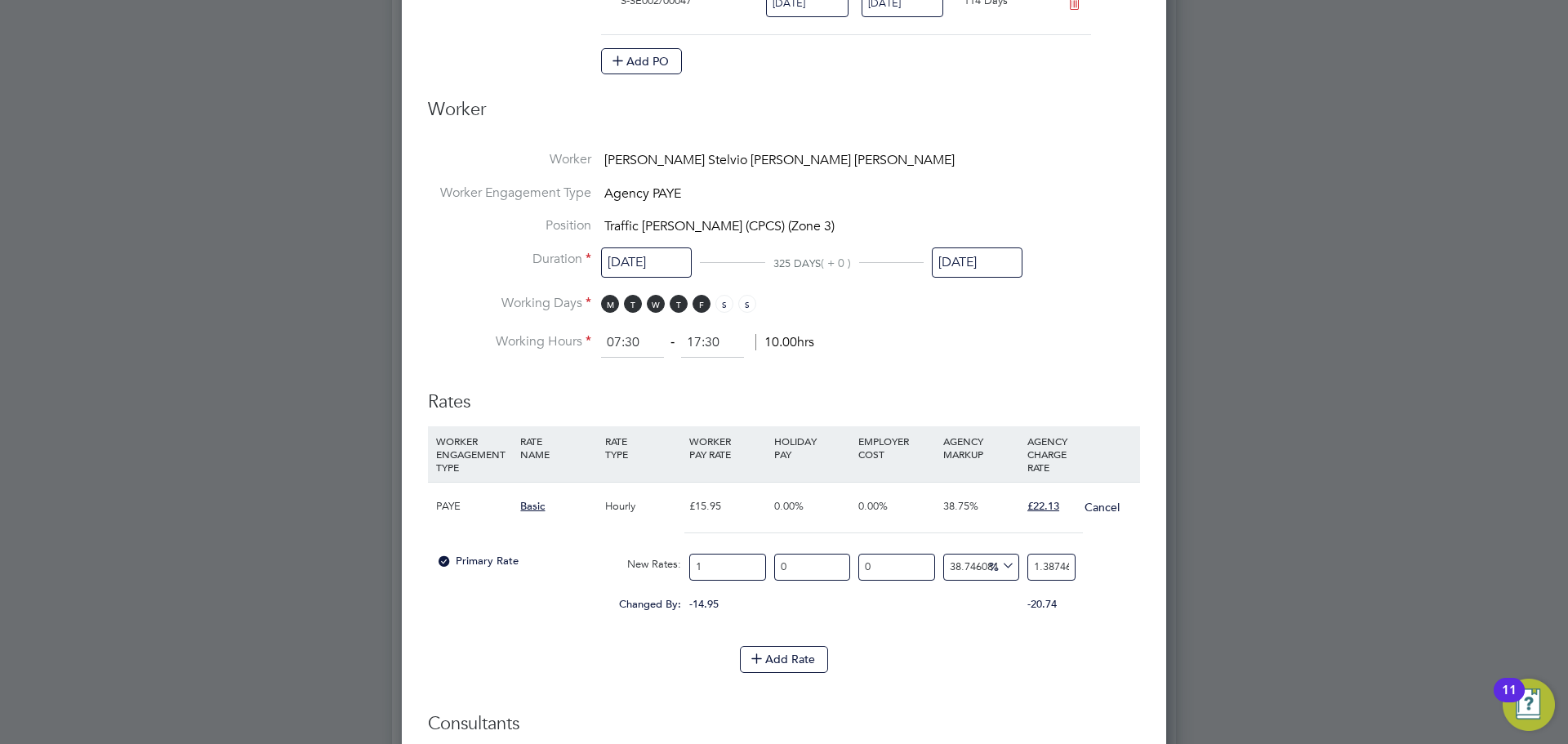
type input "19"
type input "26.36175548589342"
type input "1"
type input "1.387460815047022"
type input "18"
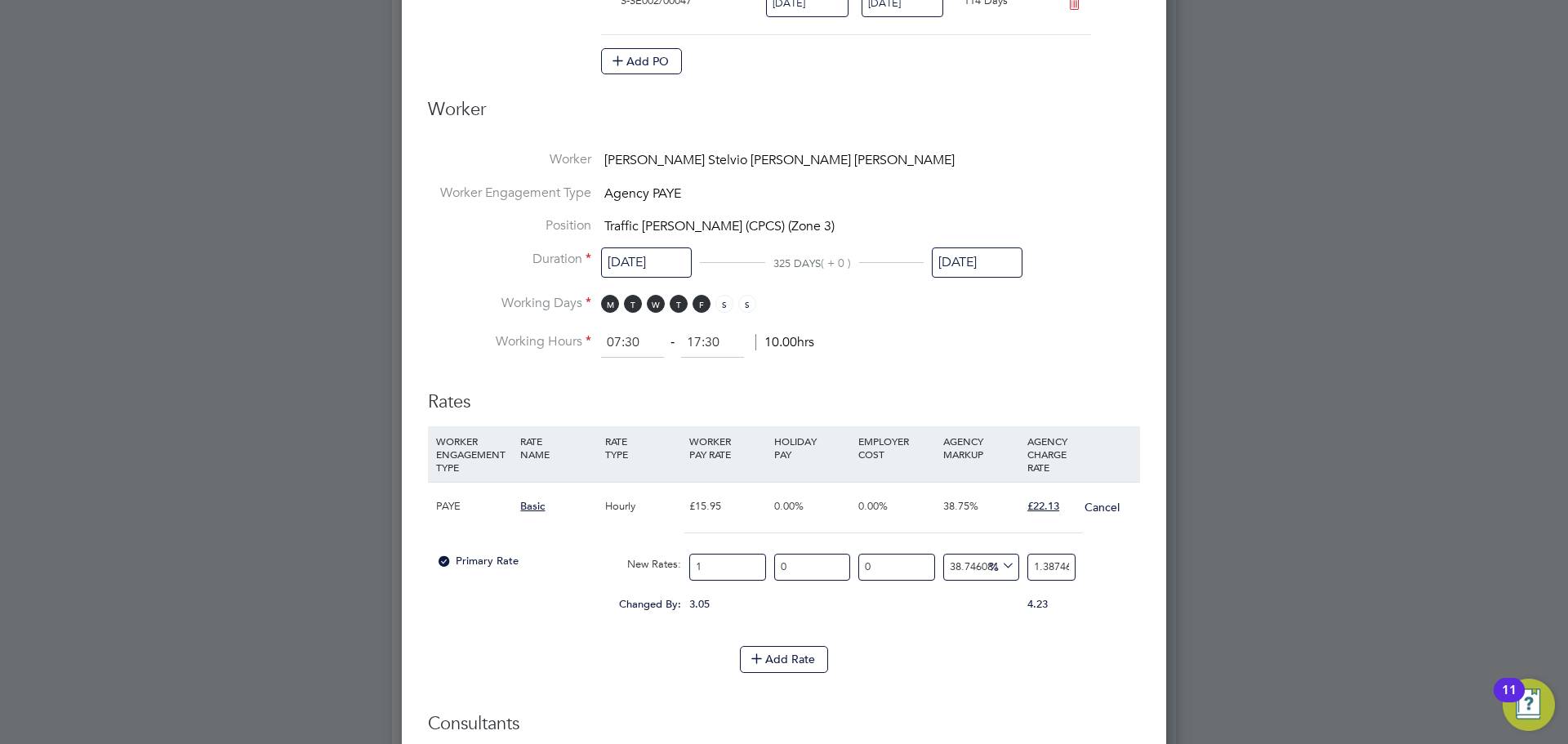
type input "24.974294670846398"
type input "18.9"
type input "26.223009404388716"
type input "18.93"
type input "26.264633228840125"
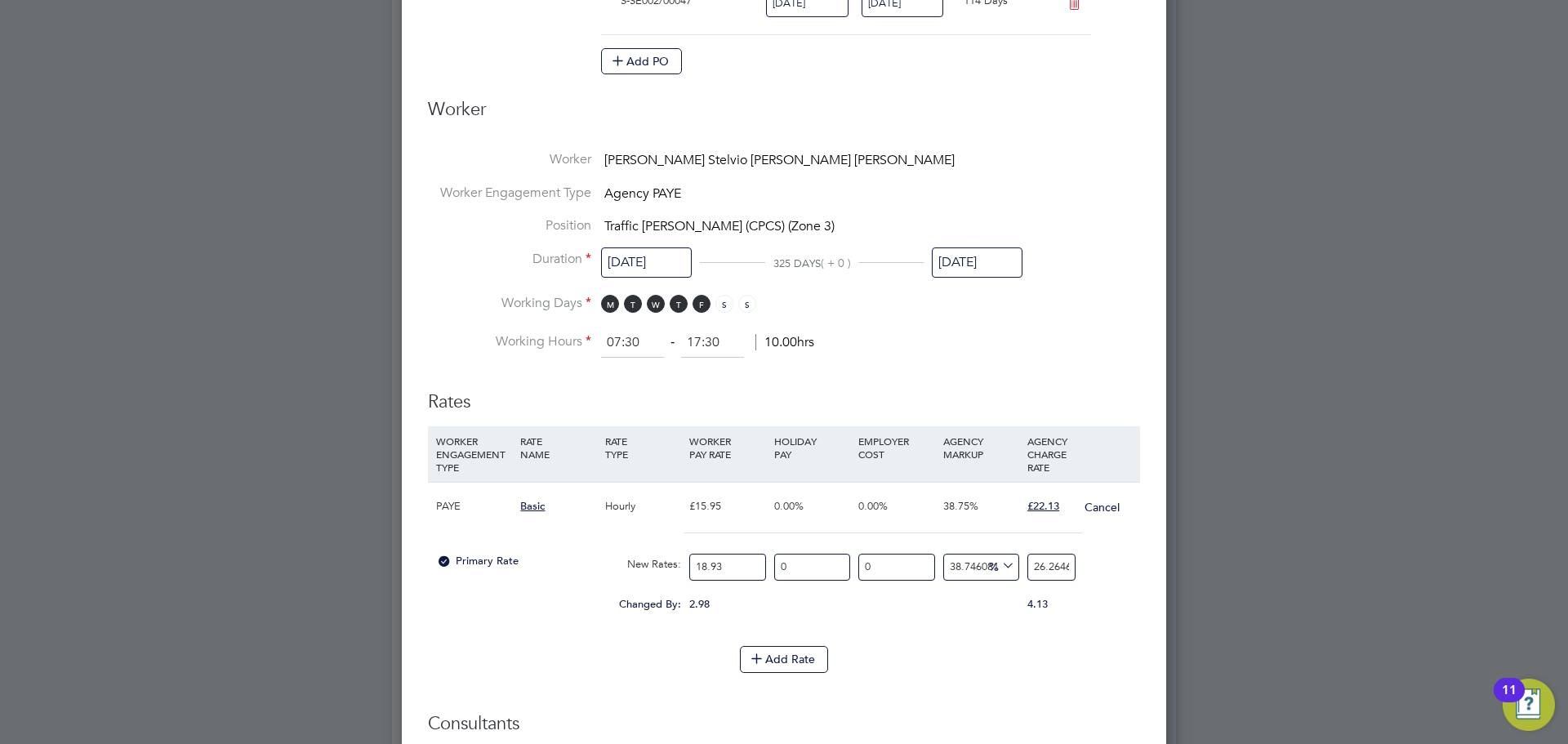
type input "18.93"
click at [1031, 554] on input "26.264633228840125" at bounding box center [1052, 567] width 48 height 27
type input "2"
type input "16.217643951399893"
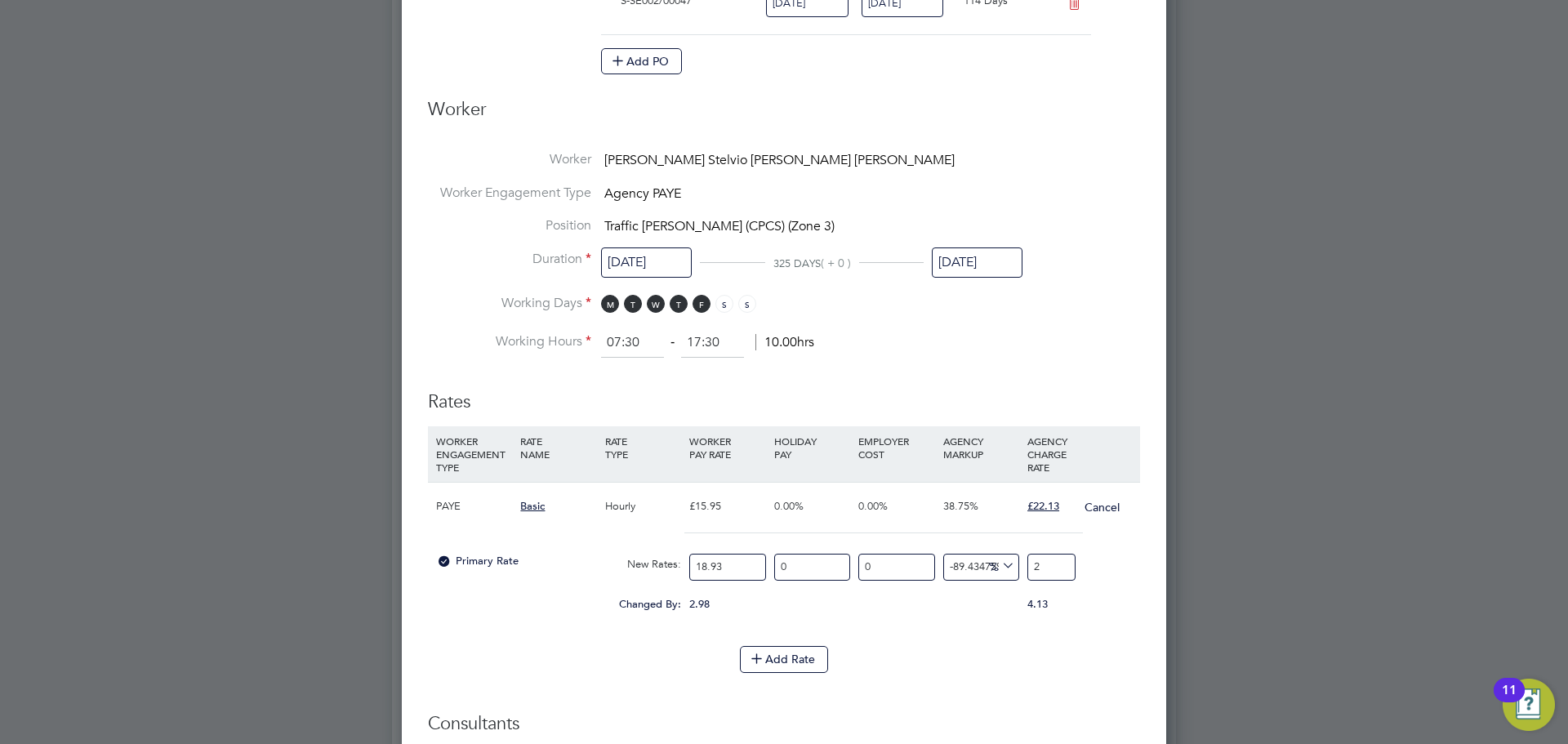
type input "22"
type input "16.745905969360802"
type input "22.13"
type input "16.904384574749077"
type input "22.13"
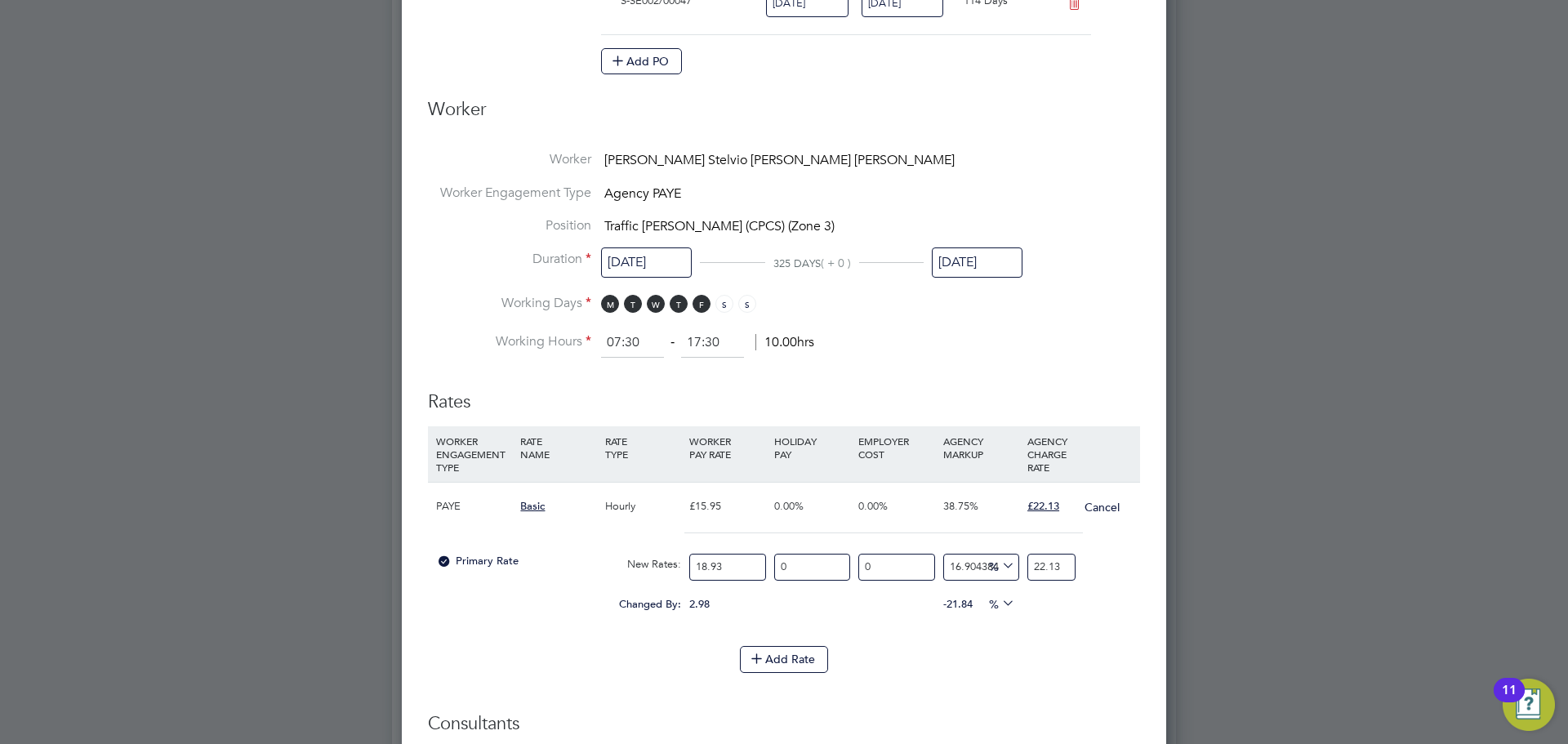
click at [1048, 599] on li "WORKER ENGAGEMENT TYPE RATE NAME RATE TYPE WORKER PAY RATE HOLIDAY PAY EMPLOYER…" at bounding box center [784, 535] width 712 height 220
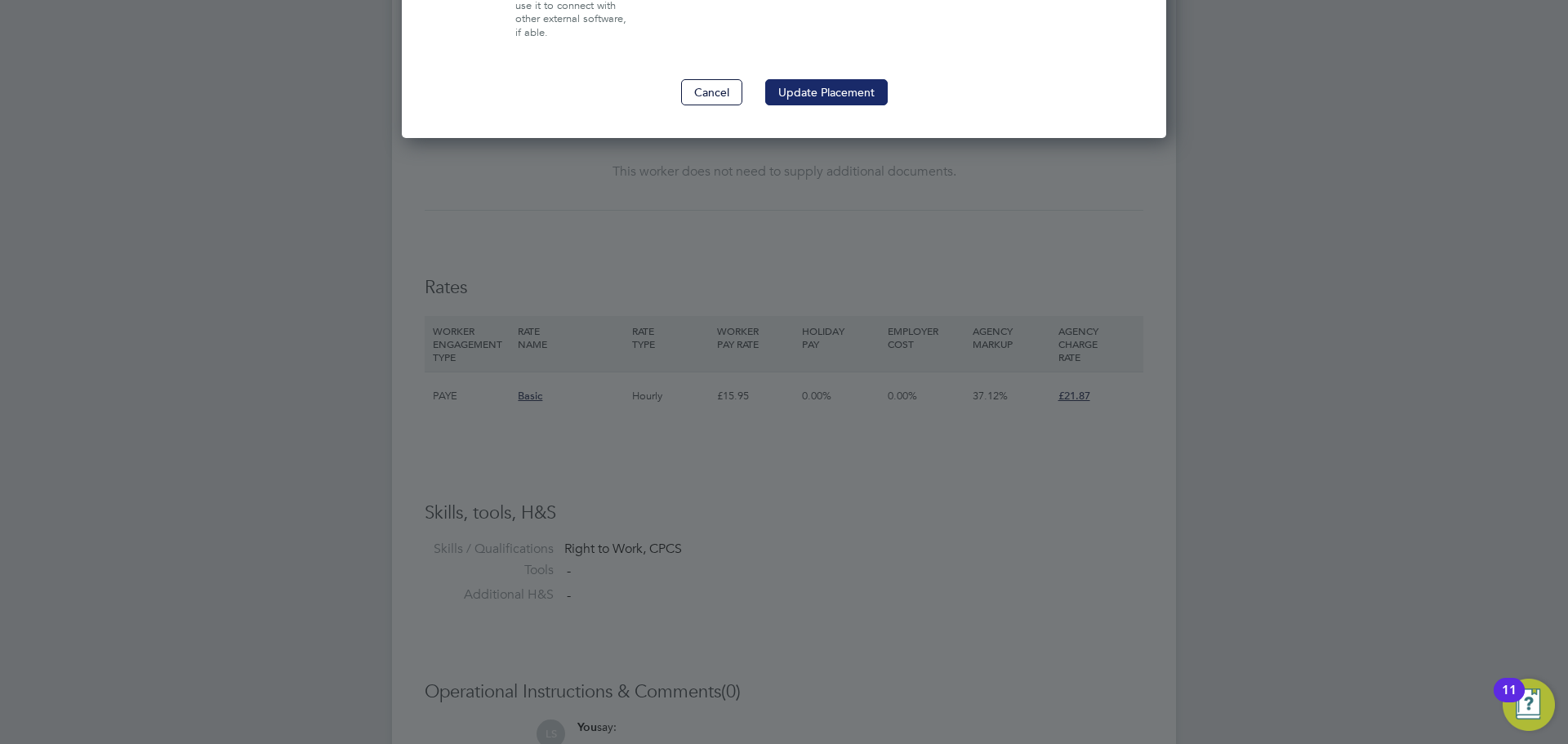
click at [804, 79] on button "Update Placement" at bounding box center [826, 92] width 123 height 26
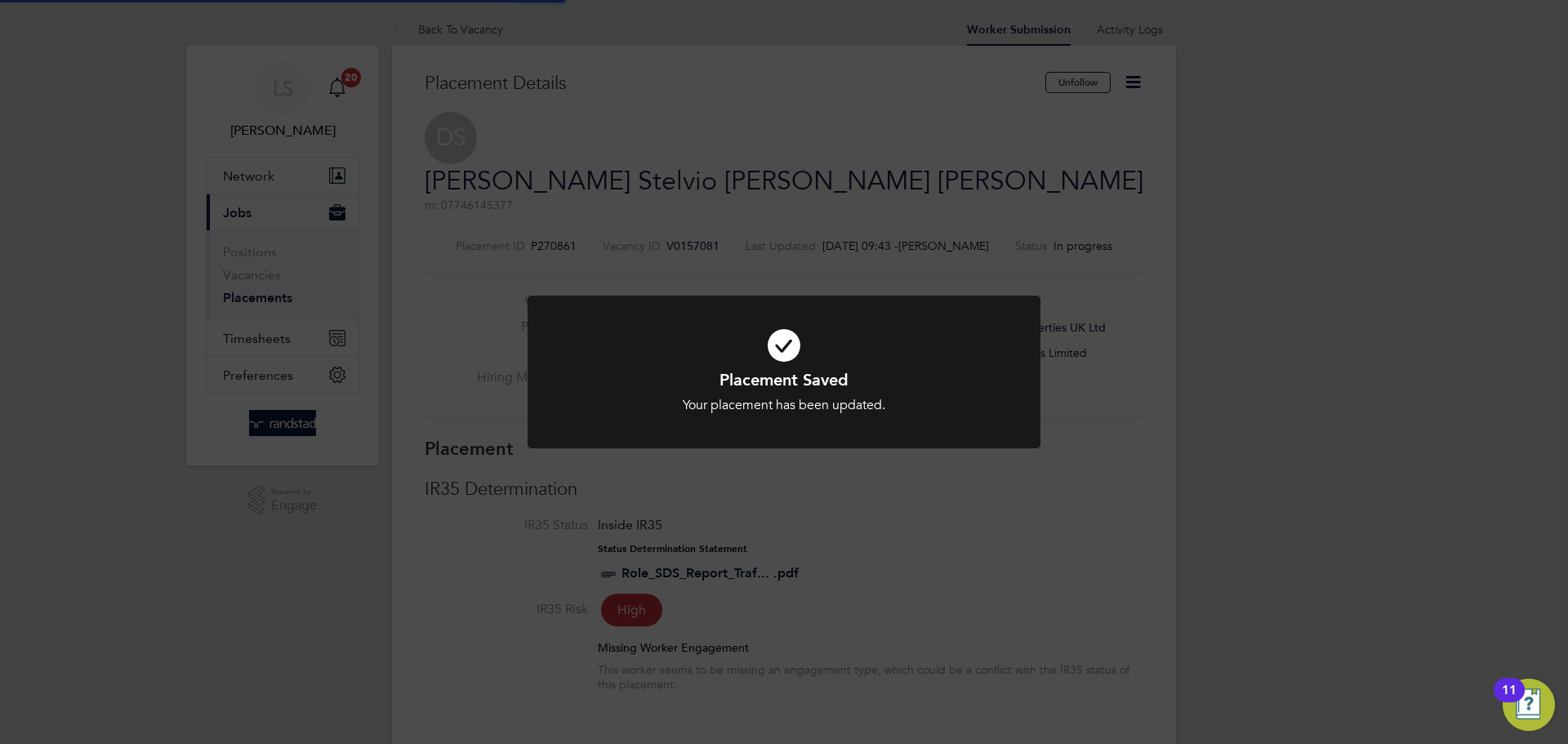
click at [714, 450] on div "Placement Saved Your placement has been updated. Cancel Okay" at bounding box center [784, 382] width 513 height 172
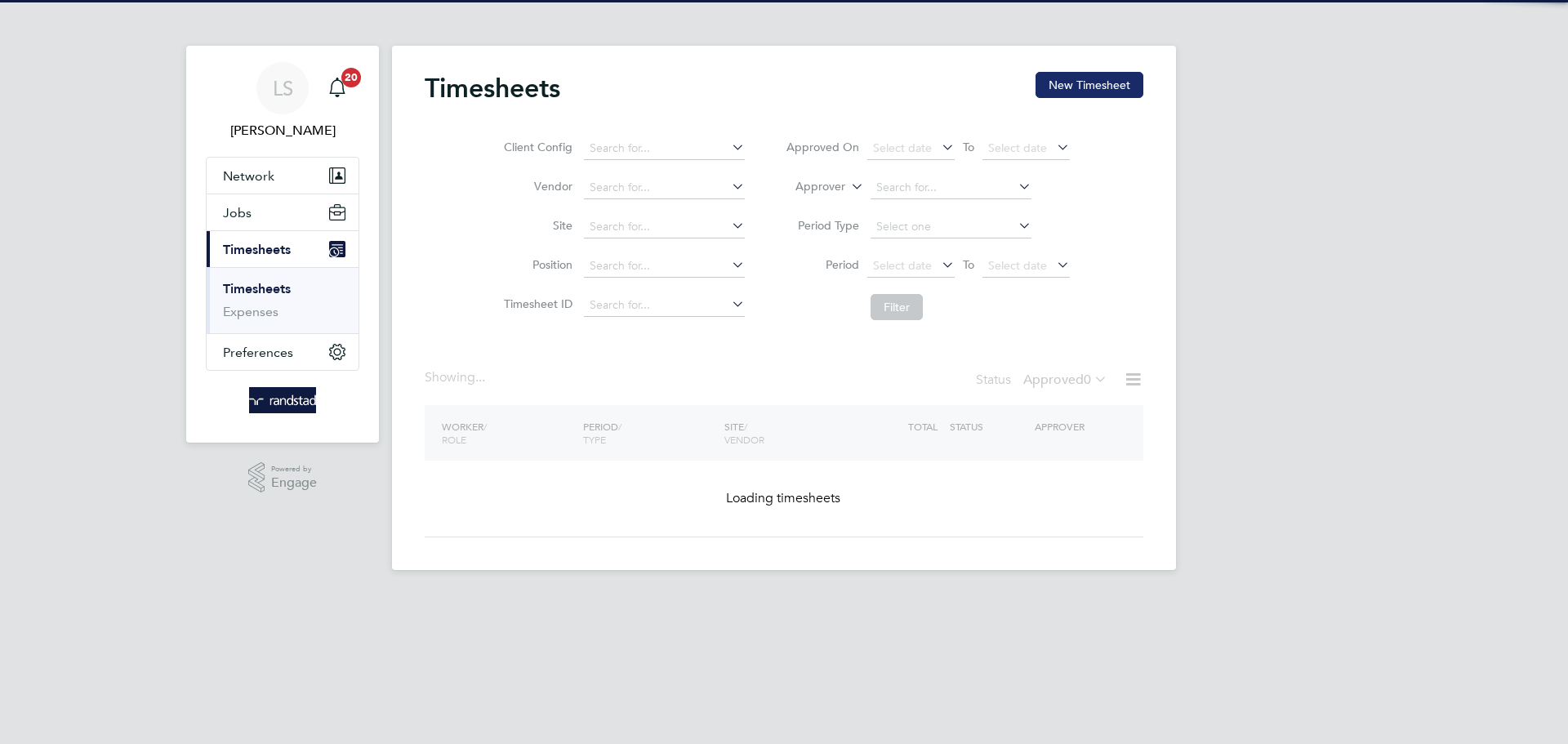
click at [1046, 87] on button "New Timesheet" at bounding box center [1089, 84] width 108 height 26
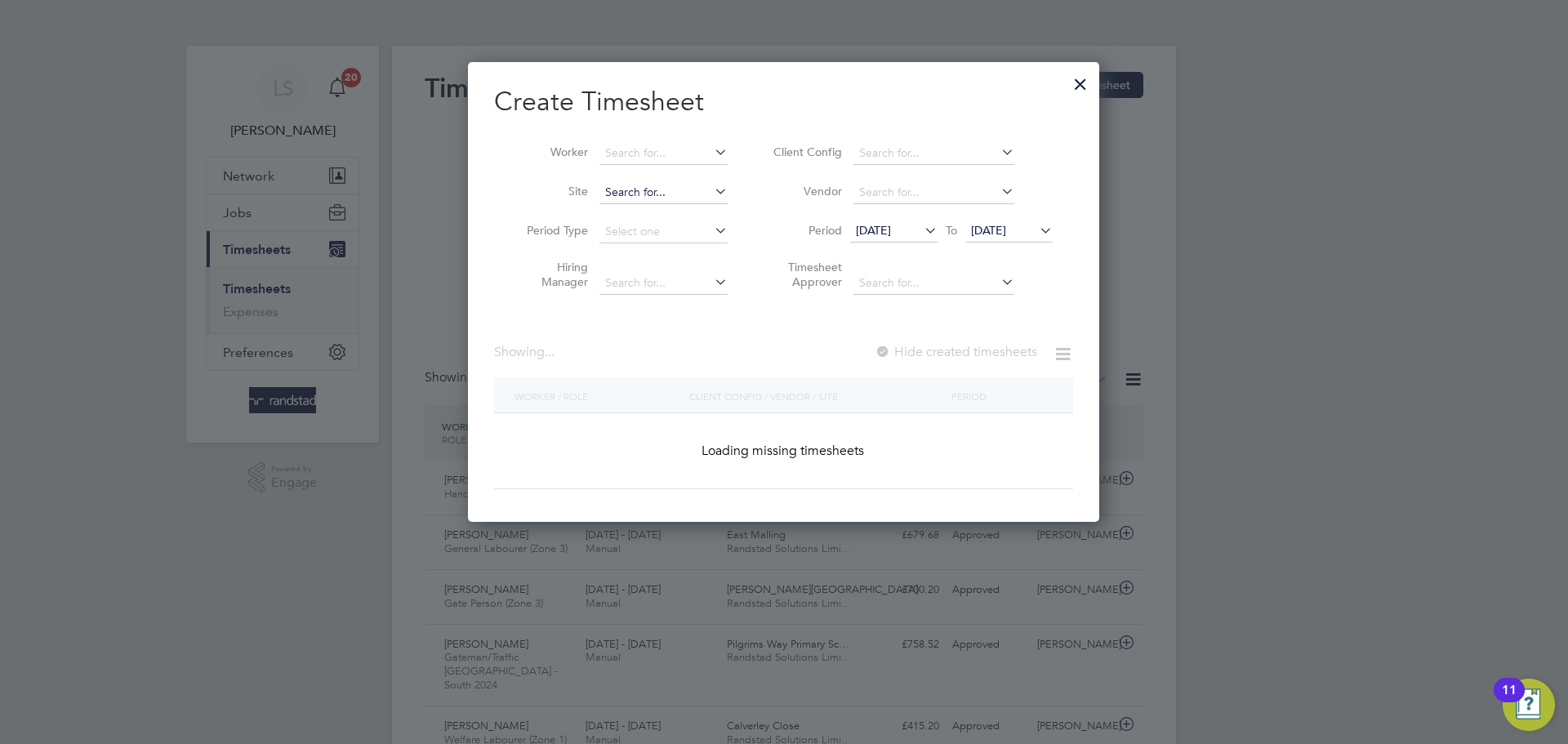
click at [604, 190] on input at bounding box center [663, 192] width 128 height 23
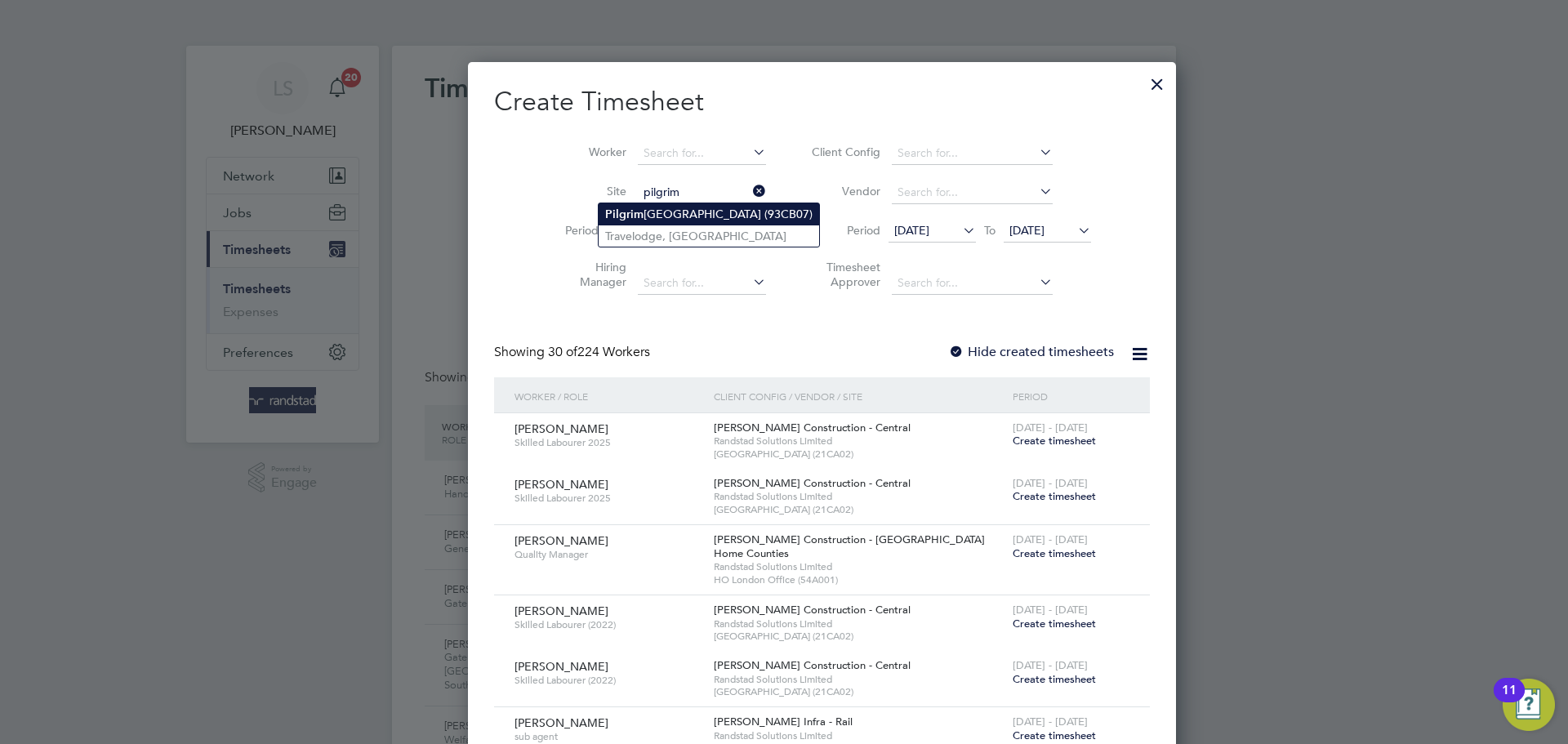
click at [601, 203] on li "[GEOGRAPHIC_DATA] (93CB07)" at bounding box center [709, 214] width 221 height 22
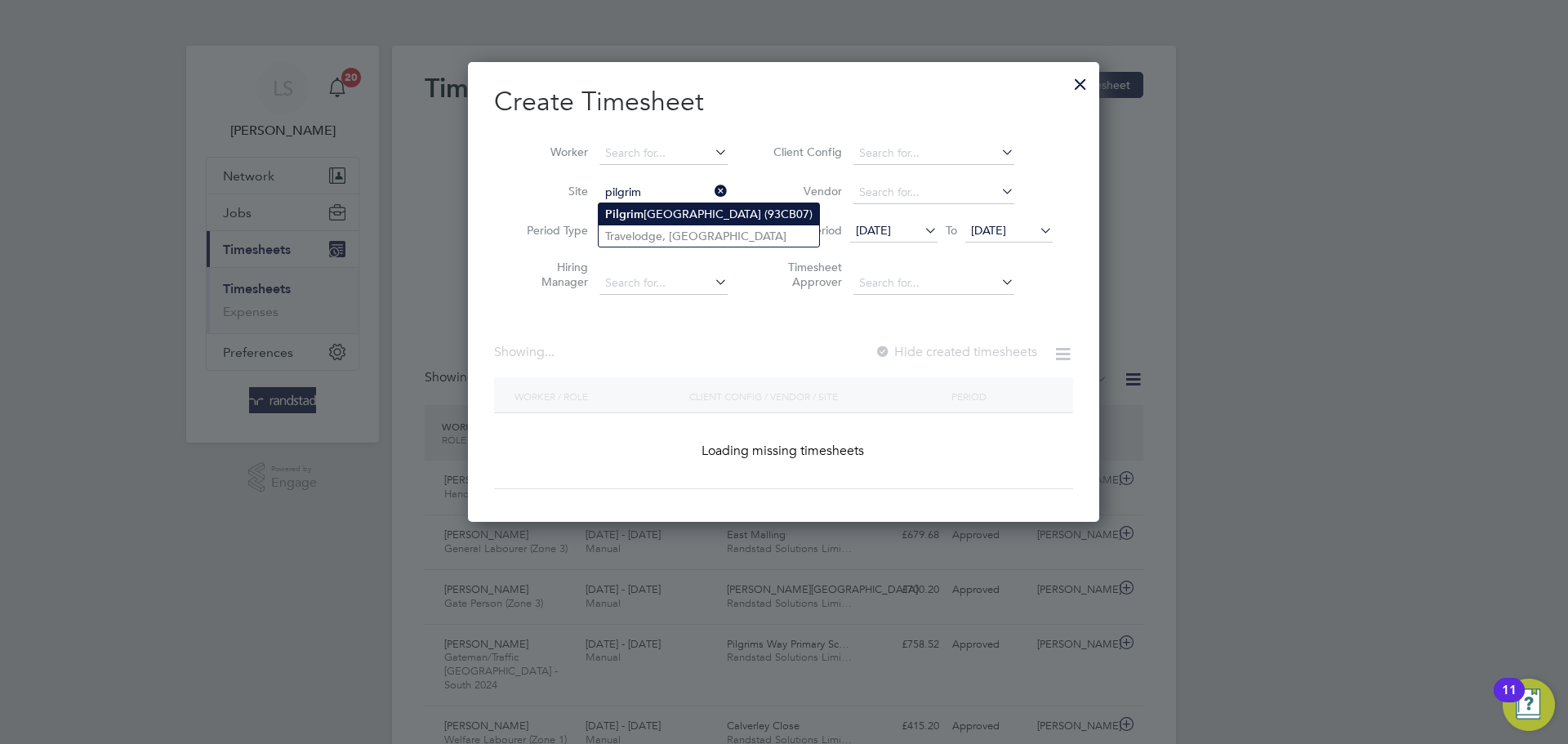
type input "[GEOGRAPHIC_DATA] (93CB07)"
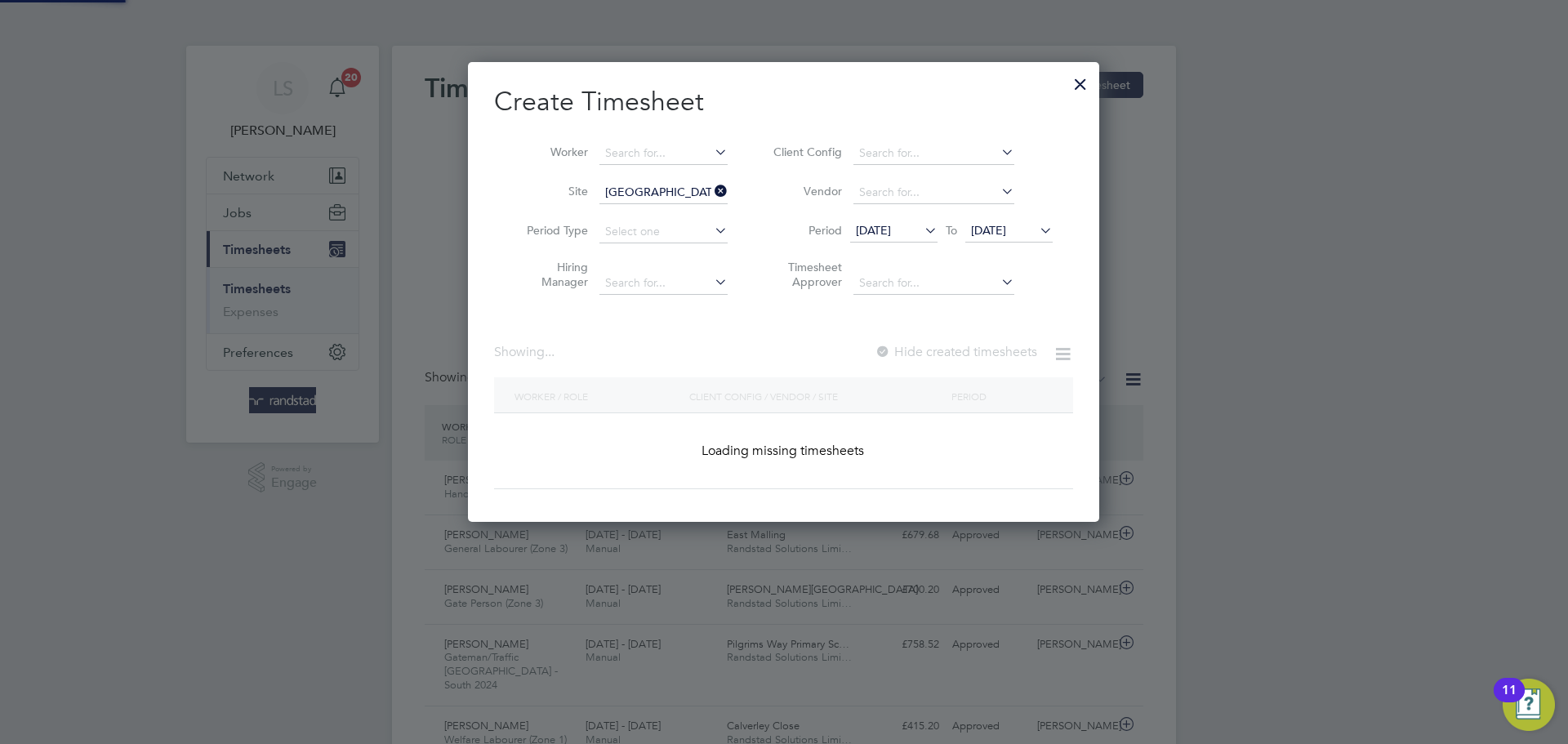
click at [985, 356] on label "Hide created timesheets" at bounding box center [956, 352] width 163 height 17
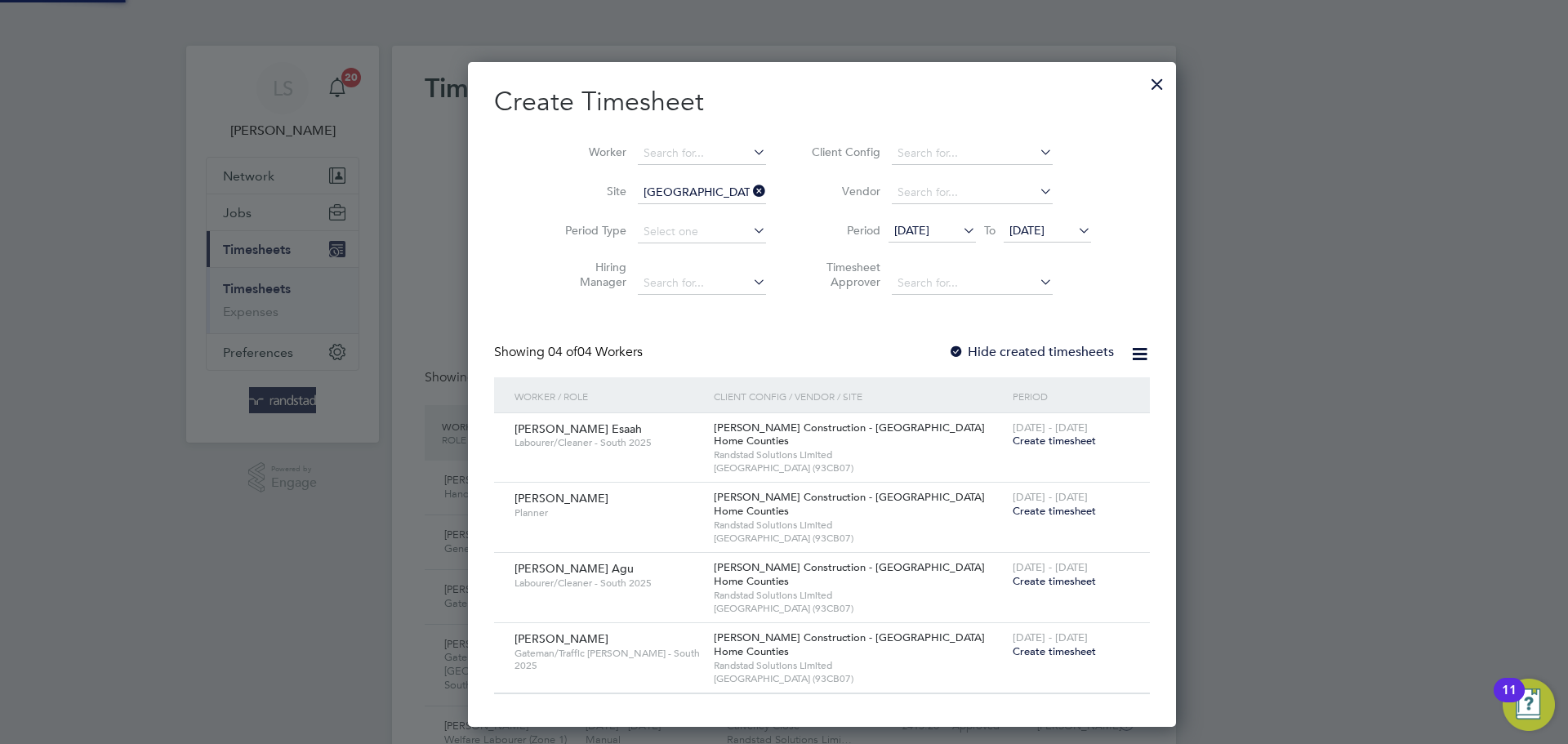
click at [974, 352] on label "Hide created timesheets" at bounding box center [1031, 352] width 165 height 17
click at [1012, 574] on span "Create timesheet" at bounding box center [1054, 580] width 84 height 14
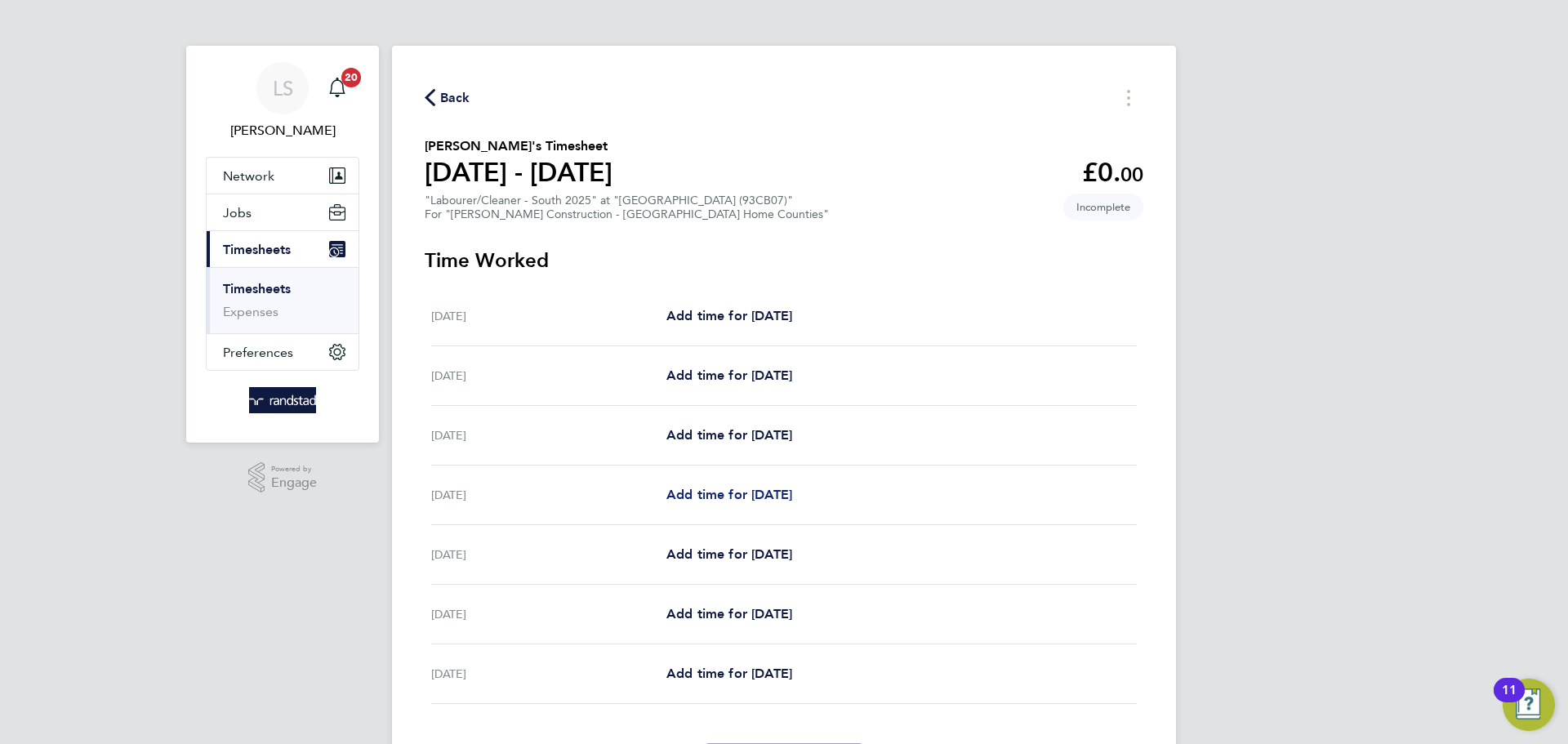
click at [736, 489] on span "Add time for [DATE]" at bounding box center [729, 494] width 126 height 16
select select "30"
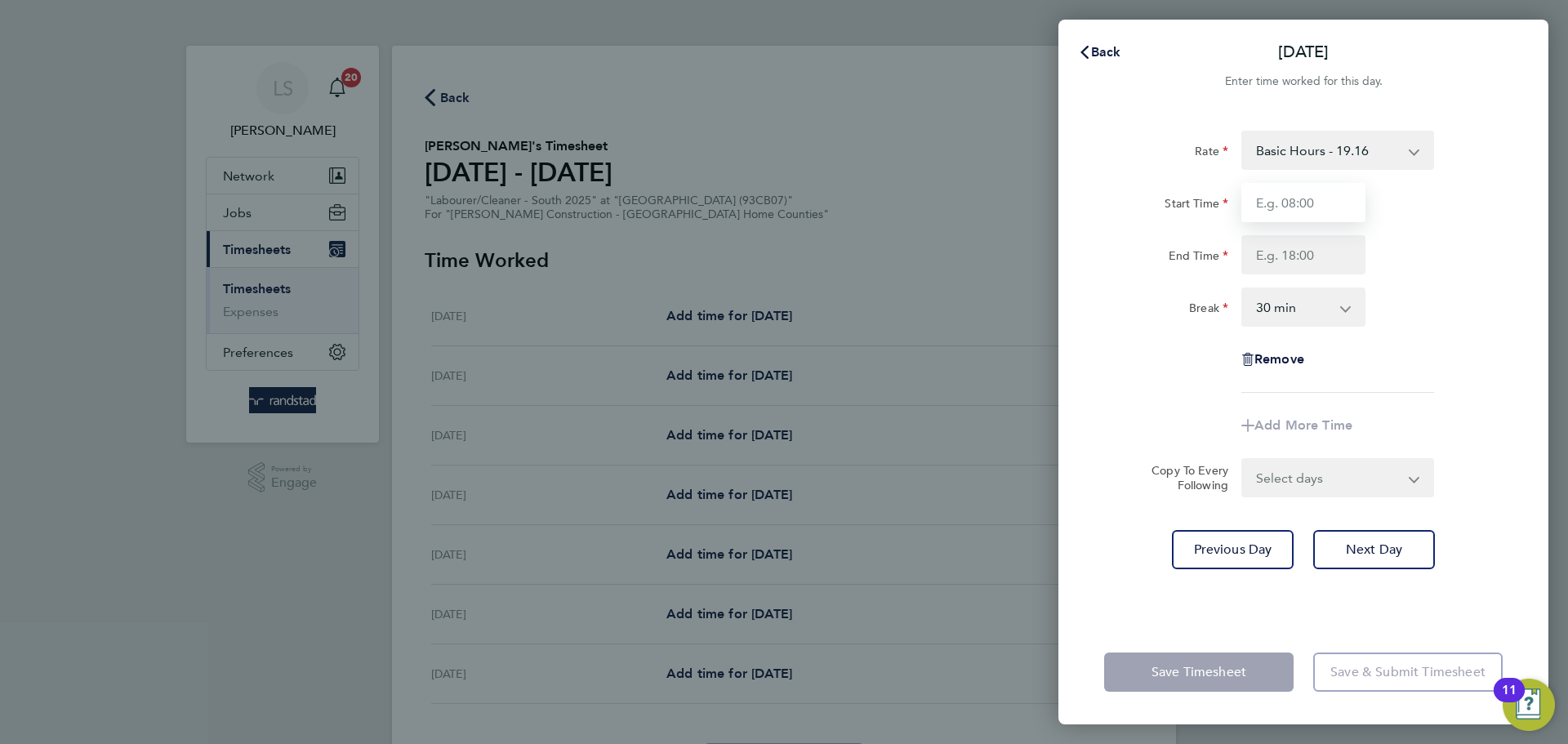
click at [1313, 191] on input "Start Time" at bounding box center [1303, 202] width 124 height 39
type input "07:30"
click at [1315, 253] on input "End Time" at bounding box center [1303, 255] width 124 height 39
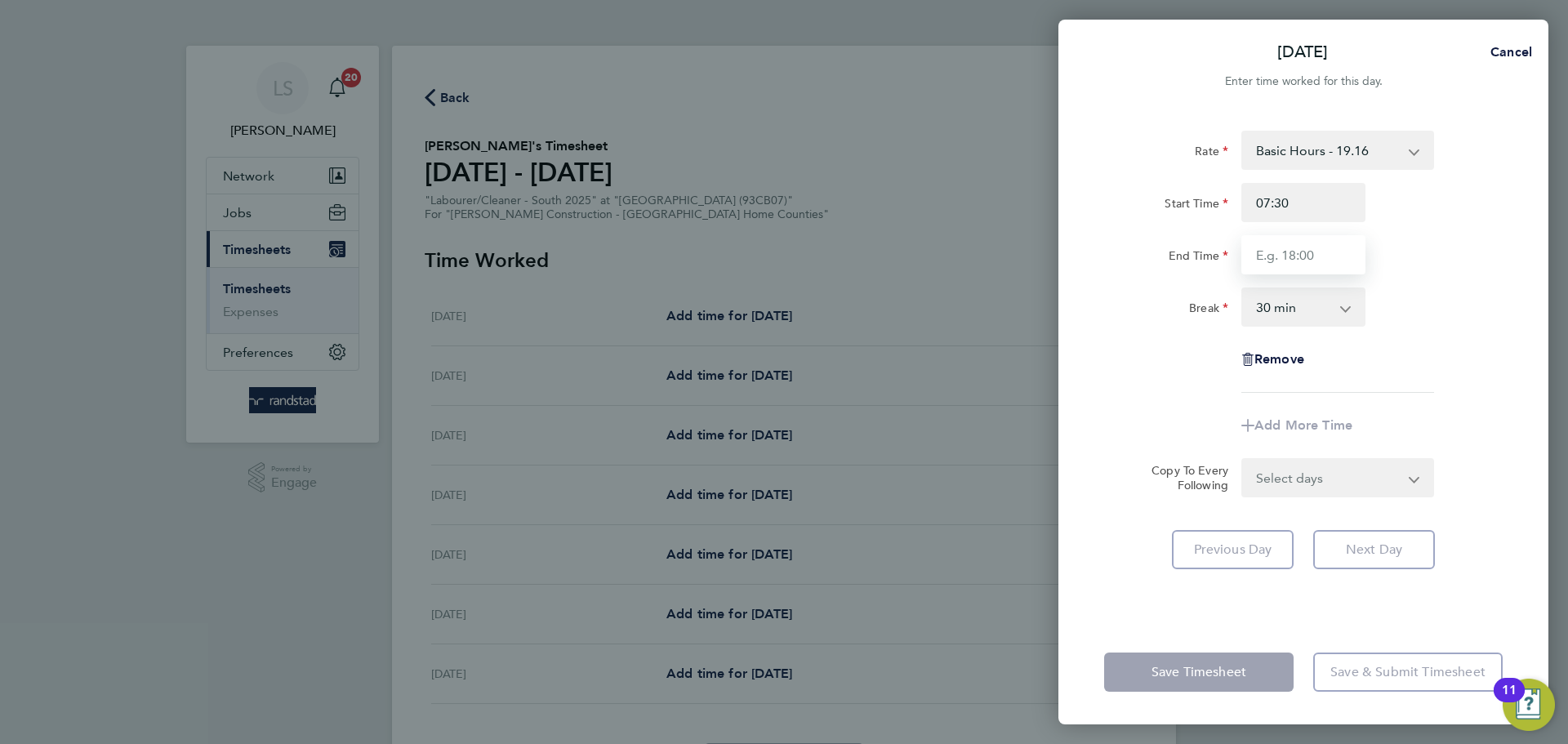
type input "16:30"
click at [1313, 306] on select "0 min 15 min 30 min 45 min 60 min 75 min 90 min" at bounding box center [1293, 306] width 101 height 36
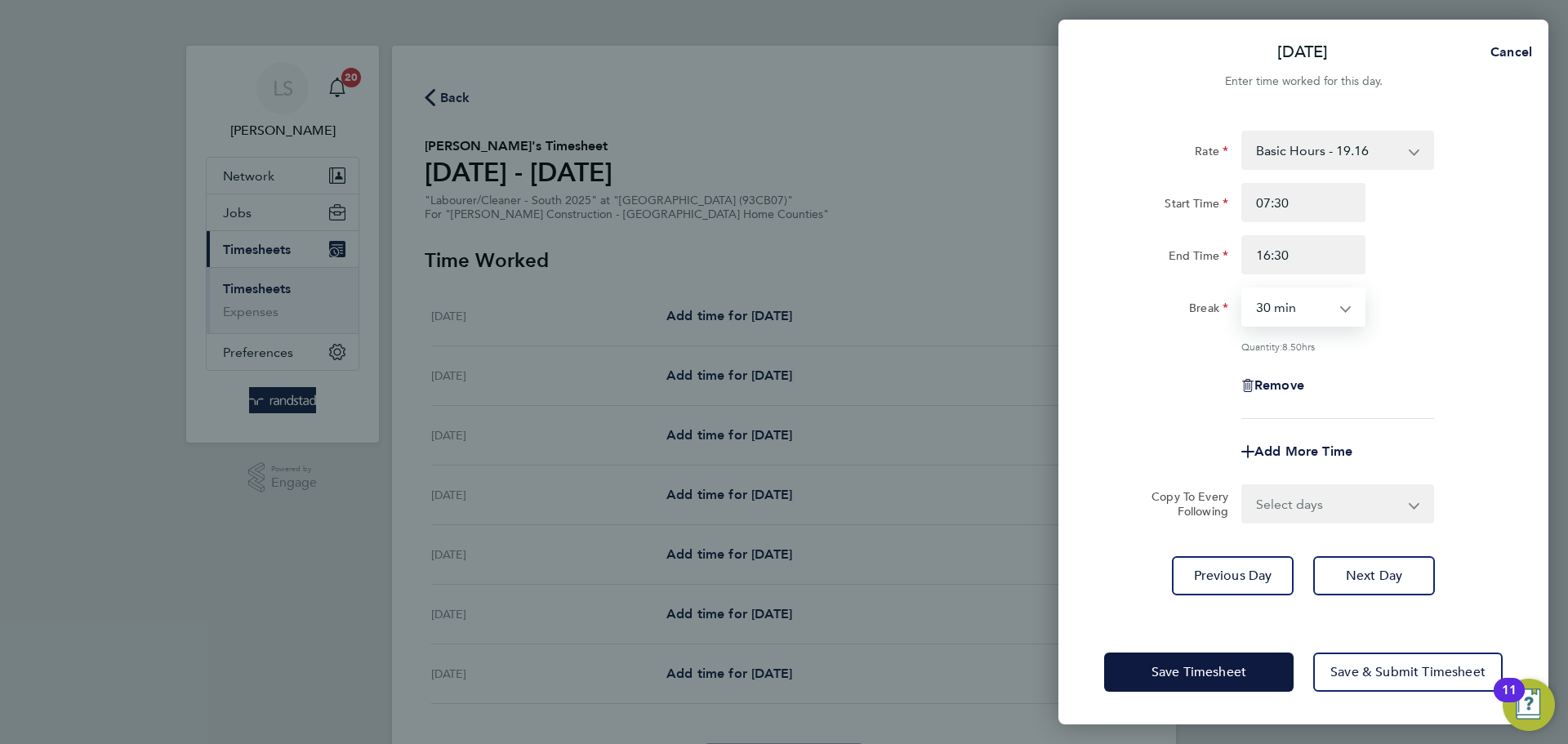
select select "0"
click at [1243, 289] on select "0 min 15 min 30 min 45 min 60 min 75 min 90 min" at bounding box center [1293, 306] width 101 height 36
click at [1302, 509] on select "Select days Day Wednesday Thursday Friday" at bounding box center [1328, 504] width 171 height 36
click at [1294, 514] on select "Select days Day Wednesday Thursday Friday" at bounding box center [1328, 504] width 171 height 36
select select "DAY"
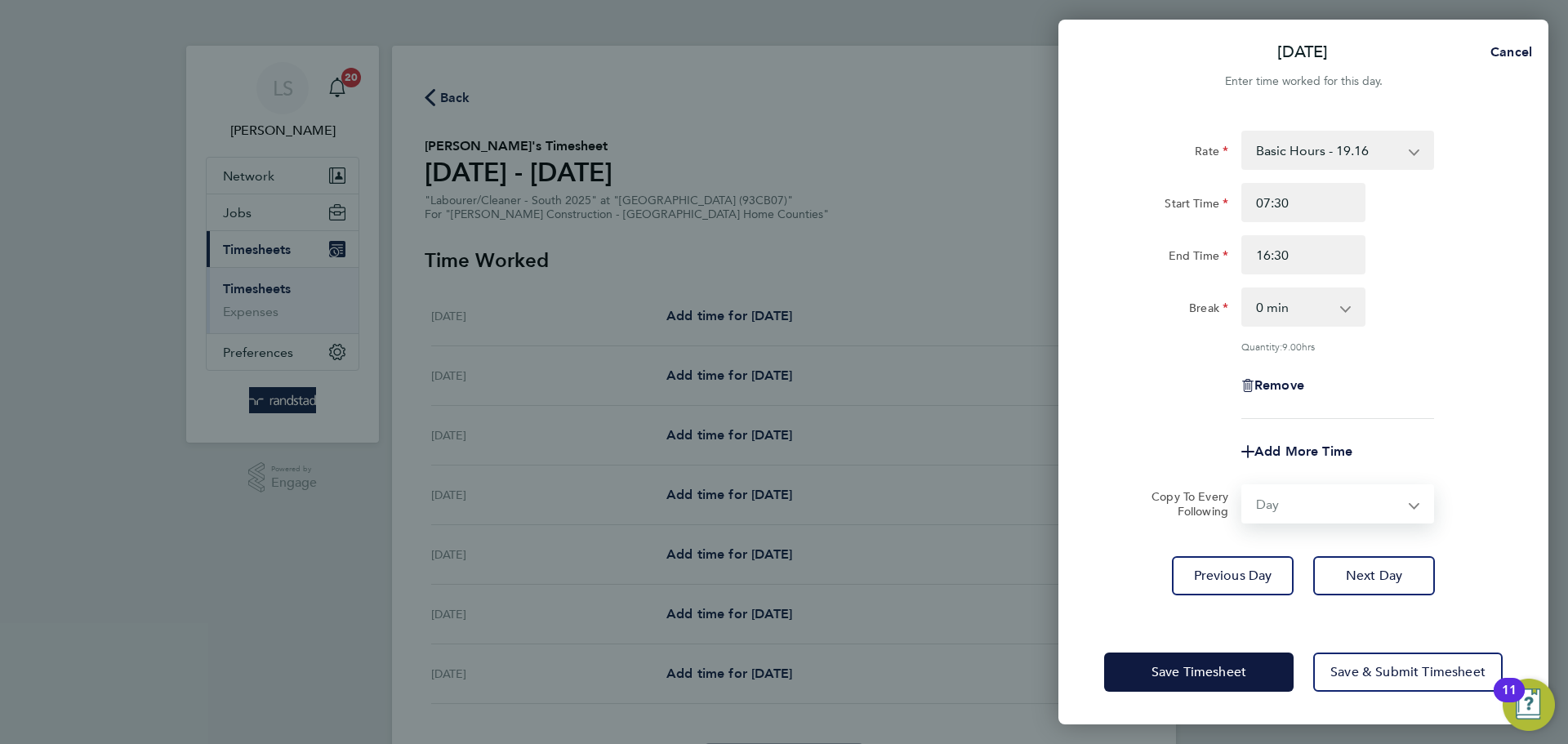
click at [1243, 486] on select "Select days Day Wednesday Thursday Friday" at bounding box center [1328, 504] width 171 height 36
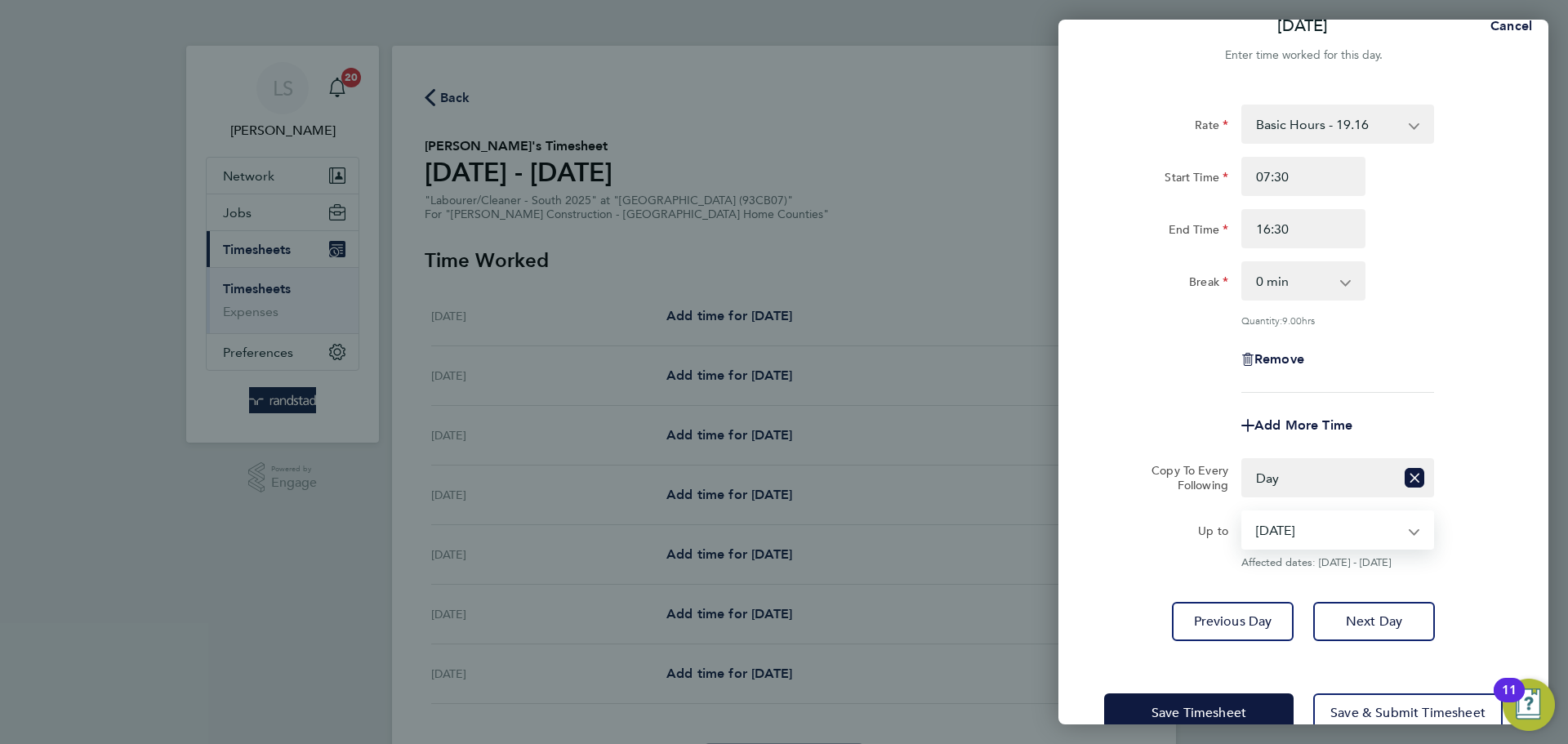
click at [1287, 532] on select "27 Aug 2025 28 Aug 2025 29 Aug 2025" at bounding box center [1327, 529] width 170 height 36
select select "2025-08-28"
click at [1243, 512] on select "27 Aug 2025 28 Aug 2025 29 Aug 2025" at bounding box center [1327, 529] width 170 height 36
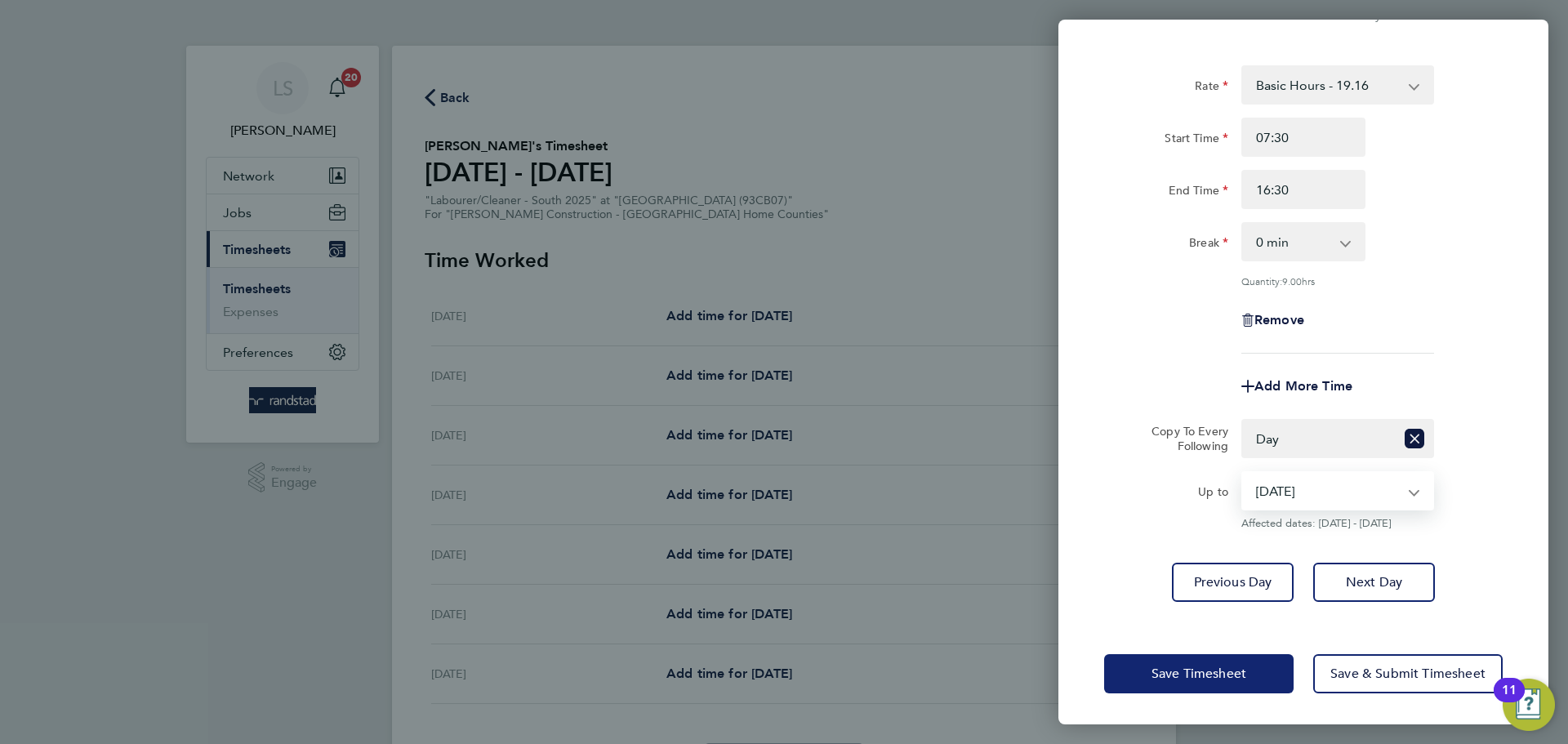
click at [1192, 671] on span "Save Timesheet" at bounding box center [1198, 674] width 94 height 17
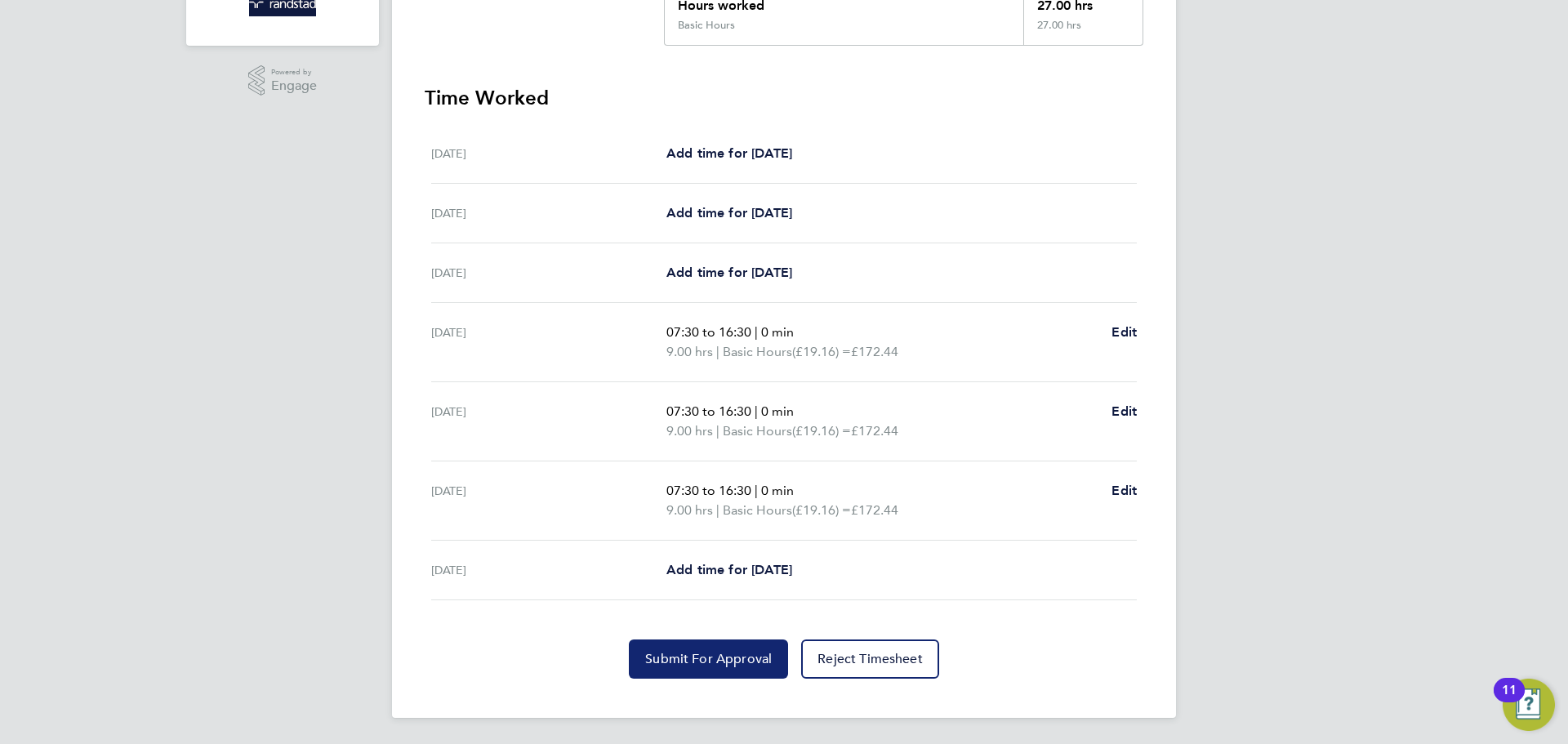
click at [726, 670] on button "Submit For Approval" at bounding box center [708, 658] width 160 height 39
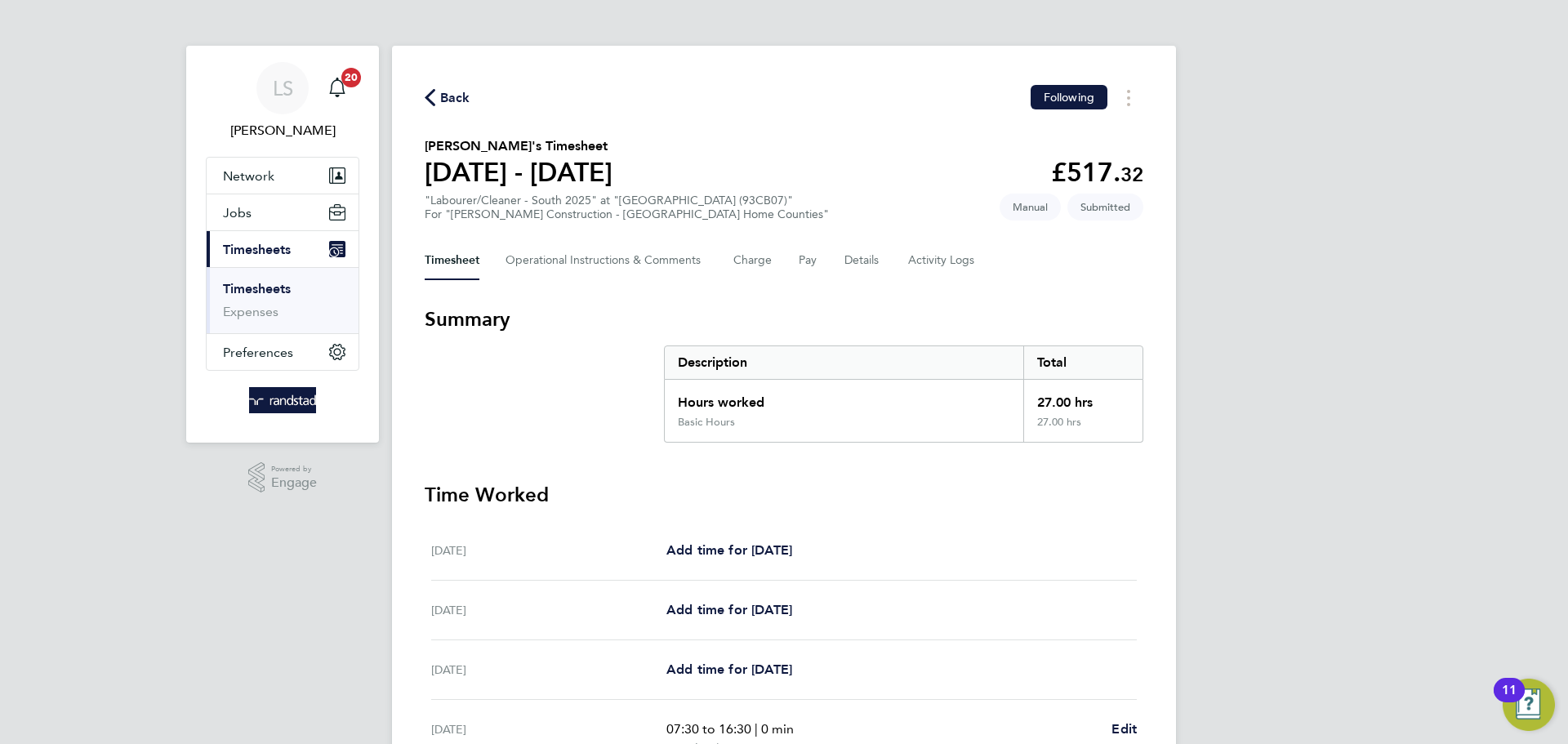
click at [444, 94] on span "Back" at bounding box center [455, 98] width 30 height 19
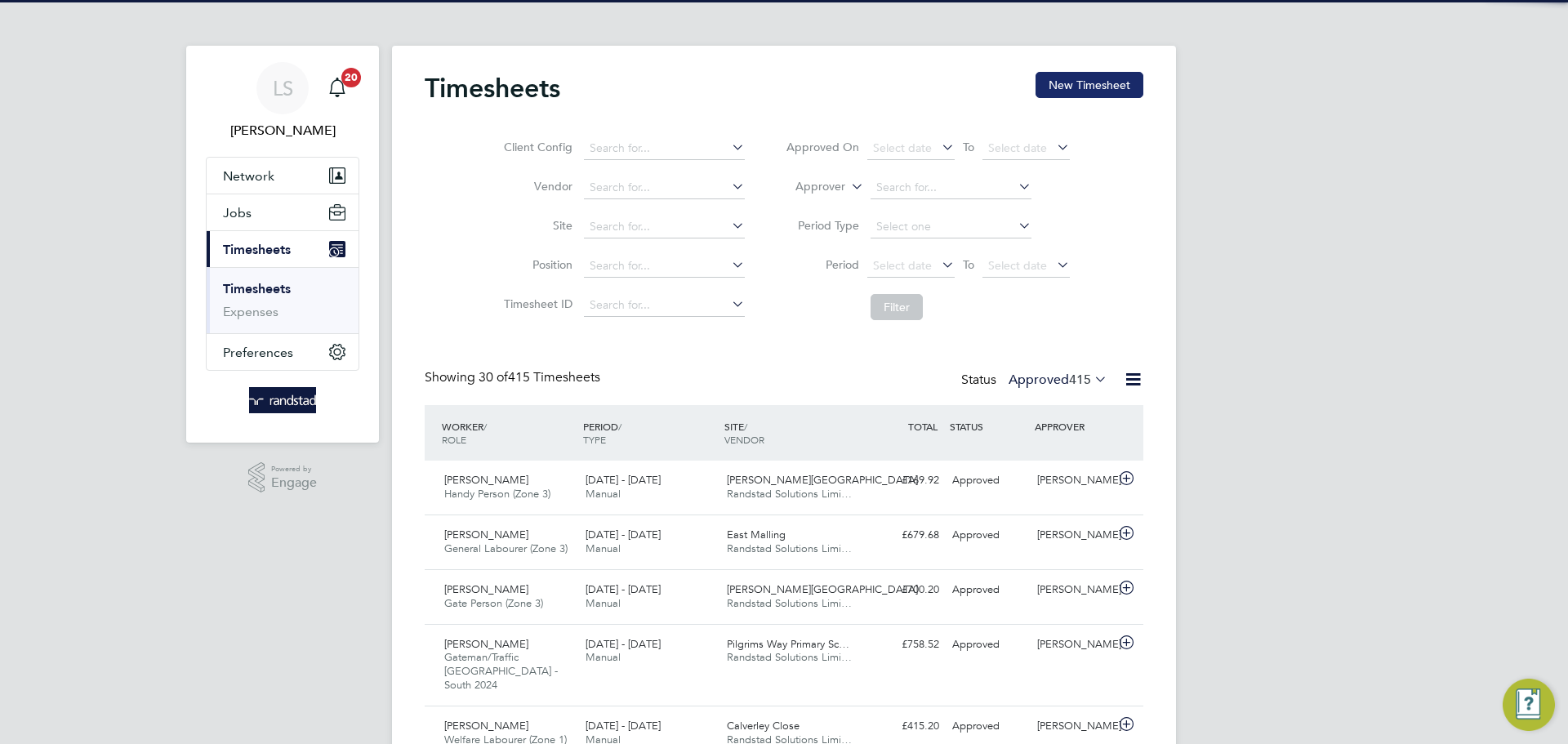
click at [1124, 81] on button "New Timesheet" at bounding box center [1089, 84] width 108 height 26
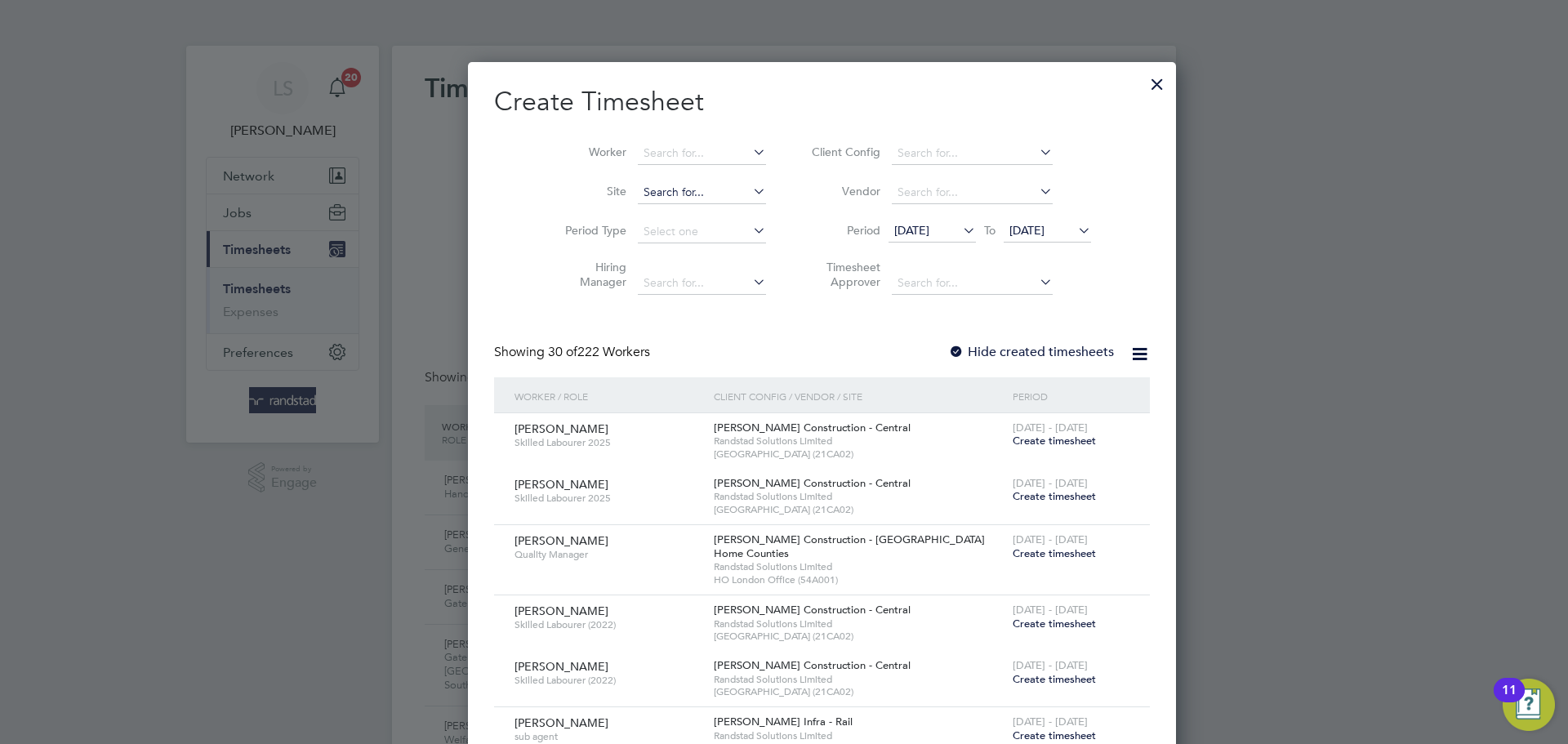
click at [637, 191] on input at bounding box center [701, 192] width 128 height 23
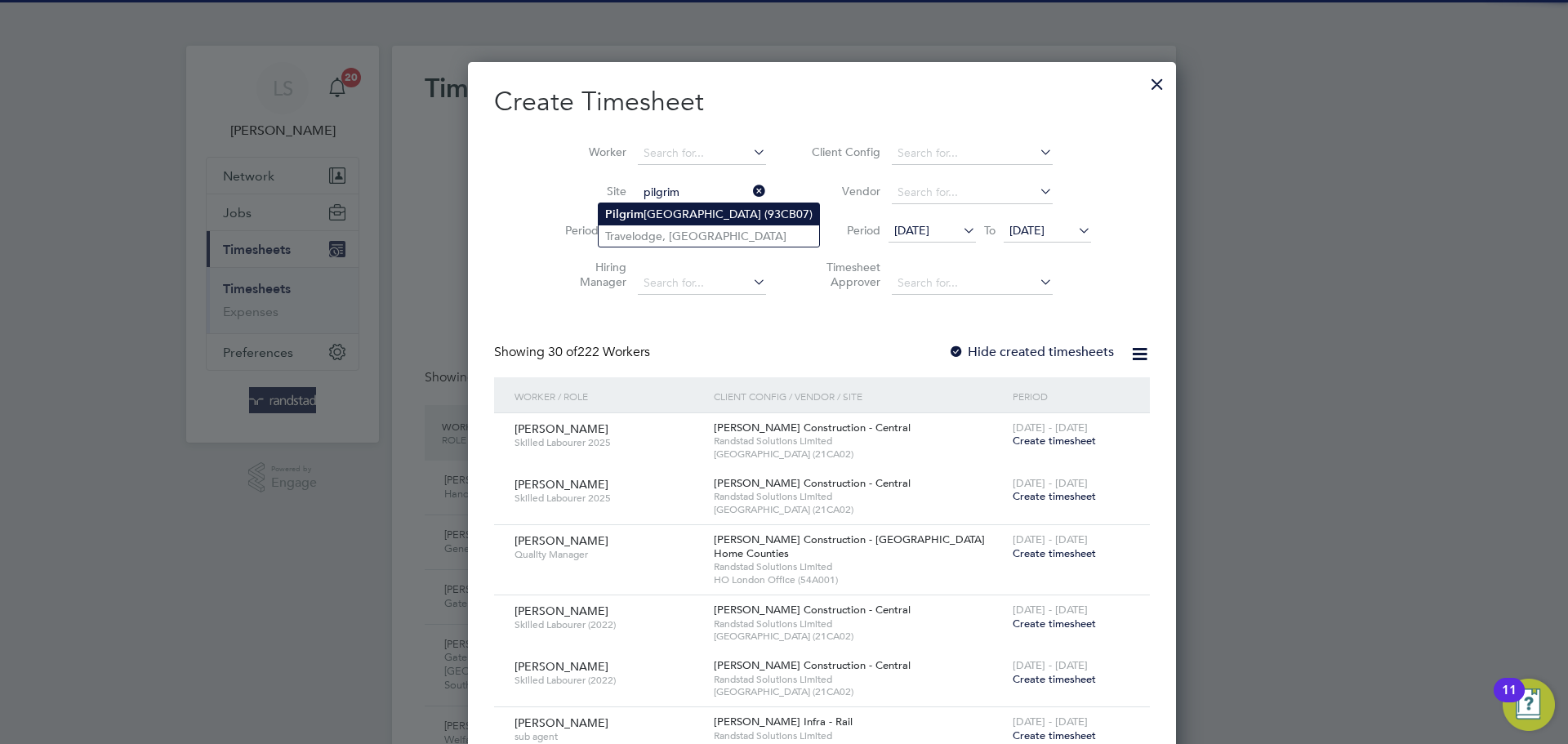
click at [641, 220] on li "Pilgrim s Way Primary School (93CB07)" at bounding box center [709, 214] width 221 height 22
type input "Pilgrims Way Primary School (93CB07)"
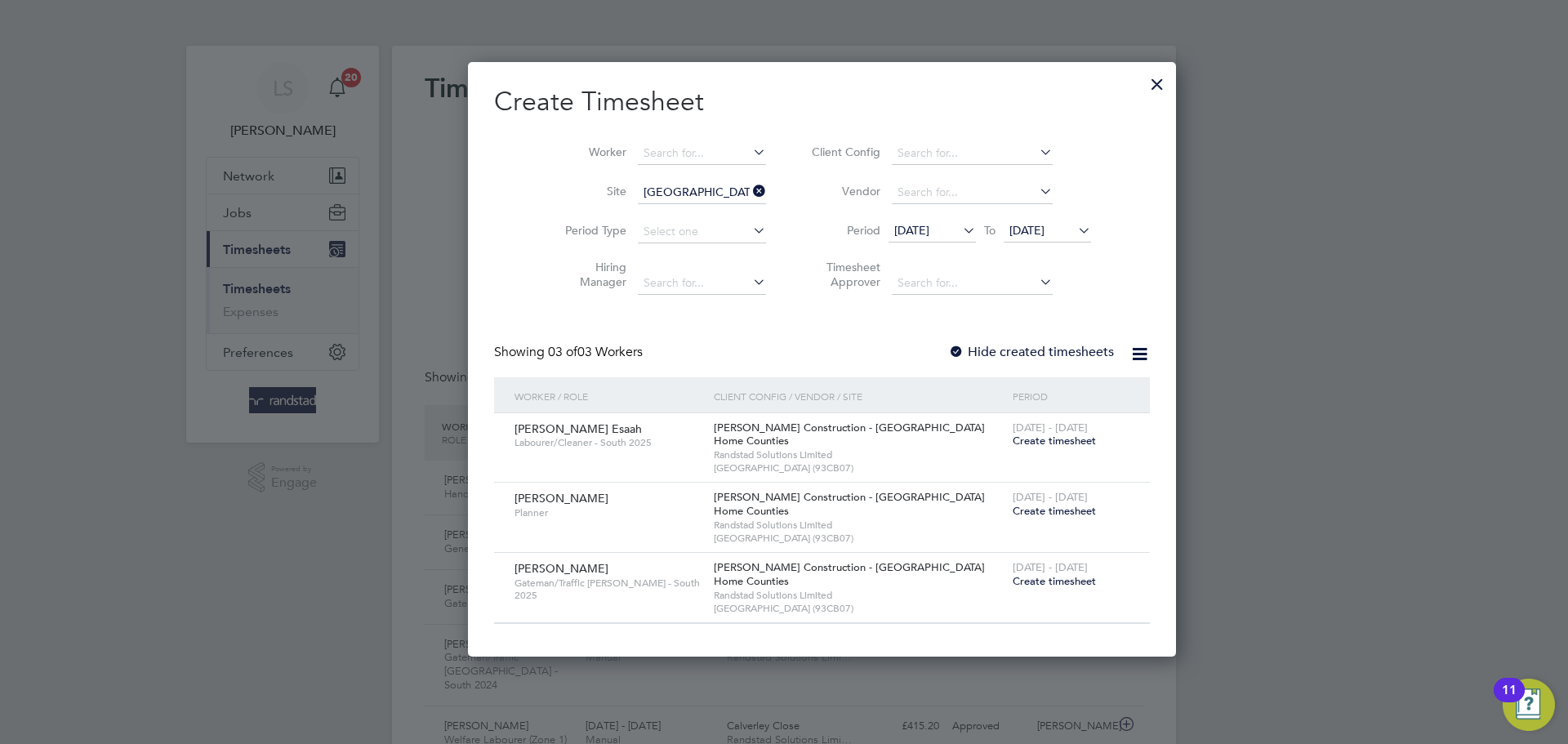
click at [948, 351] on label "Hide created timesheets" at bounding box center [1031, 352] width 165 height 17
click at [1009, 225] on span "[DATE]" at bounding box center [1027, 230] width 35 height 15
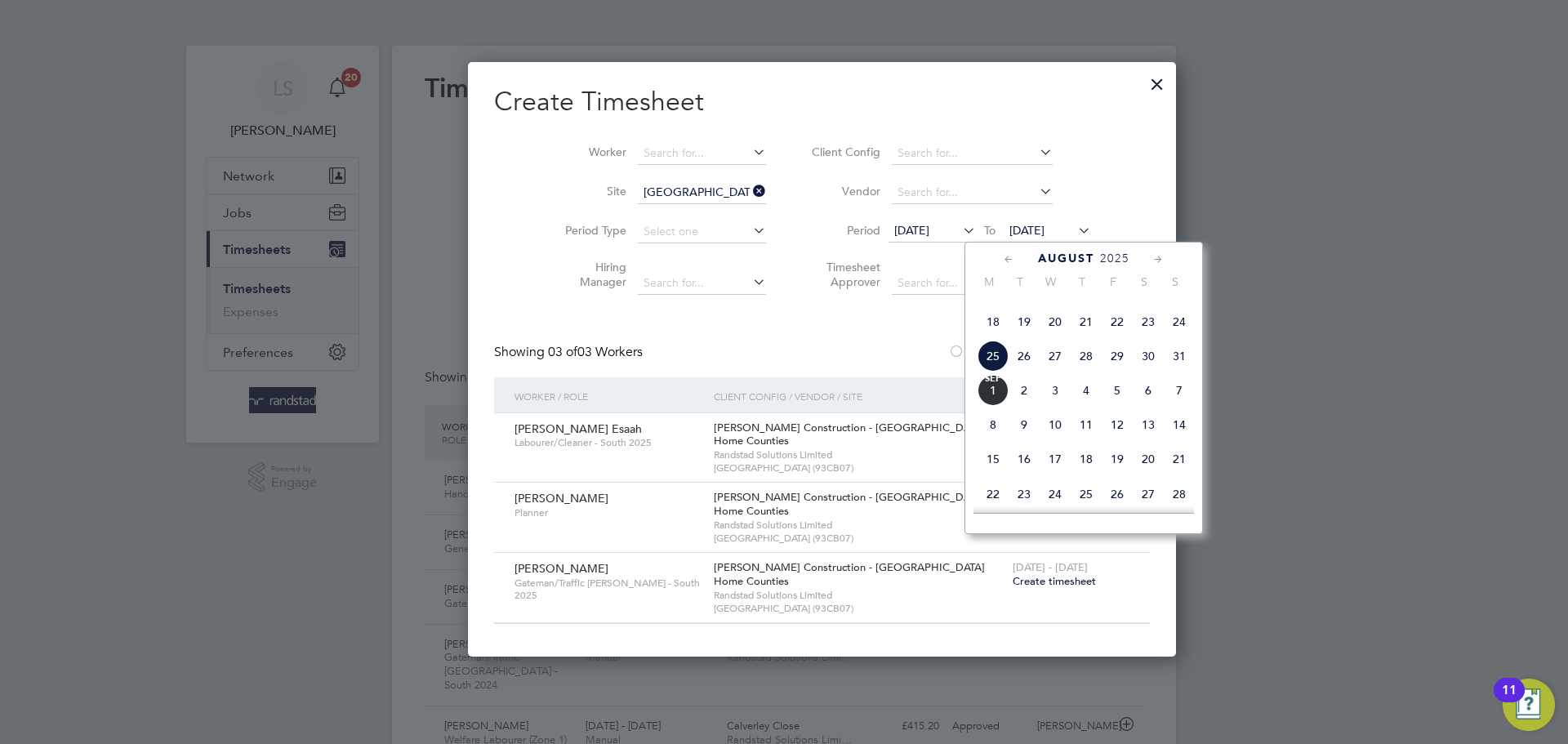
click at [997, 382] on span "Sep" at bounding box center [992, 379] width 31 height 8
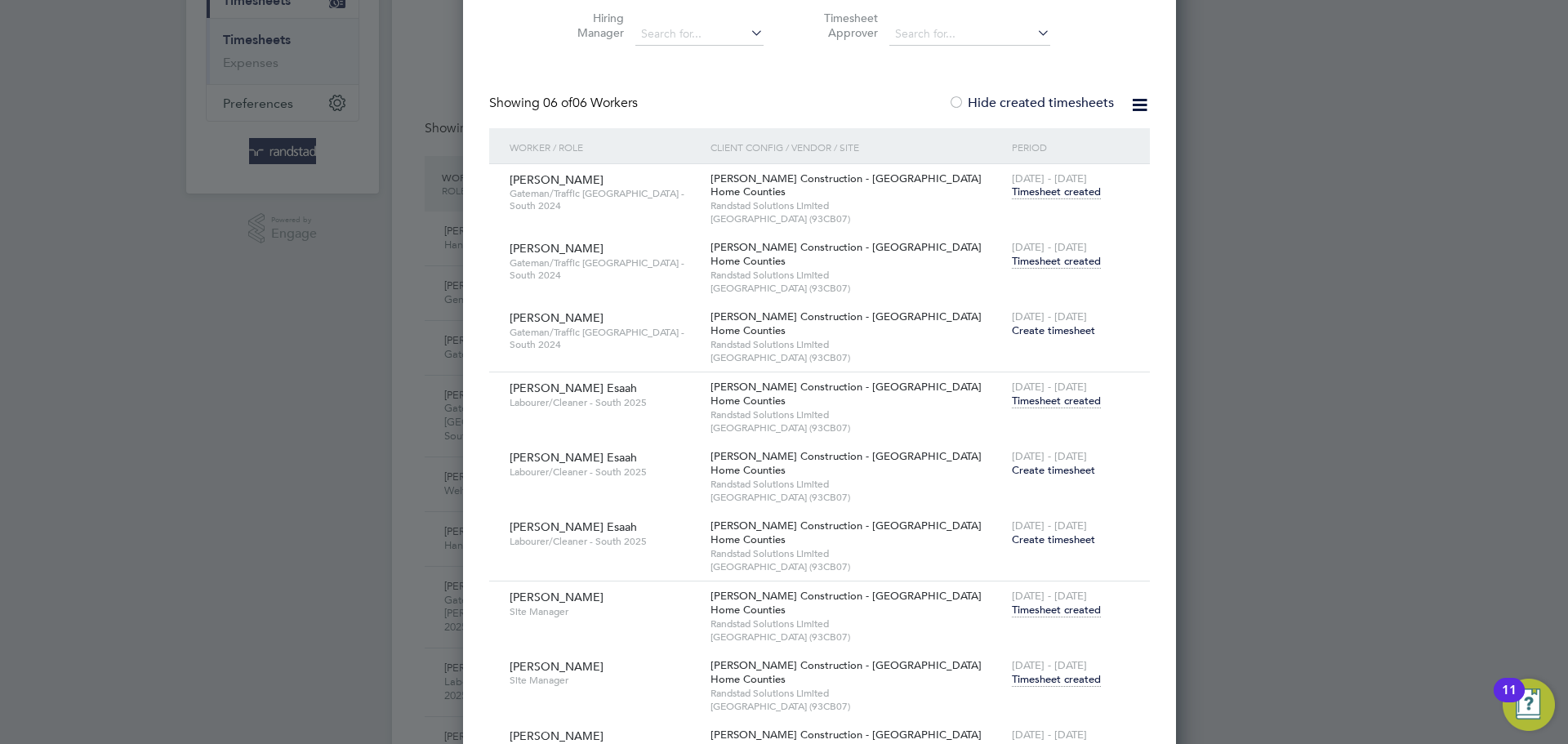
click at [1012, 470] on span "Create timesheet" at bounding box center [1053, 469] width 84 height 14
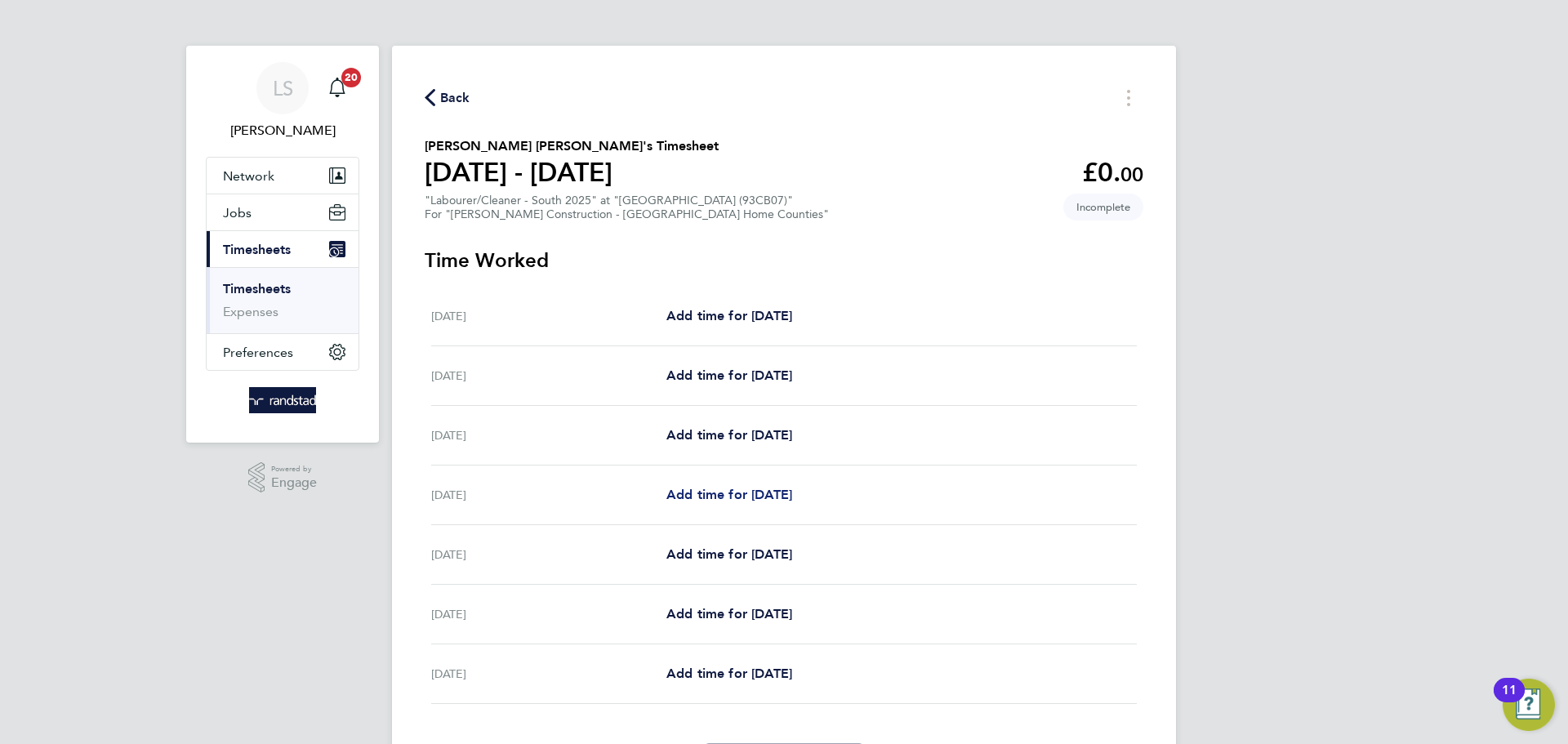
click at [723, 487] on span "Add time for [DATE]" at bounding box center [729, 494] width 126 height 16
select select "30"
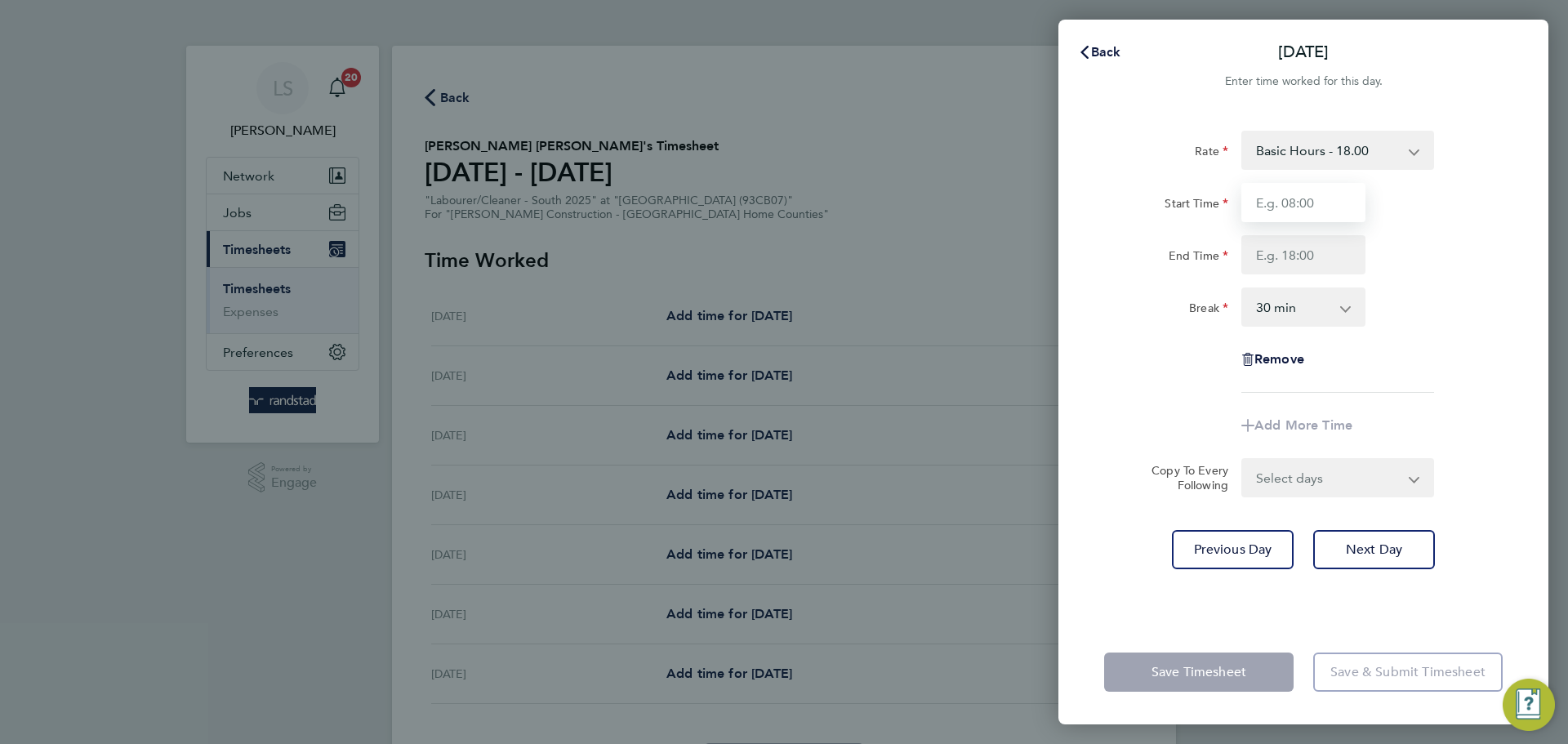
click at [1334, 190] on input "Start Time" at bounding box center [1303, 202] width 124 height 39
type input "07:30"
click at [1310, 252] on input "End Time" at bounding box center [1303, 255] width 124 height 39
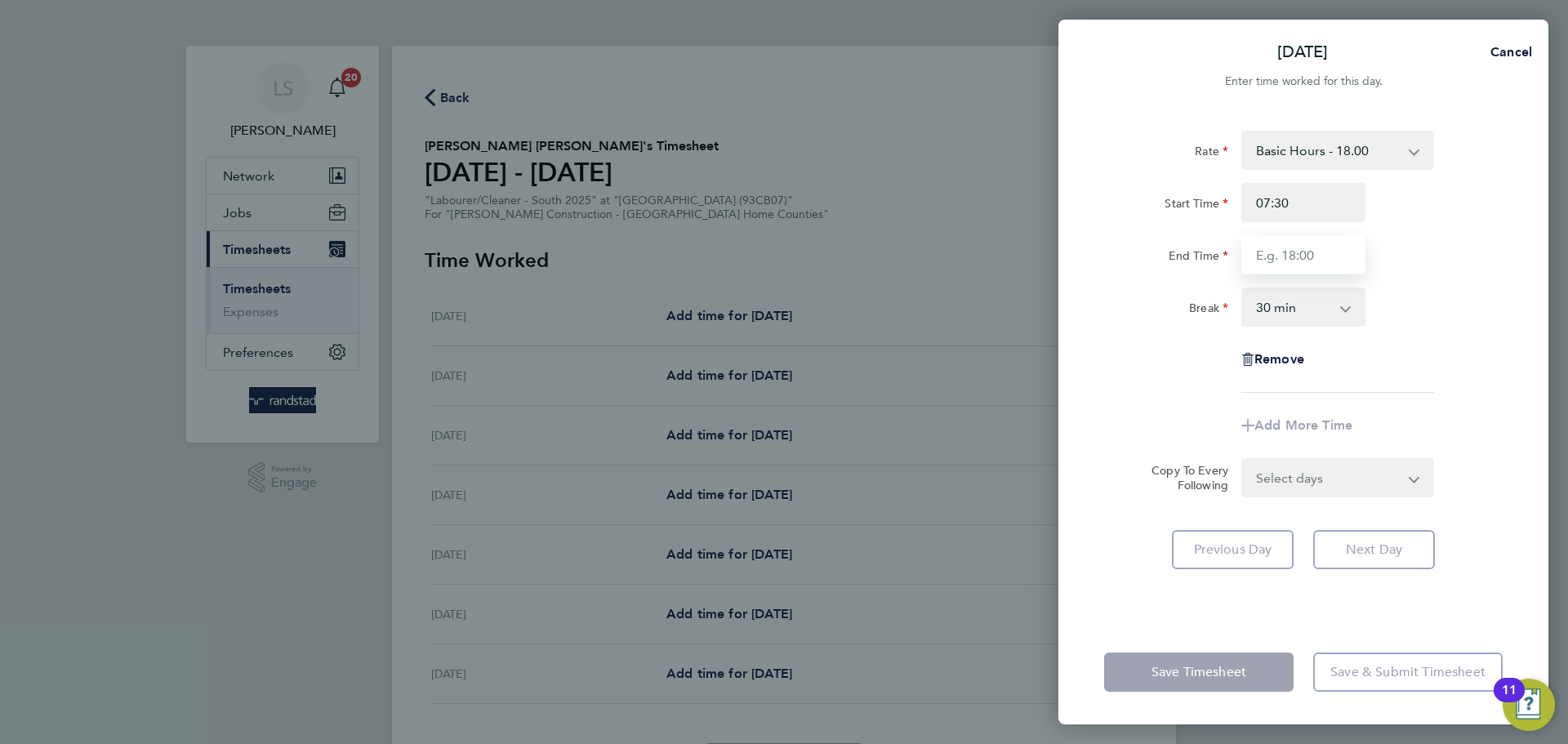
type input "16:30"
click at [1292, 298] on select "0 min 15 min 30 min 45 min 60 min 75 min 90 min" at bounding box center [1293, 306] width 101 height 36
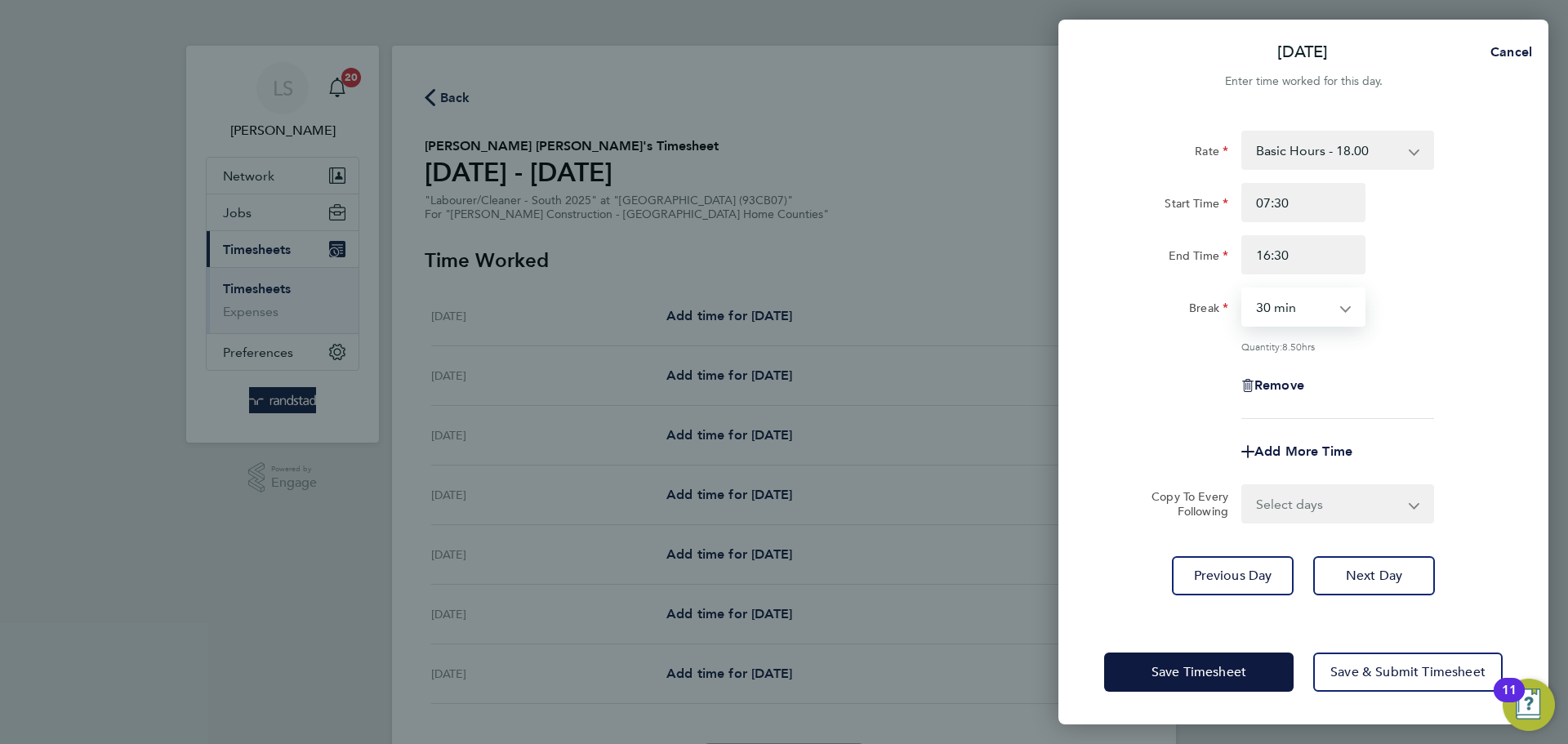
select select "0"
click at [1243, 289] on select "0 min 15 min 30 min 45 min 60 min 75 min 90 min" at bounding box center [1293, 306] width 101 height 36
click at [1279, 518] on select "Select days Day Wednesday Thursday Friday" at bounding box center [1328, 504] width 171 height 36
select select "DAY"
click at [1243, 486] on select "Select days Day Wednesday Thursday Friday" at bounding box center [1328, 504] width 171 height 36
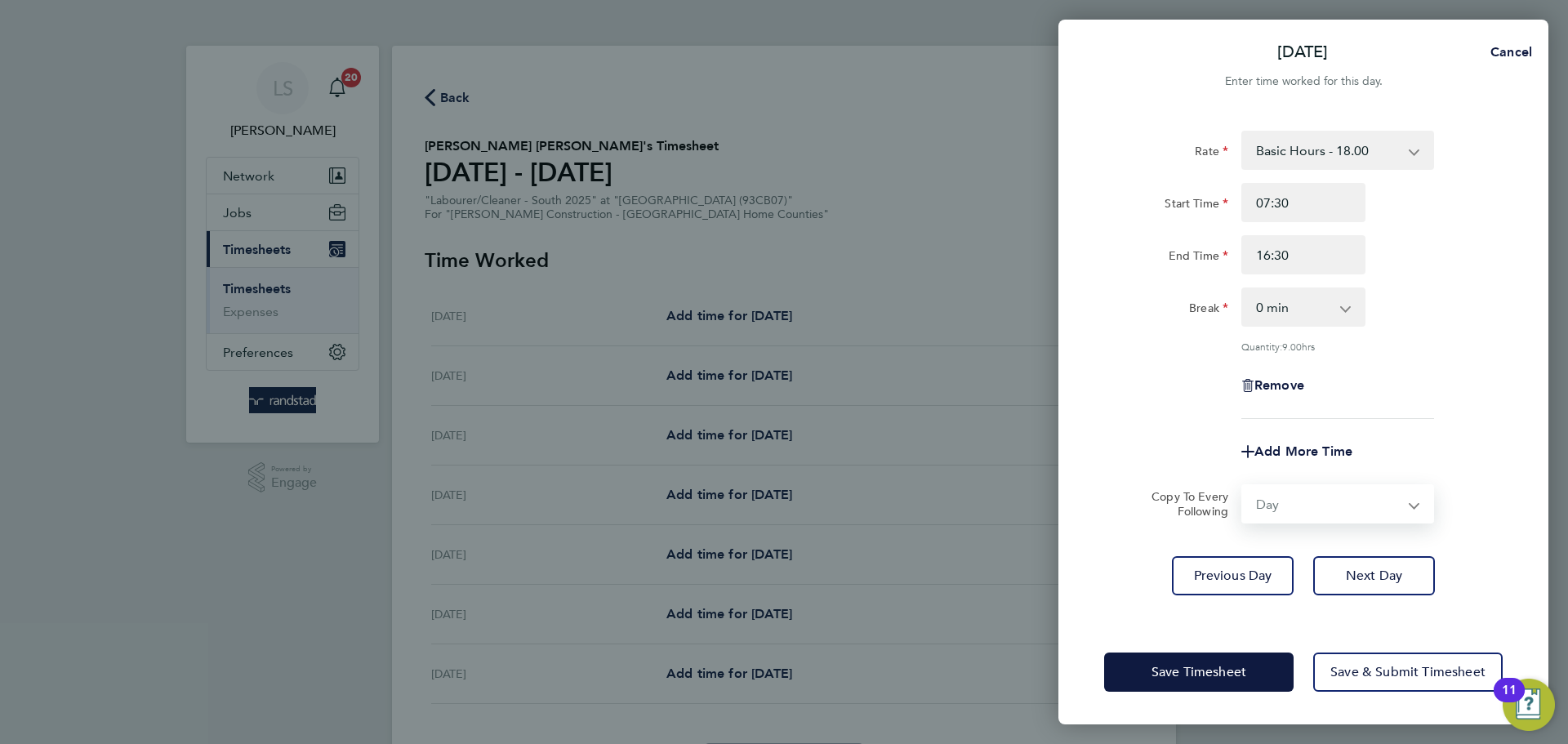
select select "2025-08-29"
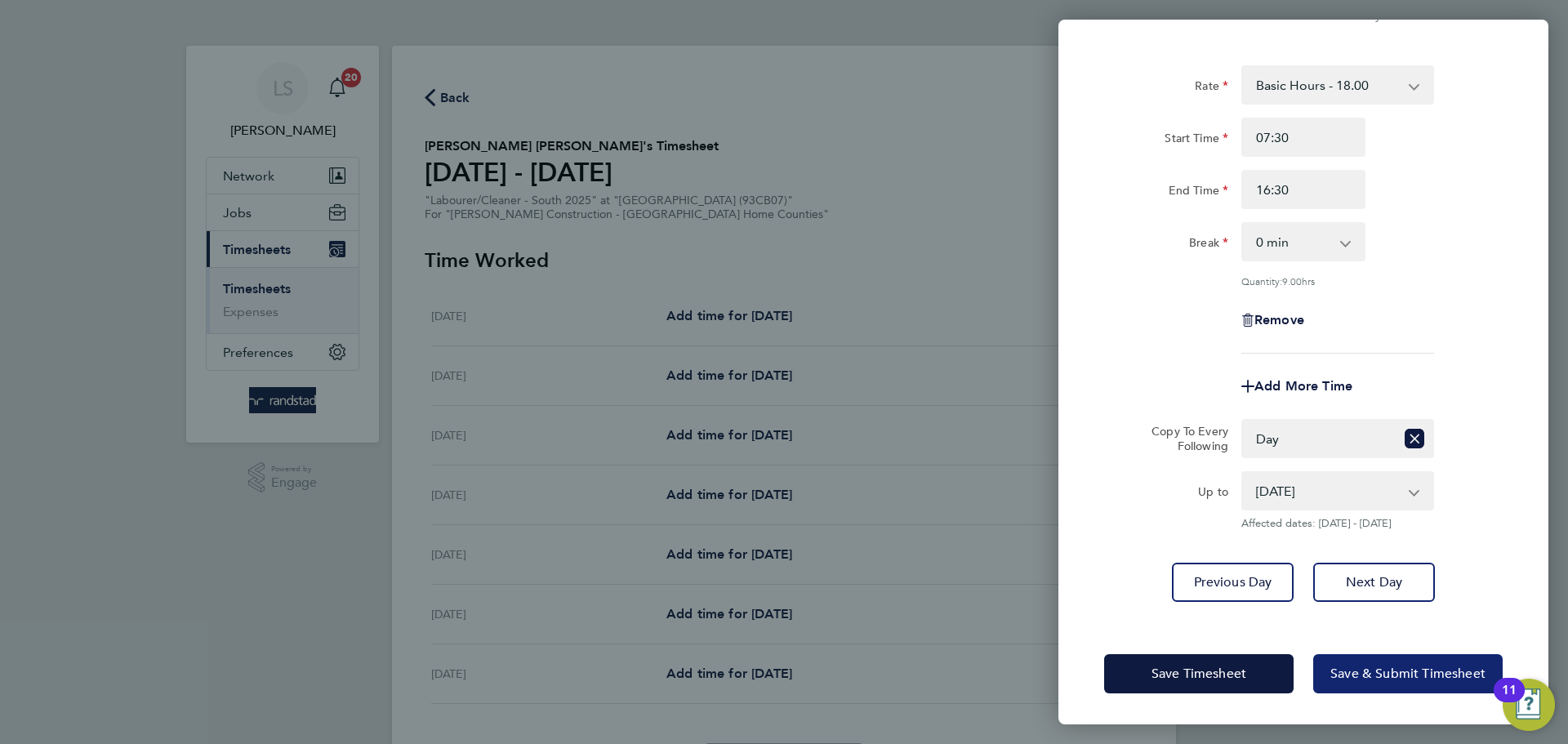
click at [1337, 655] on button "Save & Submit Timesheet" at bounding box center [1408, 673] width 190 height 39
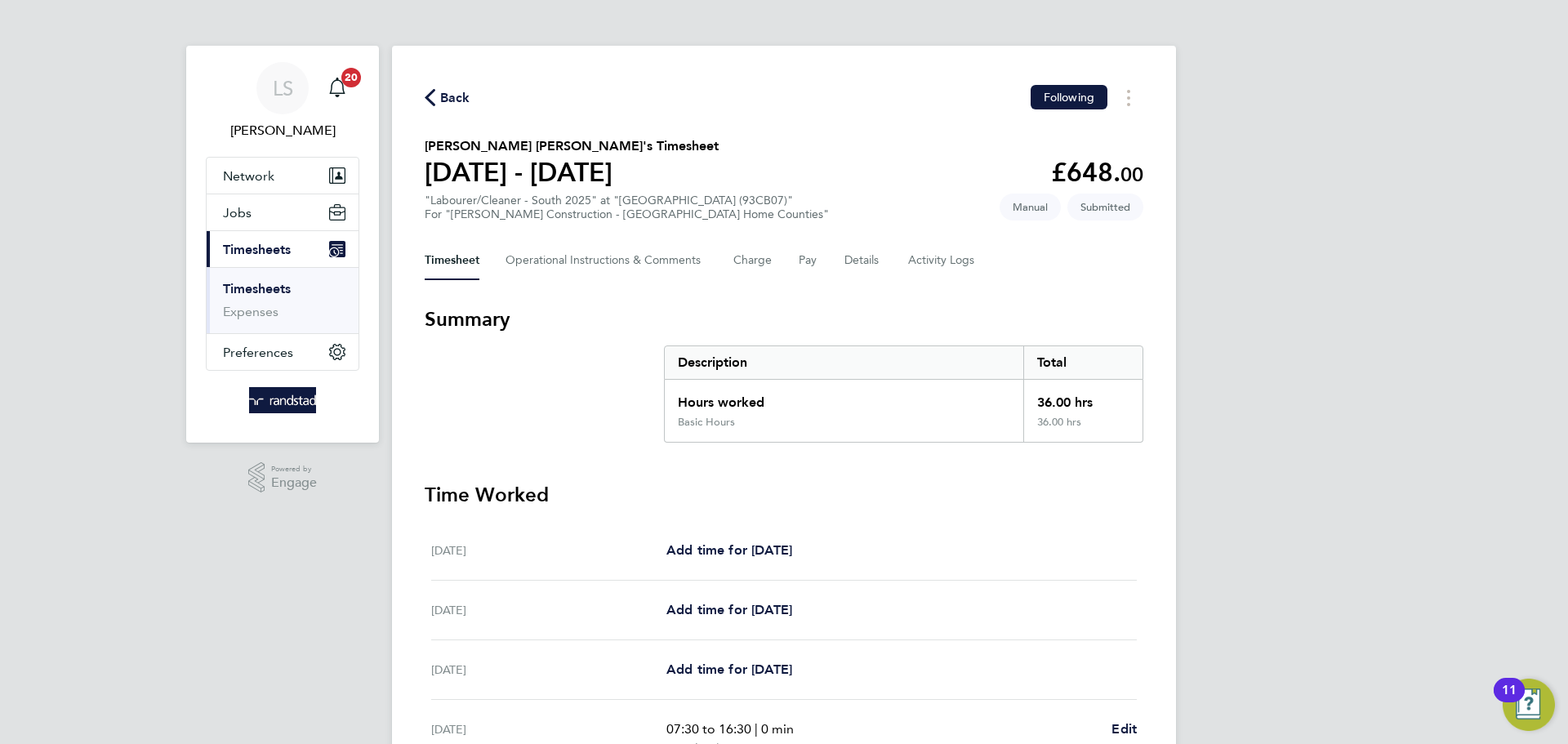
click at [440, 103] on span "Back" at bounding box center [455, 98] width 30 height 19
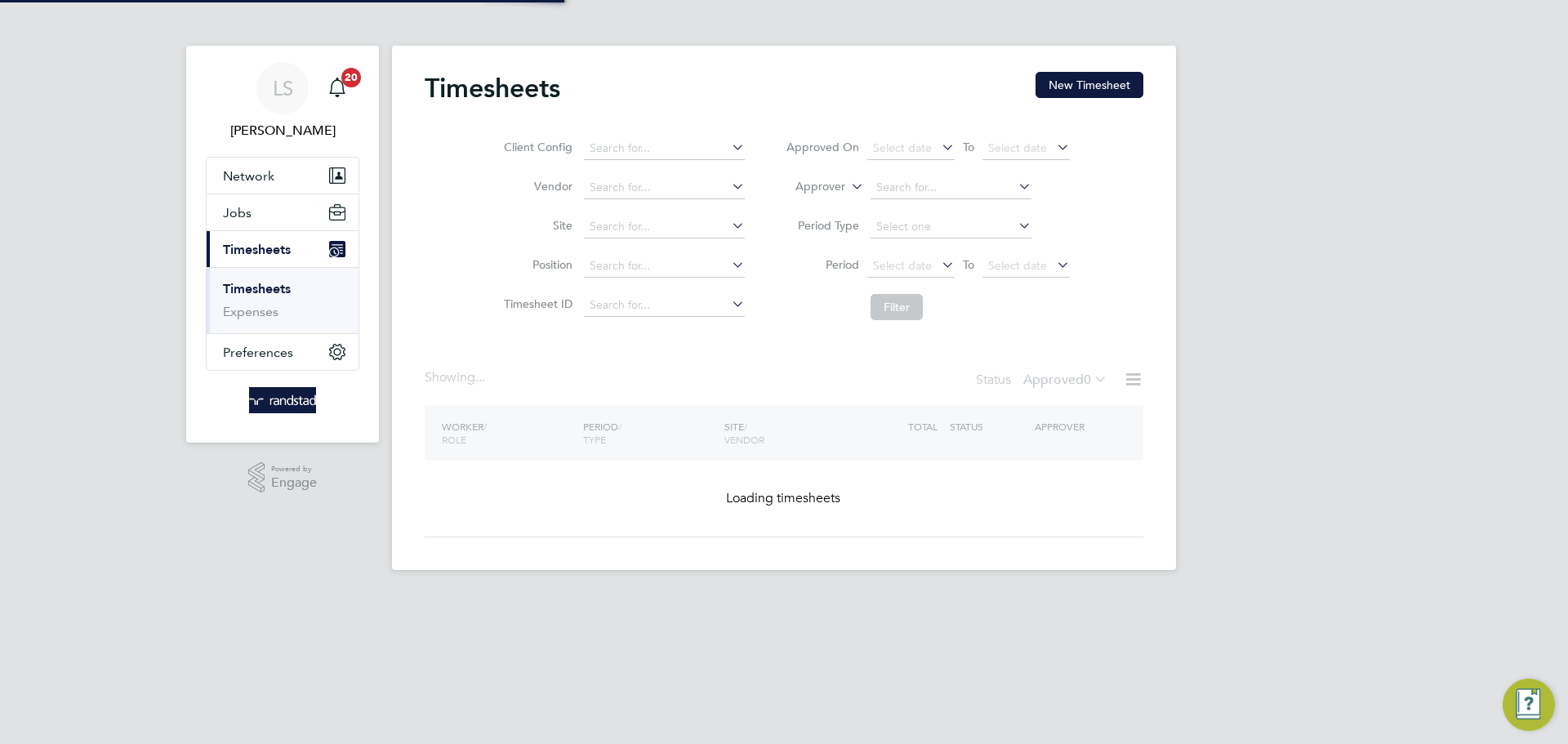
click at [1078, 69] on div "Timesheets New Timesheet Client Config Vendor Site Position Timesheet ID Approv…" at bounding box center [784, 308] width 784 height 524
click at [1078, 75] on button "New Timesheet" at bounding box center [1089, 84] width 108 height 26
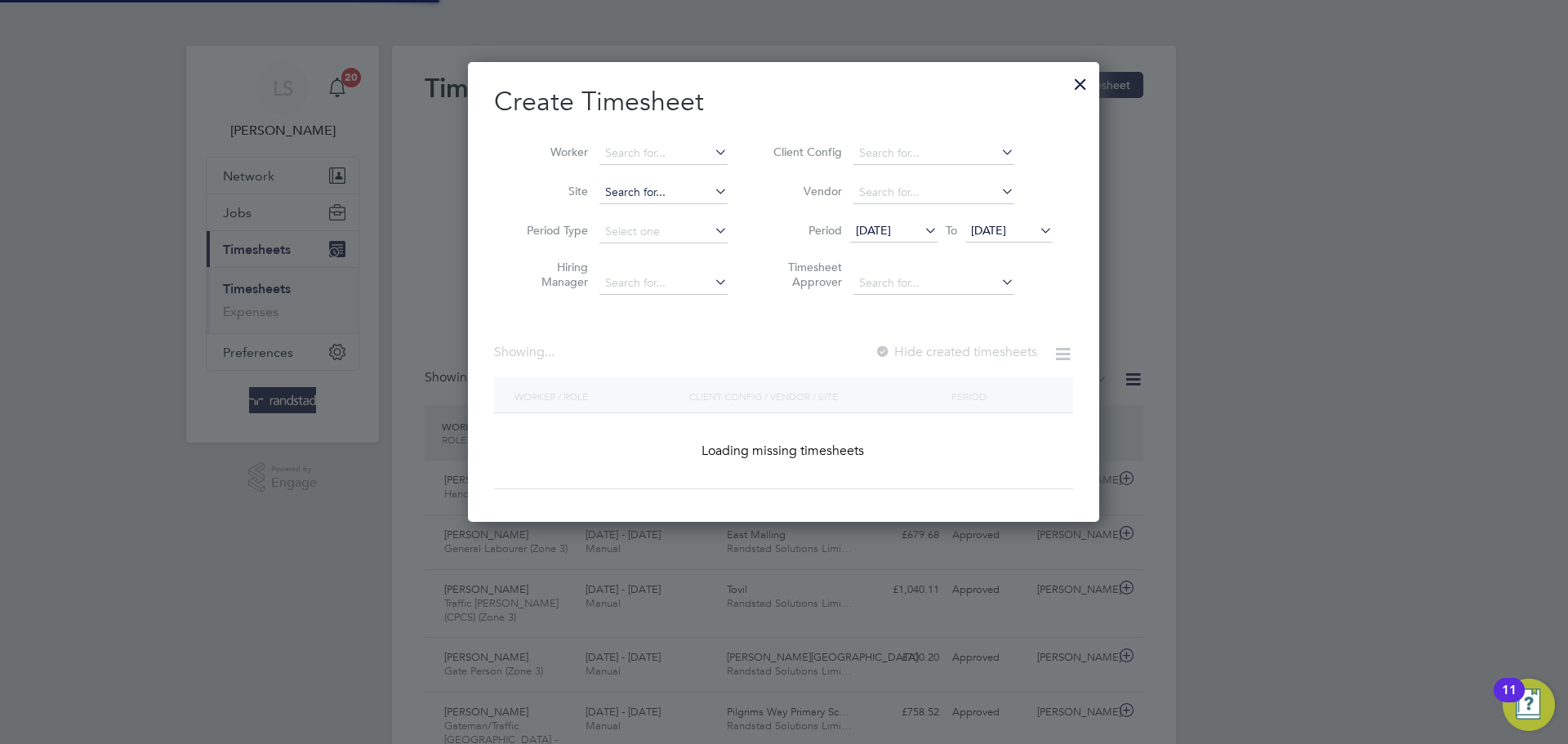
scroll to position [54, 142]
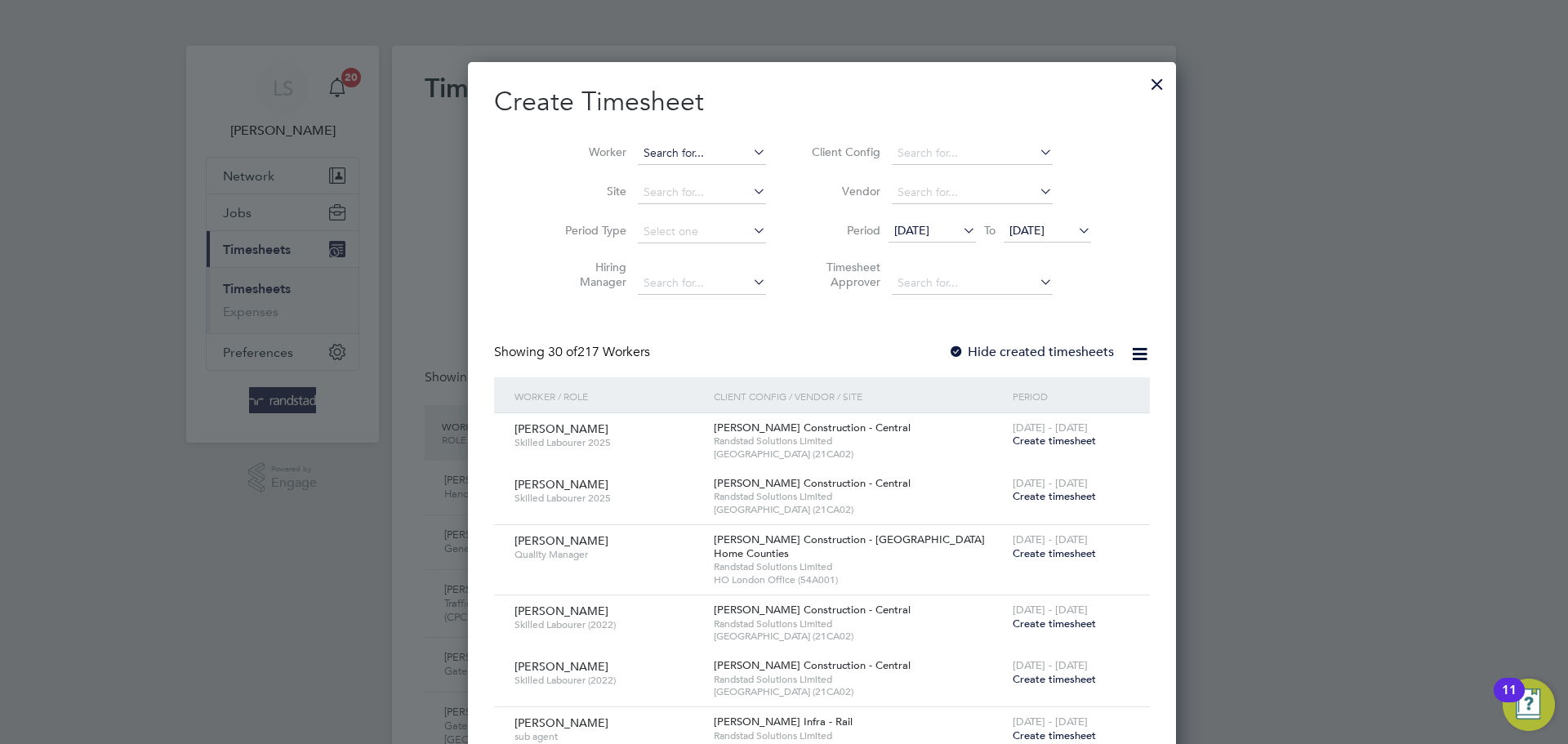
click at [637, 152] on input at bounding box center [701, 153] width 128 height 23
type input "[PERSON_NAME]"
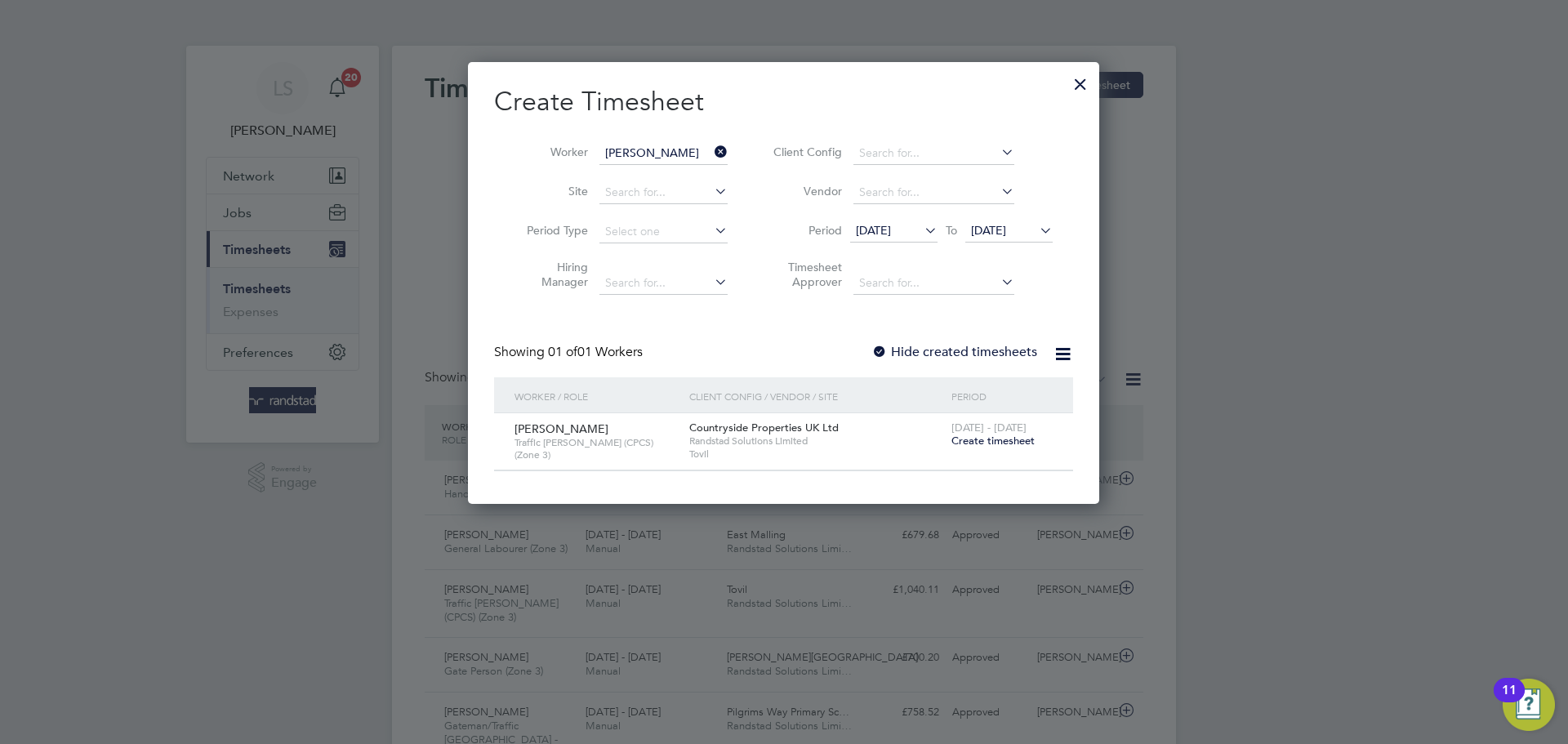
click at [936, 359] on div "Showing 01 of 01 Workers Hide created timesheets" at bounding box center [783, 361] width 579 height 33
click at [891, 214] on li "Period 18 Aug 2025 To 25 Aug 2025" at bounding box center [910, 231] width 325 height 39
click at [888, 220] on span "[DATE]" at bounding box center [894, 231] width 88 height 22
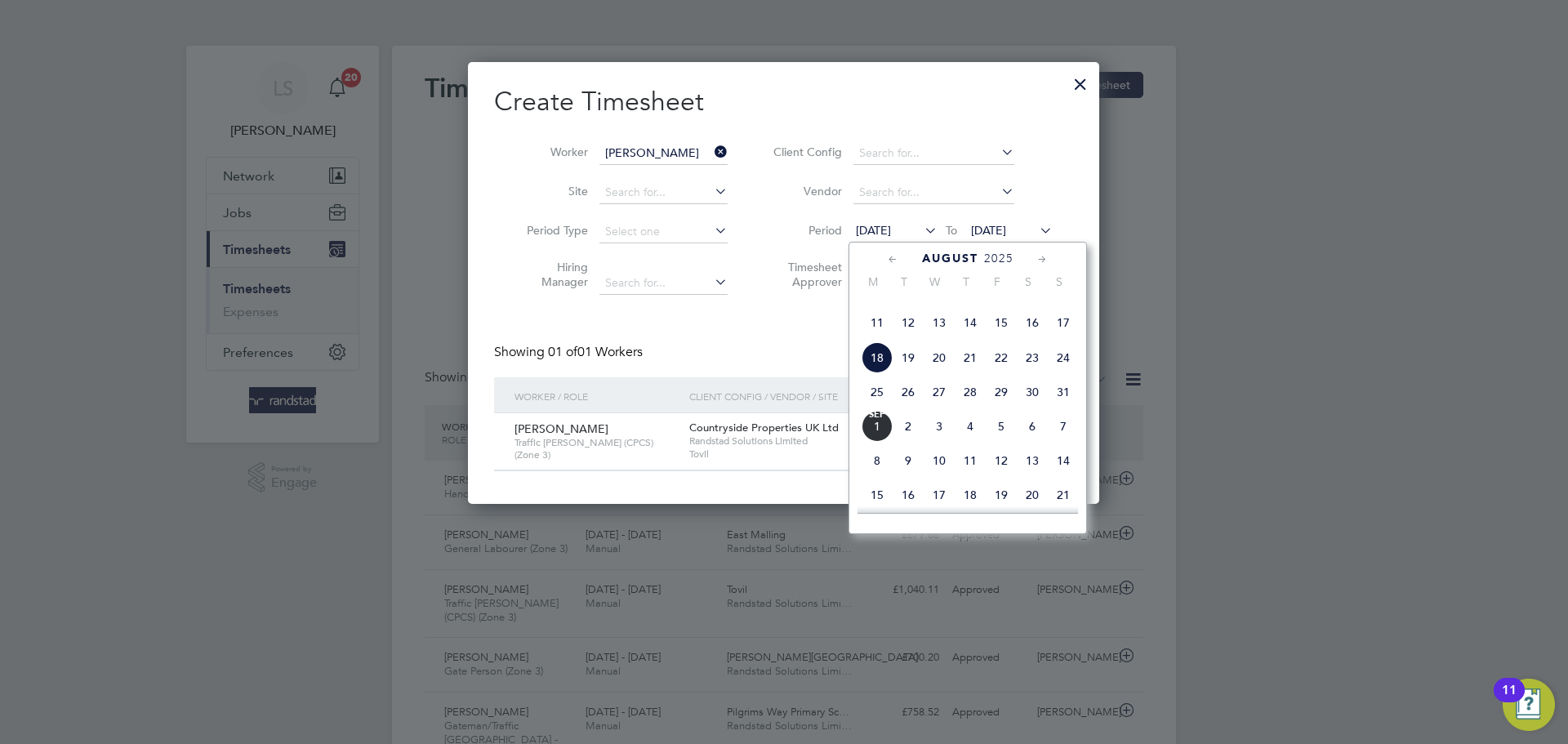
click at [987, 304] on span "8" at bounding box center [1001, 288] width 31 height 31
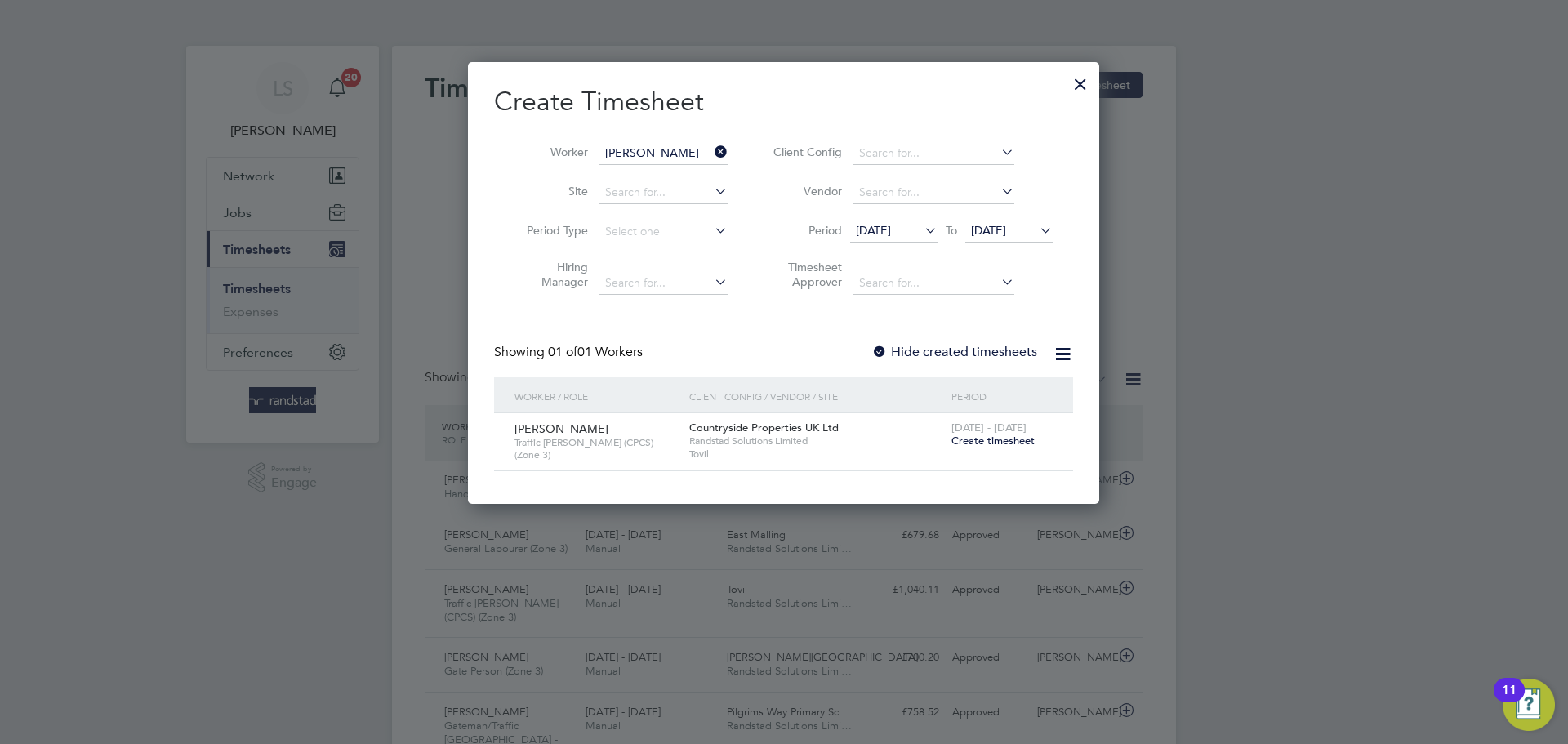
click at [879, 345] on div at bounding box center [880, 353] width 17 height 17
click at [891, 230] on span "08 Aug 2025" at bounding box center [873, 230] width 35 height 15
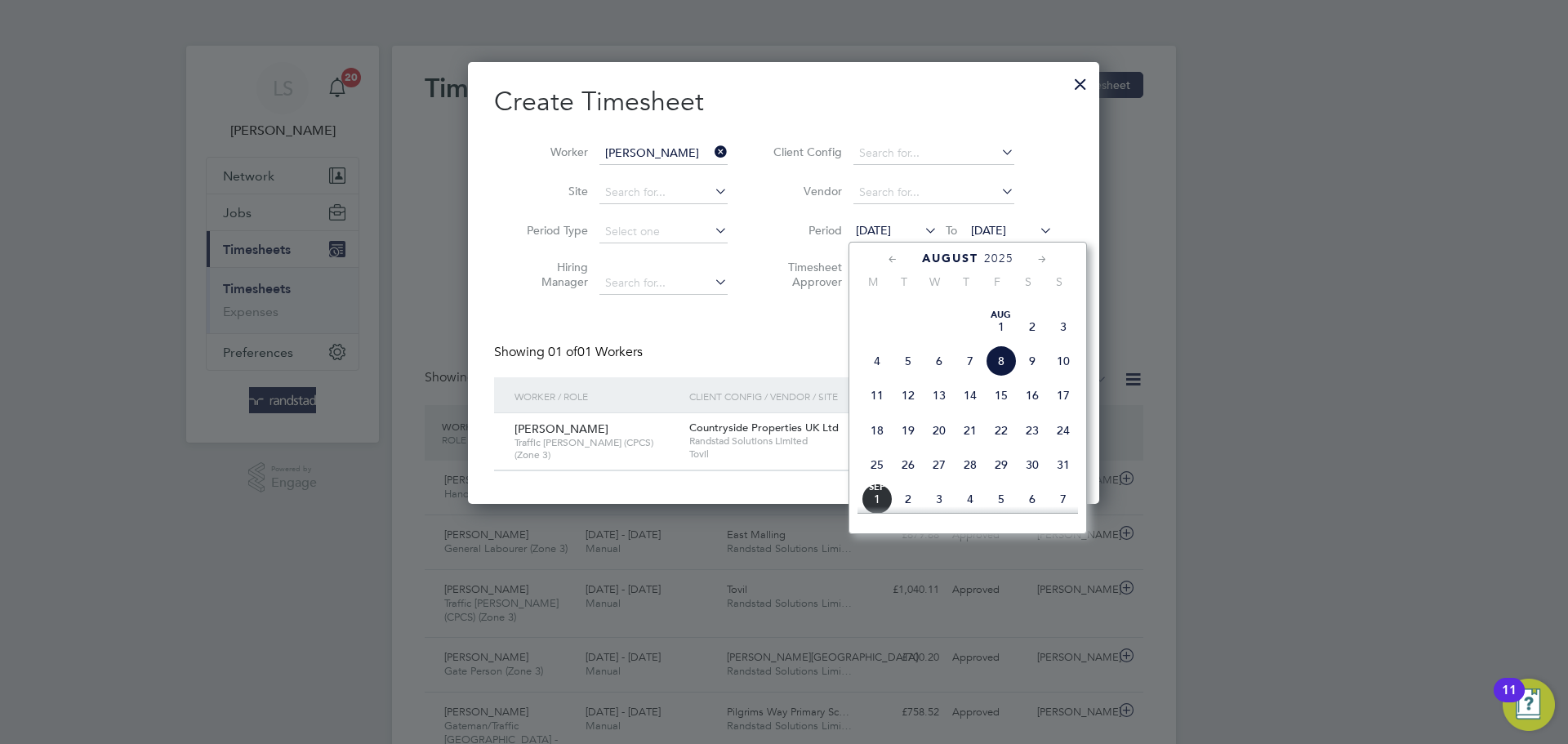
click at [998, 342] on span "Aug 1" at bounding box center [1001, 326] width 31 height 31
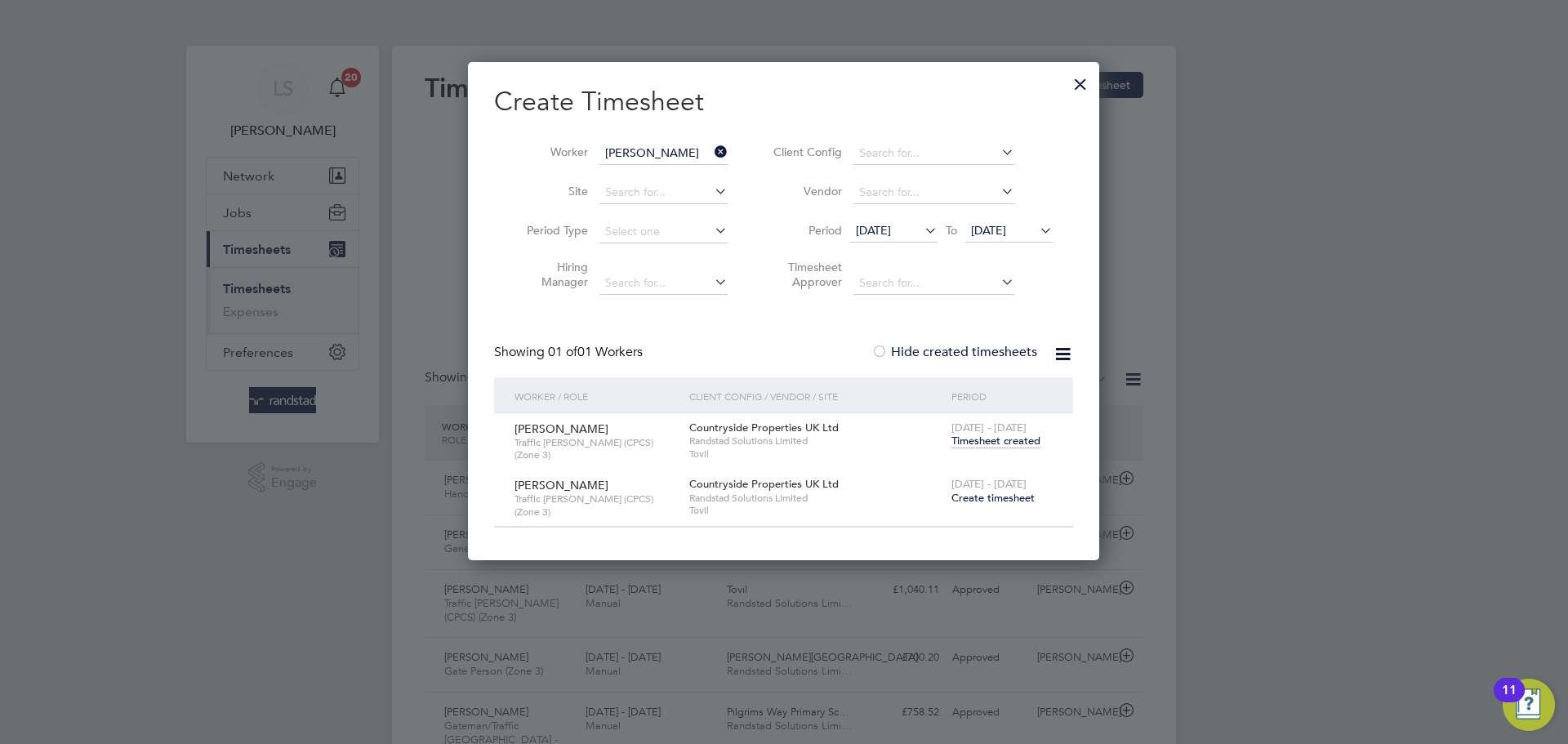
click at [990, 438] on span "Timesheet created" at bounding box center [996, 441] width 89 height 15
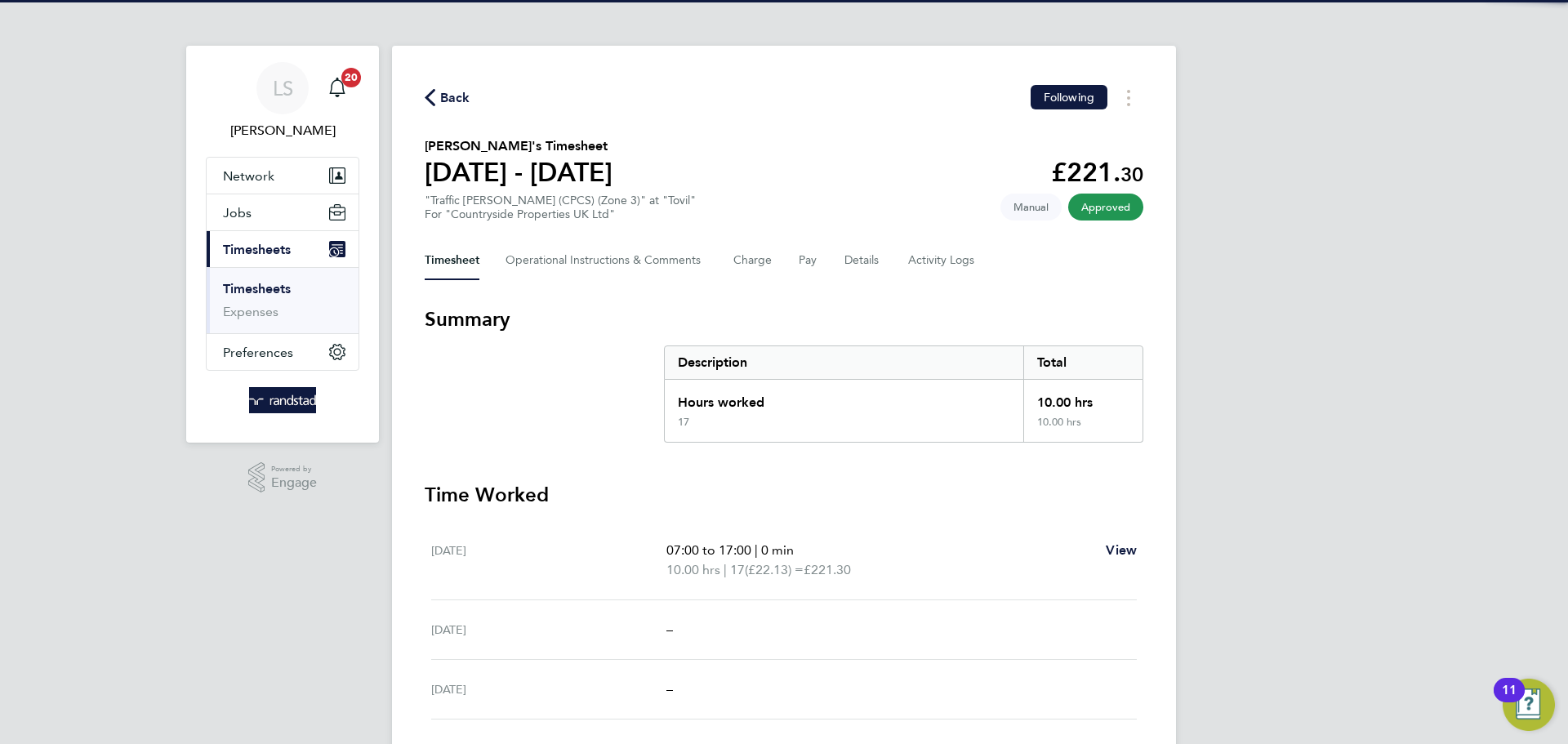
click at [904, 252] on div "Timesheet Operational Instructions & Comments Charge Pay Details Activity Logs" at bounding box center [784, 260] width 718 height 39
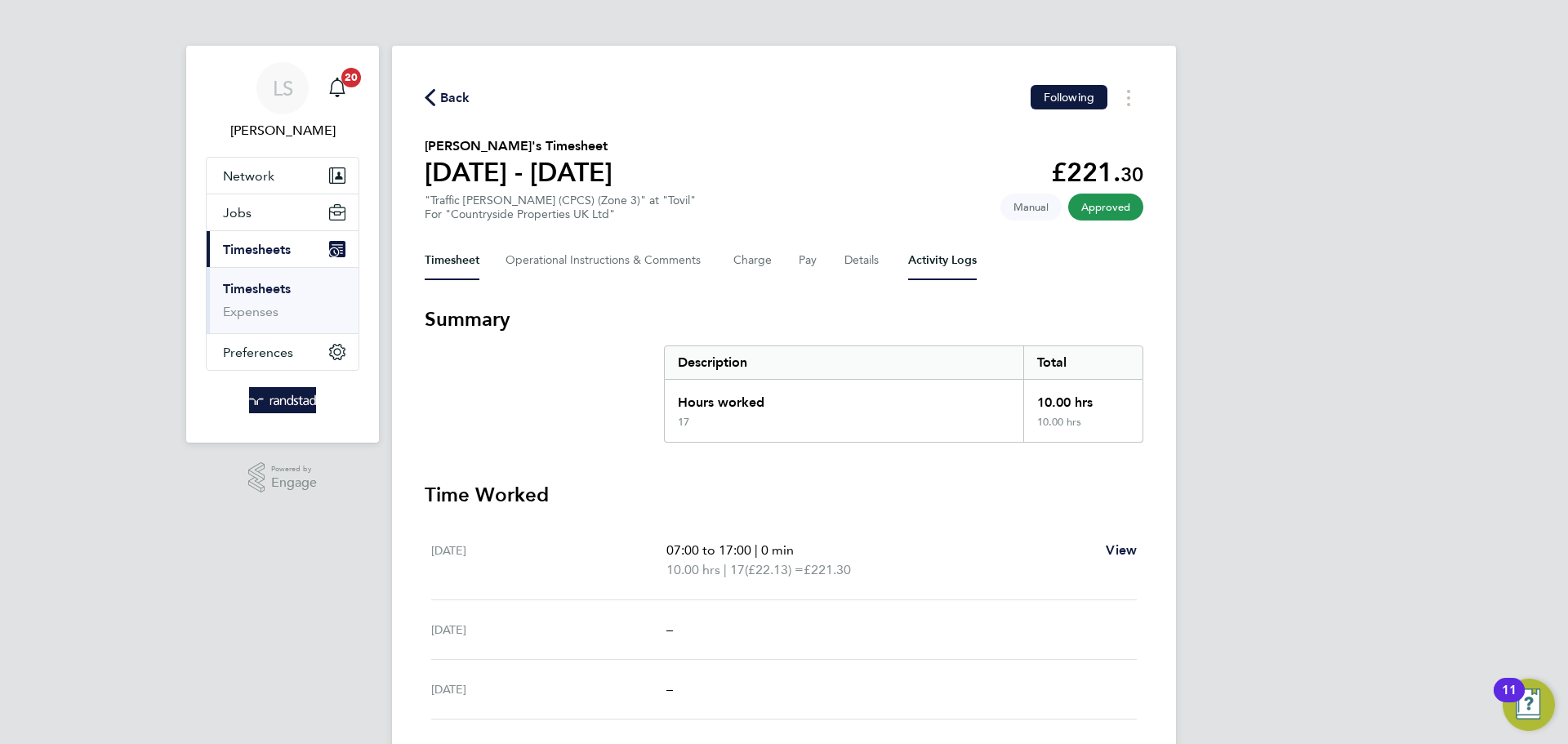
click at [914, 256] on Logs-tab "Activity Logs" at bounding box center [942, 260] width 69 height 39
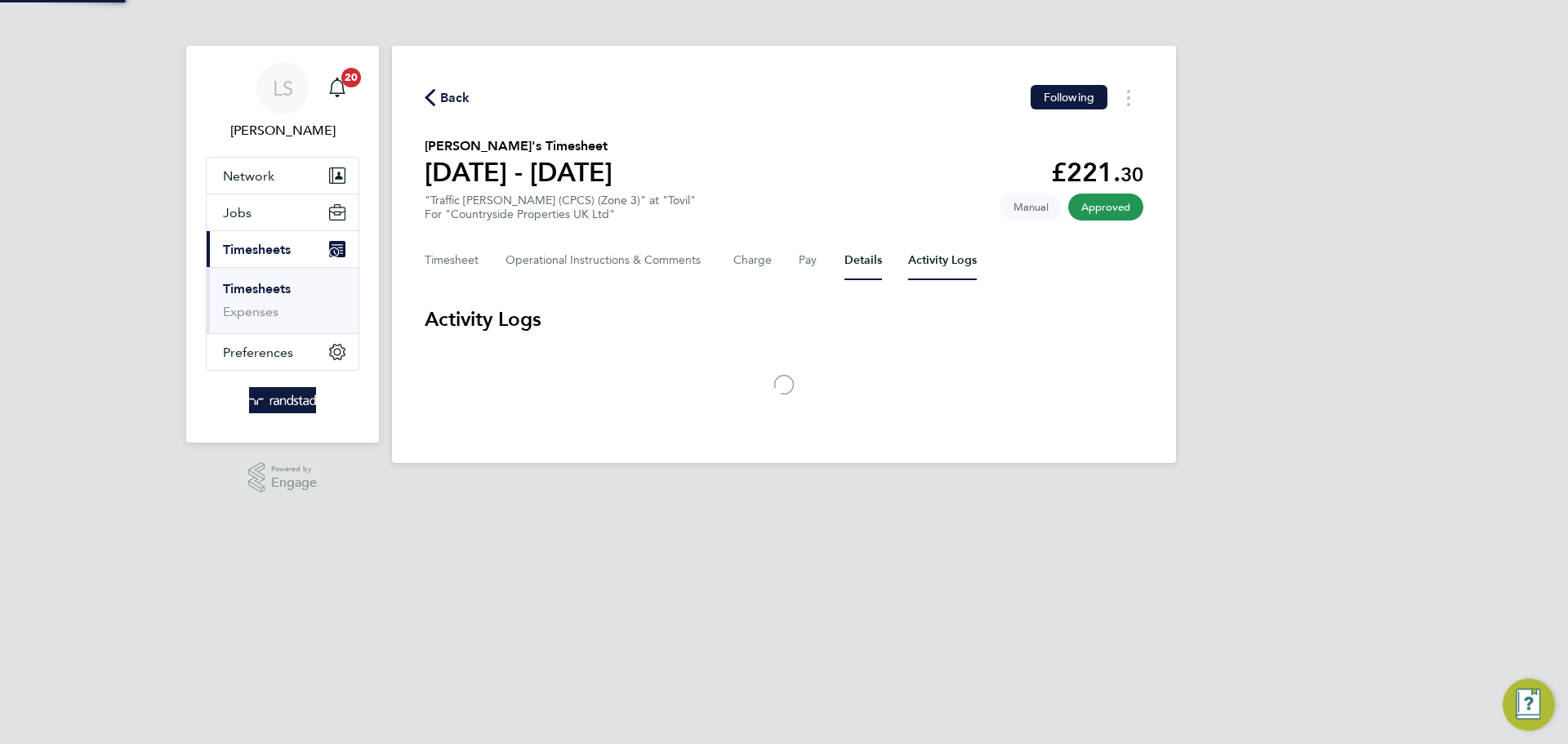
click at [855, 256] on button "Details" at bounding box center [863, 260] width 38 height 39
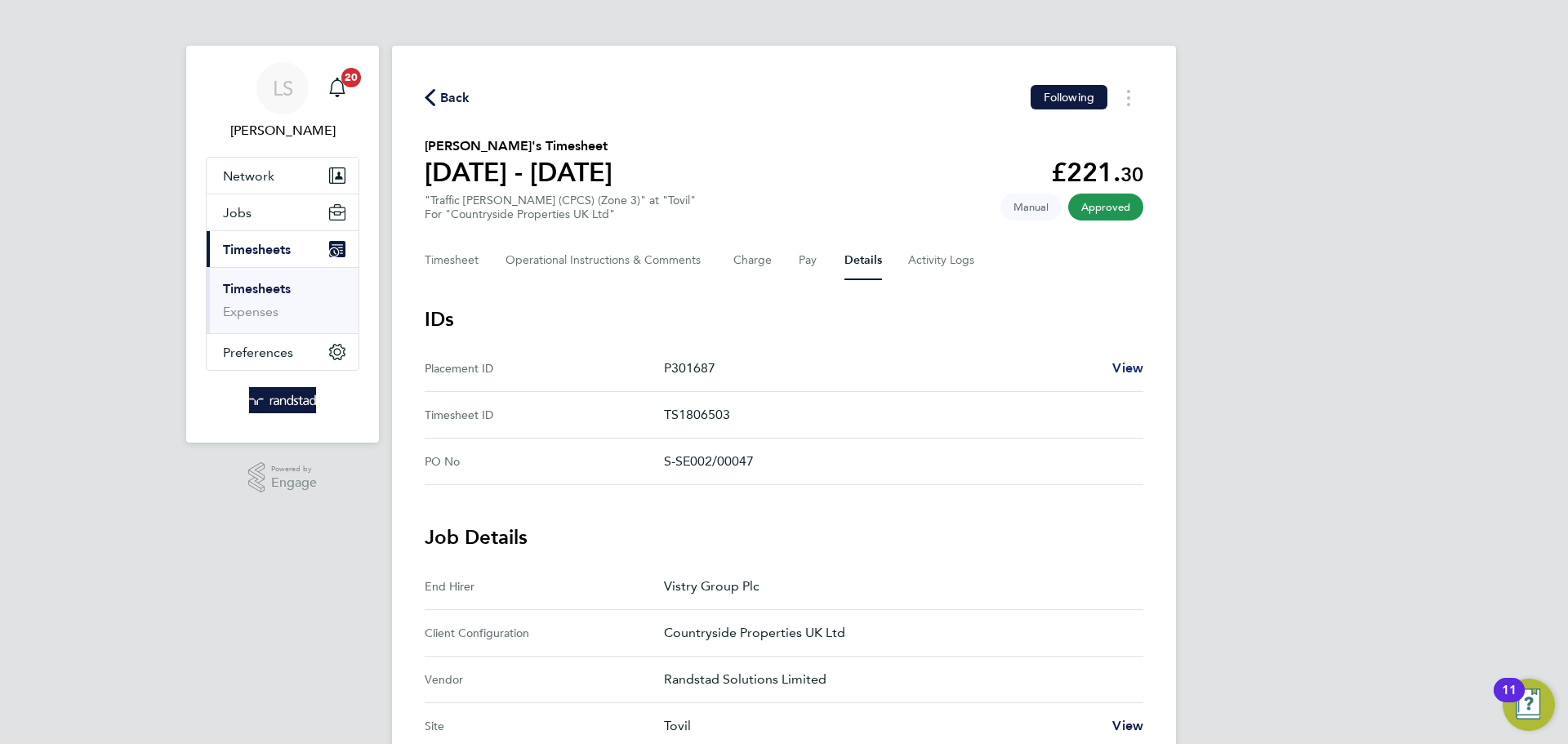
click at [1121, 371] on span "View" at bounding box center [1127, 367] width 31 height 16
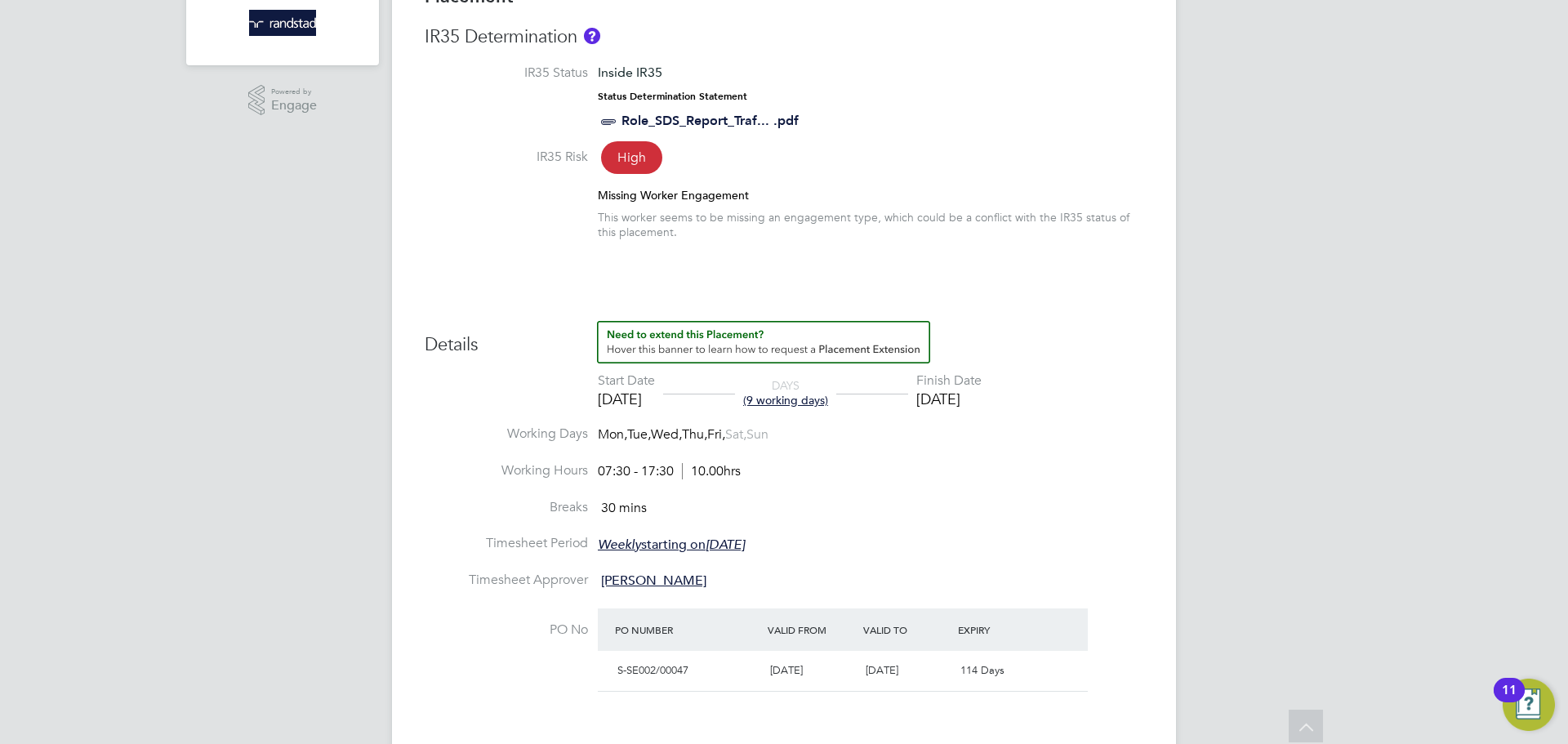
scroll to position [286, 0]
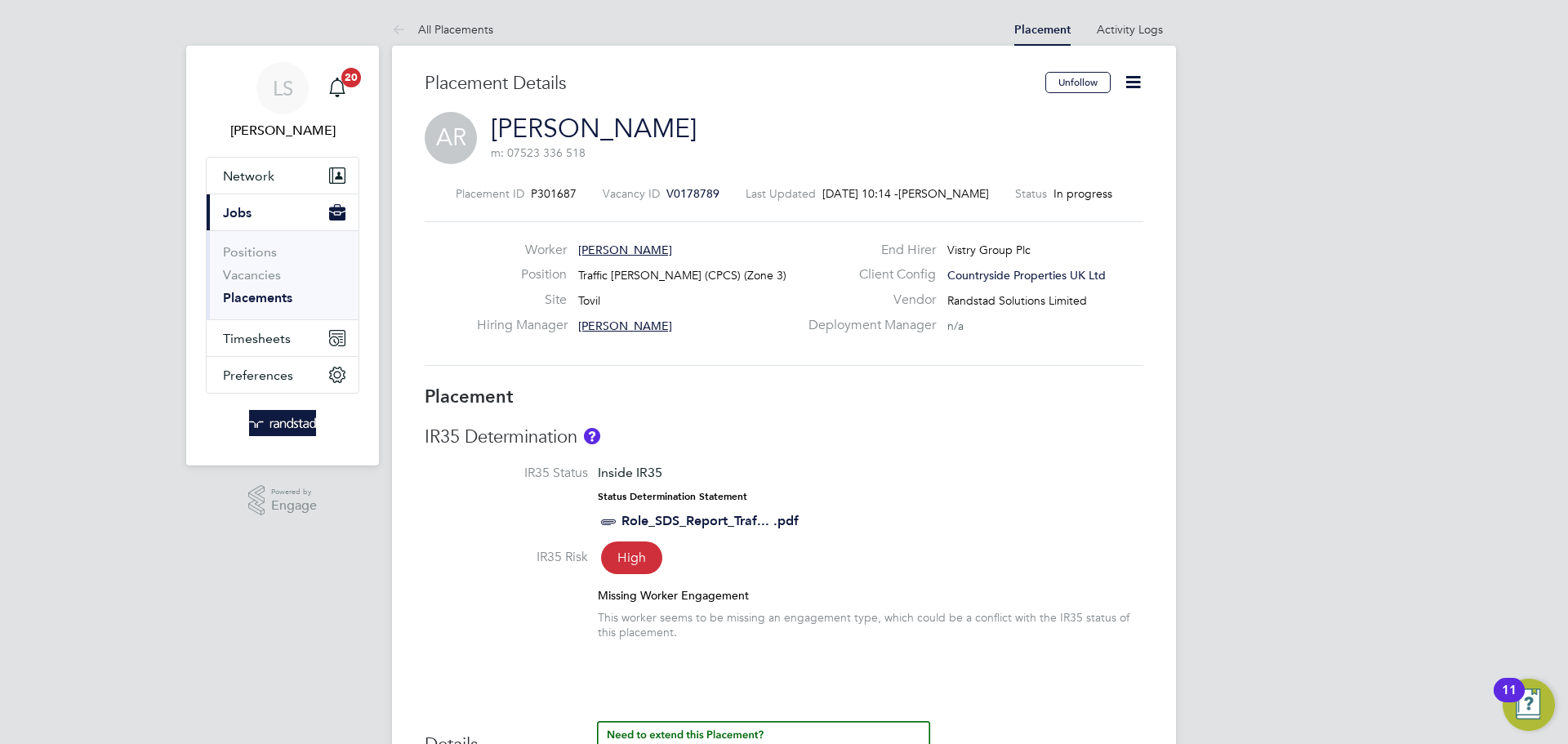
click at [1131, 90] on icon at bounding box center [1133, 82] width 20 height 20
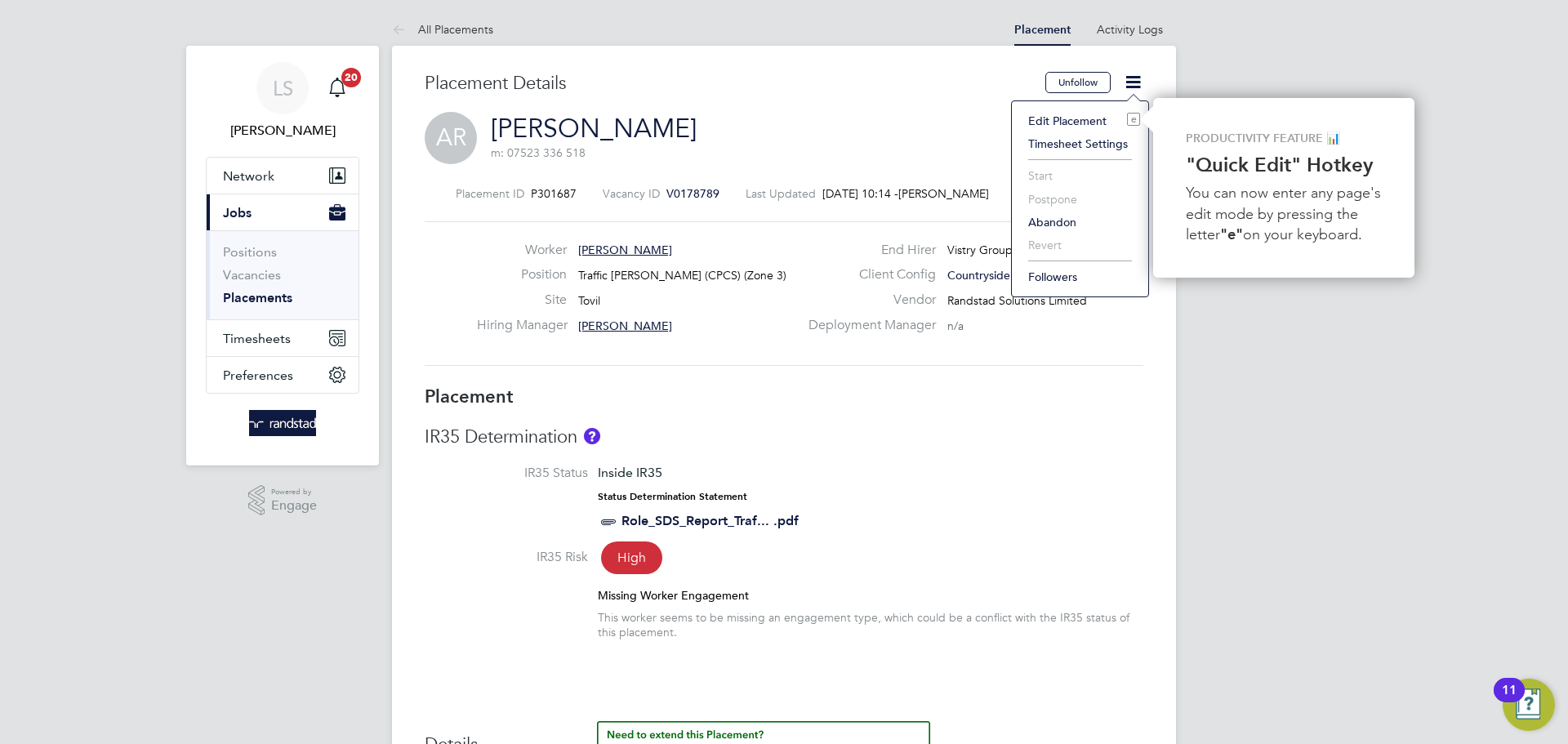
click at [1067, 123] on li "Edit Placement e" at bounding box center [1080, 120] width 120 height 23
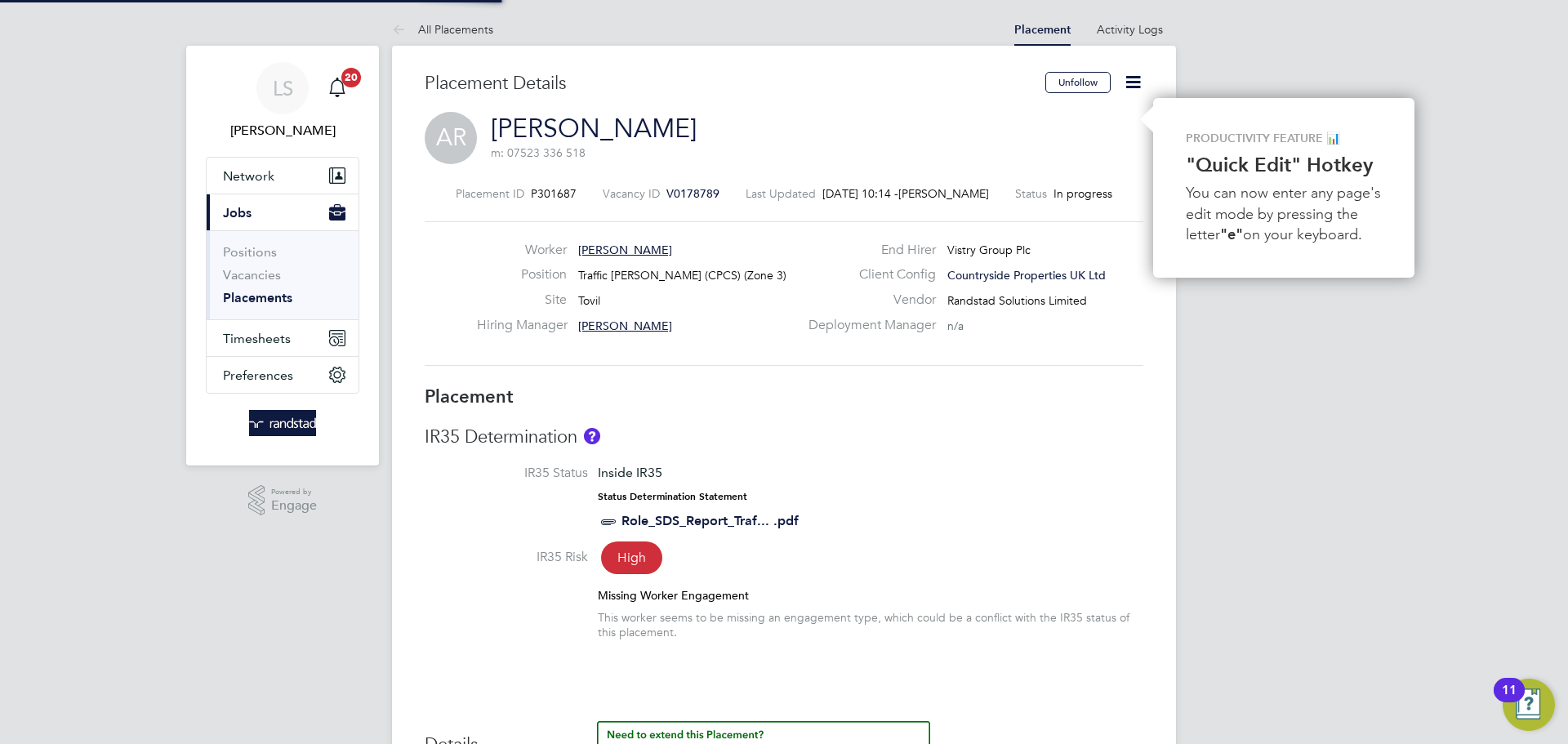
type input "[PERSON_NAME]"
type input "[DATE]"
type input "07:30"
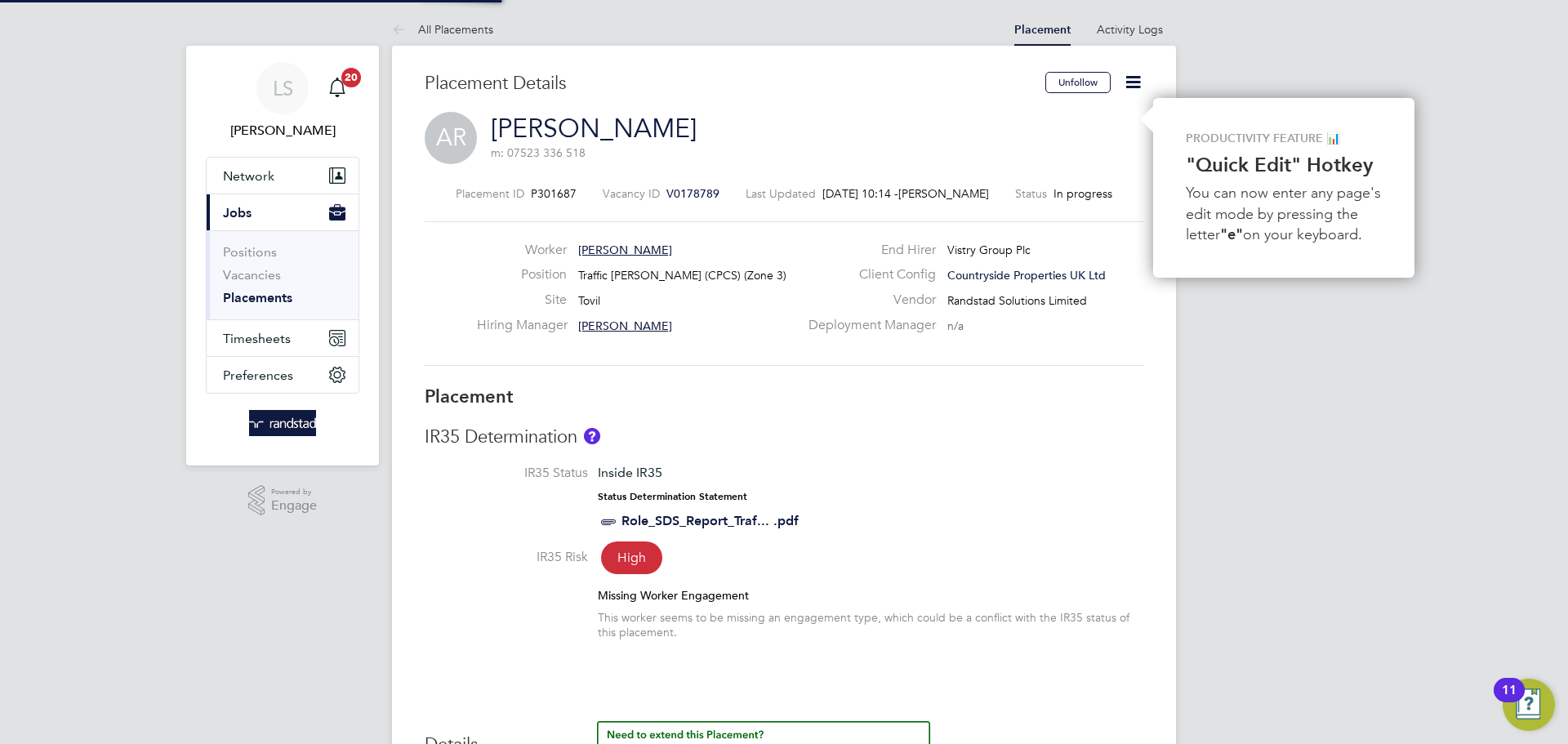
type input "17:30"
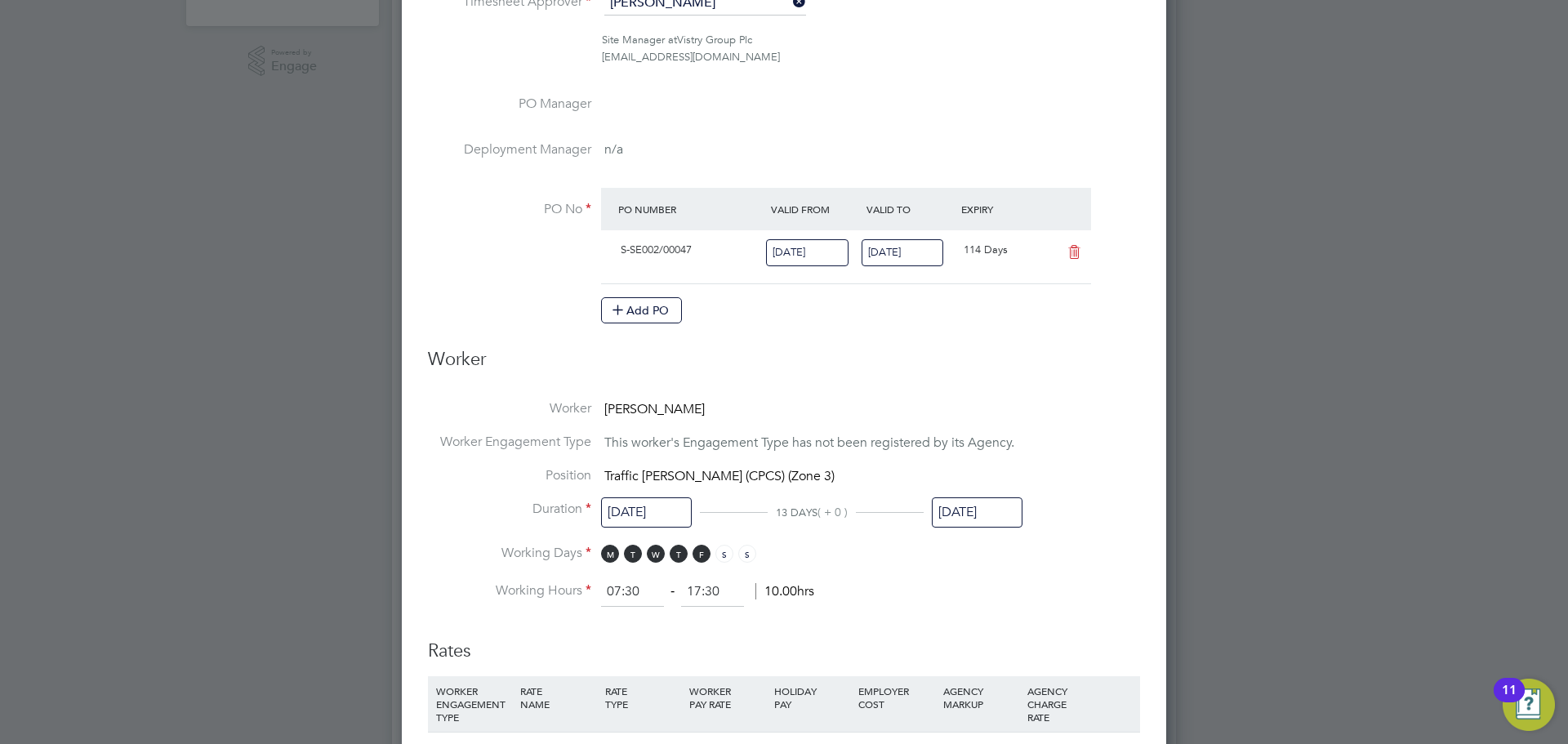
click at [953, 514] on input "[DATE]" at bounding box center [977, 512] width 91 height 30
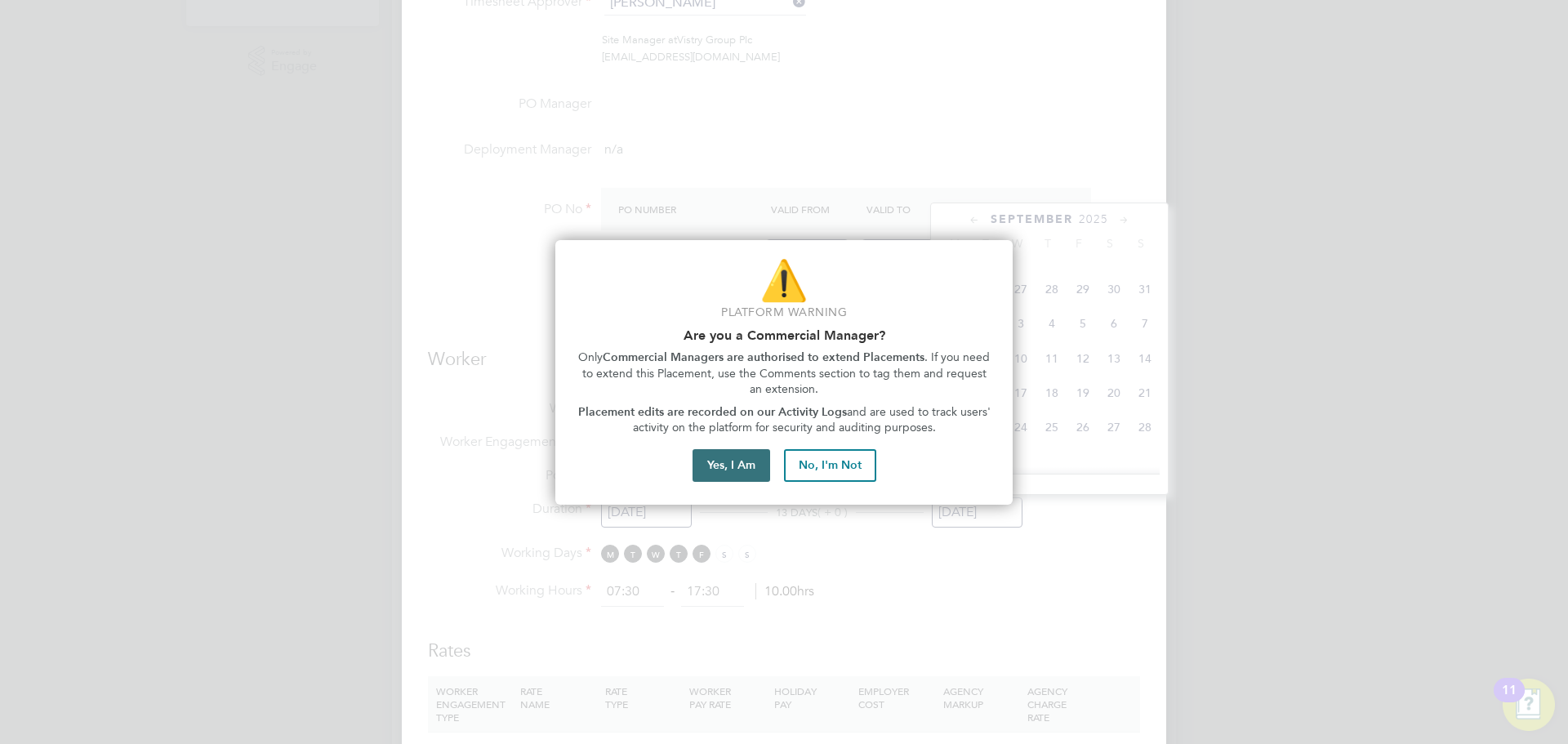
click at [749, 462] on button "Yes, I Am" at bounding box center [731, 465] width 78 height 33
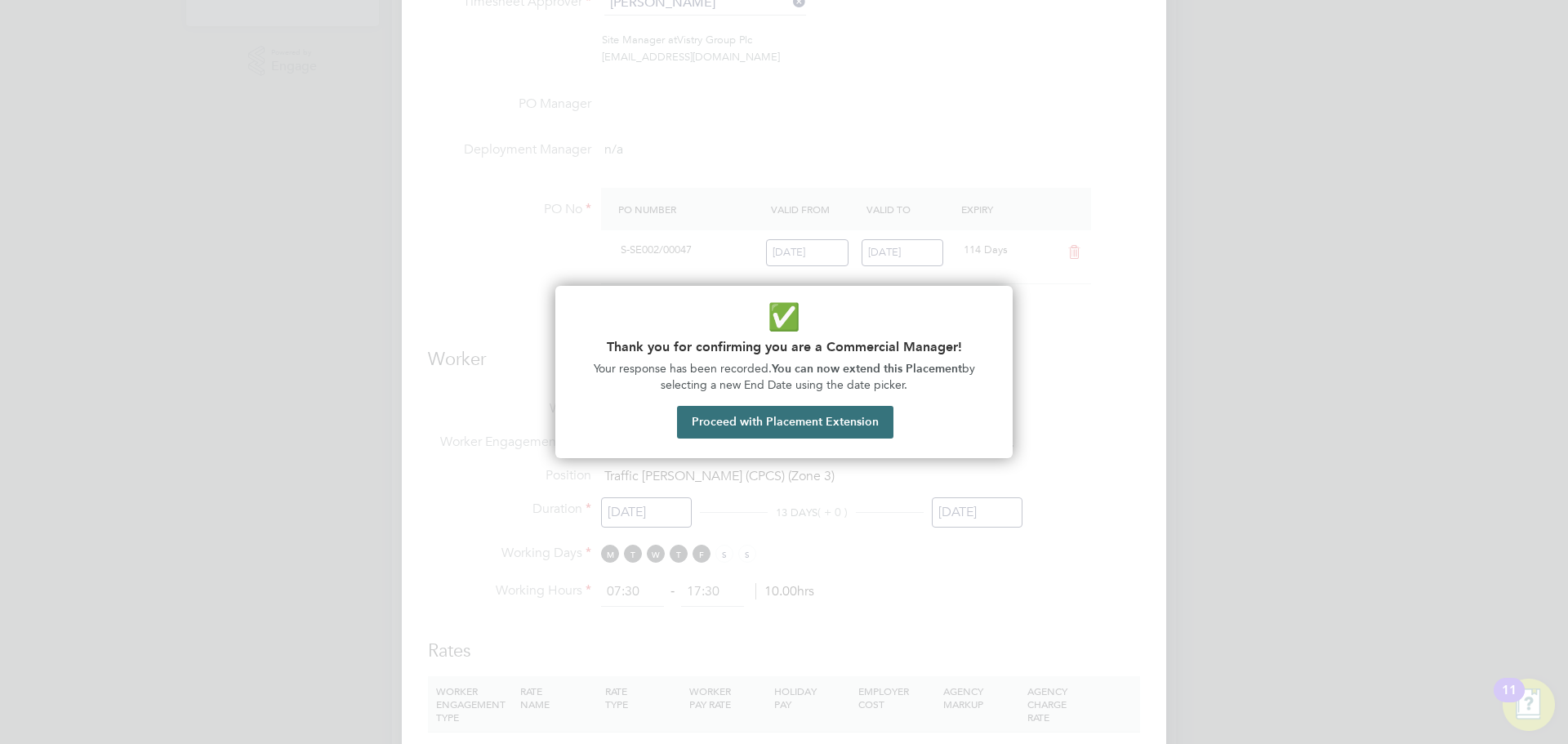
click at [825, 418] on button "Proceed with Placement Extension" at bounding box center [784, 422] width 216 height 33
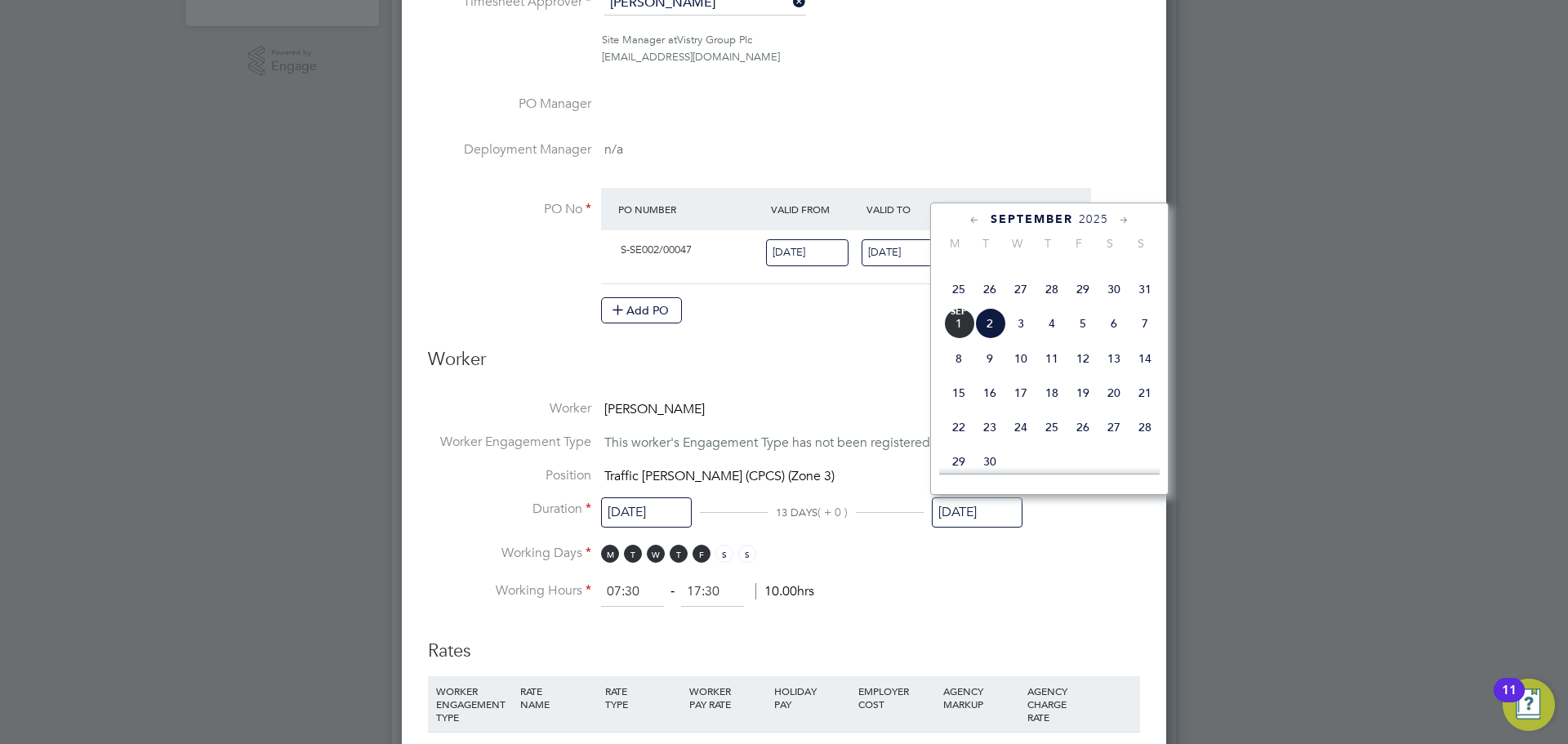
click at [1139, 271] on span "24" at bounding box center [1144, 254] width 31 height 31
type input "[DATE]"
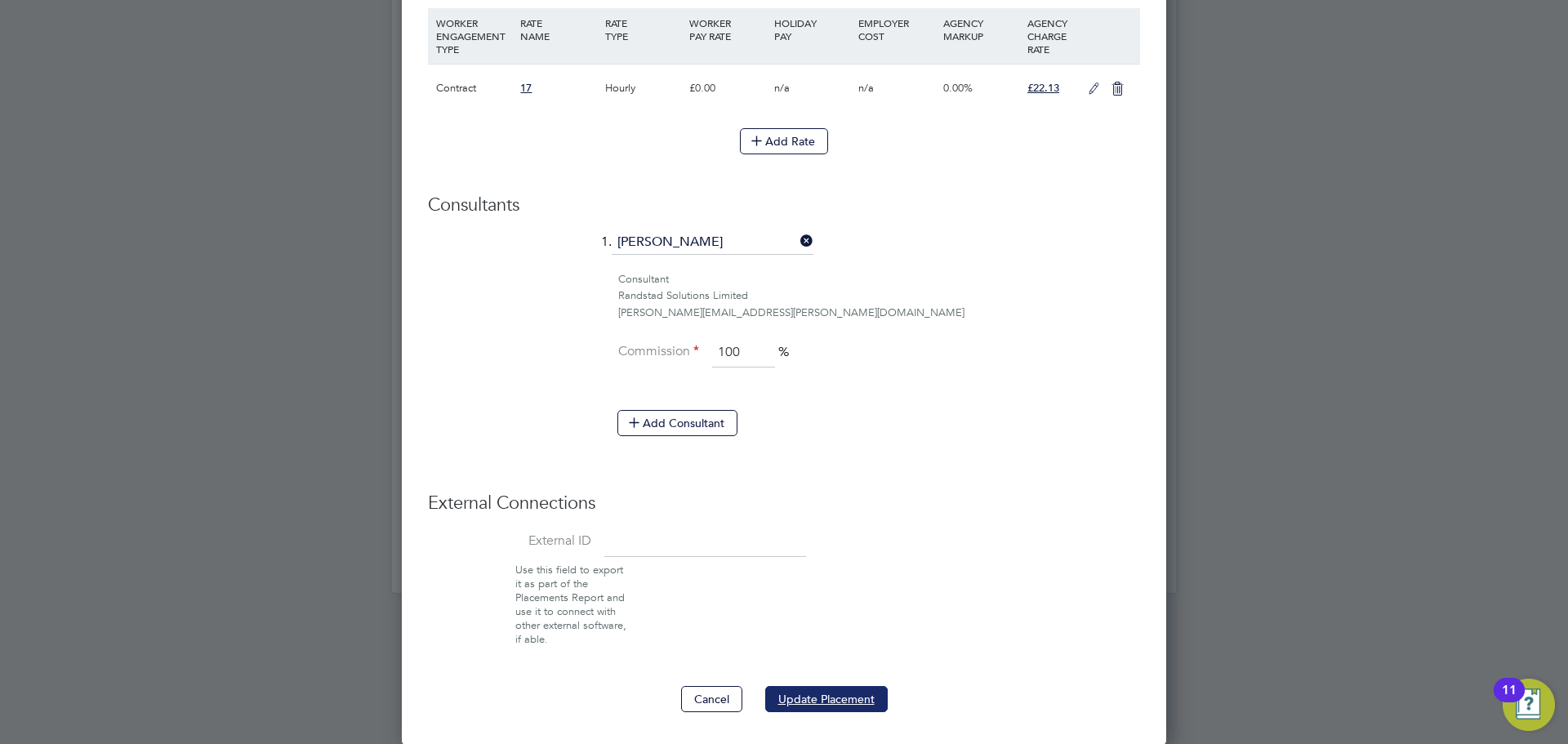
click at [814, 686] on button "Update Placement" at bounding box center [826, 698] width 123 height 26
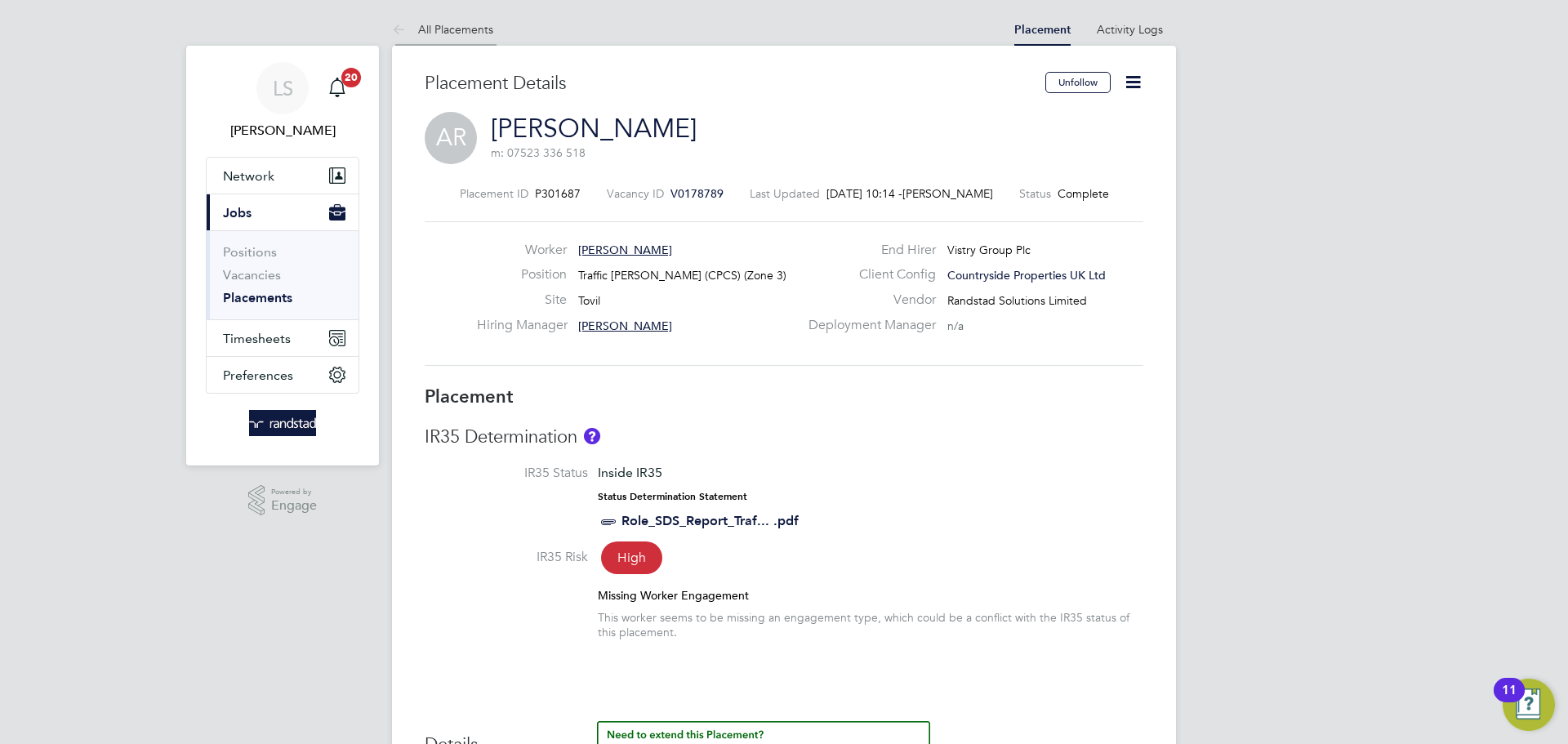
click at [439, 18] on li "All Placements" at bounding box center [442, 29] width 101 height 33
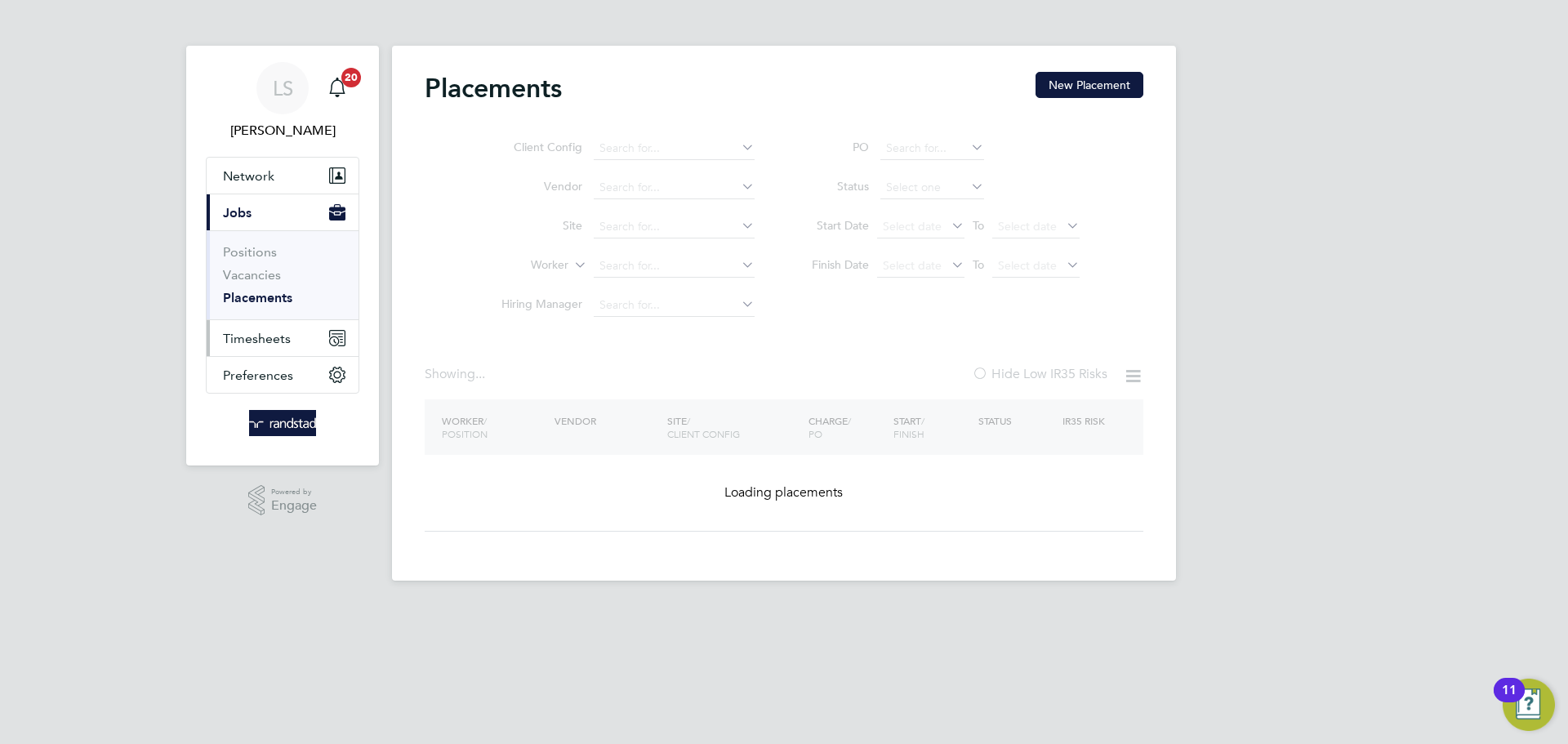
click at [241, 323] on button "Timesheets" at bounding box center [282, 337] width 152 height 36
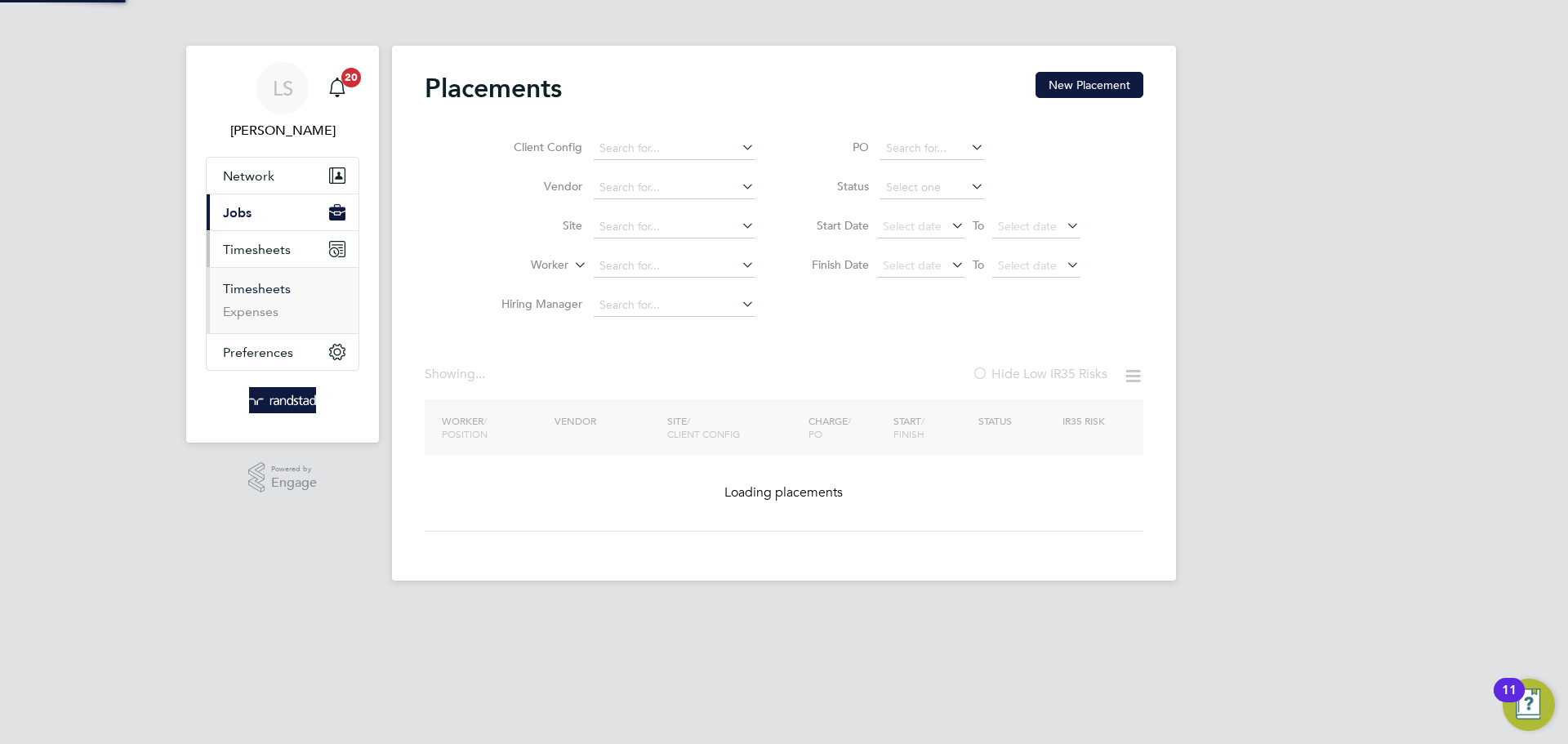
click at [237, 289] on link "Timesheets" at bounding box center [256, 288] width 68 height 16
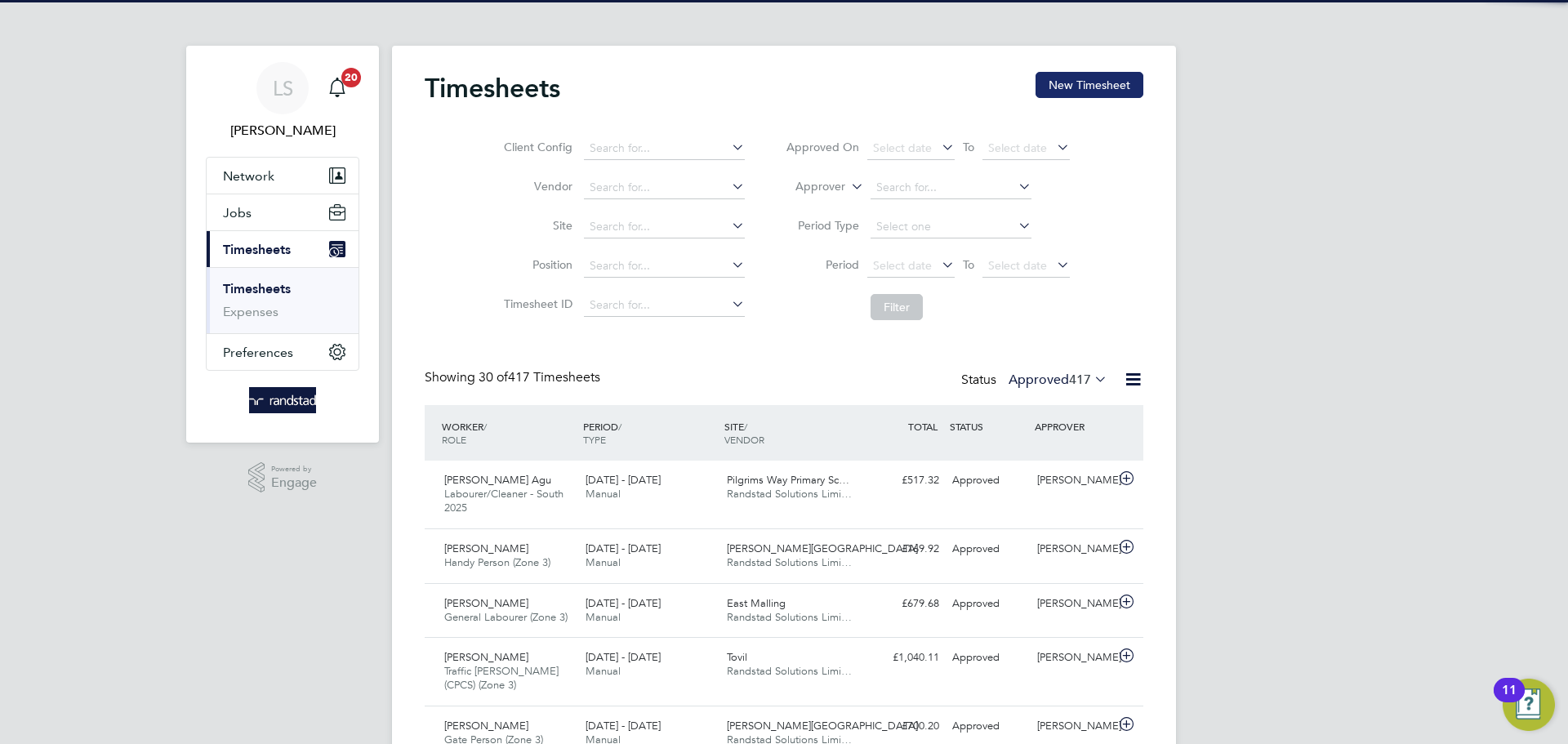
click at [1105, 88] on button "New Timesheet" at bounding box center [1089, 84] width 108 height 26
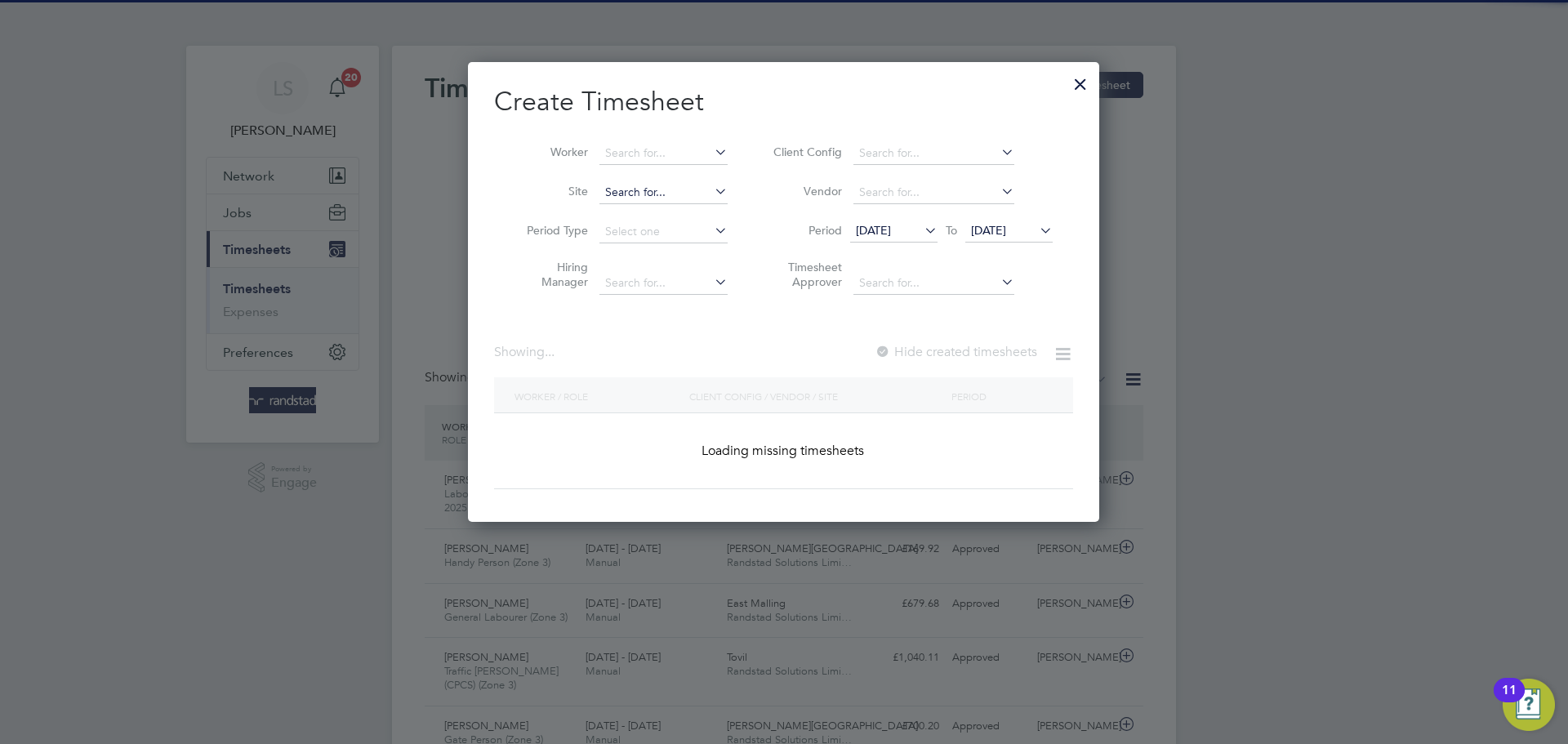
click at [609, 199] on input at bounding box center [663, 192] width 128 height 23
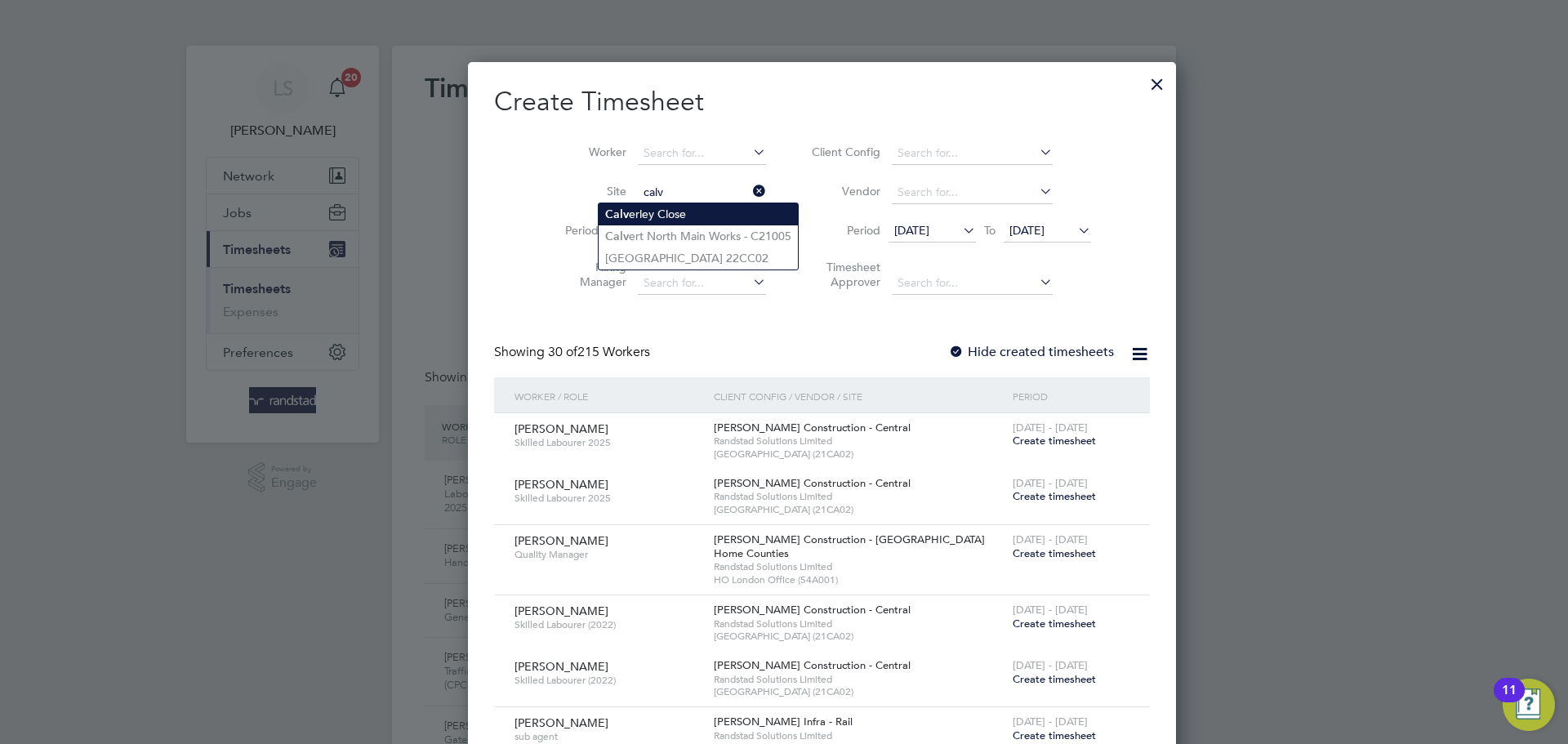
click at [629, 218] on li "Calv erley Close" at bounding box center [698, 214] width 200 height 22
type input "Calverley Close"
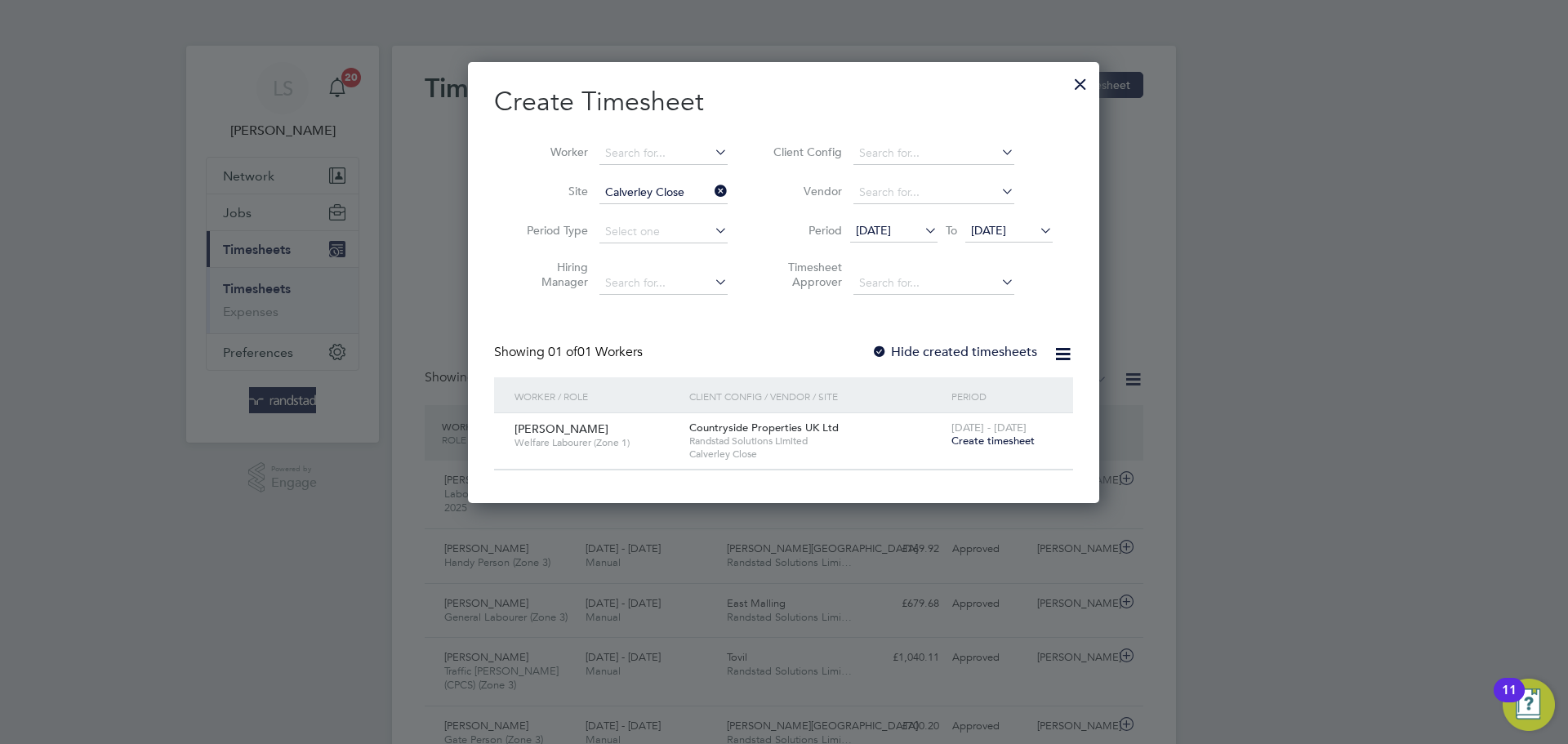
click at [973, 433] on span "Create timesheet" at bounding box center [993, 440] width 84 height 14
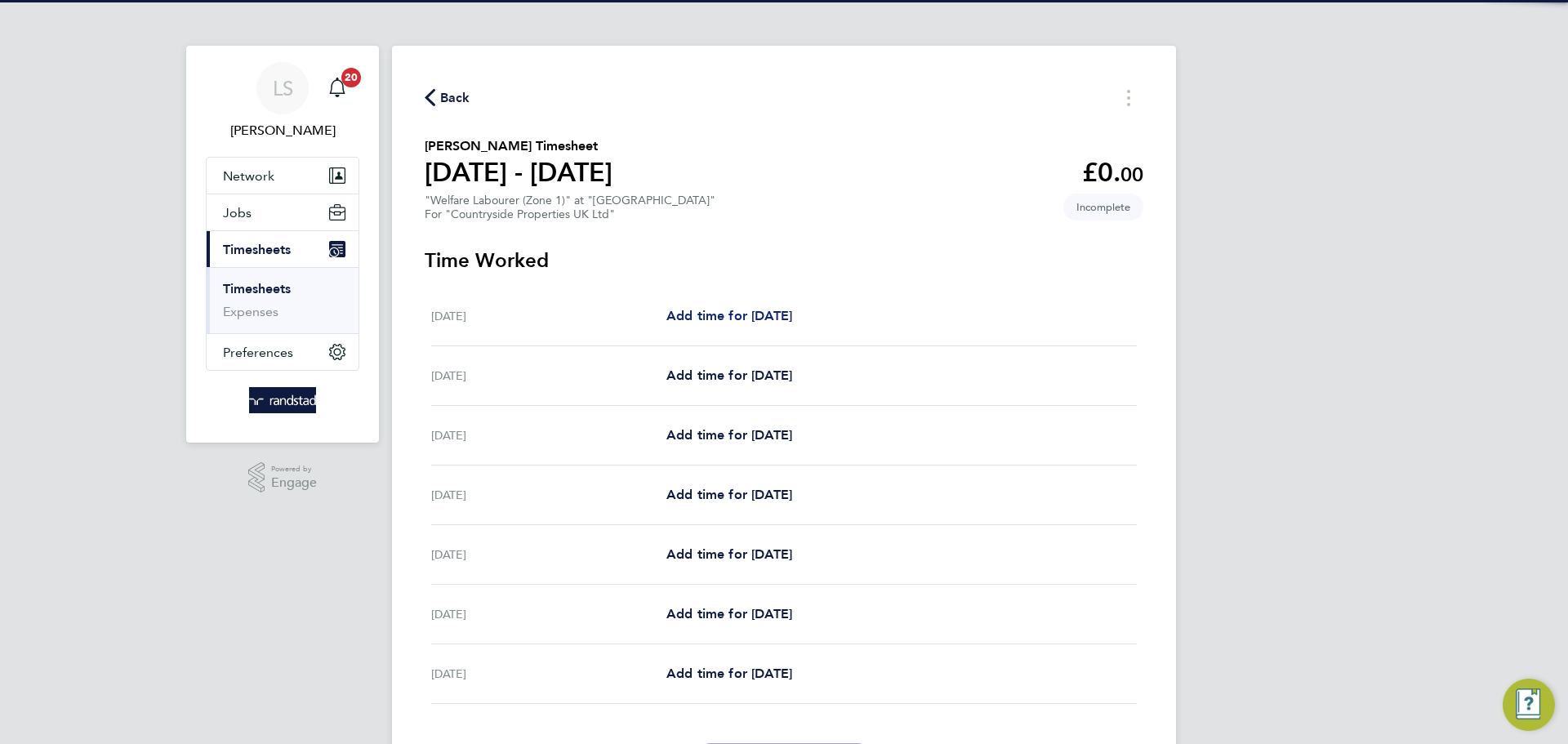
click at [691, 319] on span "Add time for [DATE]" at bounding box center [729, 316] width 126 height 16
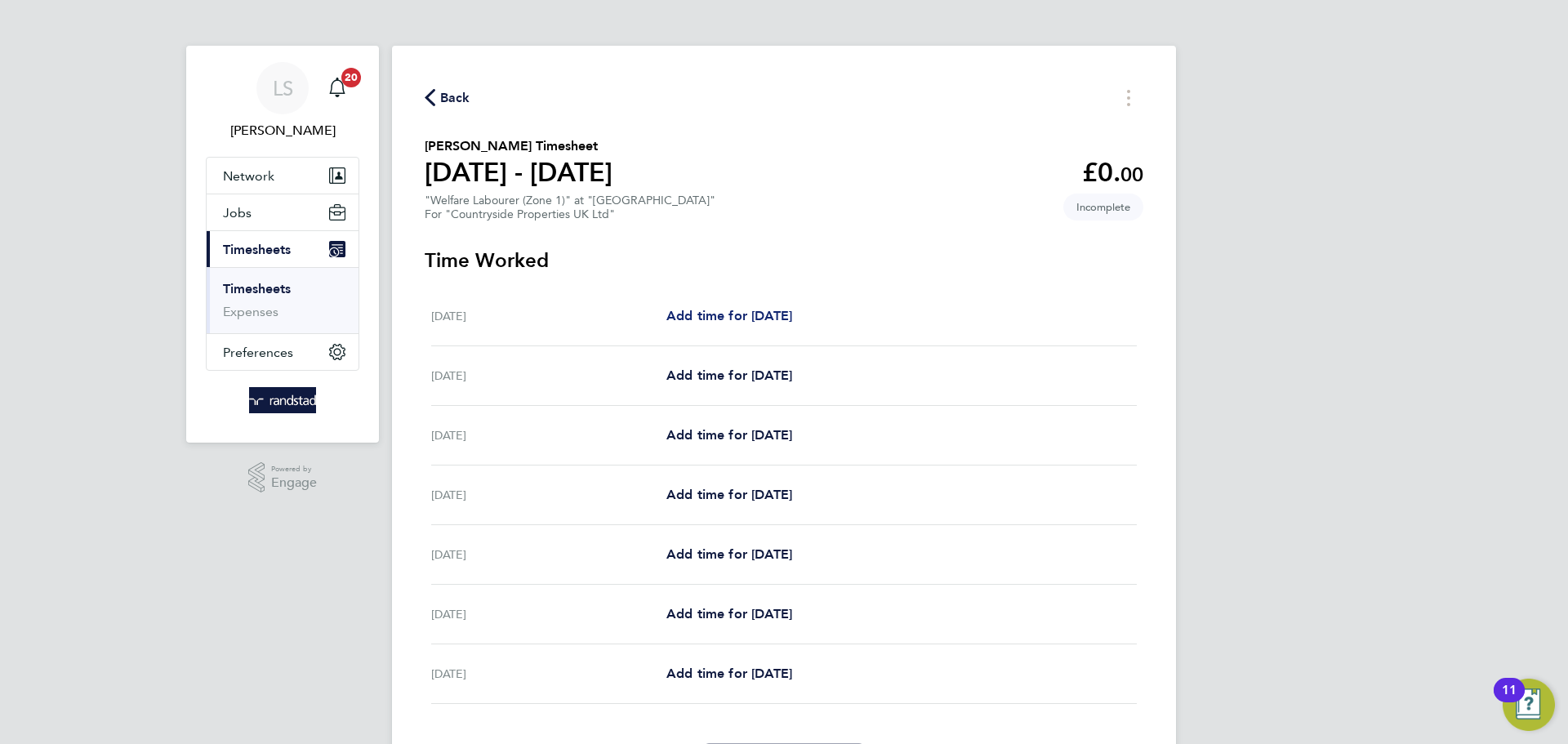
select select "30"
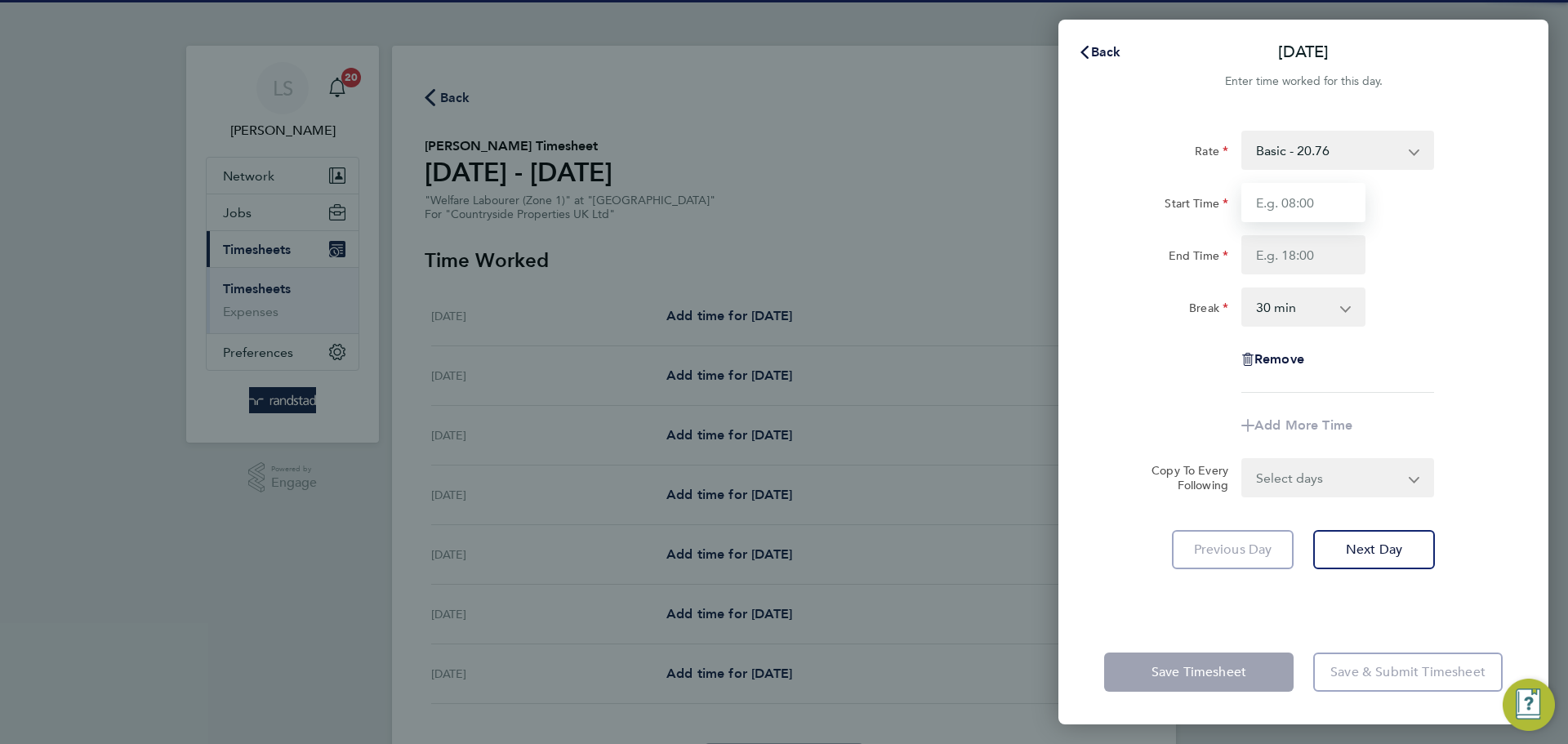
click at [1241, 202] on input "Start Time" at bounding box center [1303, 202] width 124 height 39
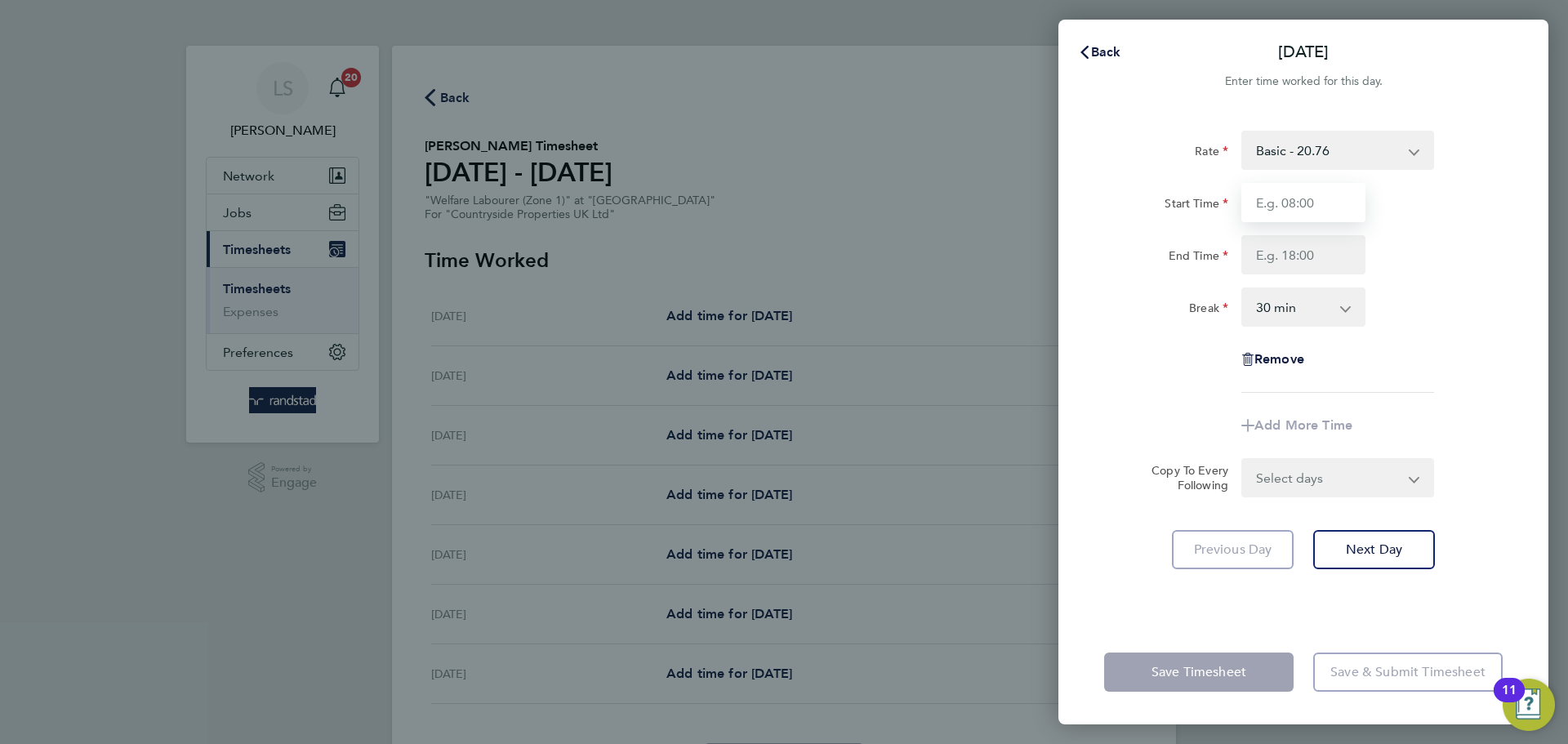
type input "08:00"
click at [1291, 251] on input "End Time" at bounding box center [1303, 255] width 124 height 39
type input "12:00"
click at [1291, 311] on select "0 min 15 min 30 min 45 min 60 min 75 min 90 min" at bounding box center [1293, 306] width 101 height 36
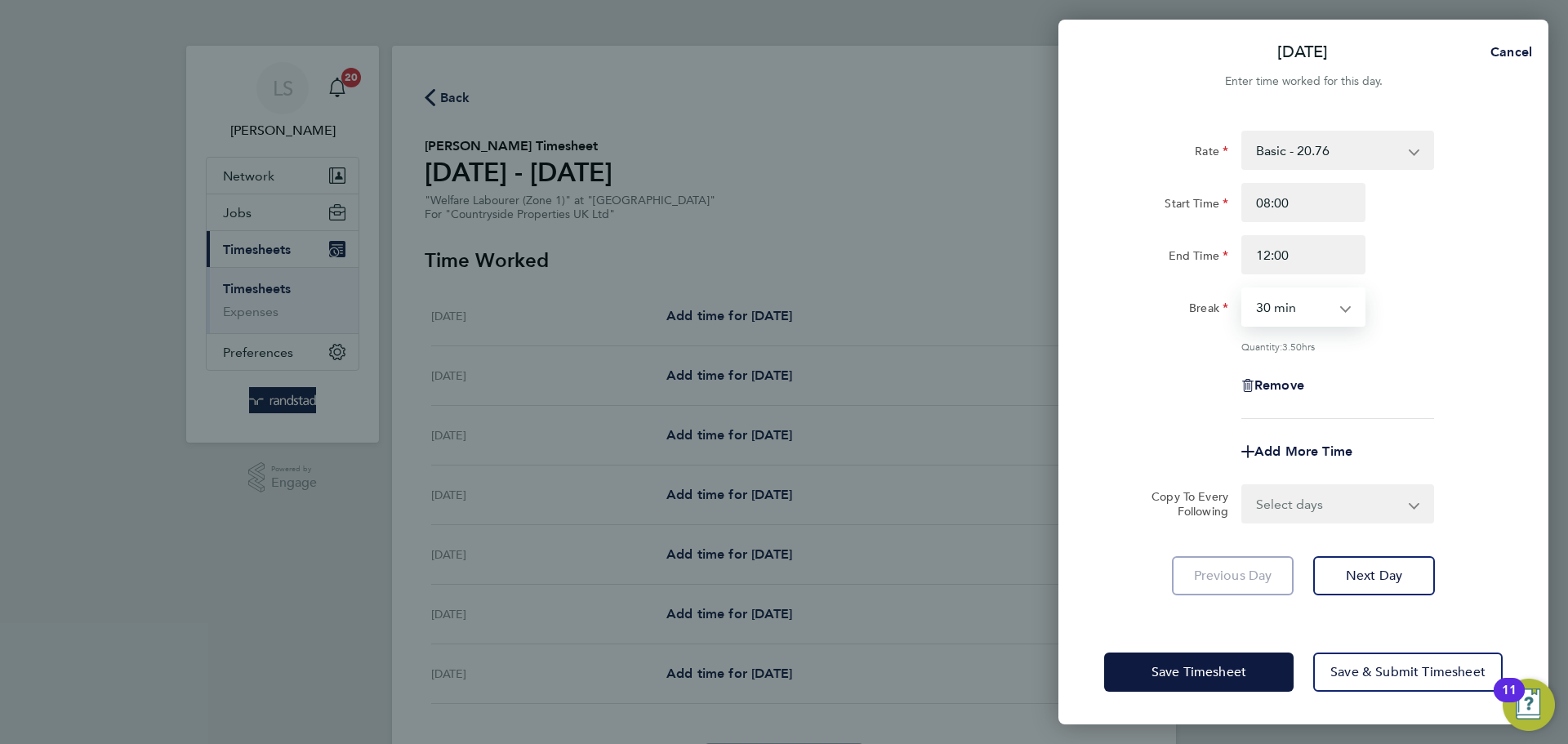
select select "0"
click at [1243, 289] on select "0 min 15 min 30 min 45 min 60 min 75 min 90 min" at bounding box center [1293, 306] width 101 height 36
click at [1263, 511] on select "Select days Day Weekday (Mon-Fri) Weekend (Sat-Sun) [DATE] [DATE] [DATE] [DATE]…" at bounding box center [1328, 504] width 171 height 36
select select "WEEKDAY"
click at [1243, 486] on select "Select days Day Weekday (Mon-Fri) Weekend (Sat-Sun) [DATE] [DATE] [DATE] [DATE]…" at bounding box center [1328, 504] width 171 height 36
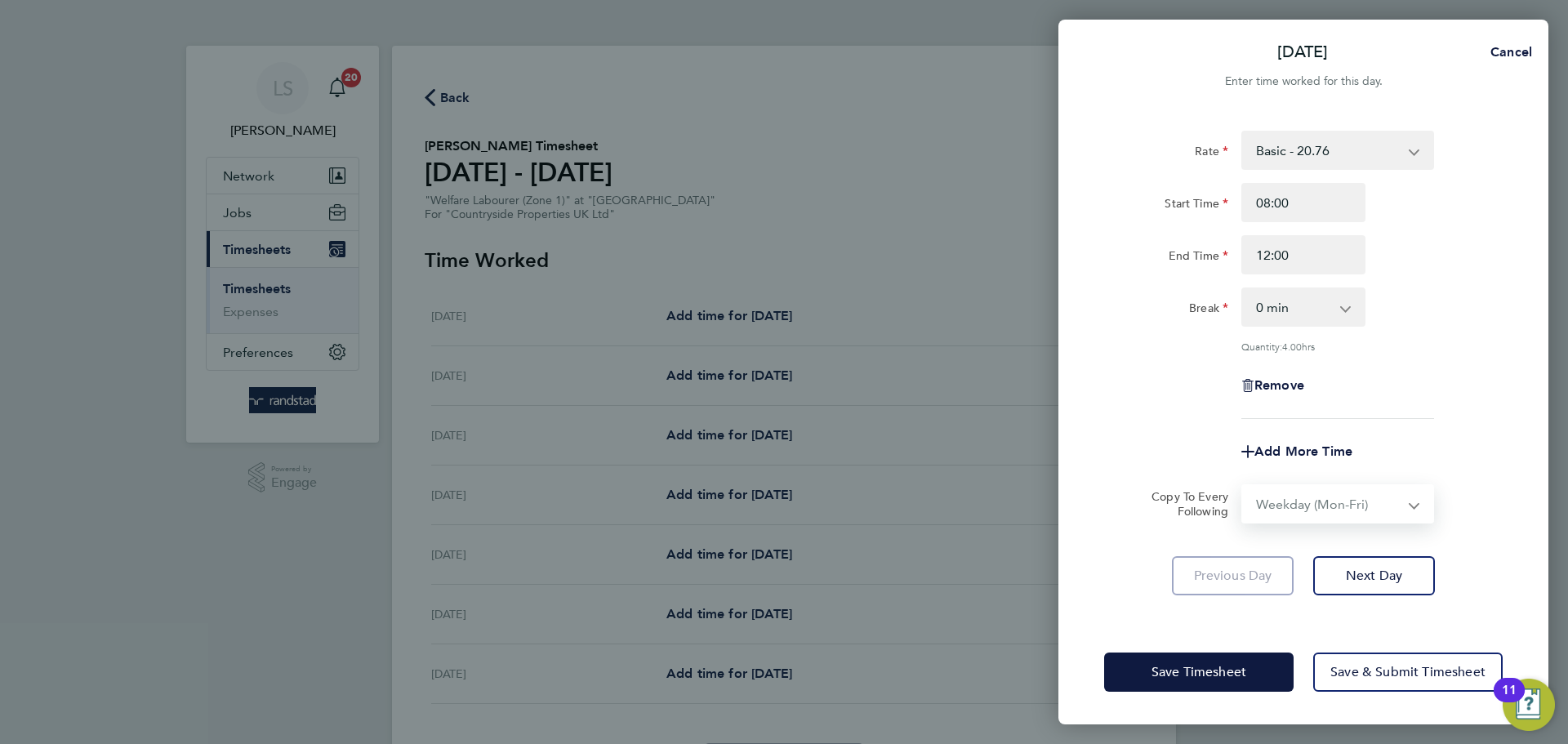
select select "[DATE]"
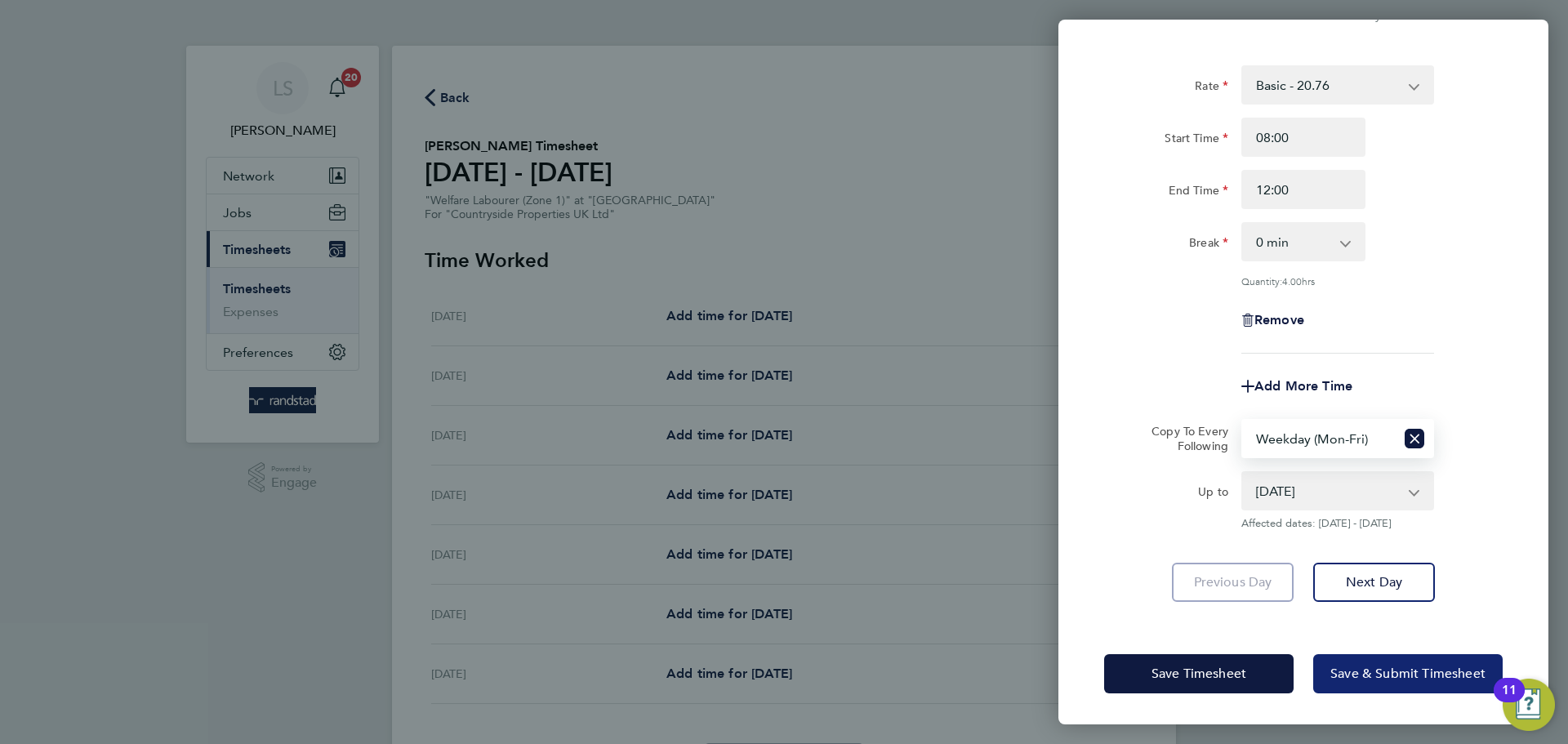
click at [1345, 674] on span "Save & Submit Timesheet" at bounding box center [1408, 674] width 155 height 17
